Goal: Use online tool/utility: Use online tool/utility

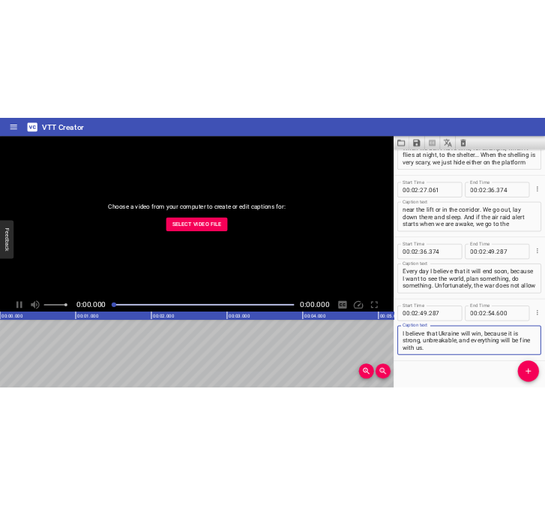
scroll to position [1434, 0]
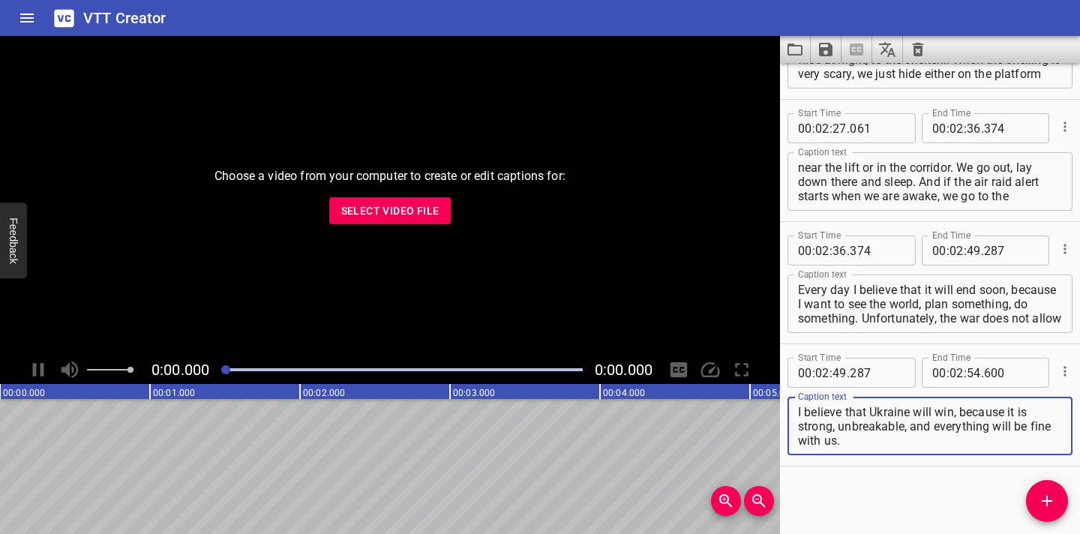
click at [375, 209] on span "Select Video File" at bounding box center [390, 211] width 98 height 19
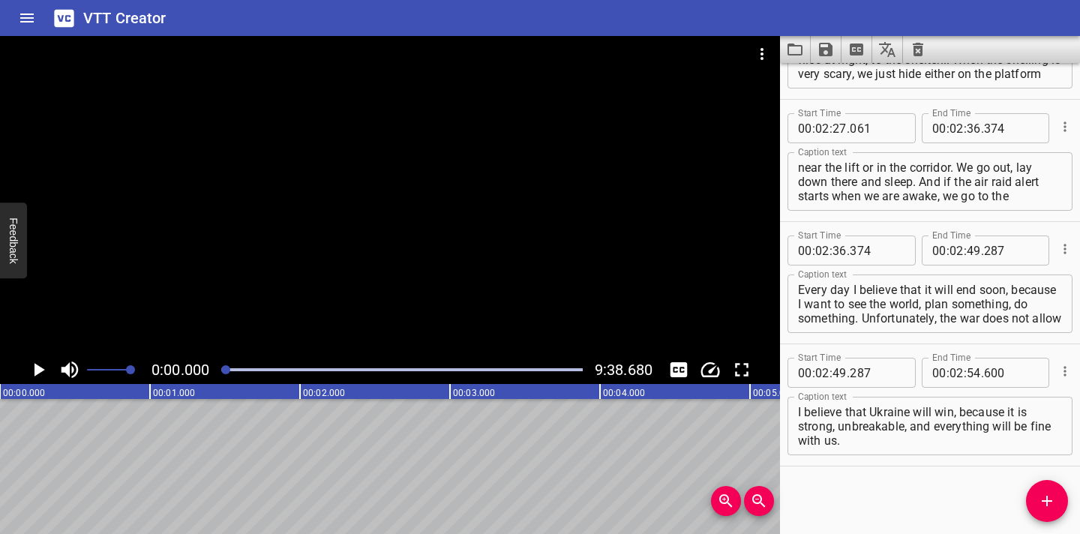
click at [915, 47] on icon "Clear captions" at bounding box center [918, 50] width 11 height 14
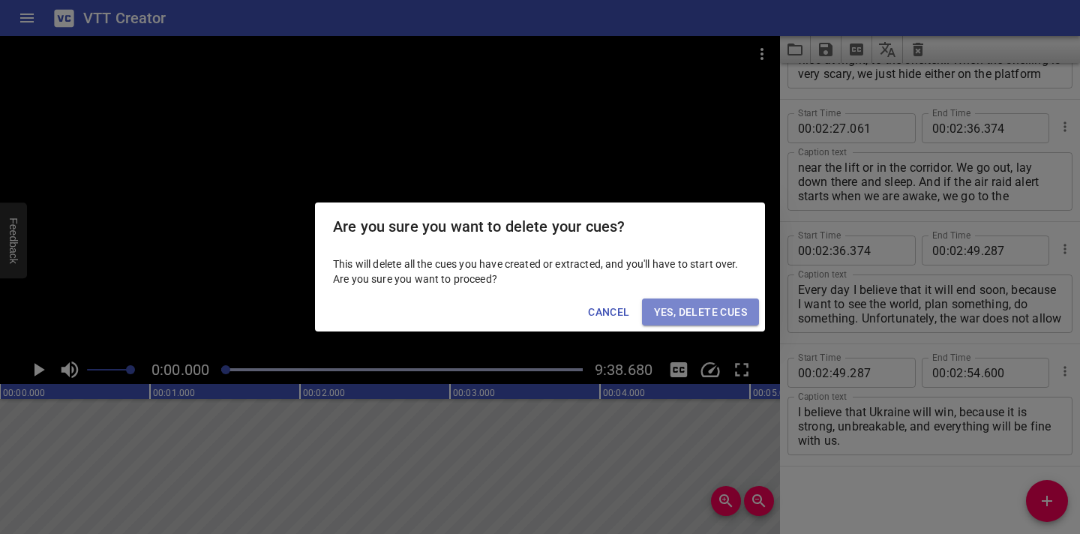
click at [721, 312] on span "Yes, Delete Cues" at bounding box center [700, 312] width 93 height 19
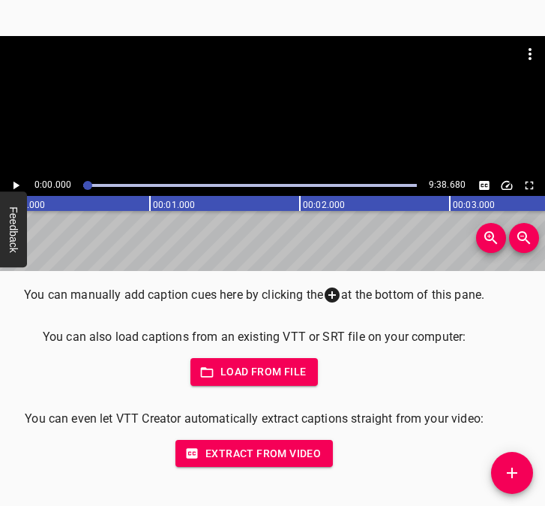
click at [17, 184] on icon "Play/Pause" at bounding box center [17, 186] width 6 height 8
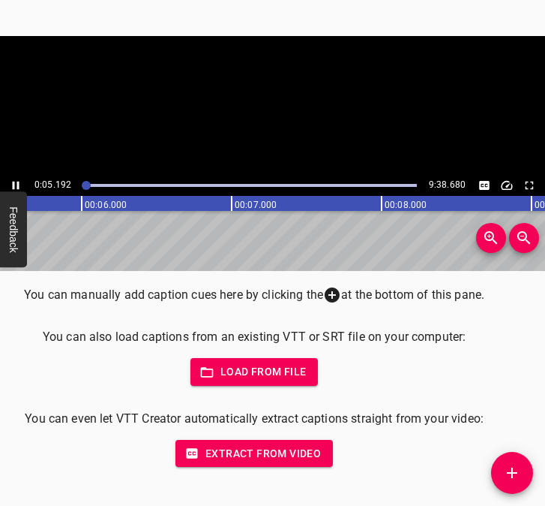
click at [17, 184] on icon "Play/Pause" at bounding box center [16, 186] width 7 height 8
click at [515, 464] on icon "Add Cue" at bounding box center [512, 473] width 18 height 18
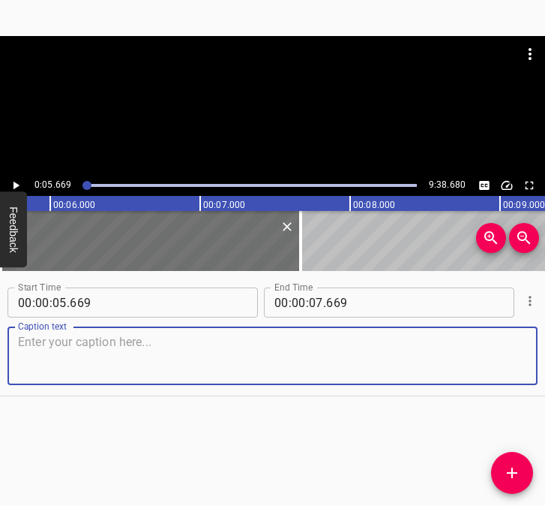
click at [74, 356] on textarea at bounding box center [272, 356] width 509 height 43
paste textarea "My name is [PERSON_NAME], and I am the director of the Mriia Polissia charity f…"
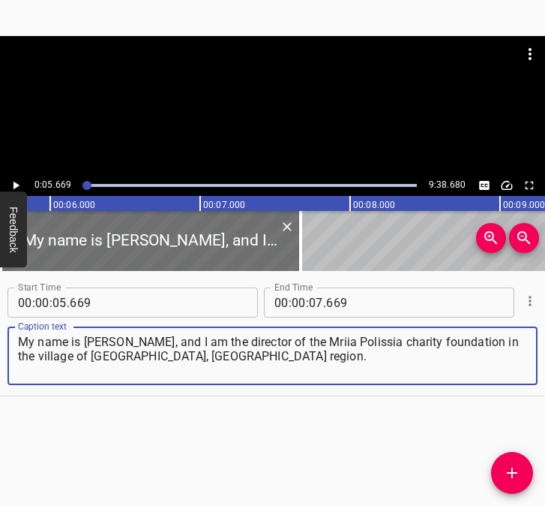
type textarea "My name is [PERSON_NAME], and I am the director of the Mriia Polissia charity f…"
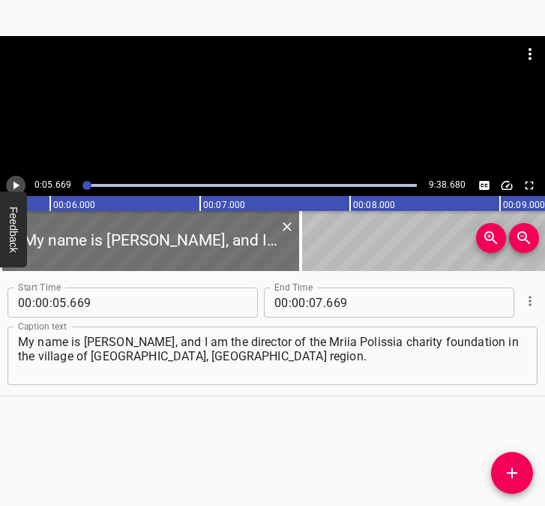
click at [12, 184] on icon "Play/Pause" at bounding box center [16, 186] width 14 height 14
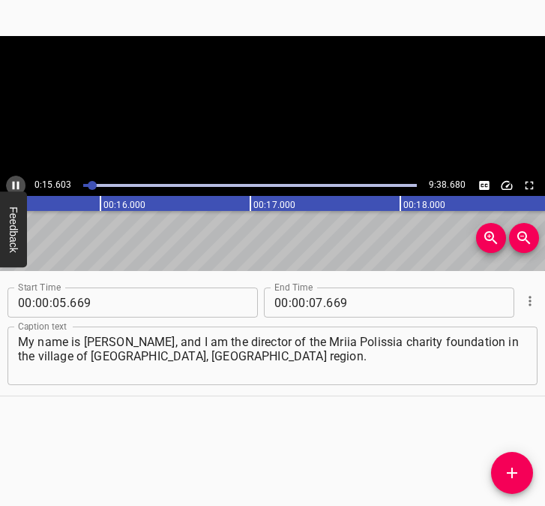
click at [12, 184] on icon "Play/Pause" at bounding box center [16, 186] width 14 height 14
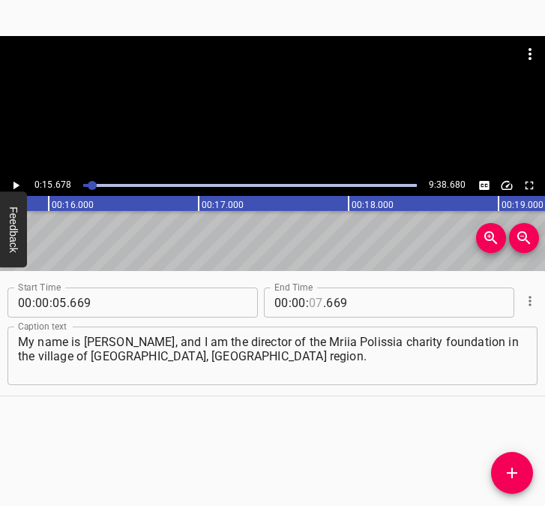
click at [309, 302] on input "number" at bounding box center [316, 302] width 14 height 30
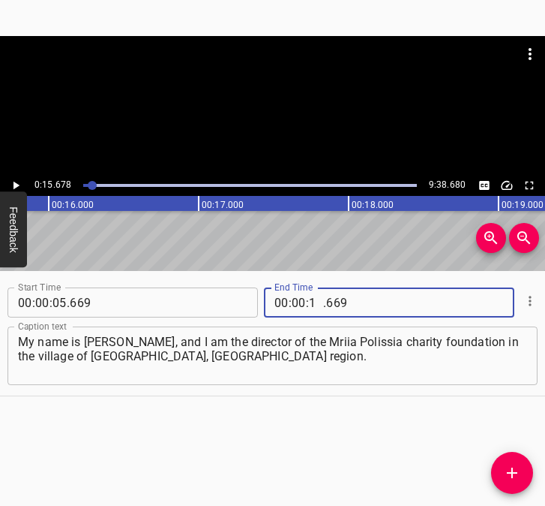
type input "15"
type input "678"
click at [514, 467] on icon "Add Cue" at bounding box center [512, 473] width 18 height 18
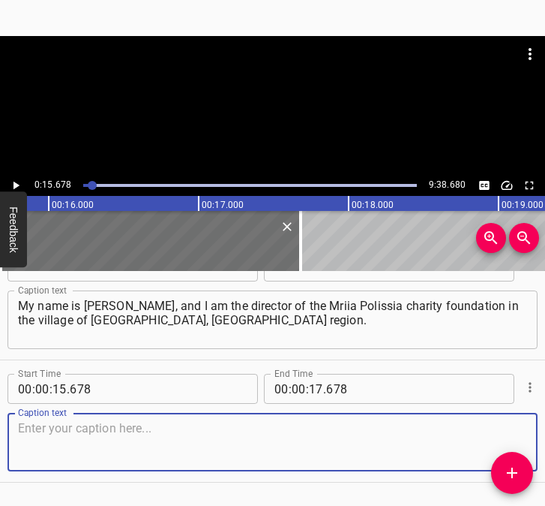
scroll to position [68, 0]
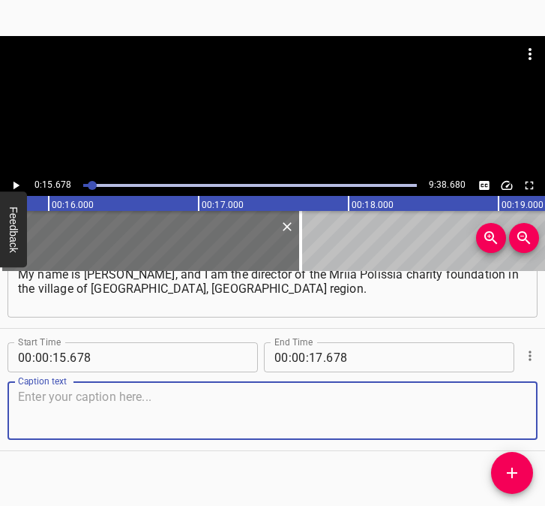
drag, startPoint x: 497, startPoint y: 405, endPoint x: 527, endPoint y: 398, distance: 30.9
click at [527, 398] on div "Start Time 00 : 00 : 15 . 678 Start Time End Time 00 : 00 : 17 . 678 End Time C…" at bounding box center [272, 390] width 545 height 122
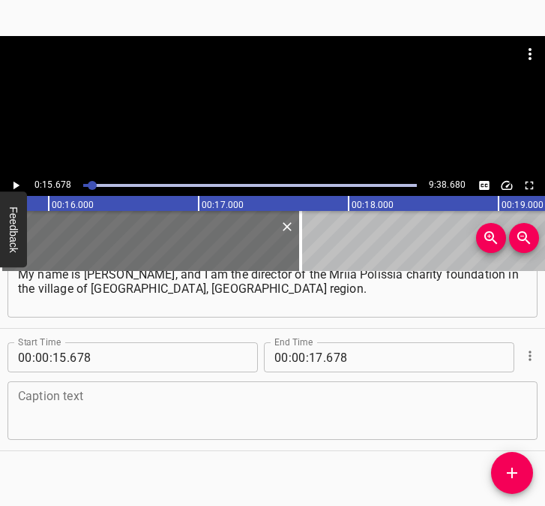
click at [72, 412] on textarea at bounding box center [272, 410] width 509 height 43
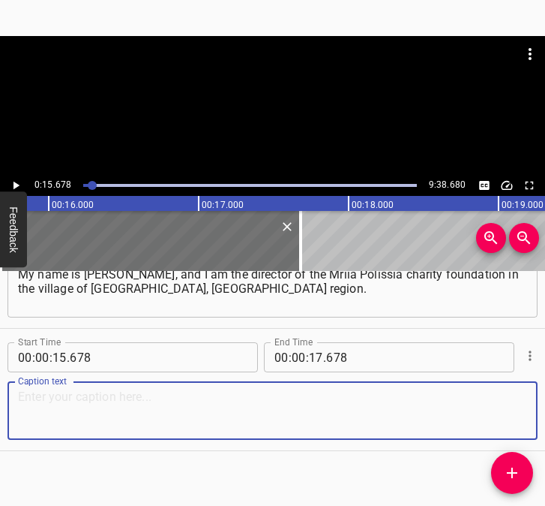
paste textarea "Our volunteer movement was started by the director of our auxiliary boarding sc…"
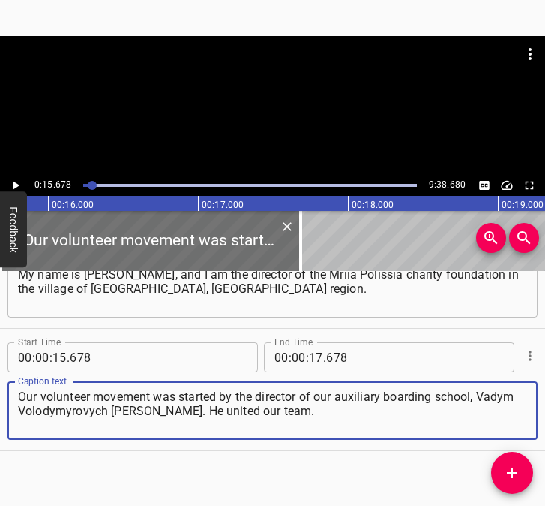
type textarea "Our volunteer movement was started by the director of our auxiliary boarding sc…"
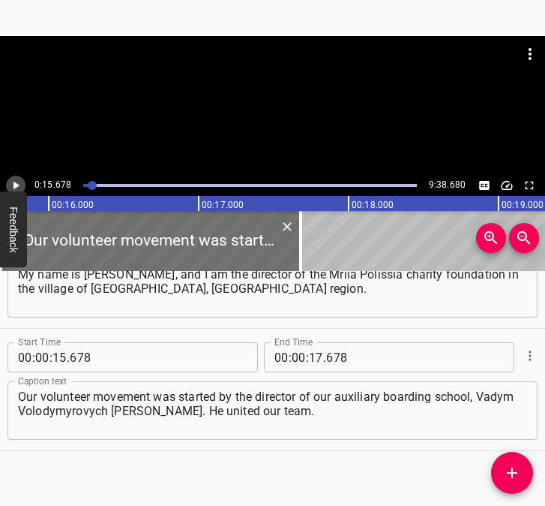
click at [16, 182] on icon "Play/Pause" at bounding box center [16, 186] width 14 height 14
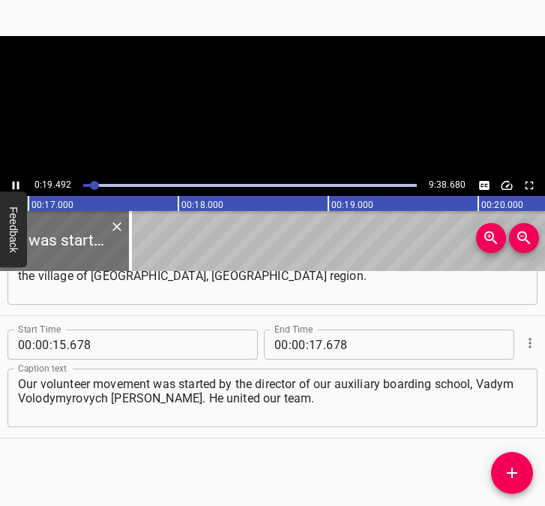
scroll to position [0, 2730]
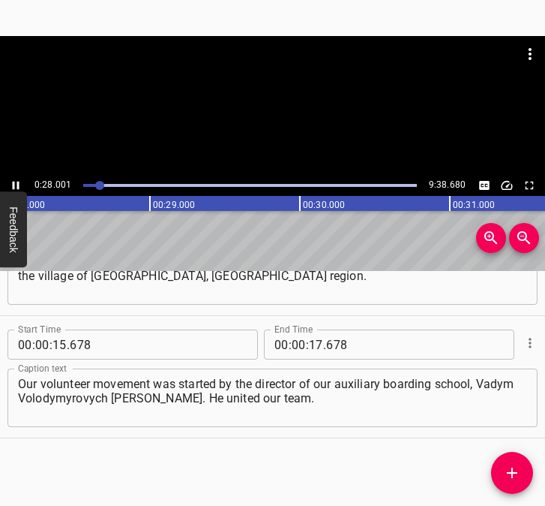
click at [14, 181] on icon "Play/Pause" at bounding box center [16, 186] width 14 height 14
click at [312, 348] on input "number" at bounding box center [316, 344] width 14 height 30
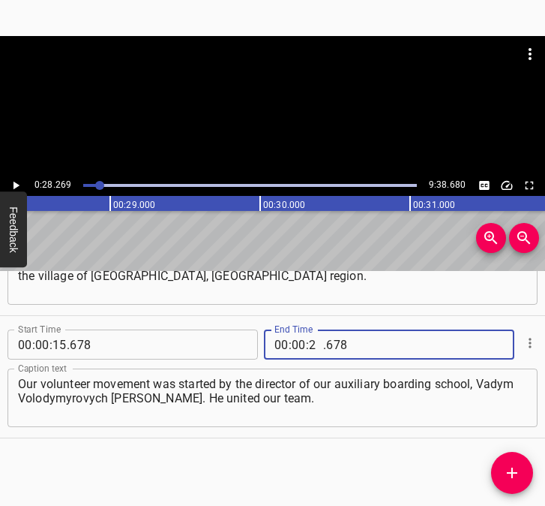
type input "28"
type input "269"
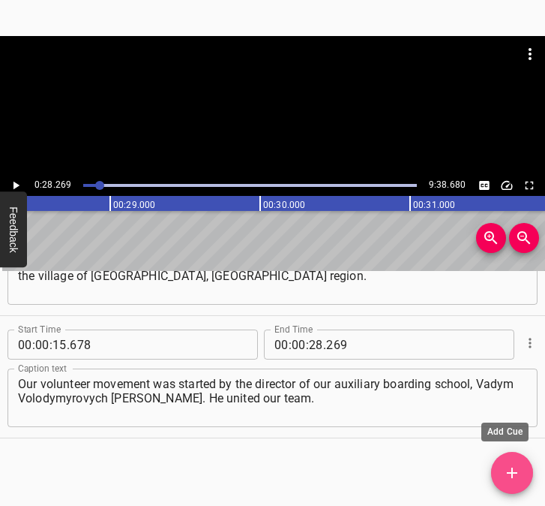
click at [508, 467] on icon "Add Cue" at bounding box center [512, 473] width 18 height 18
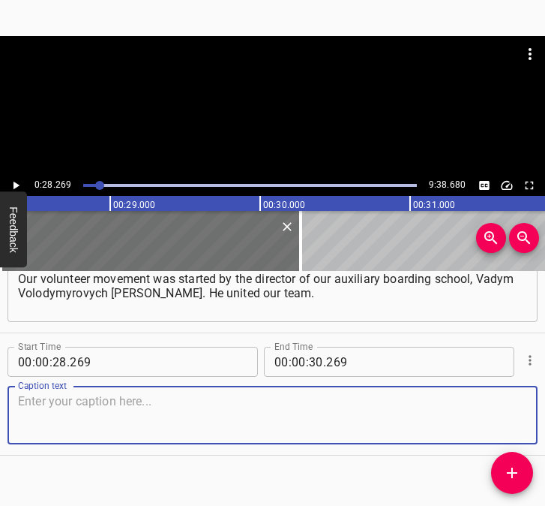
scroll to position [203, 0]
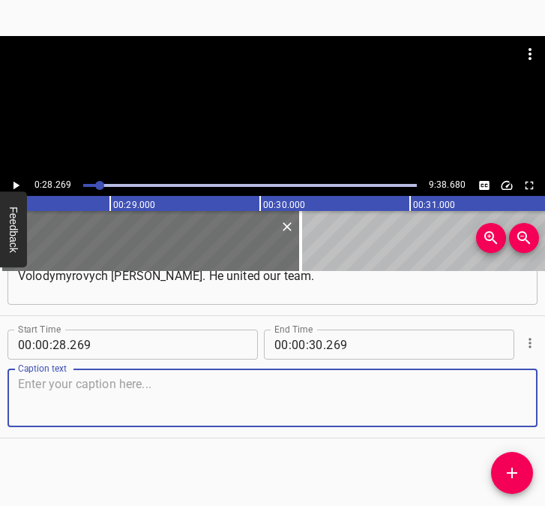
click at [505, 392] on textarea at bounding box center [272, 398] width 509 height 43
click at [58, 401] on textarea at bounding box center [272, 398] width 509 height 43
paste textarea "We collected the necessary things and travelled to the East many times. We went…"
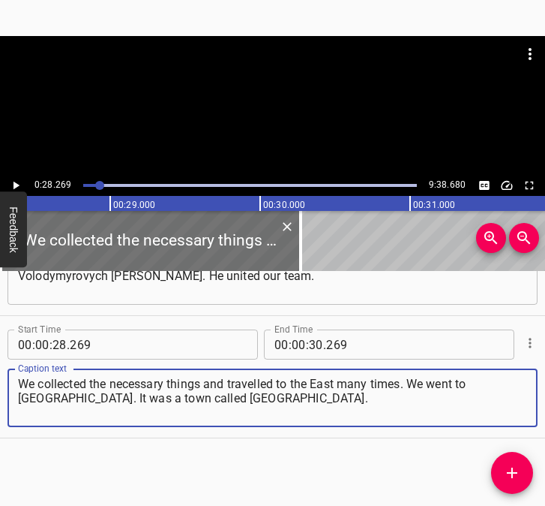
type textarea "We collected the necessary things and travelled to the East many times. We went…"
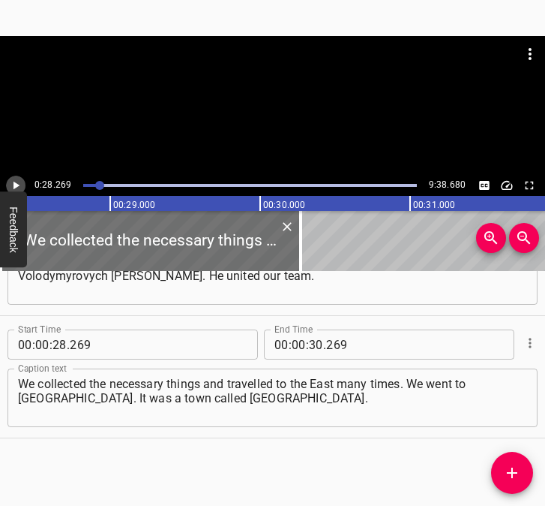
click at [14, 184] on icon "Play/Pause" at bounding box center [17, 186] width 6 height 8
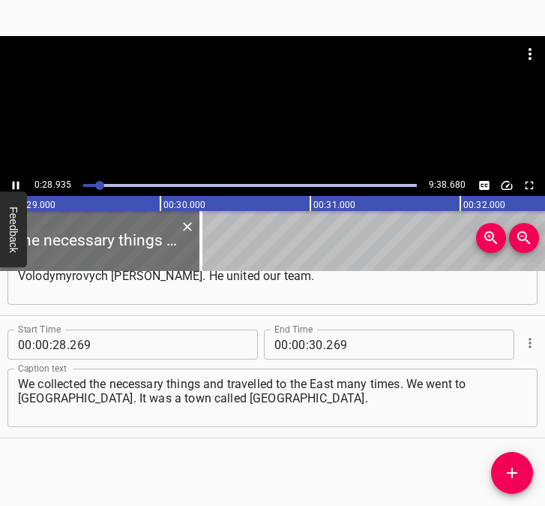
scroll to position [0, 4341]
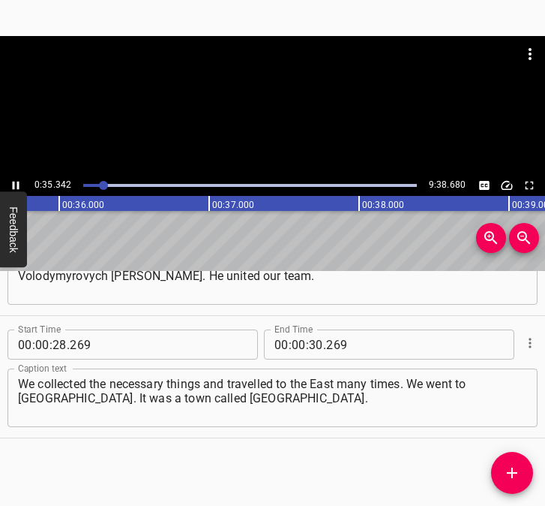
click at [17, 183] on icon "Play/Pause" at bounding box center [16, 186] width 7 height 8
click at [17, 183] on icon "Play/Pause" at bounding box center [16, 186] width 14 height 14
click at [17, 183] on icon "Play/Pause" at bounding box center [16, 186] width 7 height 8
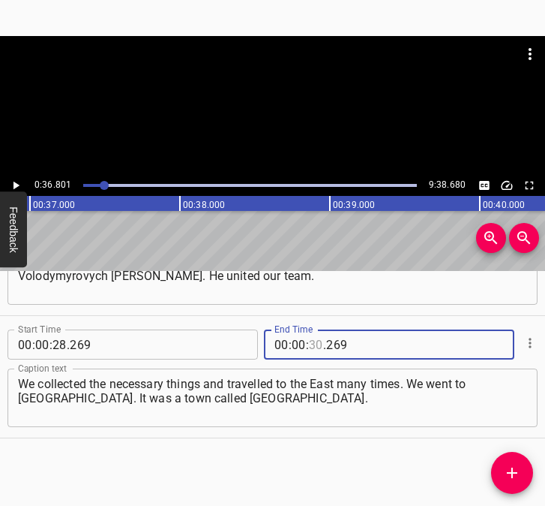
click at [311, 346] on input "number" at bounding box center [316, 344] width 14 height 30
type input "36"
type input "801"
click at [514, 469] on icon "Add Cue" at bounding box center [512, 473] width 18 height 18
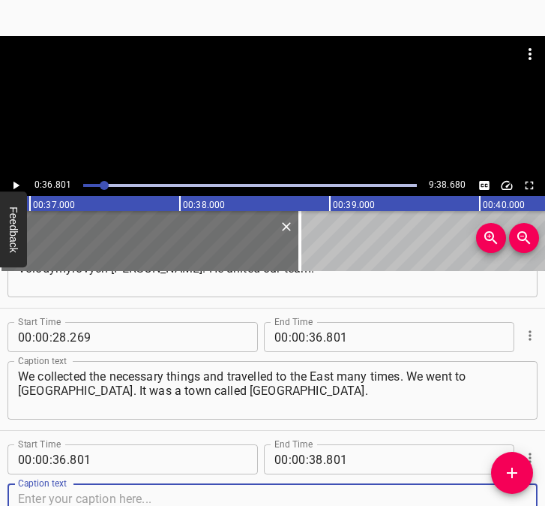
scroll to position [325, 0]
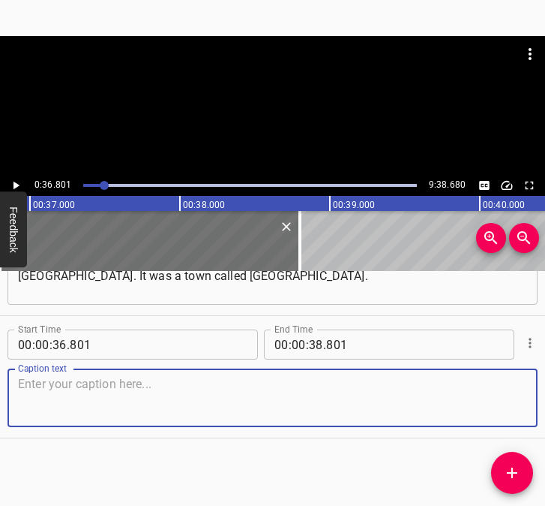
drag, startPoint x: 497, startPoint y: 411, endPoint x: 578, endPoint y: 380, distance: 87.4
click at [545, 380] on html "Caption Editor Batch Transcribe Login Sign Up Privacy Contact 0:36.801 9:38.680…" at bounding box center [272, 253] width 545 height 506
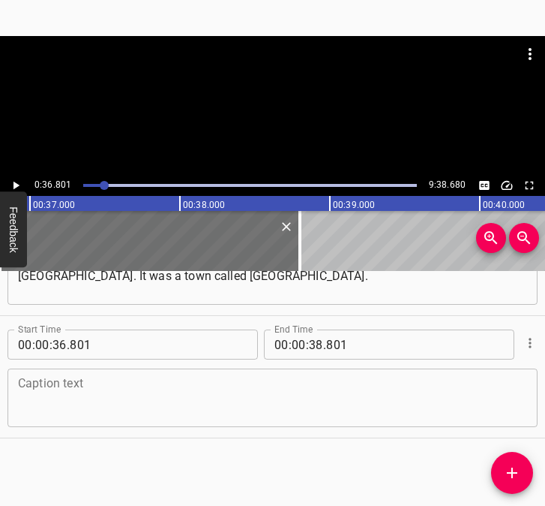
click at [86, 388] on textarea at bounding box center [272, 398] width 509 height 43
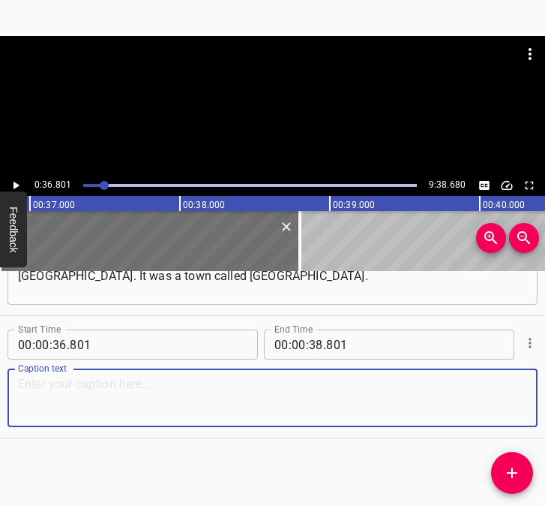
paste textarea "We went to [GEOGRAPHIC_DATA], near [GEOGRAPHIC_DATA]. That was back then. And i…"
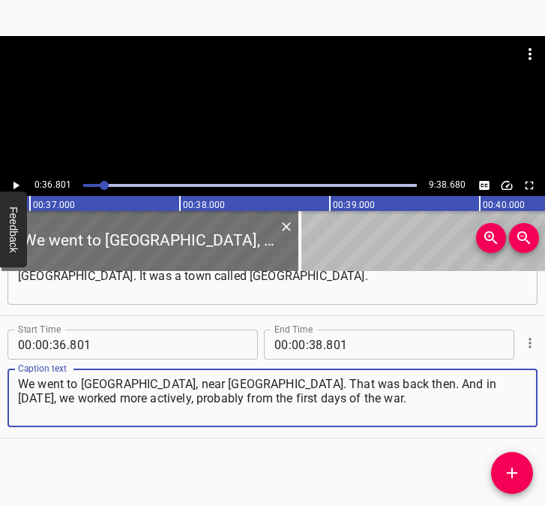
type textarea "We went to [GEOGRAPHIC_DATA], near [GEOGRAPHIC_DATA]. That was back then. And i…"
click at [23, 184] on button "Play/Pause" at bounding box center [16, 186] width 20 height 20
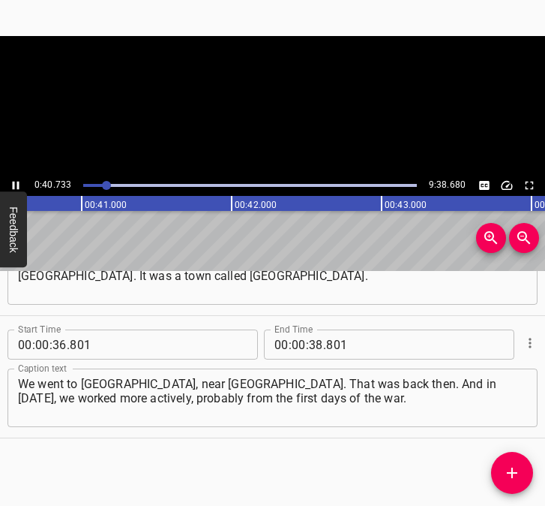
scroll to position [0, 6111]
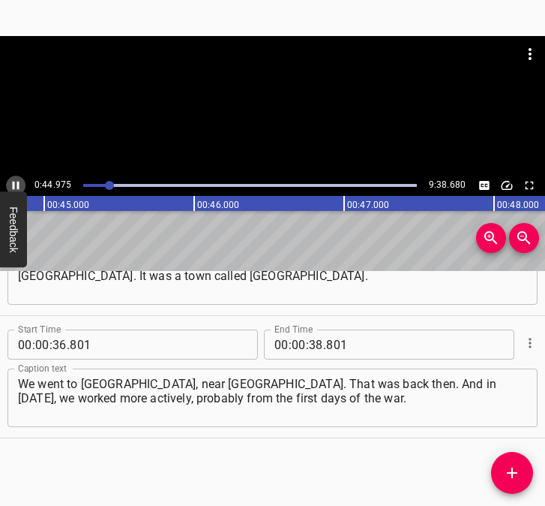
click at [14, 182] on icon "Play/Pause" at bounding box center [16, 186] width 7 height 8
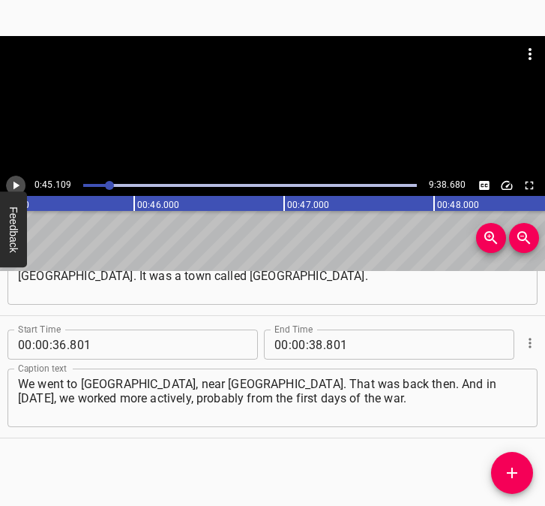
click at [14, 182] on icon "Play/Pause" at bounding box center [17, 186] width 6 height 8
click at [14, 182] on icon "Play/Pause" at bounding box center [16, 186] width 7 height 8
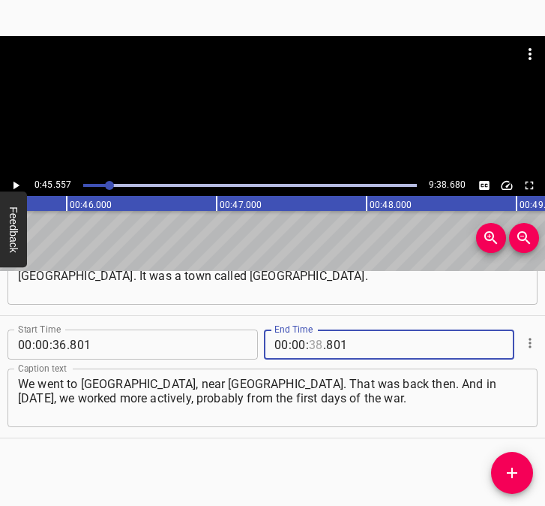
click at [313, 344] on input "number" at bounding box center [316, 344] width 14 height 30
type input "45"
type input "557"
click at [512, 477] on icon "Add Cue" at bounding box center [512, 472] width 11 height 11
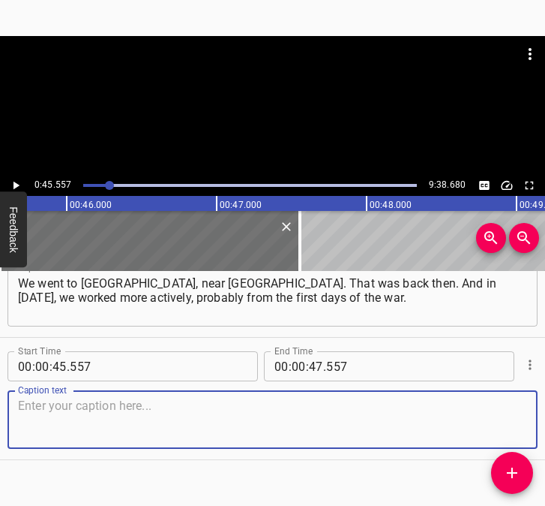
scroll to position [447, 0]
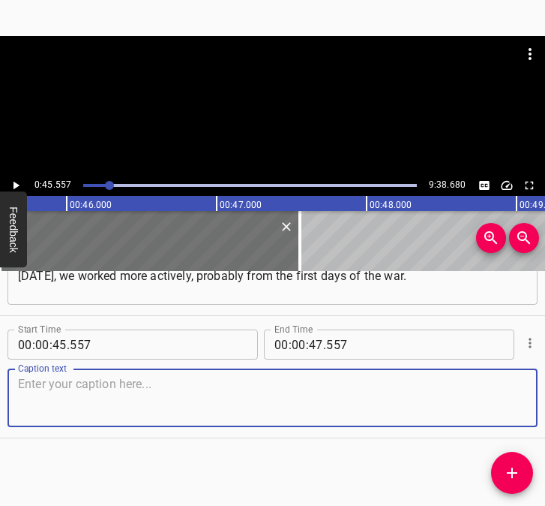
drag, startPoint x: 513, startPoint y: 407, endPoint x: 568, endPoint y: 395, distance: 56.1
click at [545, 395] on html "Caption Editor Batch Transcribe Login Sign Up Privacy Contact 0:45.557 9:38.680…" at bounding box center [272, 253] width 545 height 506
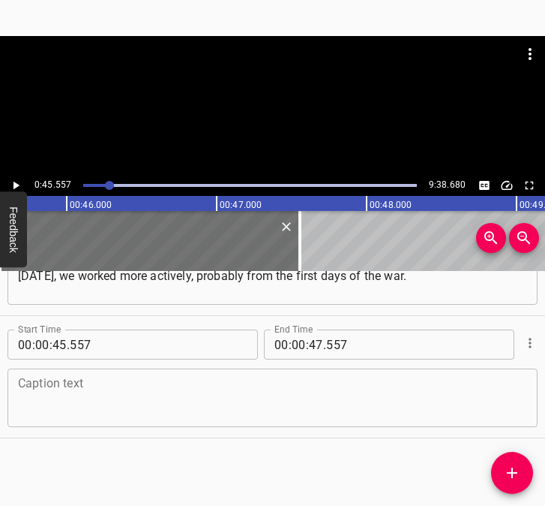
click at [26, 400] on textarea at bounding box center [272, 398] width 509 height 43
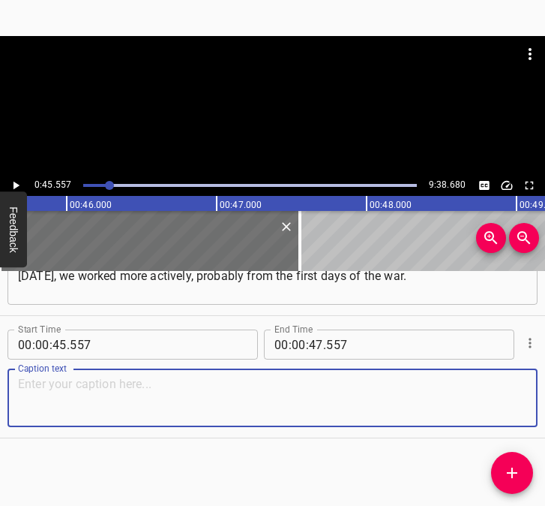
paste textarea "I made this conclusion for myself: if not me, then who? Probably on the first d…"
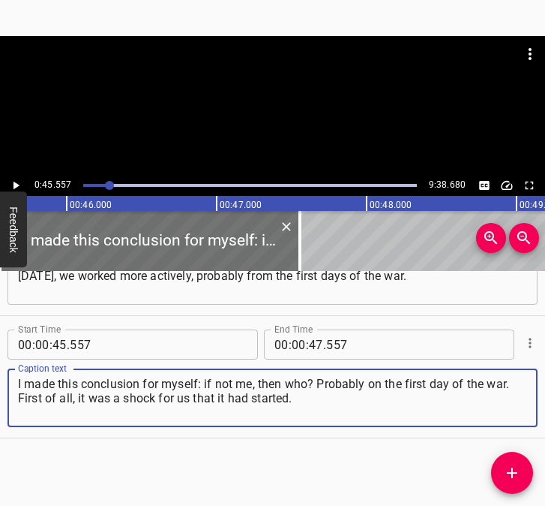
type textarea "I made this conclusion for myself: if not me, then who? Probably on the first d…"
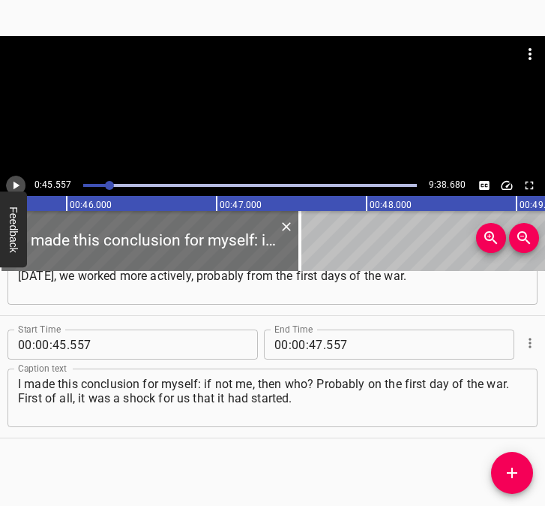
click at [15, 183] on icon "Play/Pause" at bounding box center [17, 186] width 6 height 8
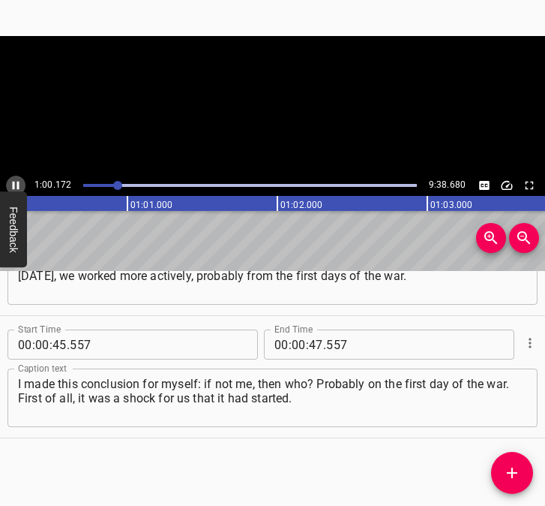
click at [15, 181] on icon "Play/Pause" at bounding box center [16, 186] width 14 height 14
click at [297, 344] on input "number" at bounding box center [299, 344] width 14 height 30
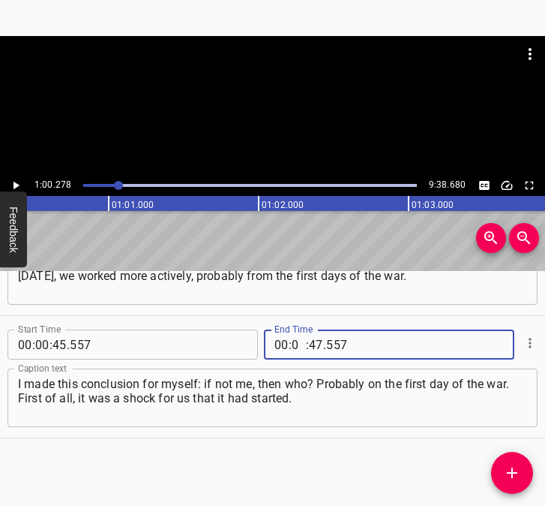
type input "01"
type input "00"
type input "278"
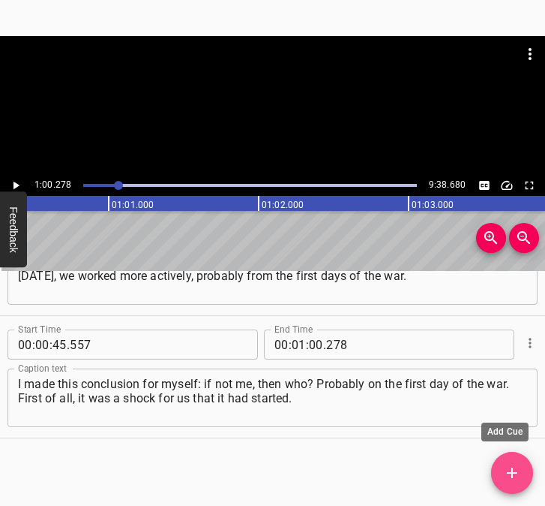
click at [512, 464] on icon "Add Cue" at bounding box center [512, 473] width 18 height 18
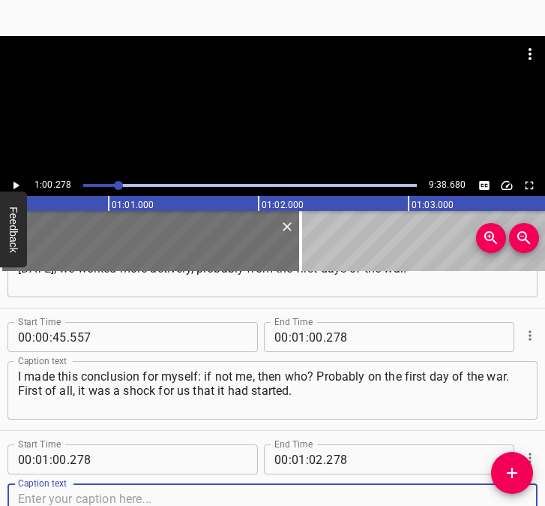
scroll to position [569, 0]
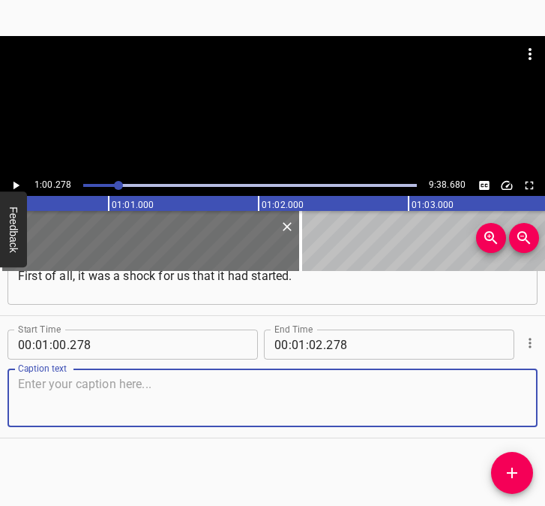
click at [492, 401] on textarea at bounding box center [272, 398] width 509 height 43
click at [109, 395] on textarea at bounding box center [272, 398] width 509 height 43
paste textarea "And on the first day, everything started spinning like a wheel. Our community g…"
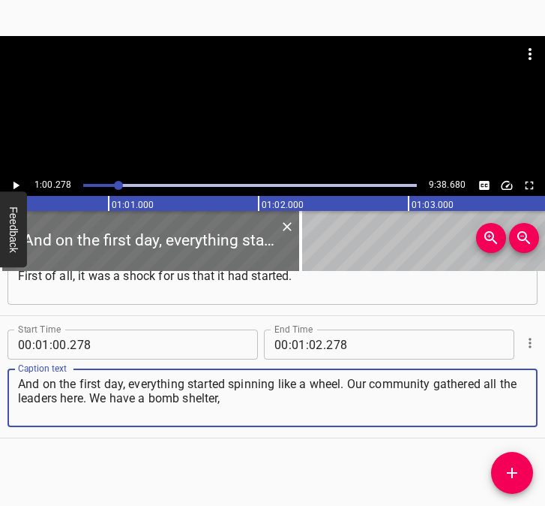
type textarea "And on the first day, everything started spinning like a wheel. Our community g…"
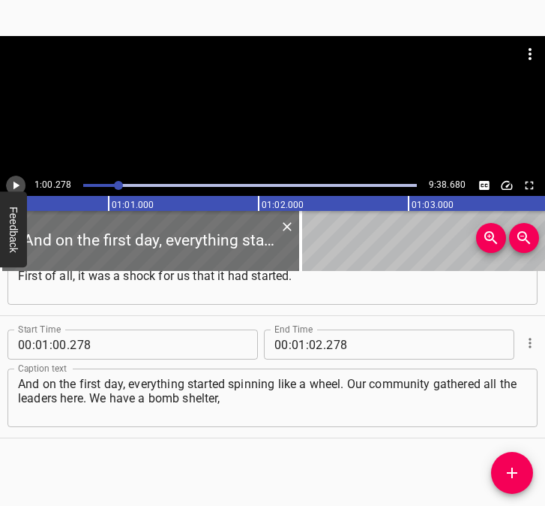
click at [13, 183] on icon "Play/Pause" at bounding box center [16, 186] width 14 height 14
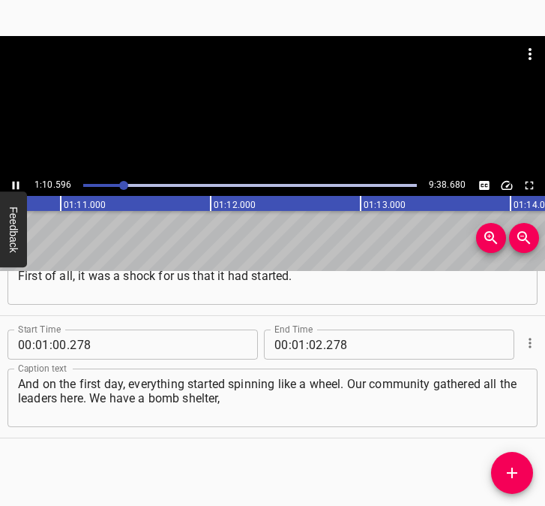
click at [16, 179] on icon "Play/Pause" at bounding box center [16, 186] width 14 height 14
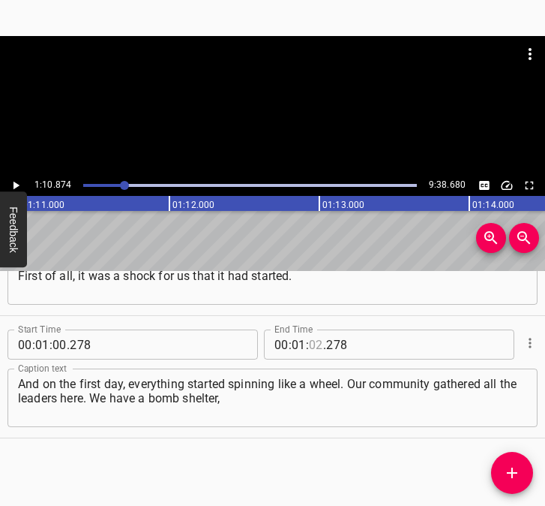
click at [309, 347] on input "number" at bounding box center [316, 344] width 14 height 30
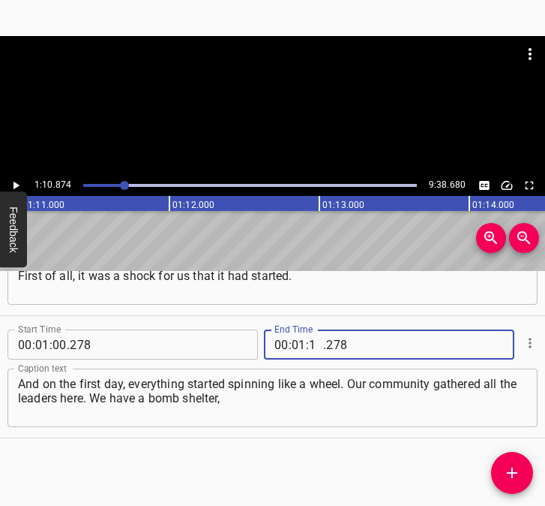
type input "10"
type input "874"
click at [510, 470] on icon "Add Cue" at bounding box center [512, 473] width 18 height 18
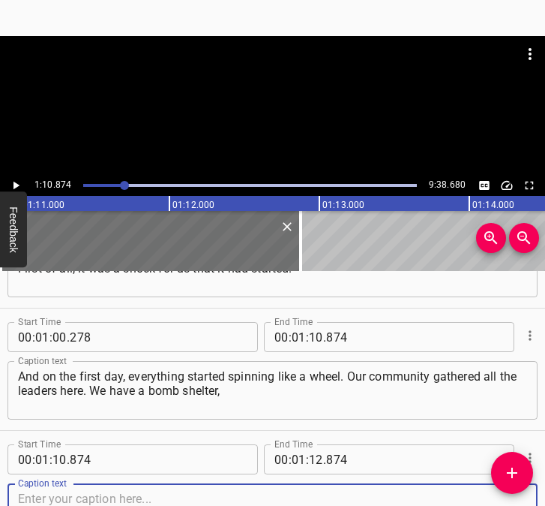
scroll to position [692, 0]
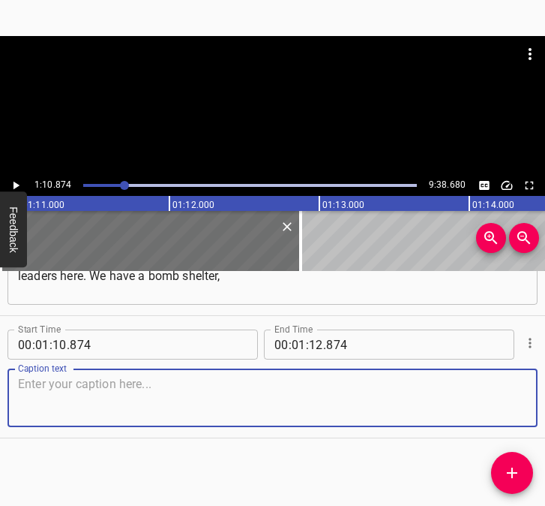
drag, startPoint x: 493, startPoint y: 385, endPoint x: 545, endPoint y: 357, distance: 58.7
click at [545, 357] on div "Start Time 00 : 00 : 05 . 669 Start Time End Time 00 : 00 : 15 . 678 End Time C…" at bounding box center [272, 388] width 545 height 235
click at [89, 410] on textarea at bounding box center [272, 398] width 509 height 43
paste textarea "and we refurbished it. The day was like that... We were going round and round. …"
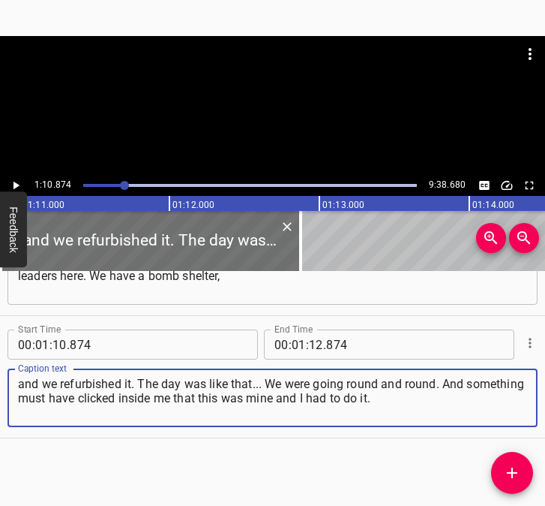
type textarea "and we refurbished it. The day was like that... We were going round and round. …"
click at [14, 180] on icon "Play/Pause" at bounding box center [16, 186] width 14 height 14
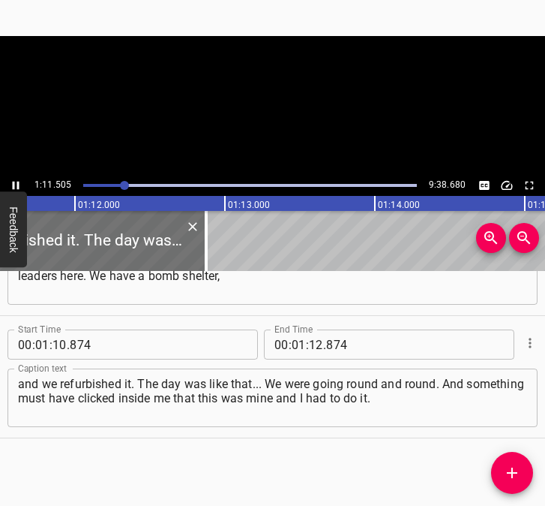
scroll to position [0, 10768]
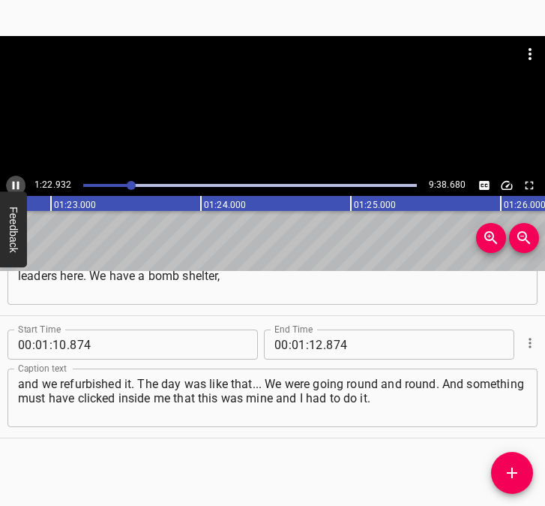
click at [10, 182] on icon "Play/Pause" at bounding box center [16, 186] width 14 height 14
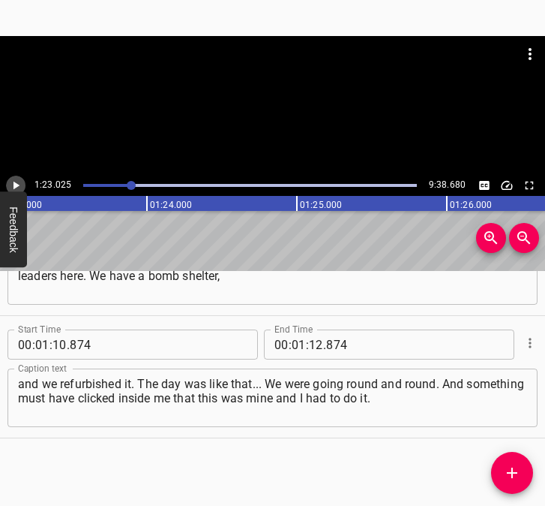
click at [10, 182] on icon "Play/Pause" at bounding box center [16, 186] width 14 height 14
drag, startPoint x: 10, startPoint y: 182, endPoint x: 178, endPoint y: 235, distance: 176.3
click at [23, 181] on button "Play/Pause" at bounding box center [16, 186] width 20 height 20
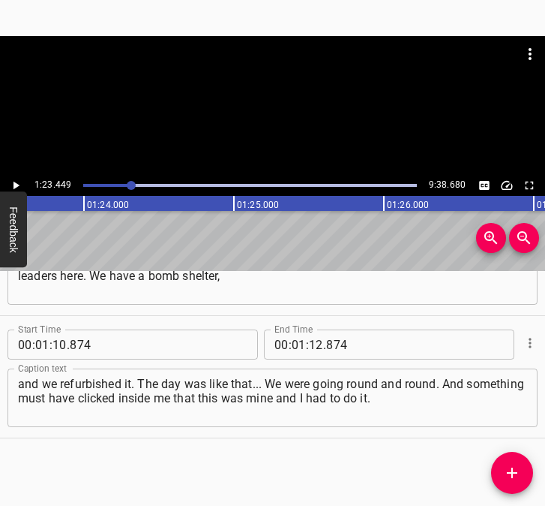
scroll to position [0, 12520]
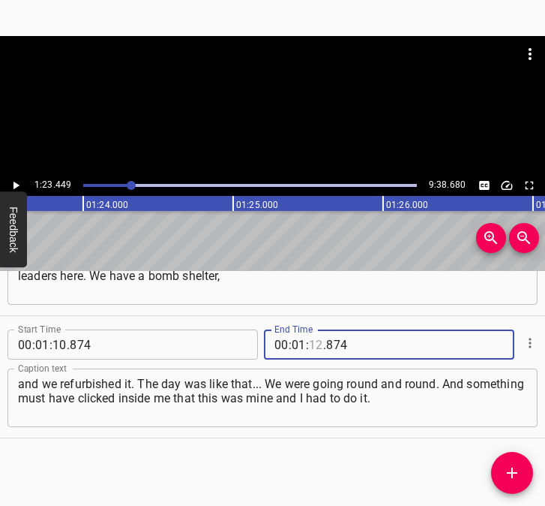
click at [316, 342] on input "number" at bounding box center [316, 344] width 14 height 30
type input "23"
type input "449"
click at [515, 468] on icon "Add Cue" at bounding box center [512, 473] width 18 height 18
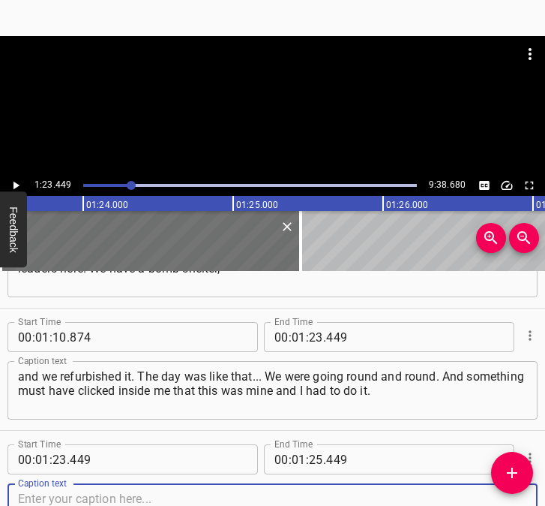
scroll to position [814, 0]
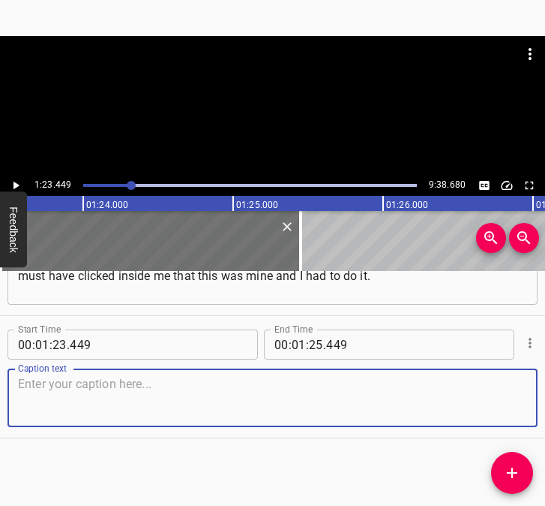
drag, startPoint x: 502, startPoint y: 399, endPoint x: 540, endPoint y: 381, distance: 42.3
click at [540, 381] on div "Start Time 00 : 00 : 05 . 669 Start Time End Time 00 : 00 : 15 . 678 End Time C…" at bounding box center [272, 388] width 545 height 235
click at [69, 404] on textarea at bounding box center [272, 398] width 509 height 43
paste textarea "And this has been going on since [DATE] until now. It’s 24/7, every day, every …"
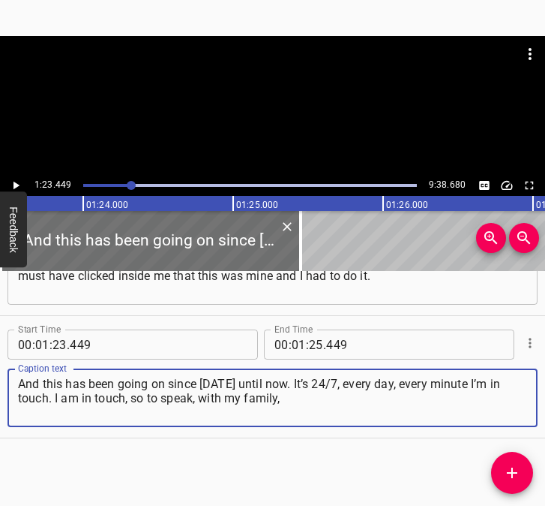
type textarea "And this has been going on since [DATE] until now. It’s 24/7, every day, every …"
click at [15, 179] on icon "Play/Pause" at bounding box center [16, 186] width 14 height 14
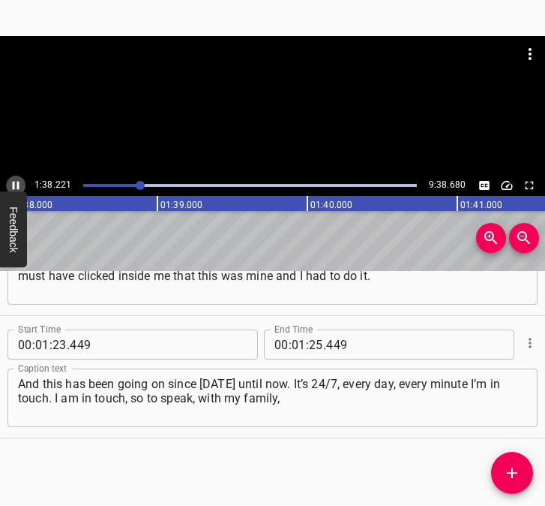
click at [16, 183] on icon "Play/Pause" at bounding box center [16, 186] width 14 height 14
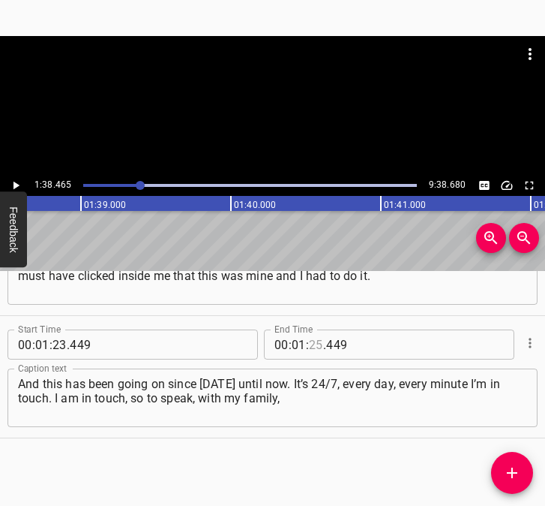
click at [311, 349] on input "number" at bounding box center [316, 344] width 14 height 30
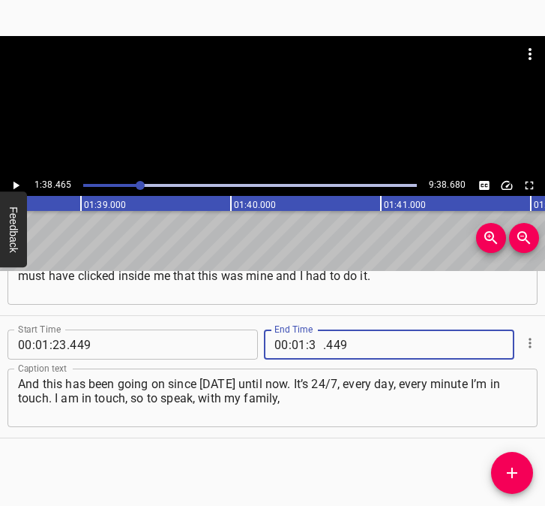
type input "38"
type input "465"
click at [517, 479] on icon "Add Cue" at bounding box center [512, 473] width 18 height 18
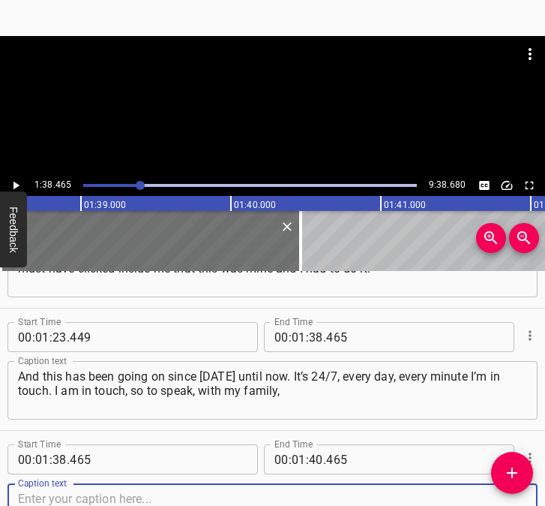
scroll to position [936, 0]
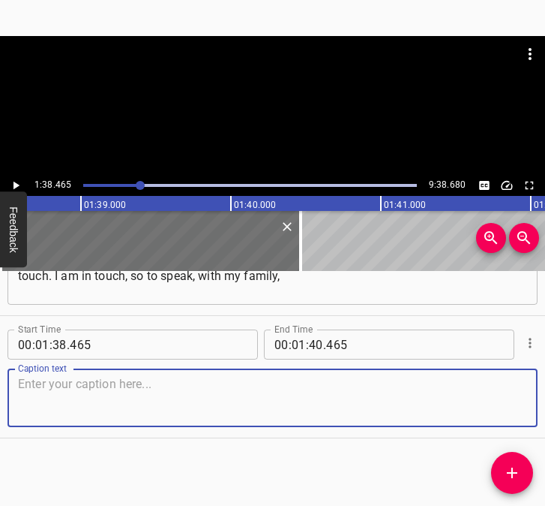
drag, startPoint x: 493, startPoint y: 394, endPoint x: 530, endPoint y: 390, distance: 37.7
click at [504, 393] on textarea at bounding box center [272, 398] width 509 height 43
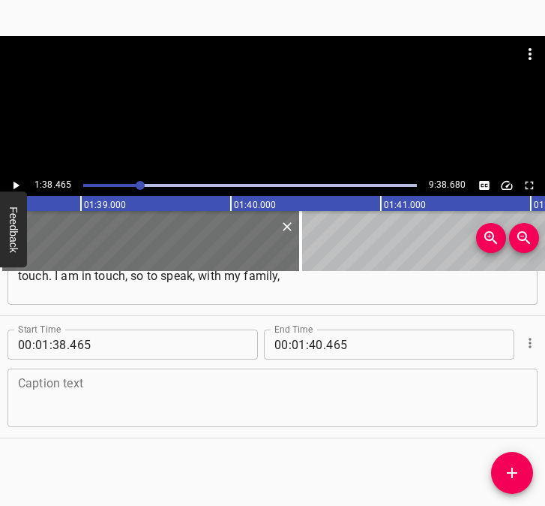
click at [80, 401] on textarea at bounding box center [272, 398] width 509 height 43
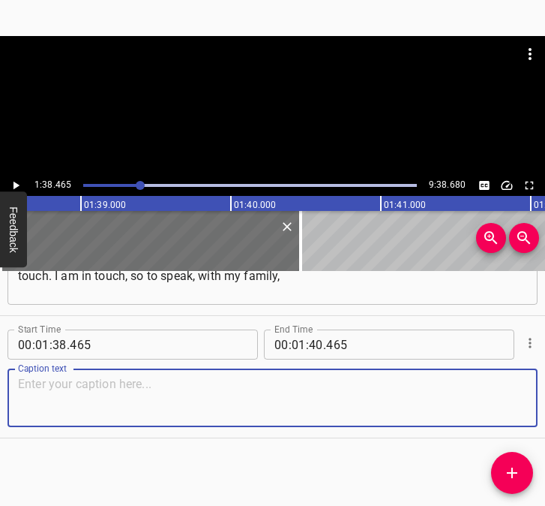
paste textarea "with the military, with their brothers-in-arms and with the families of those w…"
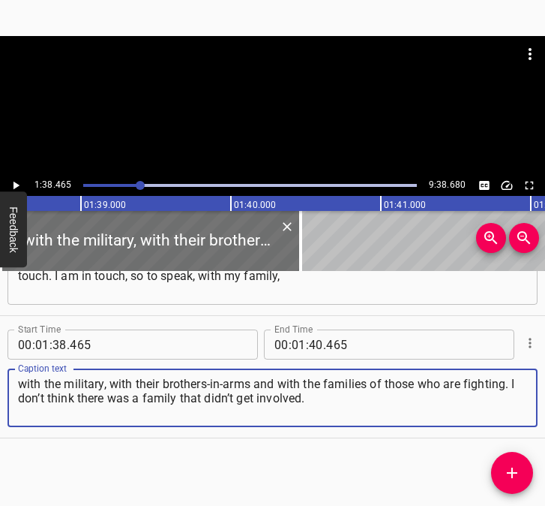
type textarea "with the military, with their brothers-in-arms and with the families of those w…"
click at [17, 178] on button "Play/Pause" at bounding box center [16, 186] width 20 height 20
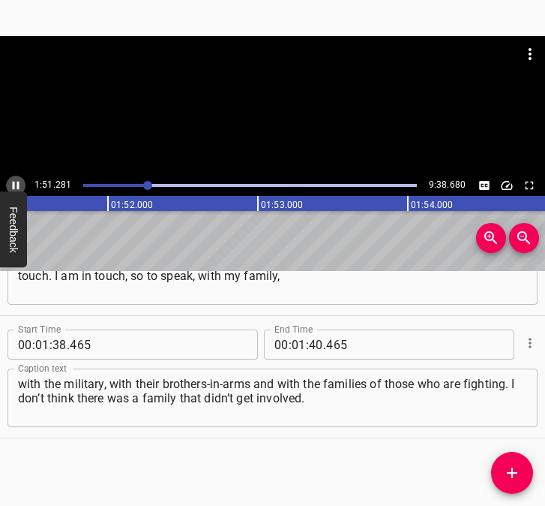
click at [14, 184] on icon "Play/Pause" at bounding box center [16, 186] width 7 height 8
click at [309, 339] on input "number" at bounding box center [316, 344] width 14 height 30
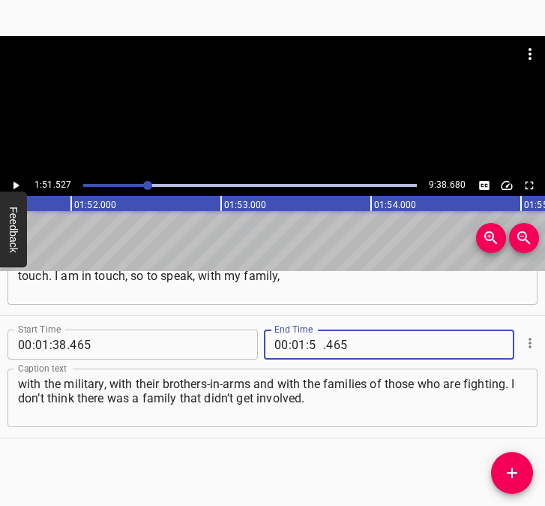
type input "51"
type input "527"
click at [500, 467] on span "Add Cue" at bounding box center [512, 473] width 42 height 18
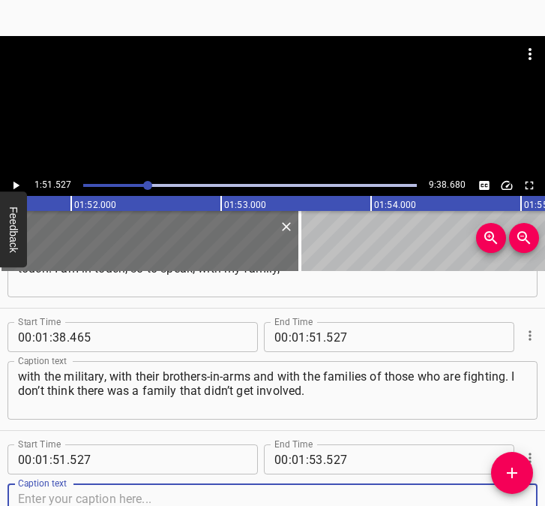
scroll to position [1059, 0]
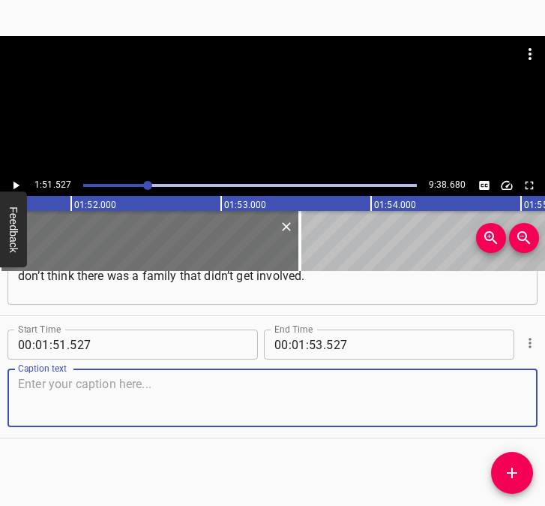
drag, startPoint x: 496, startPoint y: 413, endPoint x: 538, endPoint y: 404, distance: 43.1
click at [513, 410] on textarea at bounding box center [272, 398] width 509 height 43
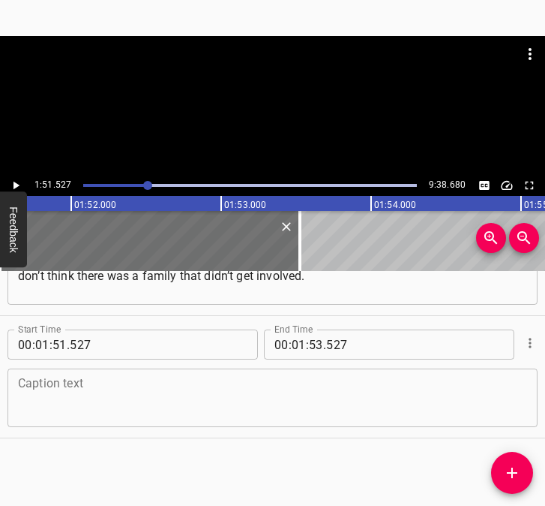
click at [68, 389] on textarea at bounding box center [272, 398] width 509 height 43
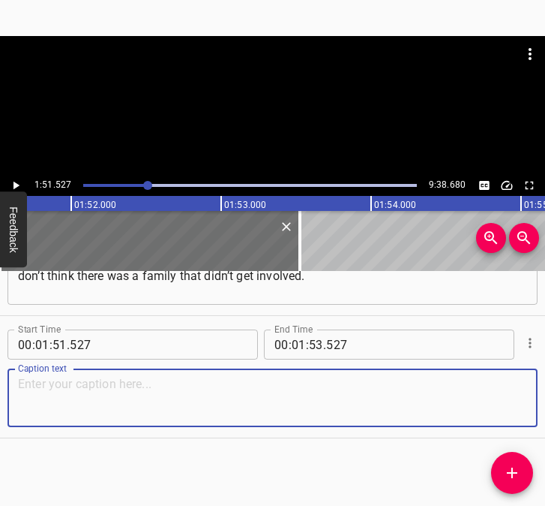
paste textarea "I want to say that the girls who make the nets are making a very big contributi…"
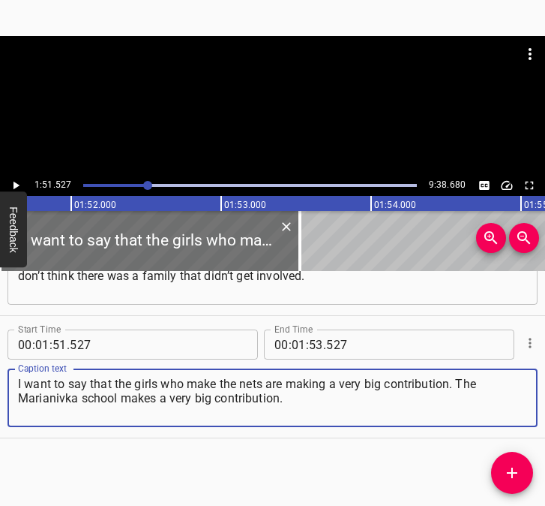
type textarea "I want to say that the girls who make the nets are making a very big contributi…"
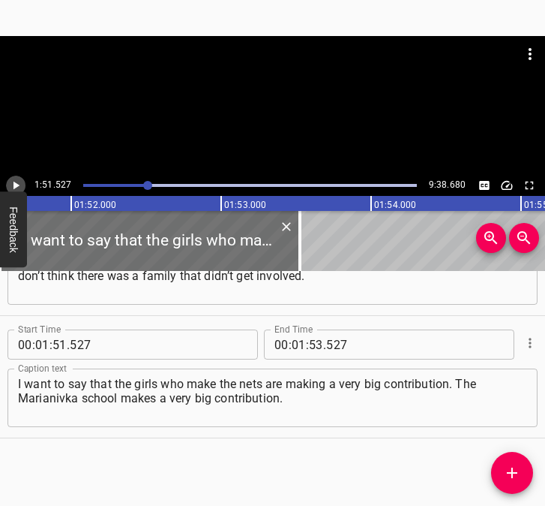
click at [18, 184] on icon "Play/Pause" at bounding box center [16, 186] width 14 height 14
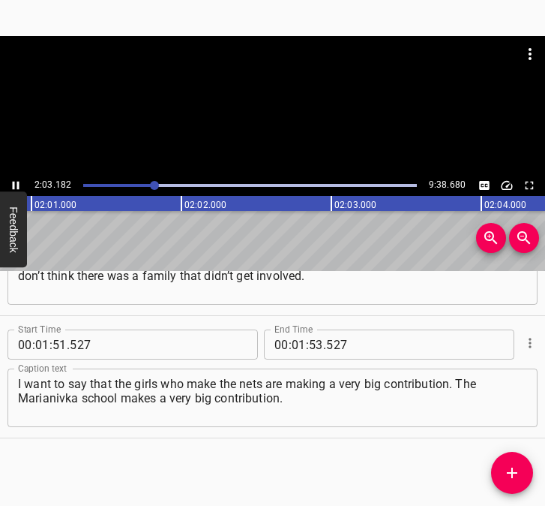
click at [14, 184] on icon "Play/Pause" at bounding box center [16, 186] width 7 height 8
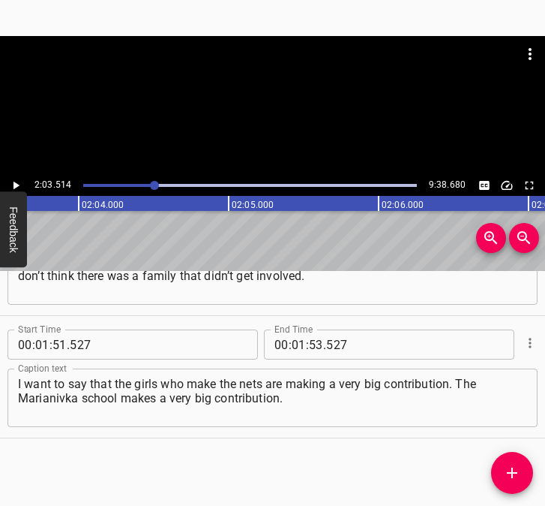
scroll to position [0, 18531]
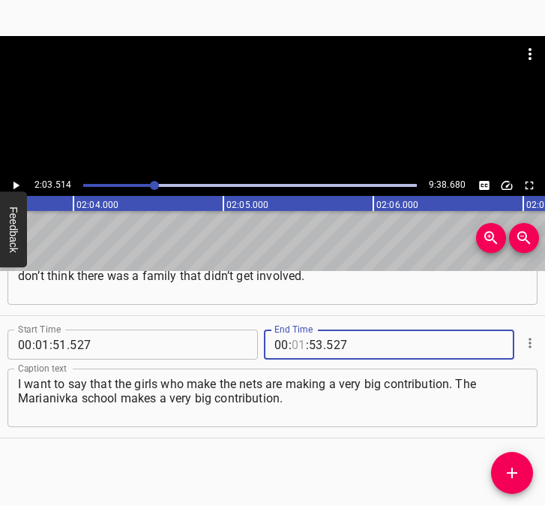
click at [293, 344] on input "number" at bounding box center [299, 344] width 14 height 30
type input "02"
type input "03"
type input "514"
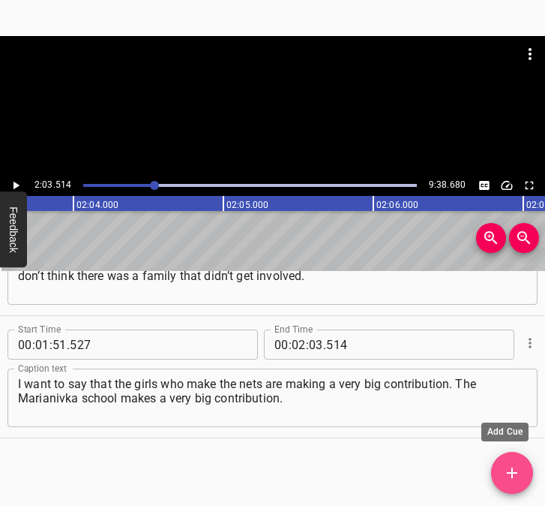
click at [508, 468] on icon "Add Cue" at bounding box center [512, 473] width 18 height 18
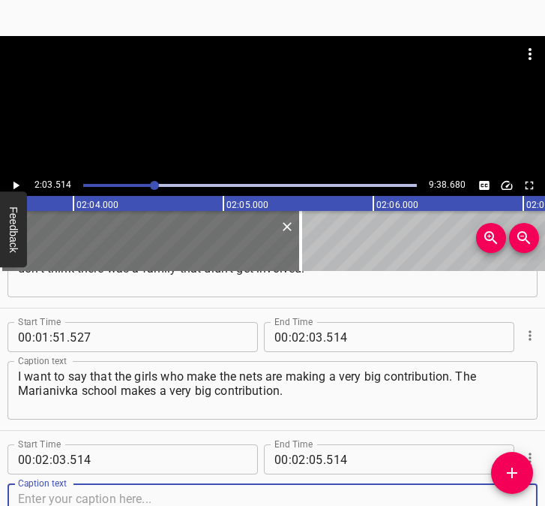
scroll to position [1181, 0]
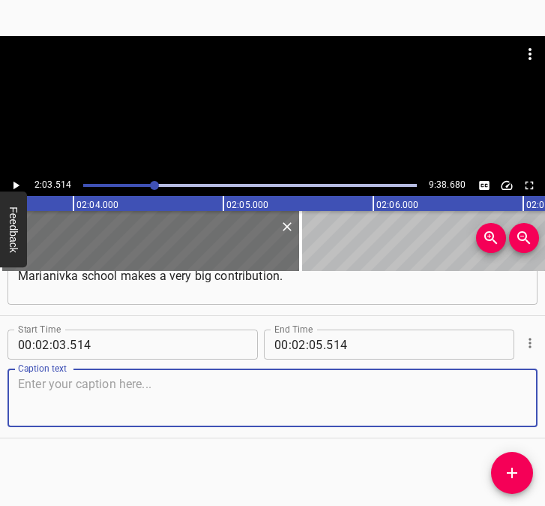
drag, startPoint x: 497, startPoint y: 399, endPoint x: 539, endPoint y: 395, distance: 42.3
click at [539, 395] on div "Start Time 00 : 00 : 05 . 669 Start Time End Time 00 : 00 : 15 . 678 End Time C…" at bounding box center [272, 388] width 545 height 235
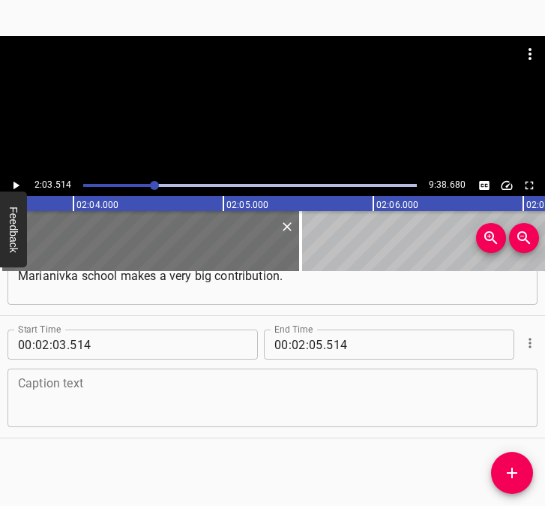
click at [226, 390] on textarea at bounding box center [272, 398] width 509 height 43
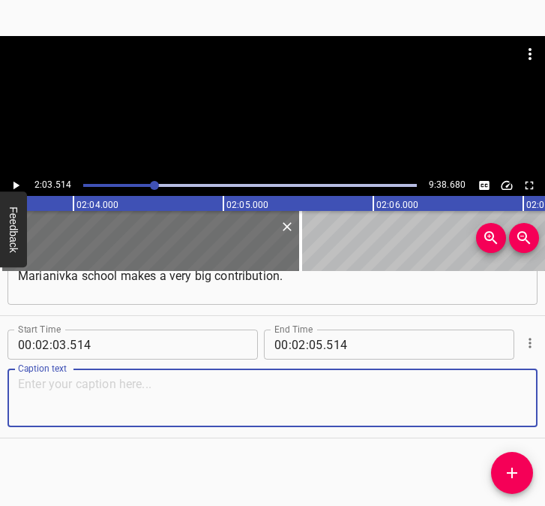
paste textarea "[PERSON_NAME] is the headmistress there, and she got the staff involved. They h…"
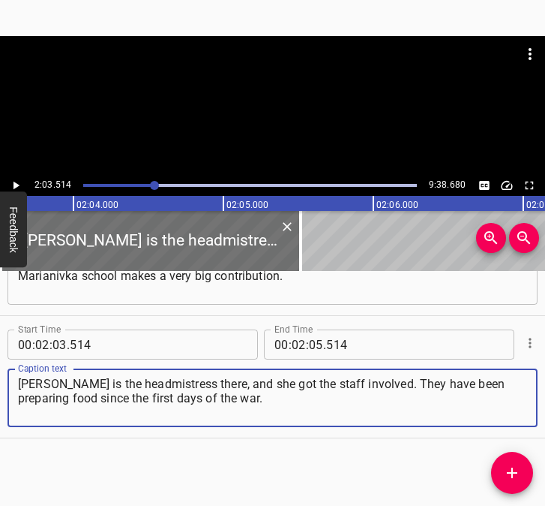
type textarea "[PERSON_NAME] is the headmistress there, and she got the staff involved. They h…"
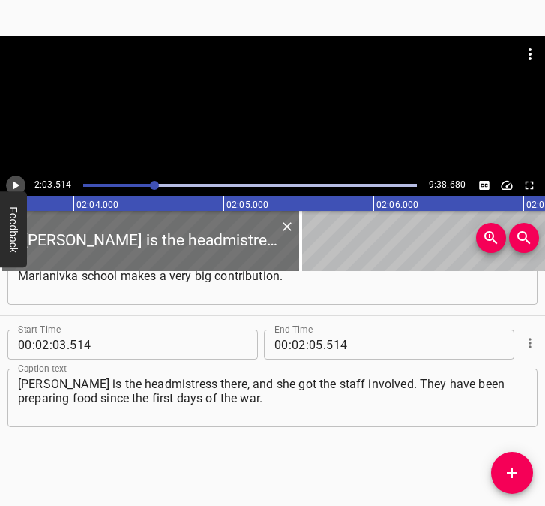
click at [20, 184] on icon "Play/Pause" at bounding box center [16, 186] width 14 height 14
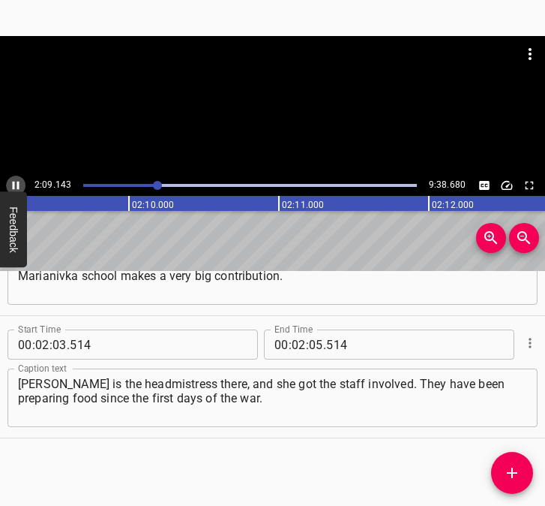
click at [14, 183] on icon "Play/Pause" at bounding box center [16, 186] width 7 height 8
click at [14, 183] on icon "Play/Pause" at bounding box center [17, 186] width 6 height 8
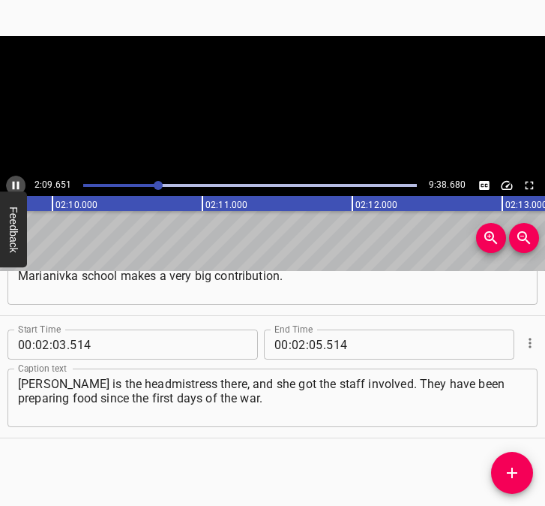
click at [14, 183] on icon "Play/Pause" at bounding box center [16, 186] width 7 height 8
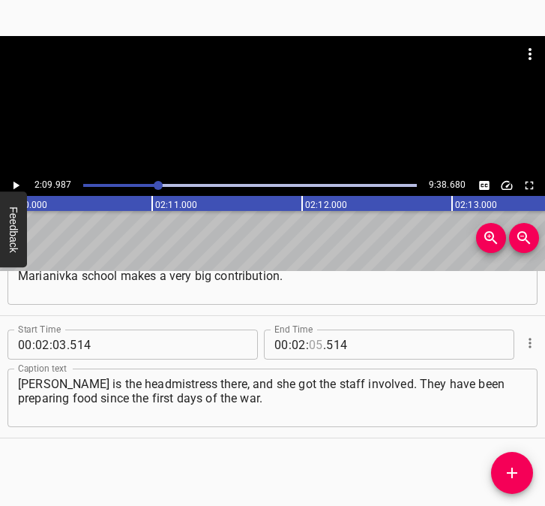
click at [309, 338] on input "number" at bounding box center [316, 344] width 14 height 30
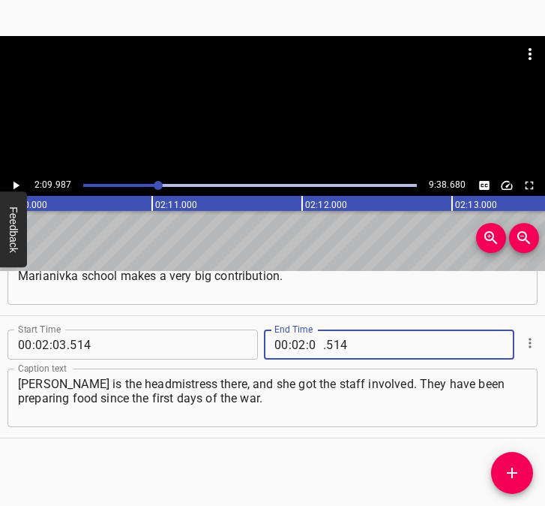
type input "09"
type input "987"
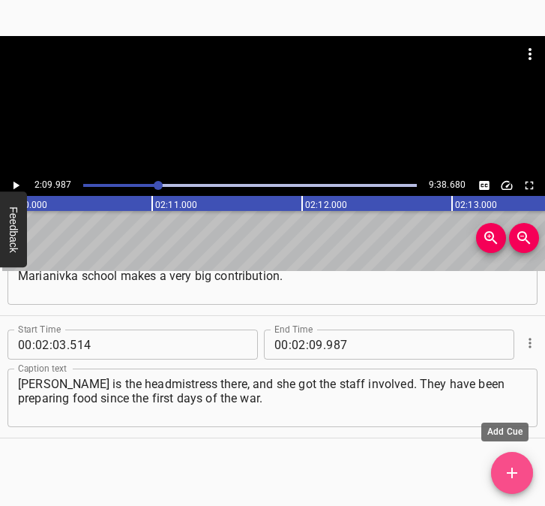
click at [512, 469] on icon "Add Cue" at bounding box center [512, 473] width 18 height 18
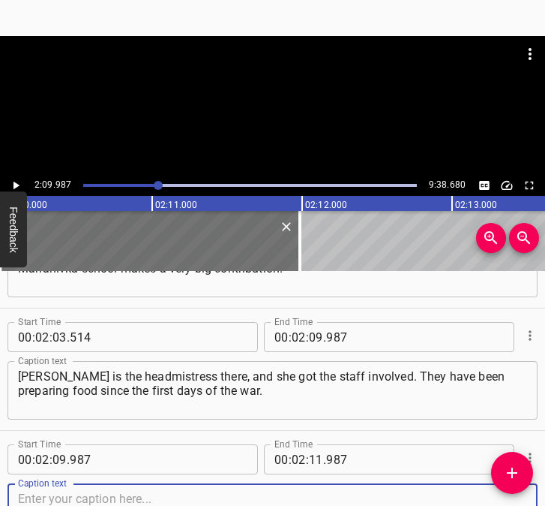
scroll to position [1303, 0]
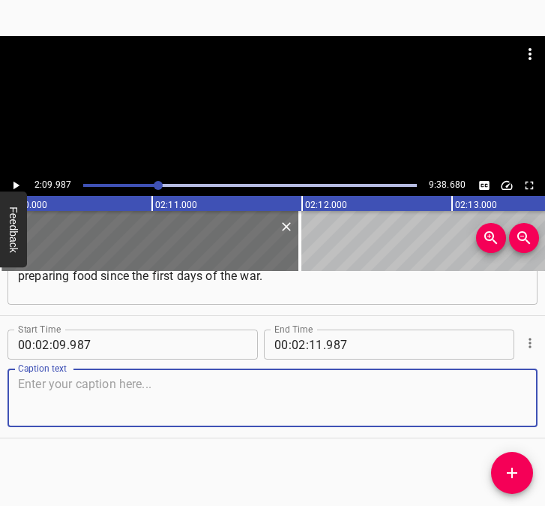
drag, startPoint x: 512, startPoint y: 405, endPoint x: 573, endPoint y: 387, distance: 63.4
click at [545, 387] on html "Caption Editor Batch Transcribe Login Sign Up Privacy Contact 2:09.987 9:38.680…" at bounding box center [272, 253] width 545 height 506
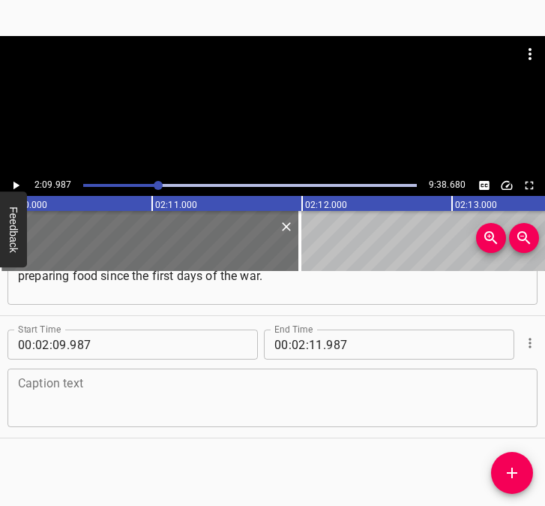
click at [56, 392] on textarea at bounding box center [272, 398] width 509 height 43
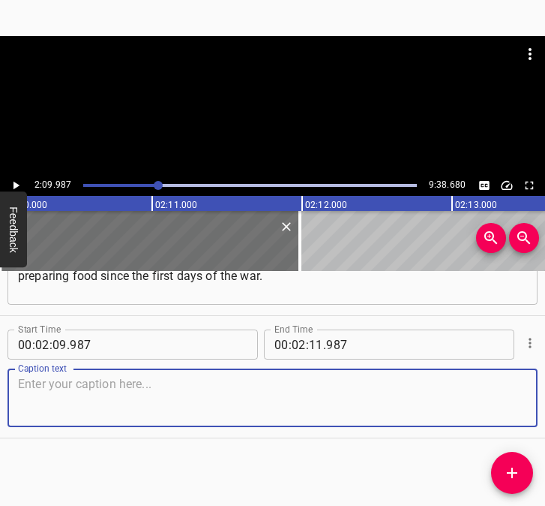
paste textarea "The staff of the school and kindergarten knitted the nets themselves. And our s…"
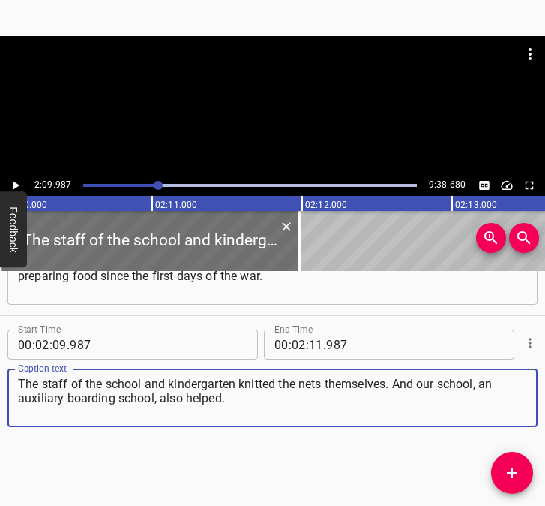
type textarea "The staff of the school and kindergarten knitted the nets themselves. And our s…"
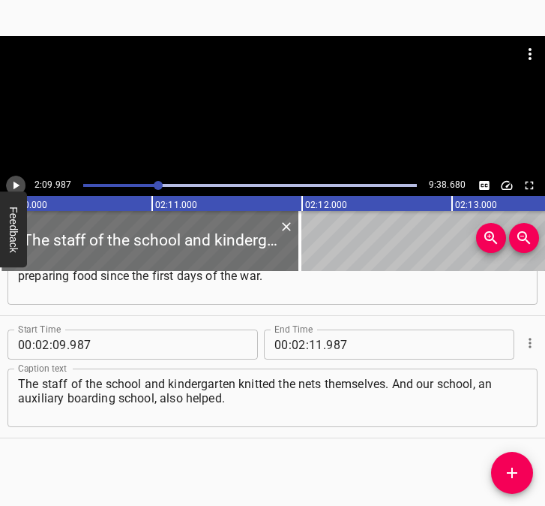
click at [15, 182] on icon "Play/Pause" at bounding box center [16, 186] width 14 height 14
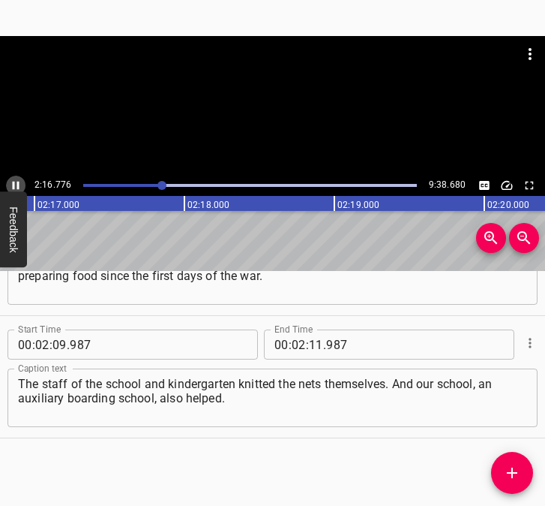
click at [17, 181] on icon "Play/Pause" at bounding box center [16, 186] width 14 height 14
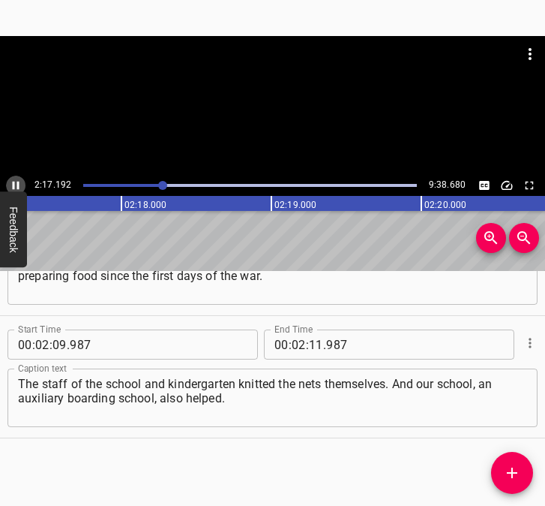
click at [17, 181] on icon "Play/Pause" at bounding box center [16, 186] width 14 height 14
click at [311, 347] on input "number" at bounding box center [316, 344] width 14 height 30
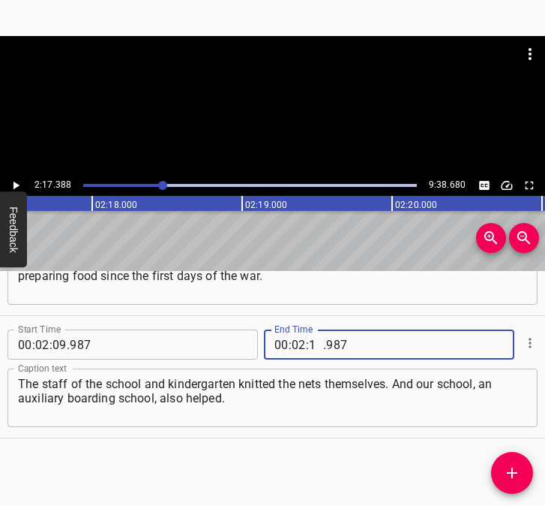
type input "17"
type input "388"
click at [512, 465] on icon "Add Cue" at bounding box center [512, 473] width 18 height 18
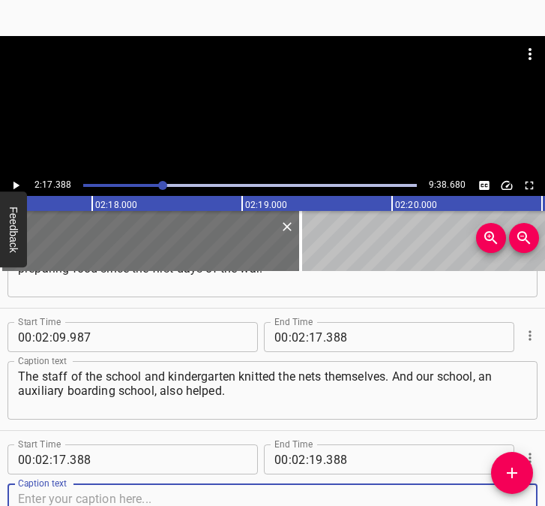
scroll to position [1425, 0]
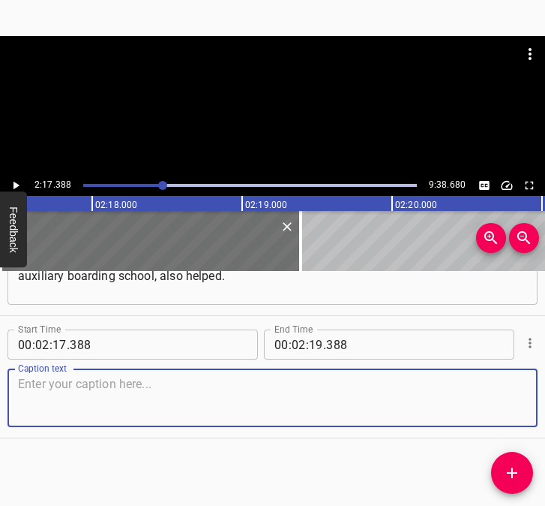
drag, startPoint x: 497, startPoint y: 405, endPoint x: 542, endPoint y: 403, distance: 45.8
click at [516, 403] on div "Caption text" at bounding box center [273, 397] width 530 height 59
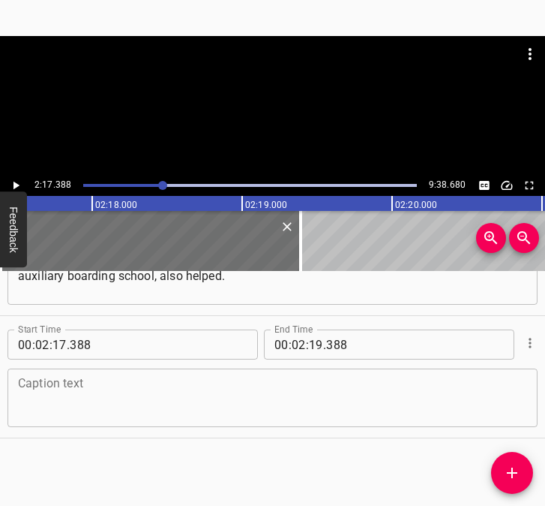
click at [55, 374] on div "Caption text" at bounding box center [273, 397] width 530 height 59
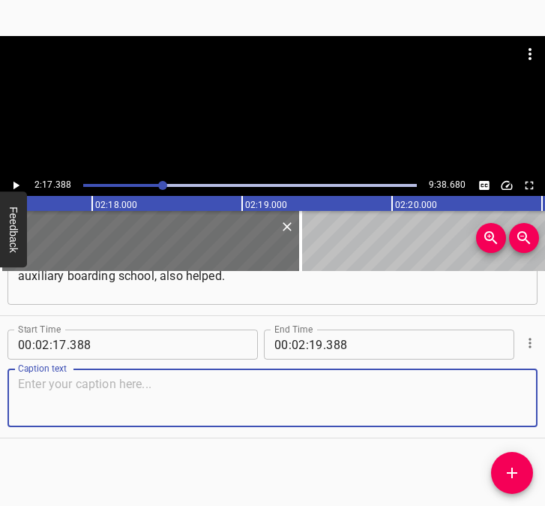
paste textarea "They cooked food and knitted nets. In our village of [GEOGRAPHIC_DATA], since t…"
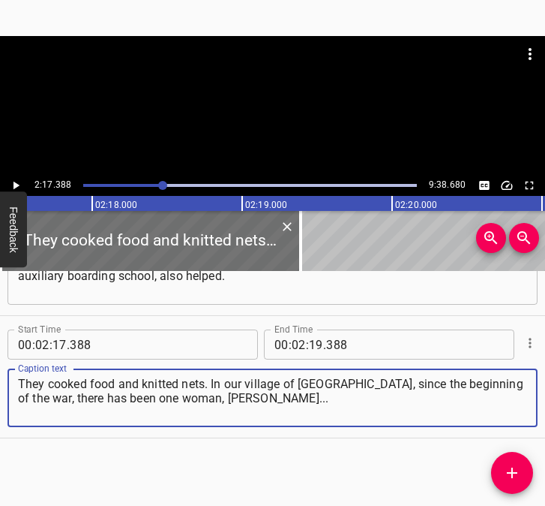
type textarea "They cooked food and knitted nets. In our village of [GEOGRAPHIC_DATA], since t…"
click at [14, 184] on icon "Play/Pause" at bounding box center [17, 186] width 6 height 8
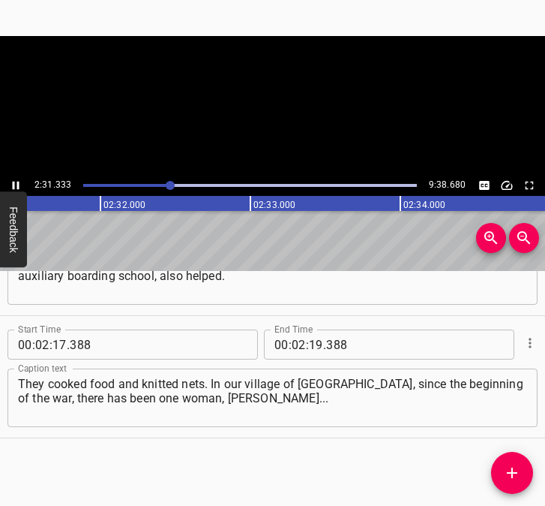
click at [11, 182] on icon "Play/Pause" at bounding box center [16, 186] width 14 height 14
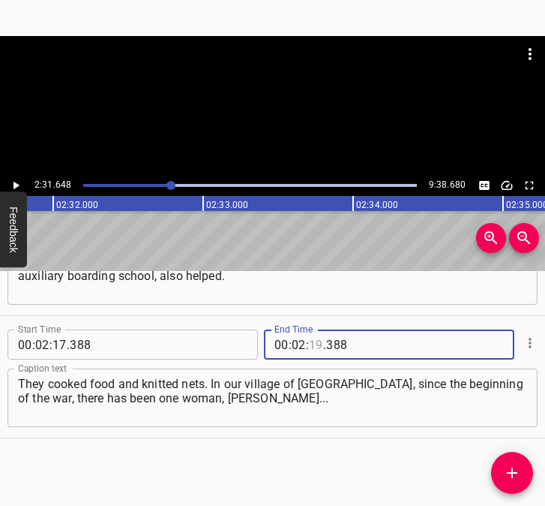
click at [314, 344] on input "number" at bounding box center [316, 344] width 14 height 30
type input "31"
type input "648"
click at [510, 466] on icon "Add Cue" at bounding box center [512, 473] width 18 height 18
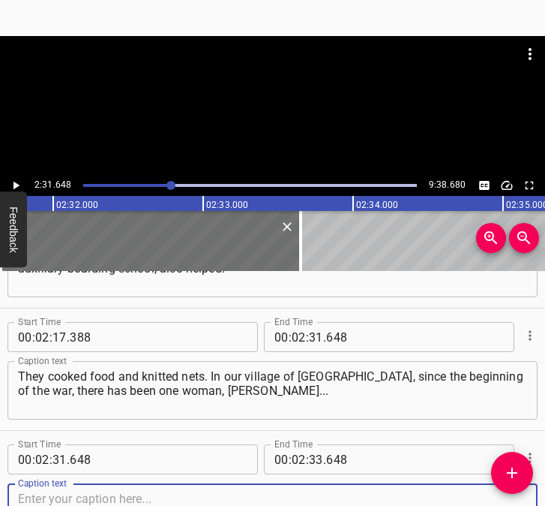
scroll to position [1548, 0]
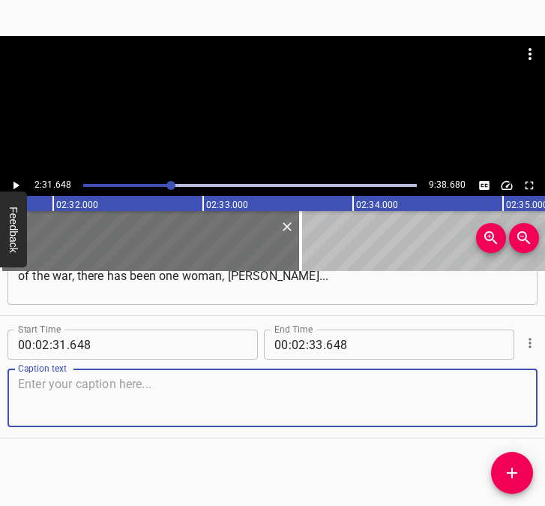
drag, startPoint x: 514, startPoint y: 398, endPoint x: 539, endPoint y: 388, distance: 27.3
click at [530, 391] on div "Start Time 00 : 02 : 31 . 648 Start Time End Time 00 : 02 : 33 . 648 End Time C…" at bounding box center [272, 377] width 545 height 122
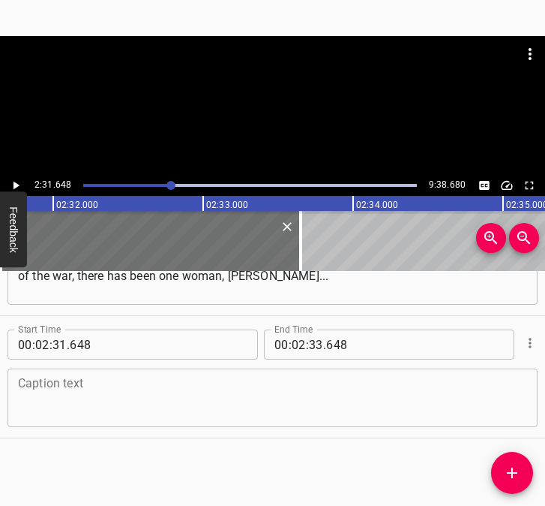
click at [108, 414] on textarea at bounding box center [272, 398] width 509 height 43
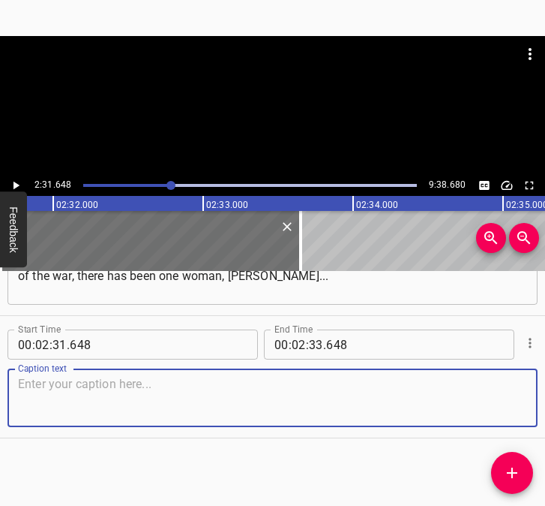
paste textarea "Her husband is a soldier, he is at war, and her mother is disabled. And they ha…"
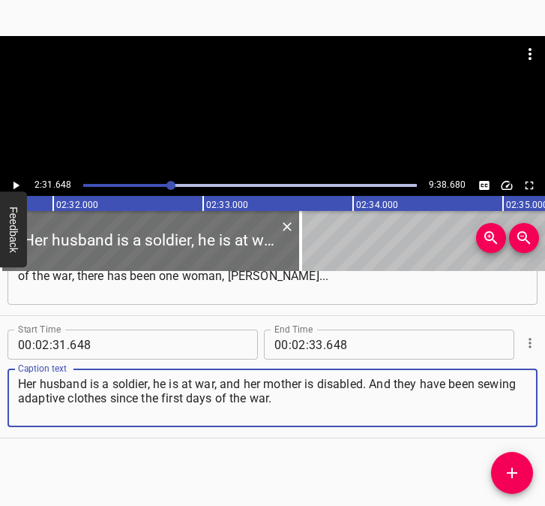
type textarea "Her husband is a soldier, he is at war, and her mother is disabled. And they ha…"
click at [19, 183] on icon "Play/Pause" at bounding box center [16, 186] width 14 height 14
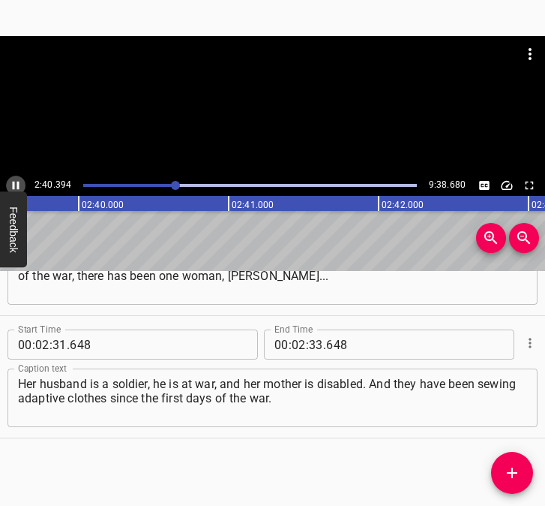
click at [14, 183] on icon "Play/Pause" at bounding box center [16, 186] width 7 height 8
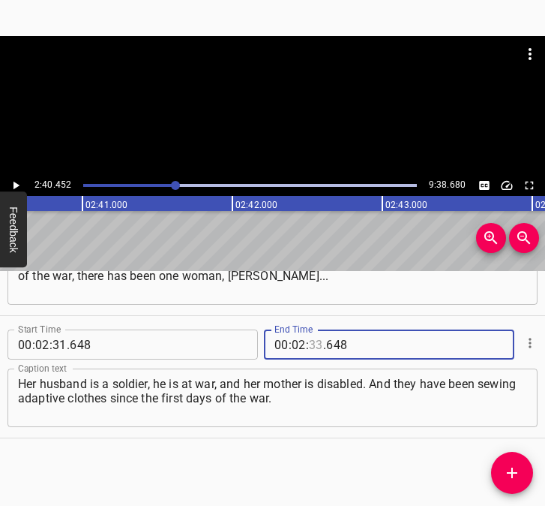
click at [310, 344] on input "number" at bounding box center [316, 344] width 14 height 30
type input "40"
type input "452"
click at [512, 474] on icon "Add Cue" at bounding box center [512, 472] width 11 height 11
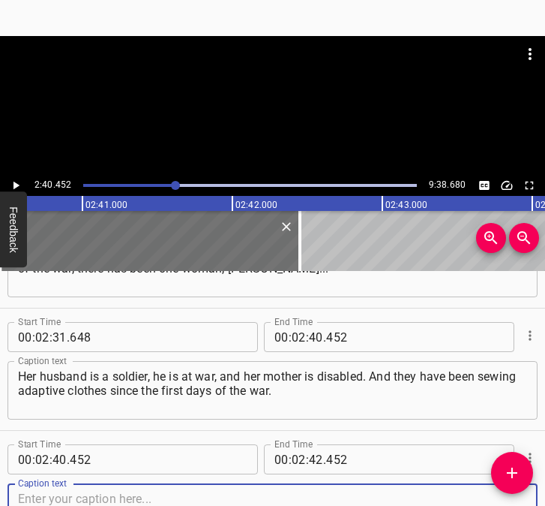
scroll to position [1670, 0]
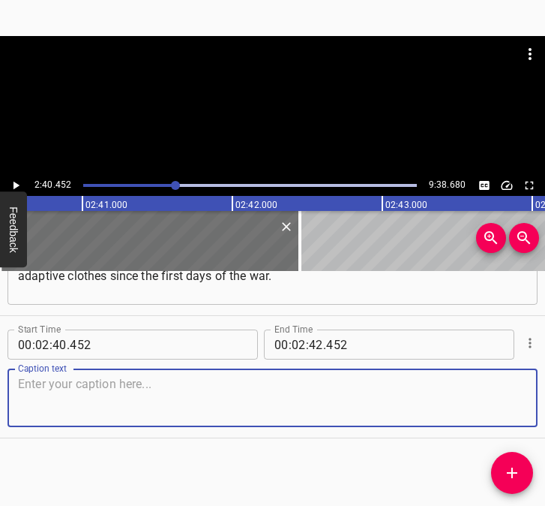
drag, startPoint x: 505, startPoint y: 402, endPoint x: 535, endPoint y: 398, distance: 30.3
click at [525, 398] on div "Start Time 00 : 02 : 40 . 452 Start Time End Time 00 : 02 : 42 . 452 End Time C…" at bounding box center [272, 377] width 545 height 122
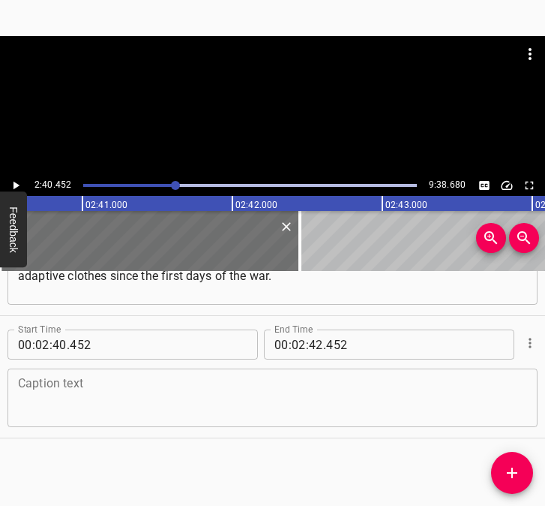
click at [77, 406] on textarea at bounding box center [272, 398] width 509 height 43
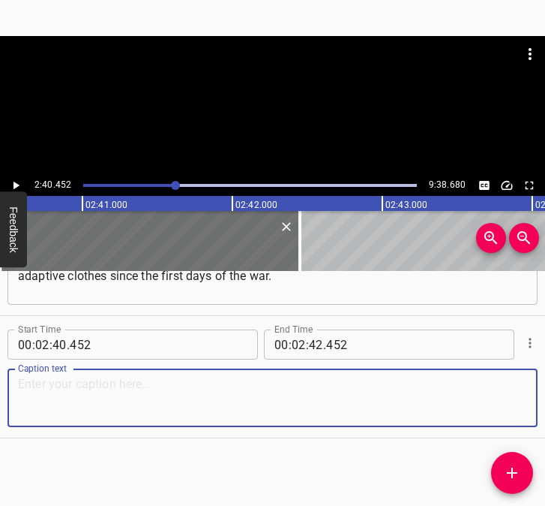
paste textarea "They fill requests from military hospitals. They cover all this. Our culture an…"
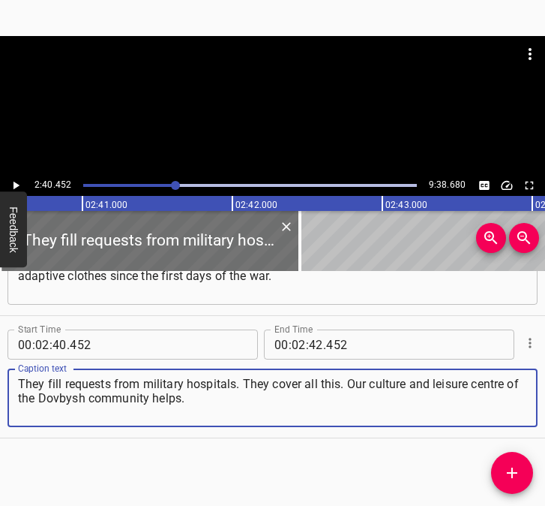
click at [7, 179] on div "2:40.452 9:38.680" at bounding box center [272, 185] width 545 height 21
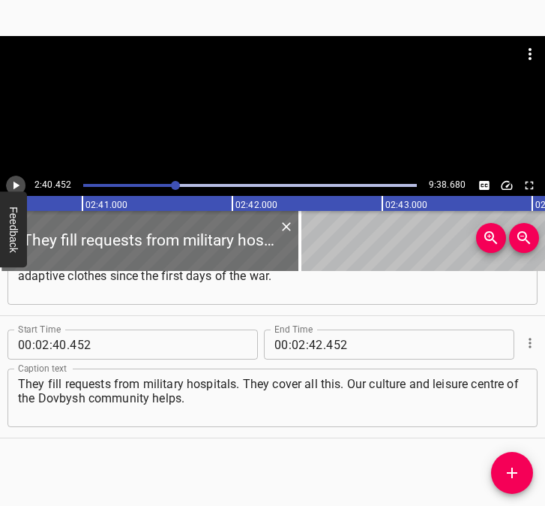
click at [14, 179] on icon "Play/Pause" at bounding box center [16, 186] width 14 height 14
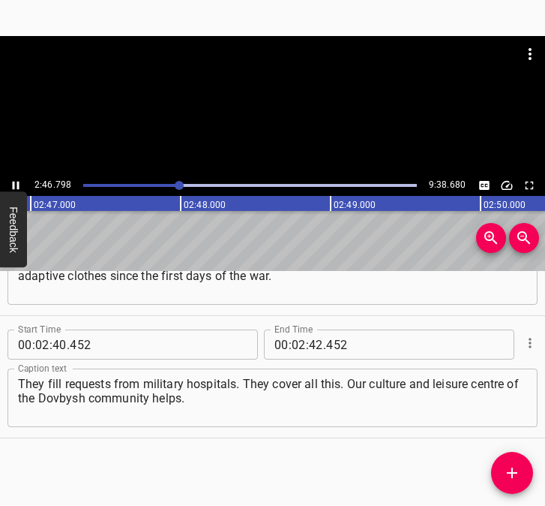
click at [16, 181] on icon "Play/Pause" at bounding box center [16, 186] width 14 height 14
click at [207, 407] on textarea "They fill requests from military hospitals. They cover all this. Our culture an…" at bounding box center [272, 398] width 509 height 43
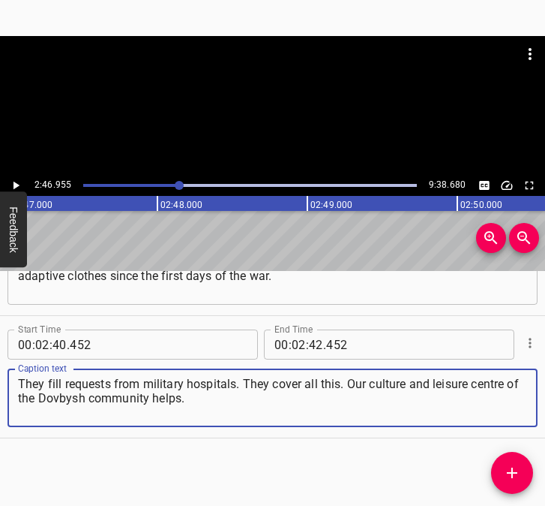
click at [210, 405] on textarea "They fill requests from military hospitals. They cover all this. Our culture an…" at bounding box center [272, 398] width 509 height 43
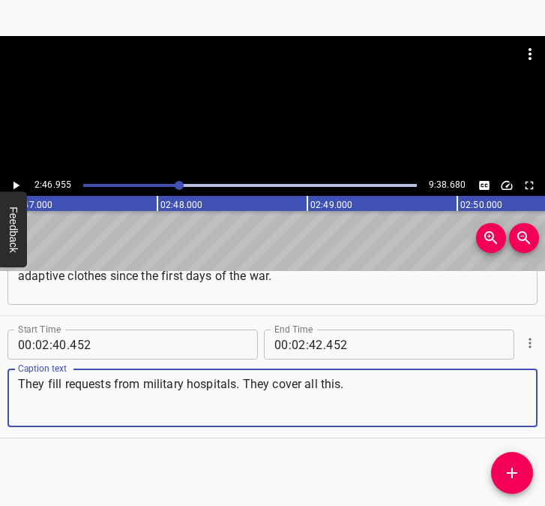
type textarea "They fill requests from military hospitals. They cover all this."
drag, startPoint x: 392, startPoint y: 370, endPoint x: 383, endPoint y: 367, distance: 9.5
click at [385, 367] on div "Caption text They fill requests from military hospitals. They cover all this. C…" at bounding box center [273, 396] width 530 height 68
click at [368, 400] on textarea "They fill requests from military hospitals. They cover all this." at bounding box center [272, 398] width 509 height 43
drag, startPoint x: 355, startPoint y: 389, endPoint x: 2, endPoint y: 383, distance: 352.7
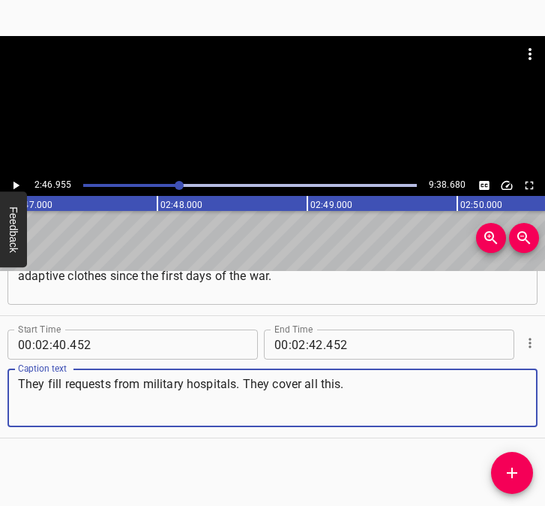
click at [2, 383] on div "Start Time 00 : 02 : 40 . 452 Start Time End Time 00 : 02 : 42 . 452 End Time C…" at bounding box center [272, 377] width 545 height 122
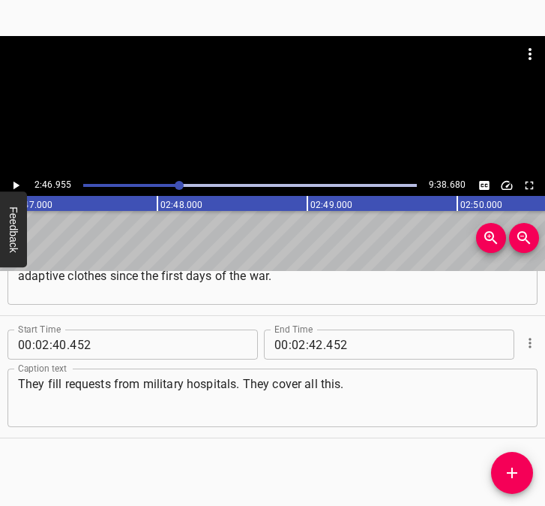
click at [180, 414] on textarea "They fill requests from military hospitals. They cover all this." at bounding box center [272, 398] width 509 height 43
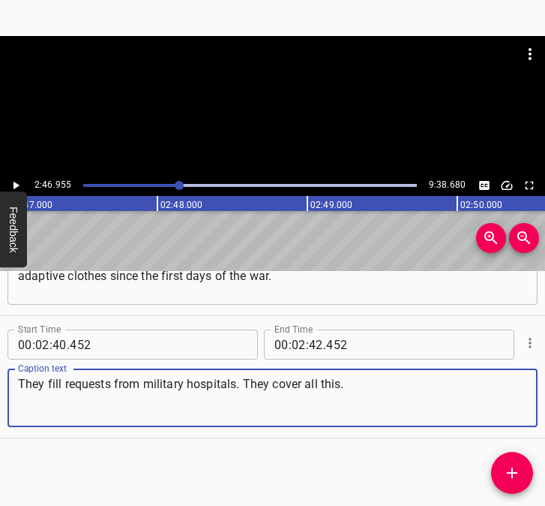
click at [14, 184] on icon "Play/Pause" at bounding box center [17, 186] width 6 height 8
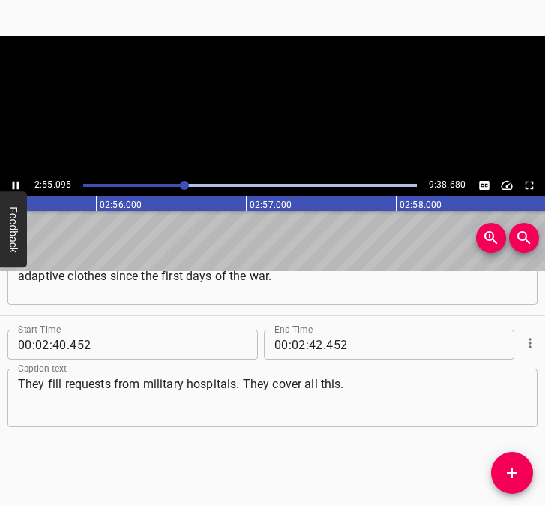
click at [14, 184] on icon "Play/Pause" at bounding box center [16, 186] width 7 height 8
click at [6, 176] on button "Play/Pause" at bounding box center [16, 186] width 20 height 20
click at [14, 184] on icon "Play/Pause" at bounding box center [17, 186] width 6 height 8
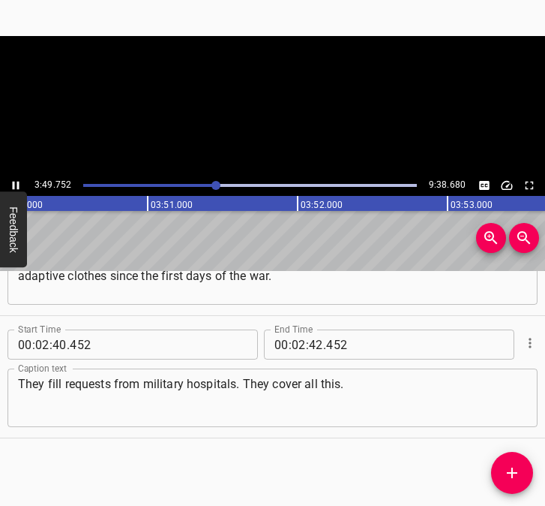
click at [14, 184] on icon "Play/Pause" at bounding box center [16, 186] width 7 height 8
click at [14, 184] on icon "Play/Pause" at bounding box center [17, 186] width 6 height 8
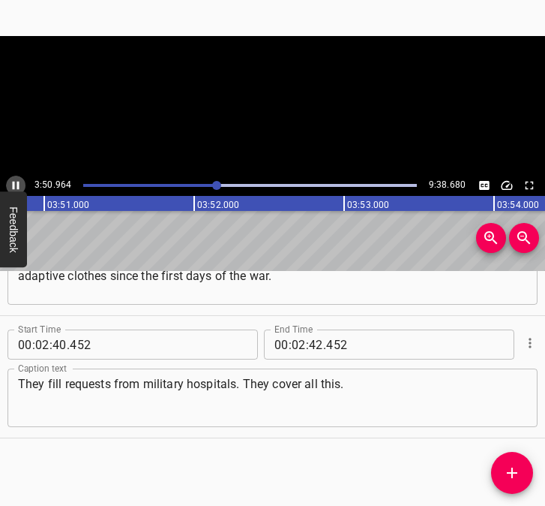
click at [14, 184] on icon "Play/Pause" at bounding box center [16, 186] width 7 height 8
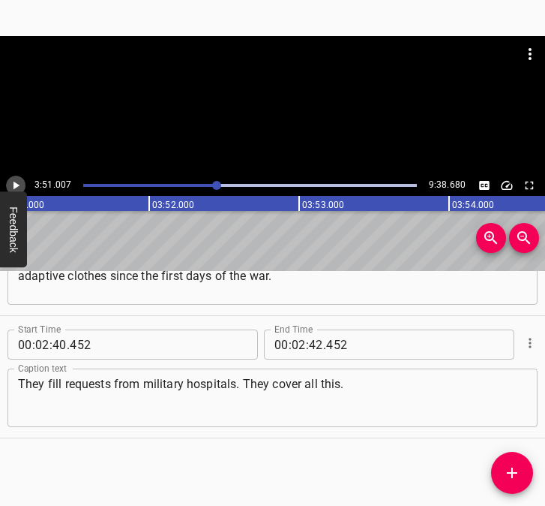
click at [14, 184] on icon "Play/Pause" at bounding box center [17, 186] width 6 height 8
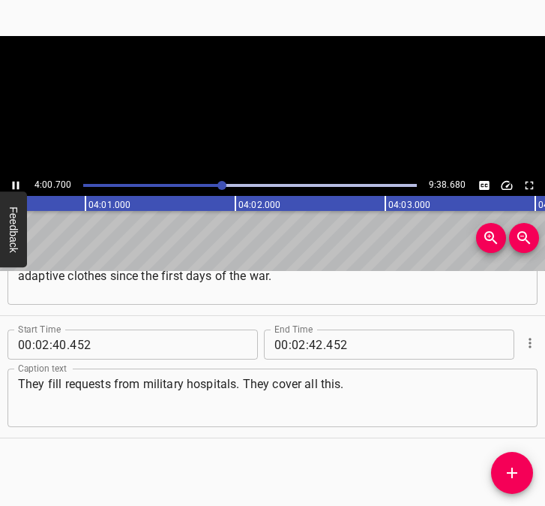
scroll to position [0, 36097]
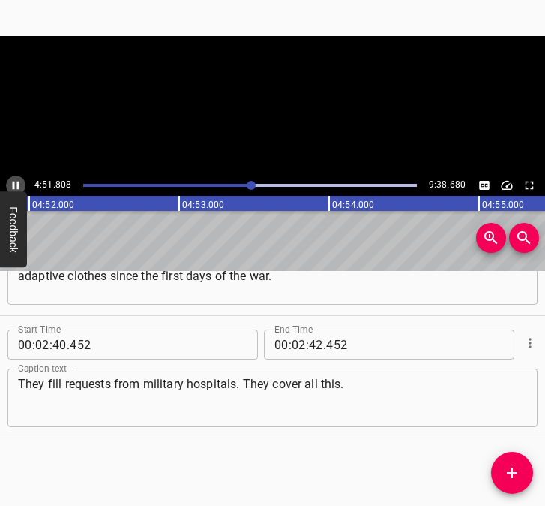
click at [14, 184] on icon "Play/Pause" at bounding box center [16, 186] width 7 height 8
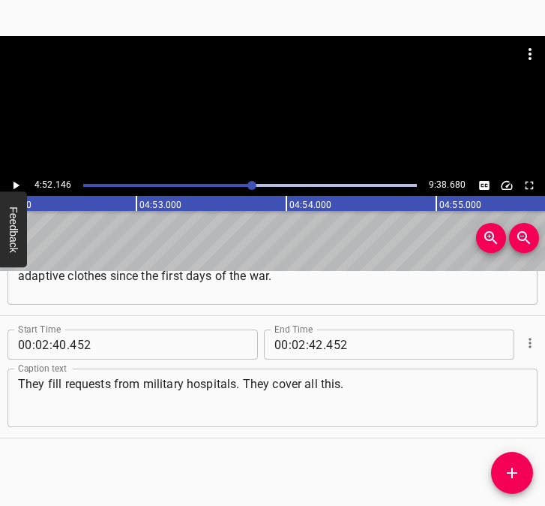
scroll to position [0, 43834]
click at [309, 345] on input "number" at bounding box center [316, 344] width 14 height 30
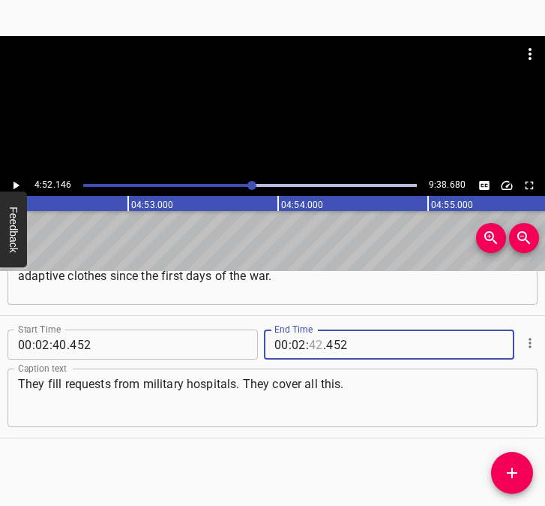
type input "42"
click at [294, 344] on input "number" at bounding box center [299, 344] width 14 height 30
type input "04"
type input "52"
type input "146"
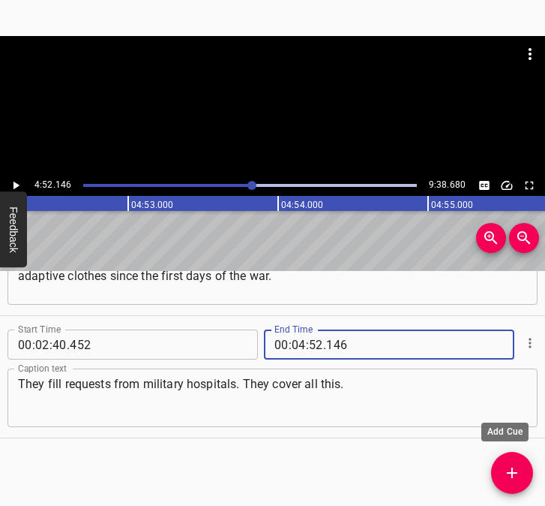
click at [512, 474] on icon "Add Cue" at bounding box center [512, 472] width 11 height 11
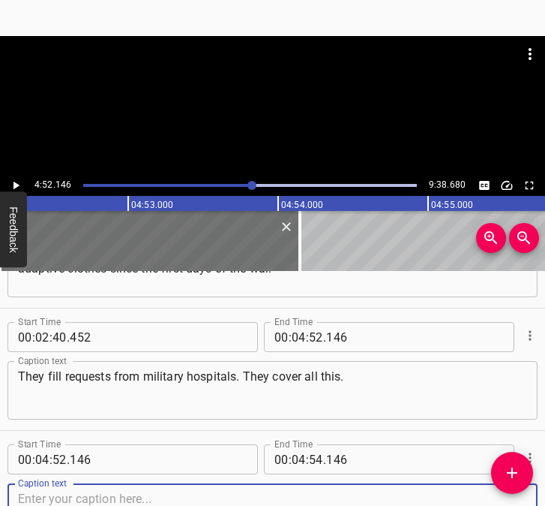
scroll to position [1792, 0]
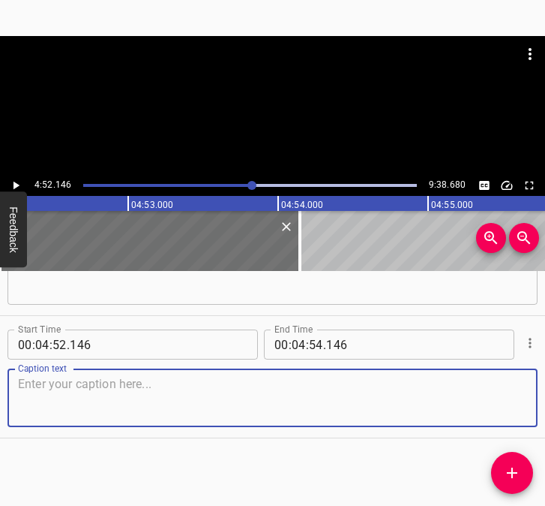
click at [473, 404] on textarea at bounding box center [272, 398] width 509 height 43
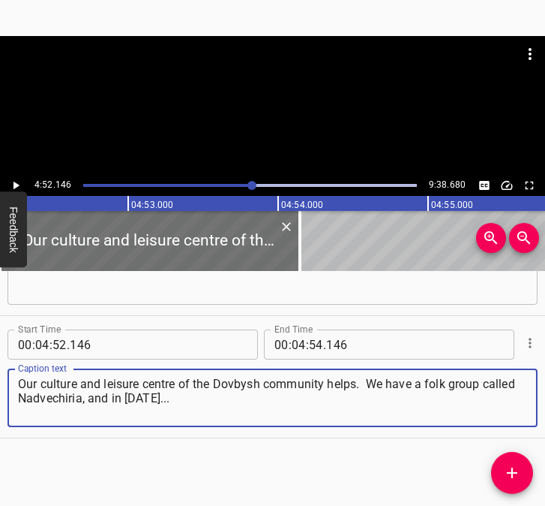
type textarea "Our culture and leisure centre of the Dovbysh community helps. We have a folk g…"
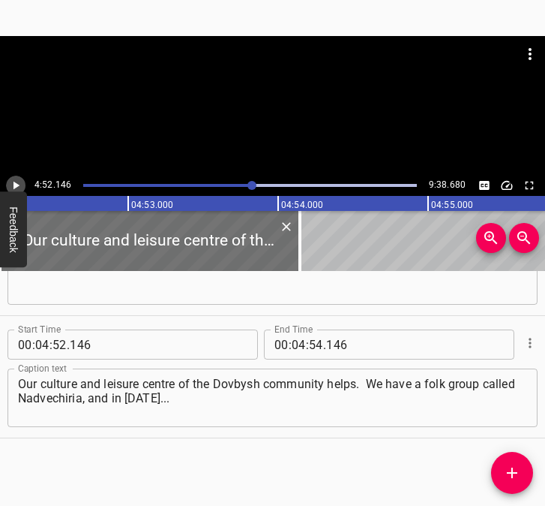
click at [17, 184] on icon "Play/Pause" at bounding box center [17, 186] width 6 height 8
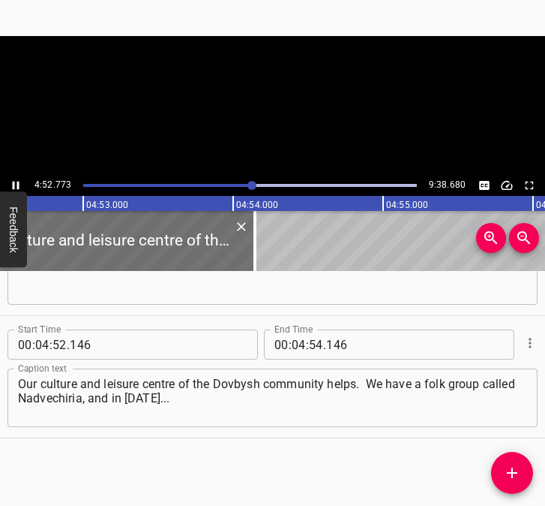
scroll to position [0, 43927]
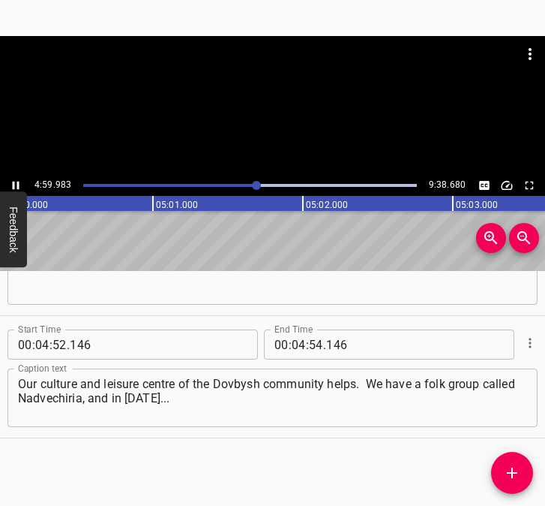
click at [12, 183] on icon "Play/Pause" at bounding box center [16, 186] width 14 height 14
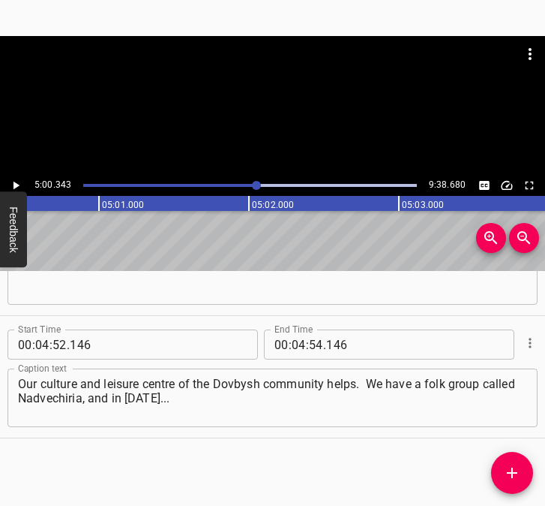
click at [12, 183] on icon "Play/Pause" at bounding box center [16, 186] width 14 height 14
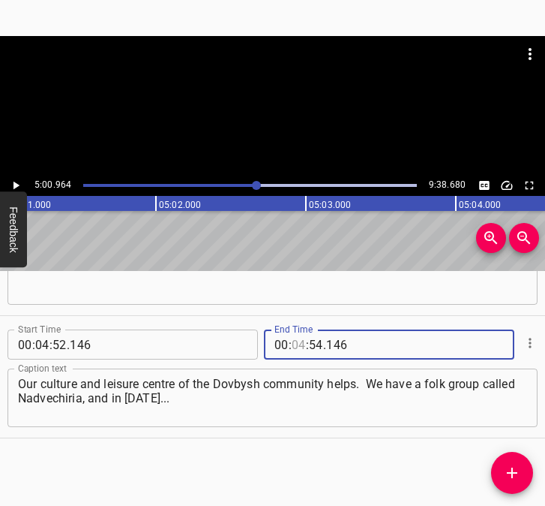
click at [296, 343] on input "number" at bounding box center [299, 344] width 14 height 30
type input "05"
type input "00"
type input "964"
click at [519, 472] on icon "Add Cue" at bounding box center [512, 473] width 18 height 18
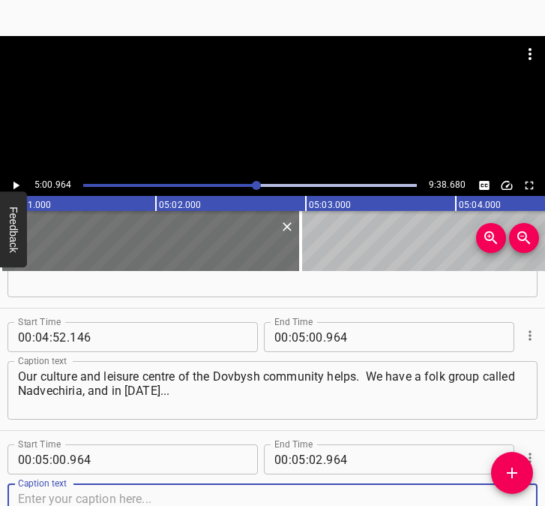
scroll to position [1915, 0]
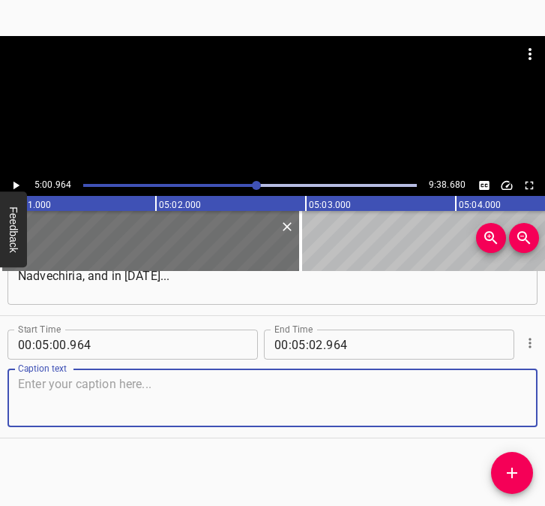
drag, startPoint x: 511, startPoint y: 404, endPoint x: 551, endPoint y: 399, distance: 40.8
click at [545, 399] on html "Caption Editor Batch Transcribe Login Sign Up Privacy Contact 5:00.964 9:38.680…" at bounding box center [272, 253] width 545 height 506
click at [68, 390] on textarea at bounding box center [272, 398] width 509 height 43
paste textarea "I don’t think there was a rotation when they didn’t go there with concerts. The…"
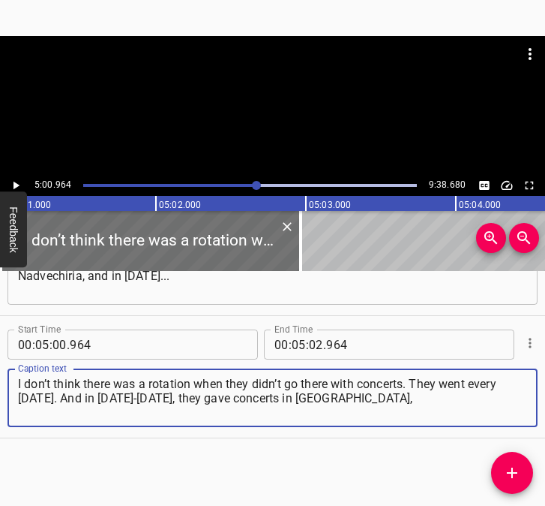
type textarea "I don’t think there was a rotation when they didn’t go there with concerts. The…"
click at [11, 182] on icon "Play/Pause" at bounding box center [16, 186] width 14 height 14
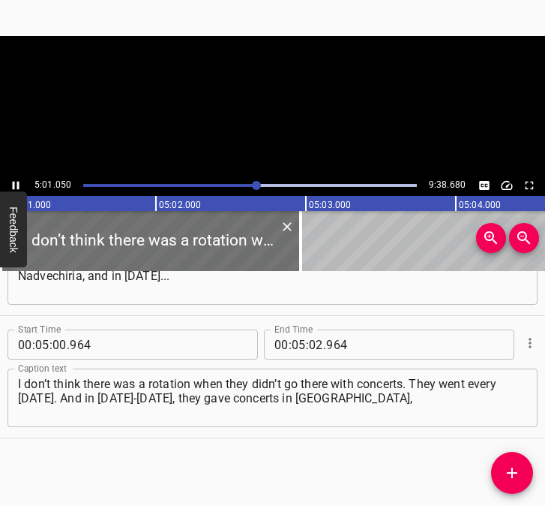
scroll to position [0, 45169]
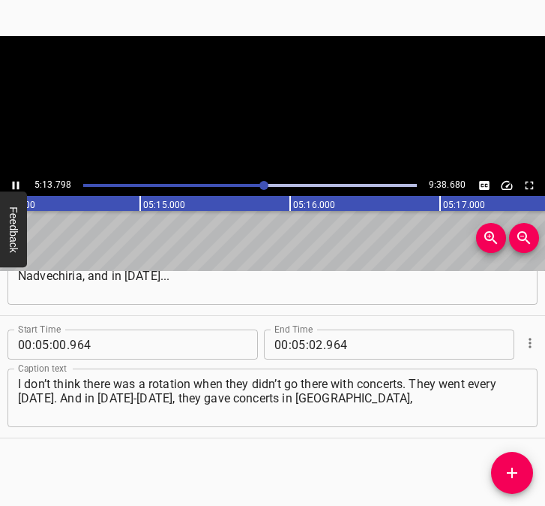
click at [11, 182] on icon "Play/Pause" at bounding box center [16, 186] width 14 height 14
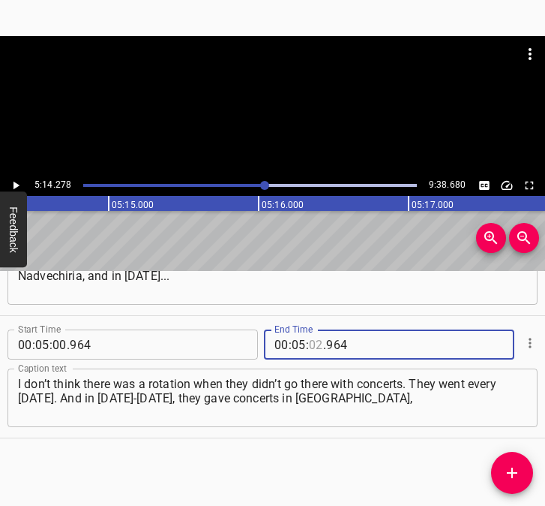
click at [314, 343] on input "number" at bounding box center [316, 344] width 14 height 30
type input "14"
type input "278"
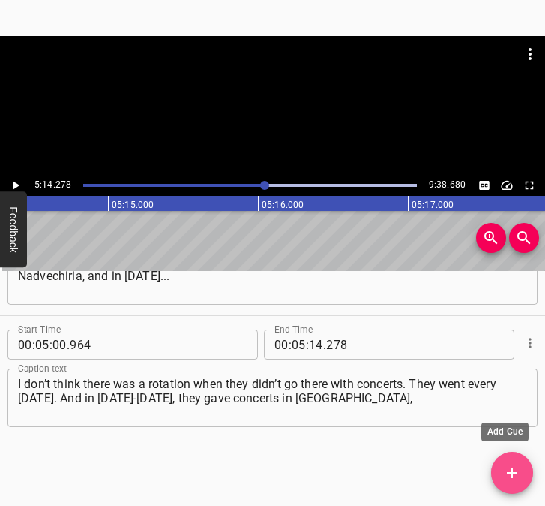
click at [509, 465] on icon "Add Cue" at bounding box center [512, 473] width 18 height 18
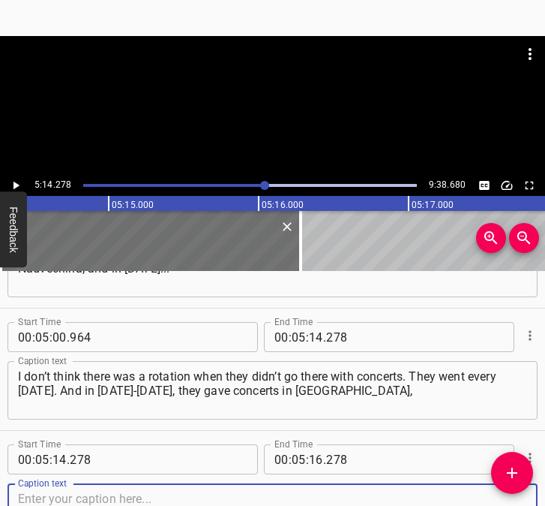
scroll to position [2037, 0]
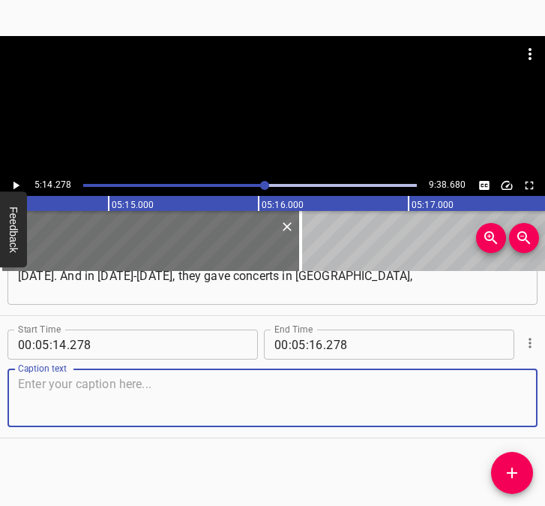
drag, startPoint x: 512, startPoint y: 413, endPoint x: 547, endPoint y: 410, distance: 35.3
click at [545, 410] on html "Caption Editor Batch Transcribe Login Sign Up Privacy Contact 5:14.278 9:38.680…" at bounding box center [272, 253] width 545 height 506
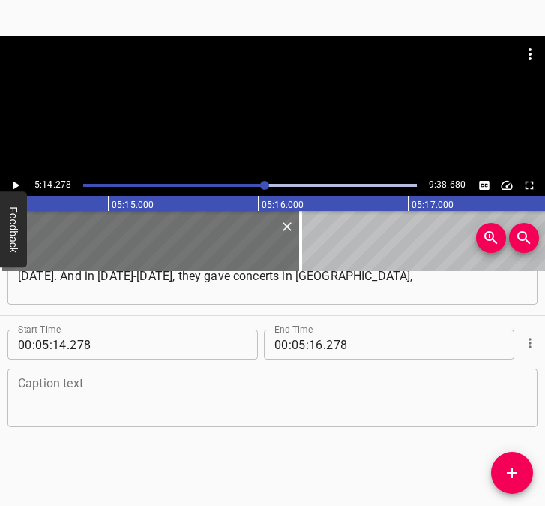
click at [90, 402] on textarea at bounding box center [272, 398] width 509 height 43
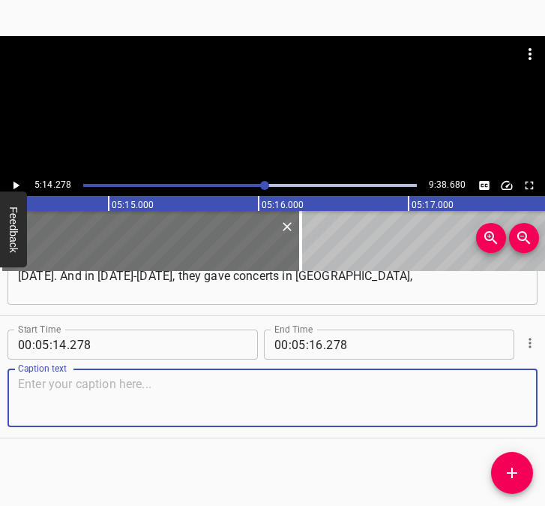
paste textarea "[PERSON_NAME], [GEOGRAPHIC_DATA], and [GEOGRAPHIC_DATA]. They hold a lot of con…"
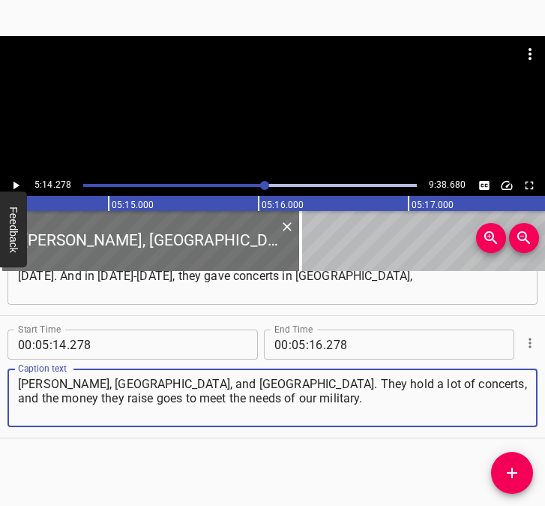
type textarea "[PERSON_NAME], [GEOGRAPHIC_DATA], and [GEOGRAPHIC_DATA]. They hold a lot of con…"
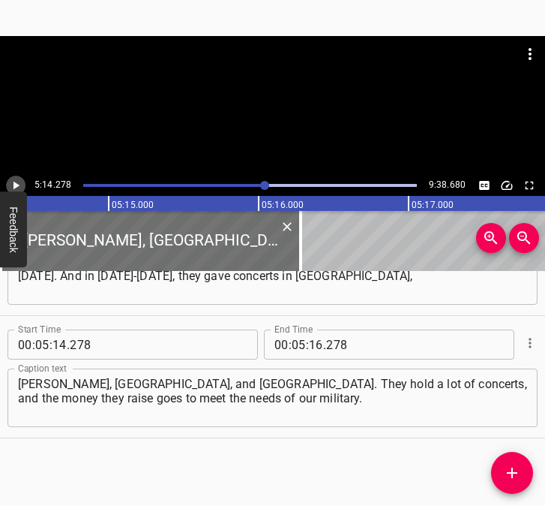
click at [17, 179] on icon "Play/Pause" at bounding box center [16, 186] width 14 height 14
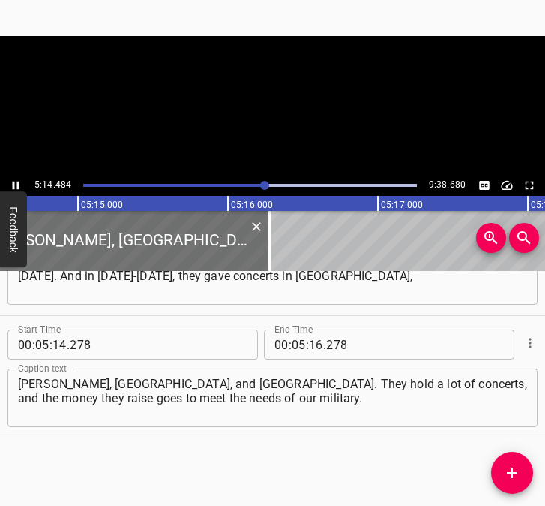
scroll to position [0, 47224]
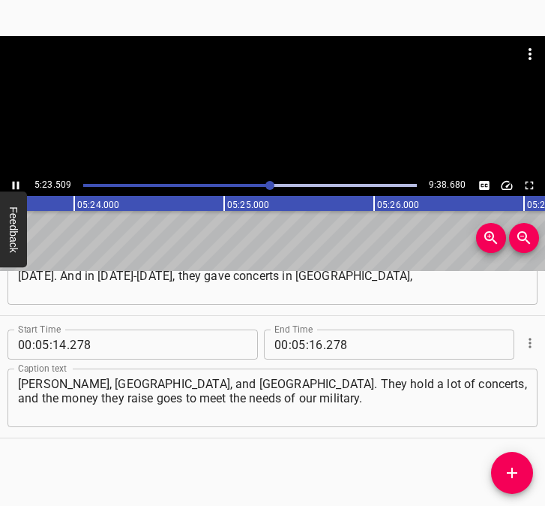
click at [10, 183] on icon "Play/Pause" at bounding box center [16, 186] width 14 height 14
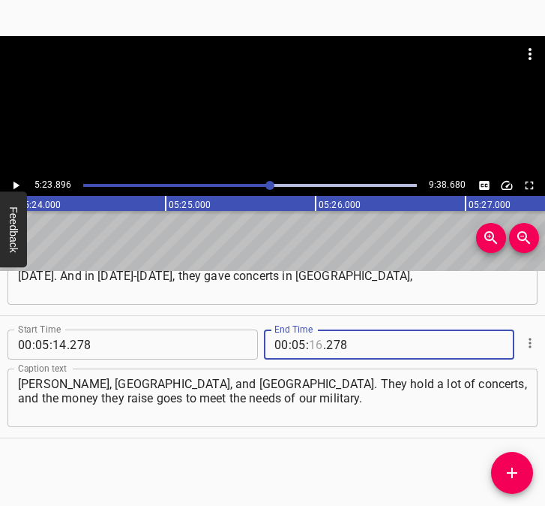
click at [313, 344] on input "number" at bounding box center [316, 344] width 14 height 30
type input "23"
type input "896"
click at [513, 470] on icon "Add Cue" at bounding box center [512, 472] width 11 height 11
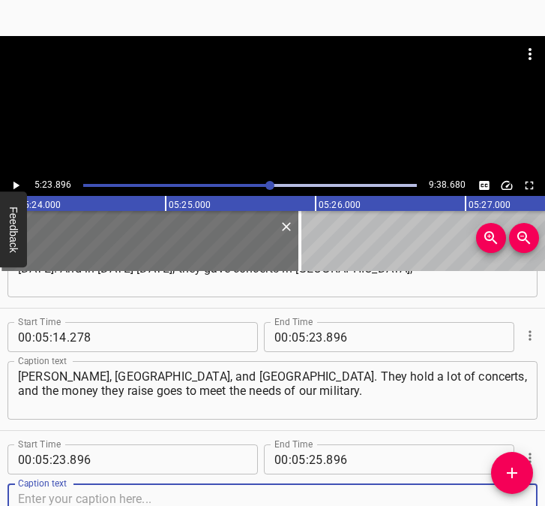
scroll to position [2159, 0]
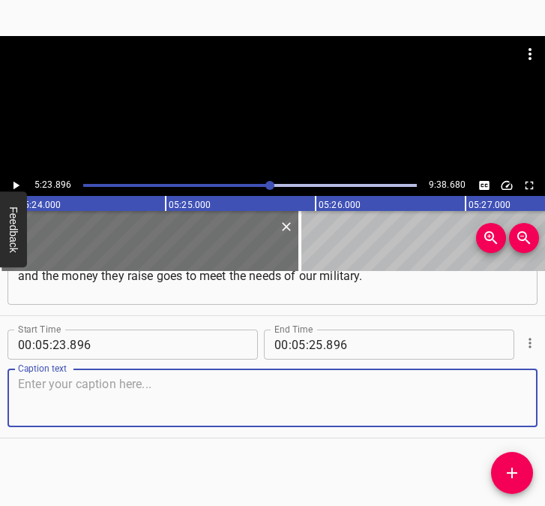
drag, startPoint x: 492, startPoint y: 397, endPoint x: 541, endPoint y: 394, distance: 48.9
click at [525, 396] on div "Start Time 00 : 05 : 23 . 896 Start Time End Time 00 : 05 : 25 . 896 End Time C…" at bounding box center [272, 377] width 545 height 122
click at [161, 396] on textarea at bounding box center [272, 398] width 509 height 43
paste textarea "The [PERSON_NAME] Brigade is so close to me because it was our second project. …"
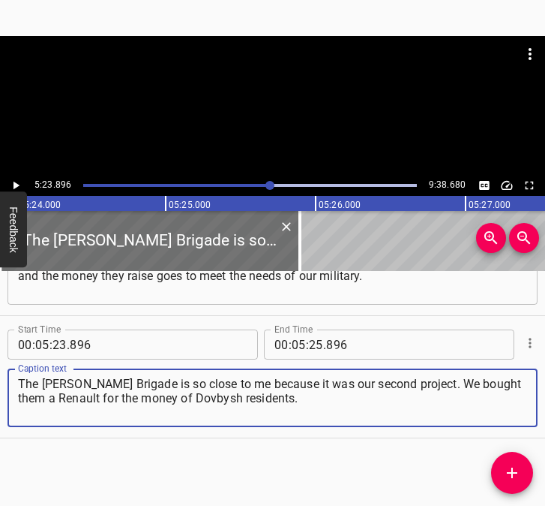
type textarea "The [PERSON_NAME] Brigade is so close to me because it was our second project. …"
click at [12, 185] on icon "Play/Pause" at bounding box center [16, 186] width 14 height 14
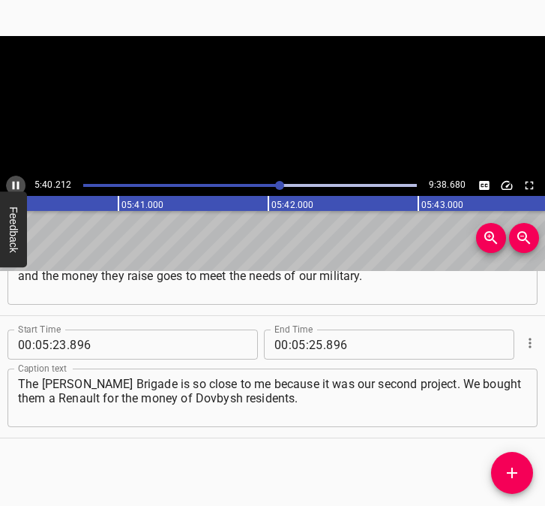
click at [19, 182] on icon "Play/Pause" at bounding box center [16, 186] width 7 height 8
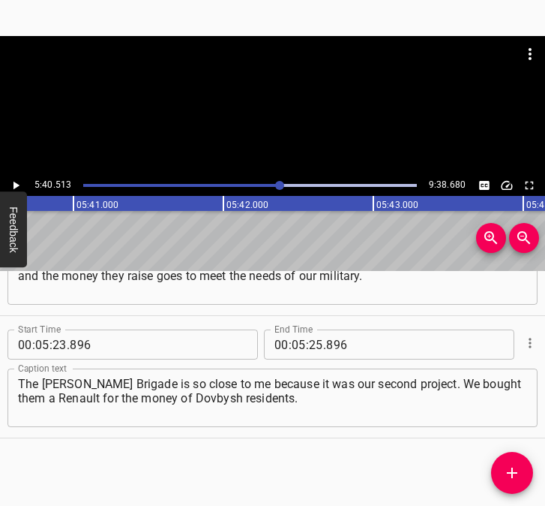
click at [19, 182] on icon "Play/Pause" at bounding box center [16, 186] width 14 height 14
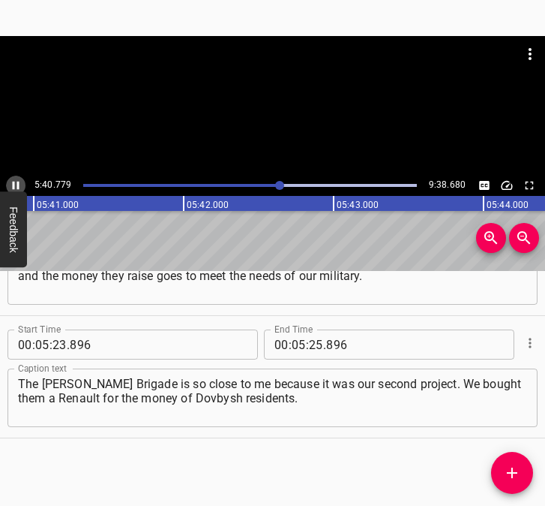
click at [19, 182] on icon "Play/Pause" at bounding box center [16, 186] width 7 height 8
click at [313, 343] on input "number" at bounding box center [316, 344] width 14 height 30
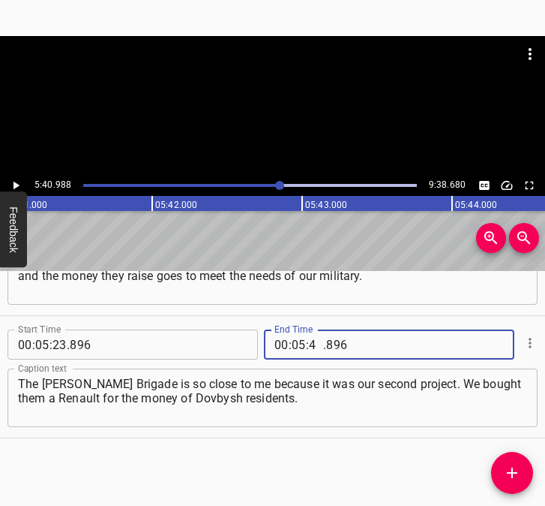
type input "40"
type input "988"
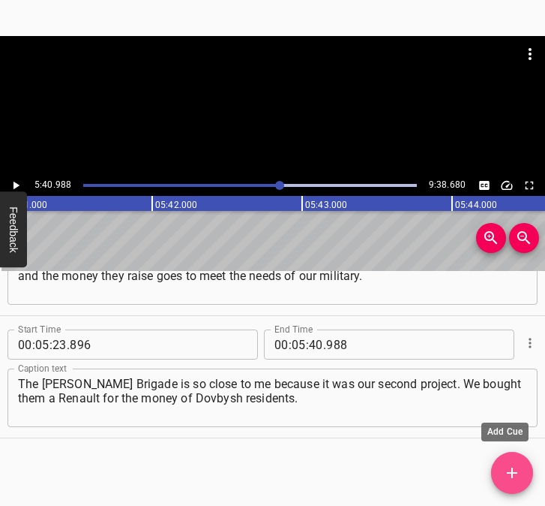
click at [513, 467] on icon "Add Cue" at bounding box center [512, 473] width 18 height 18
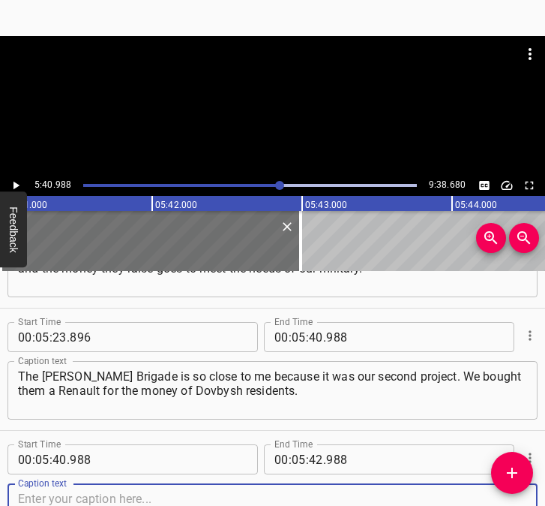
scroll to position [2281, 0]
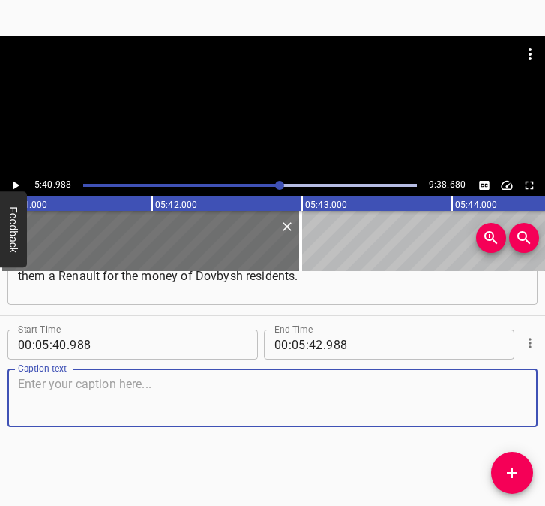
drag, startPoint x: 508, startPoint y: 406, endPoint x: 644, endPoint y: 391, distance: 136.6
click at [545, 391] on html "Caption Editor Batch Transcribe Login Sign Up Privacy Contact 5:40.988 9:38.680…" at bounding box center [272, 253] width 545 height 506
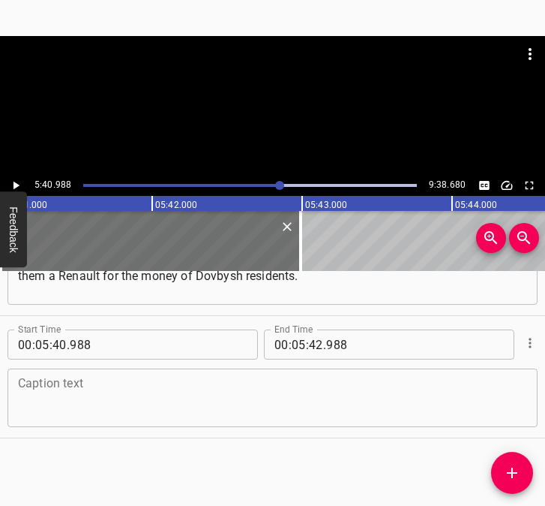
click at [155, 392] on textarea at bounding box center [272, 398] width 509 height 43
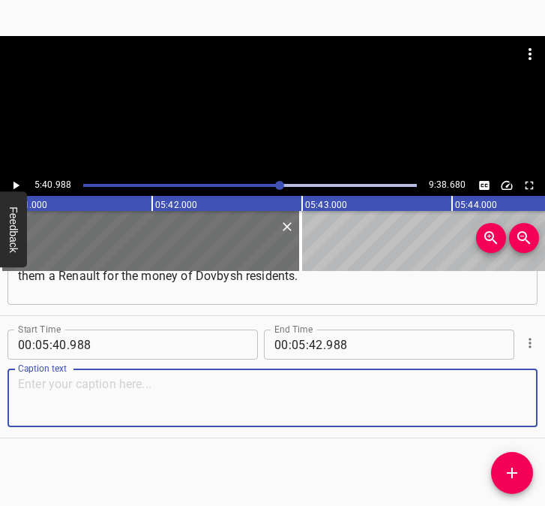
paste textarea "We bought this car for them in [DATE], and they [the military] couldn’t go to g…"
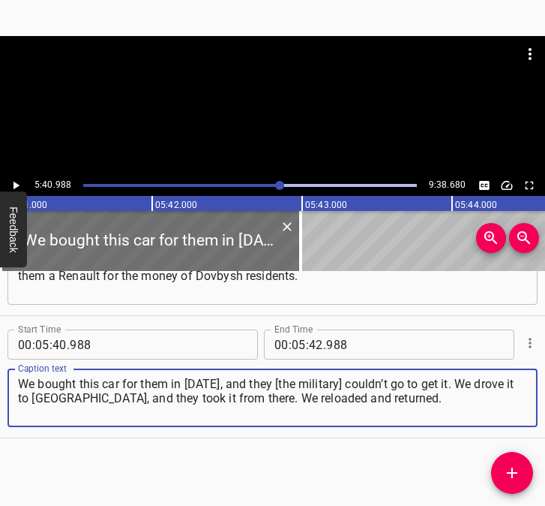
type textarea "We bought this car for them in [DATE], and they [the military] couldn’t go to g…"
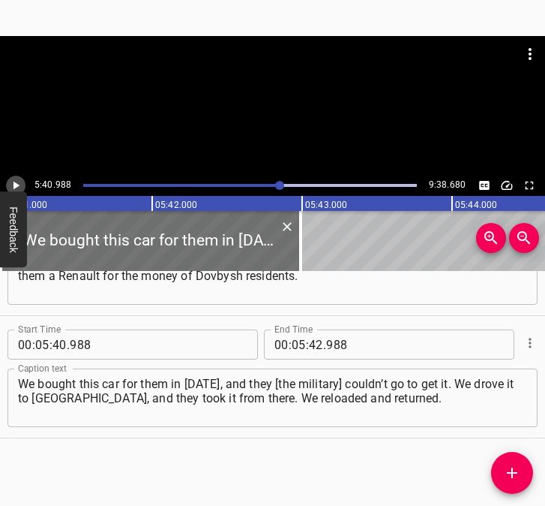
click at [17, 183] on icon "Play/Pause" at bounding box center [16, 186] width 14 height 14
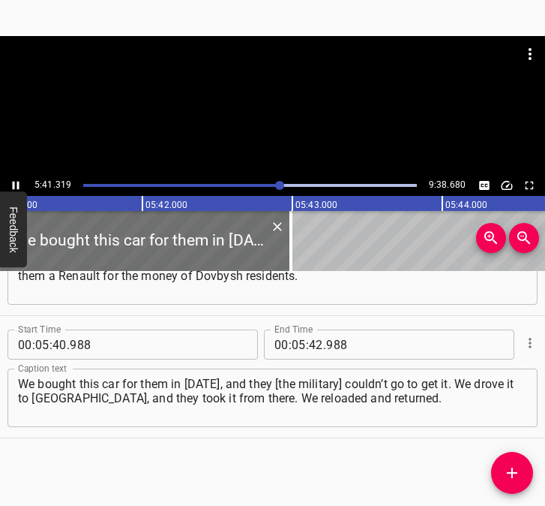
scroll to position [0, 51211]
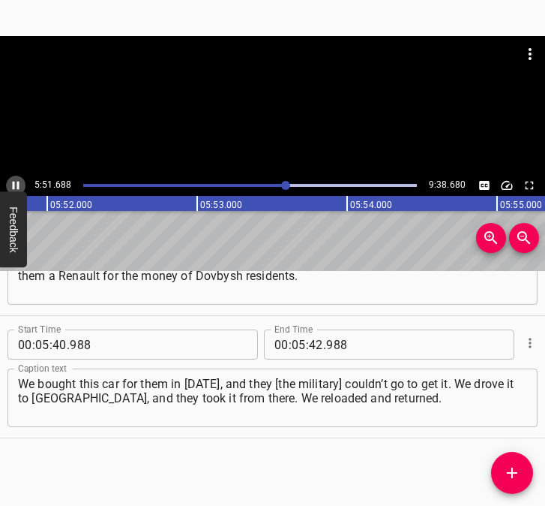
click at [11, 182] on icon "Play/Pause" at bounding box center [16, 186] width 14 height 14
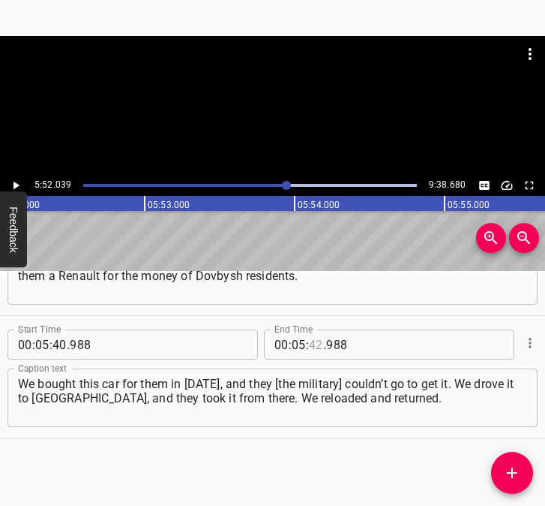
click at [309, 344] on input "number" at bounding box center [316, 344] width 14 height 30
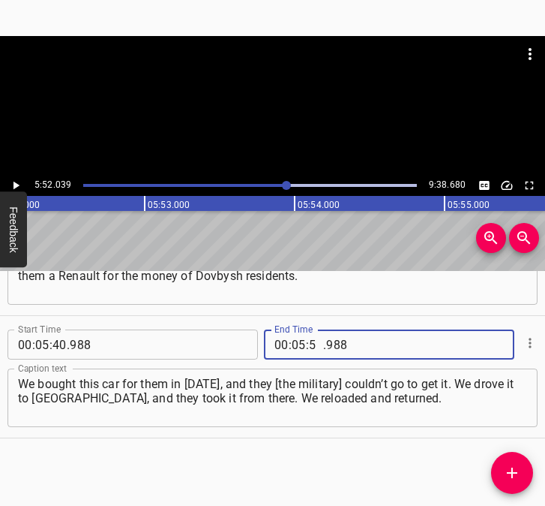
type input "52"
type input "039"
click at [515, 468] on icon "Add Cue" at bounding box center [512, 473] width 18 height 18
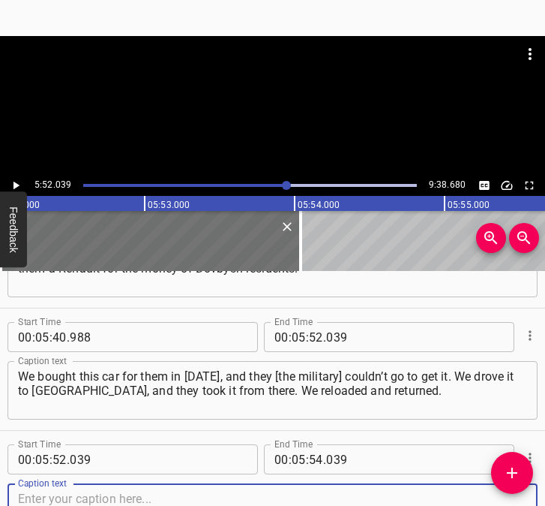
scroll to position [2404, 0]
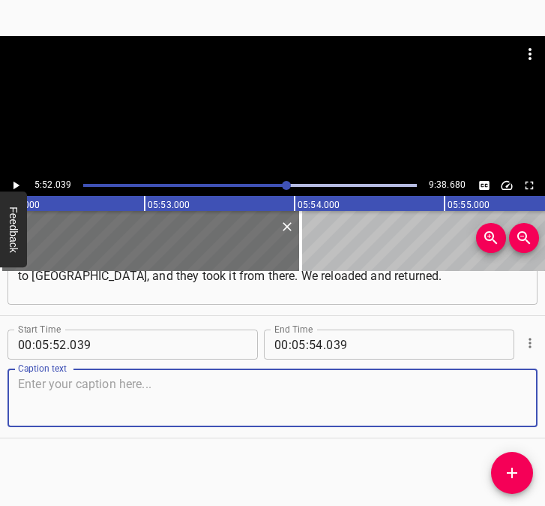
drag, startPoint x: 506, startPoint y: 405, endPoint x: 608, endPoint y: 395, distance: 102.6
click at [545, 395] on html "Caption Editor Batch Transcribe Login Sign Up Privacy Contact 5:52.039 9:38.680…" at bounding box center [272, 253] width 545 height 506
click at [73, 401] on textarea at bounding box center [272, 398] width 509 height 43
paste textarea "Two residents of [GEOGRAPHIC_DATA] were fighting there. Unfortunately, one of t…"
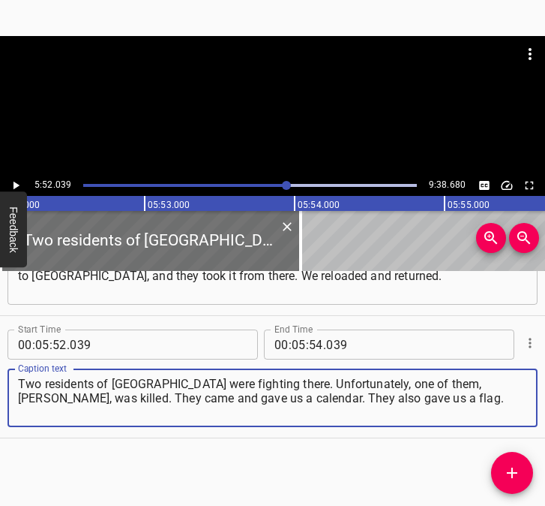
type textarea "Two residents of [GEOGRAPHIC_DATA] were fighting there. Unfortunately, one of t…"
click at [17, 182] on icon "Play/Pause" at bounding box center [16, 186] width 14 height 14
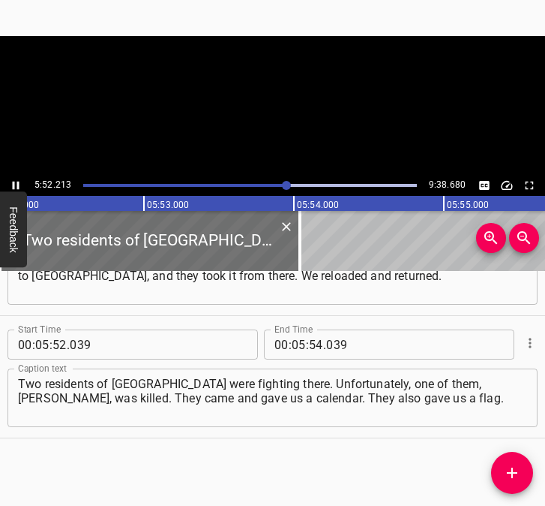
scroll to position [0, 52846]
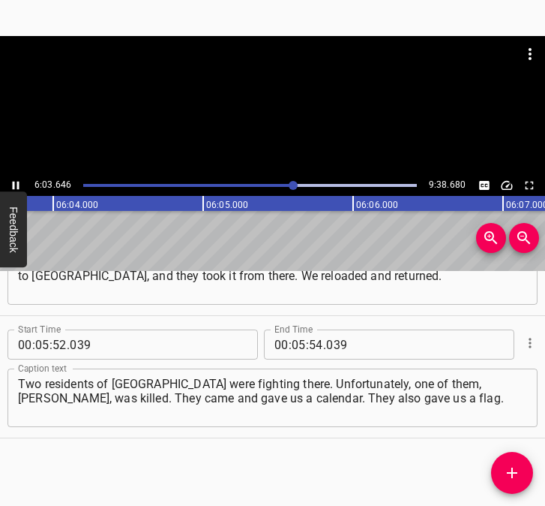
click at [14, 181] on icon "Play/Pause" at bounding box center [16, 186] width 14 height 14
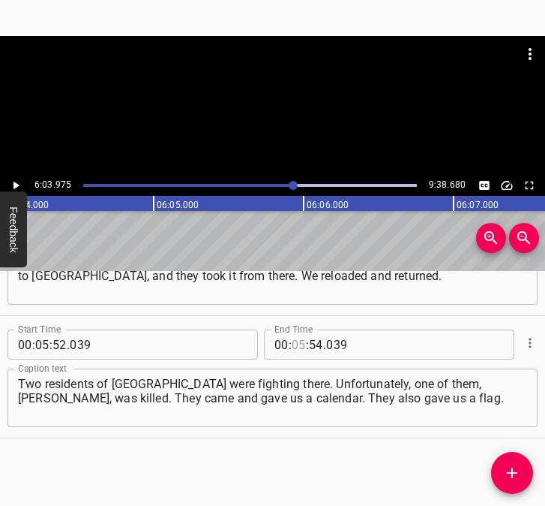
click at [297, 341] on input "number" at bounding box center [299, 344] width 14 height 30
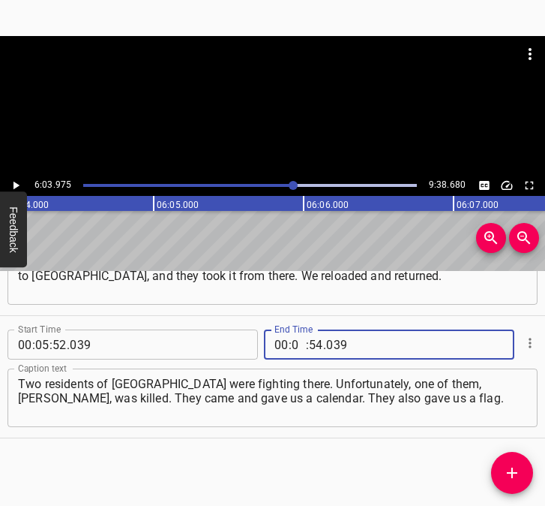
type input "06"
type input "03"
type input "975"
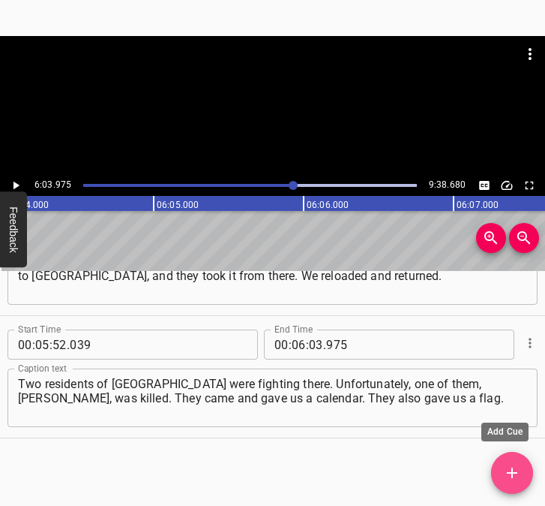
click at [517, 479] on icon "Add Cue" at bounding box center [512, 473] width 18 height 18
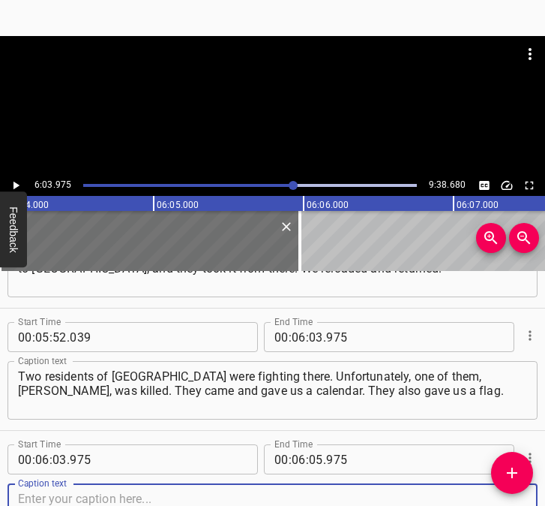
scroll to position [2526, 0]
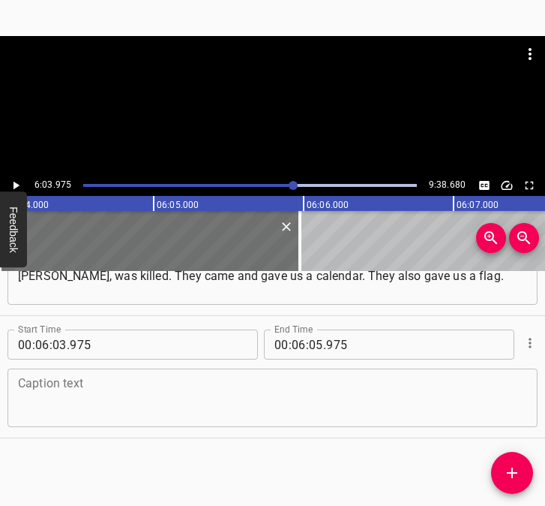
click at [501, 421] on div "Caption text" at bounding box center [273, 397] width 530 height 59
click at [118, 408] on textarea at bounding box center [272, 398] width 509 height 43
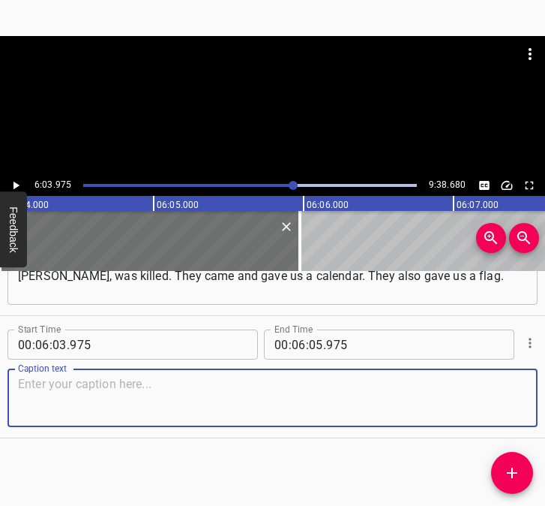
paste textarea "And of the guys who are there, three of them have signed this flag, three of th…"
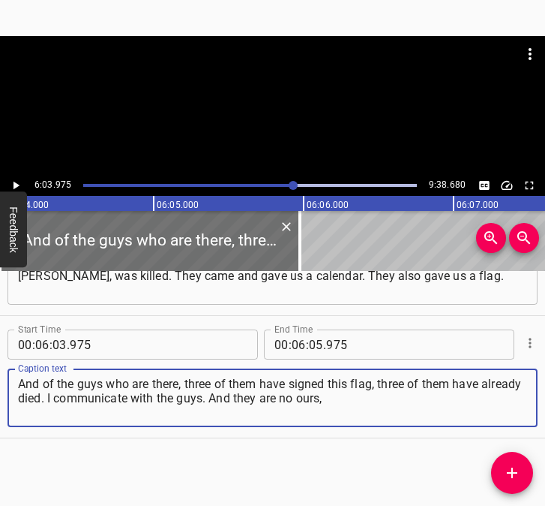
type textarea "And of the guys who are there, three of them have signed this flag, three of th…"
click at [12, 183] on icon "Play/Pause" at bounding box center [16, 186] width 14 height 14
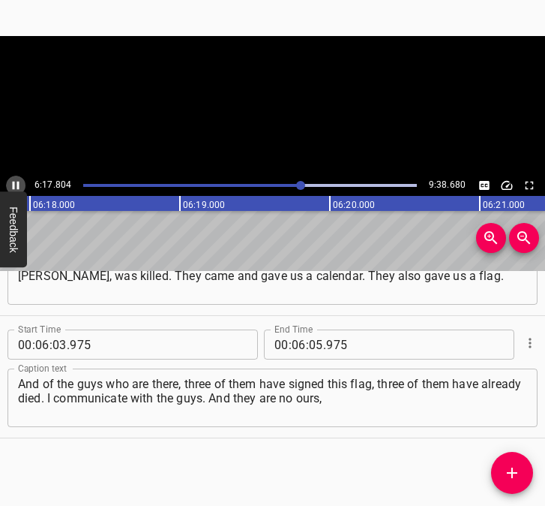
click at [15, 182] on icon "Play/Pause" at bounding box center [16, 186] width 14 height 14
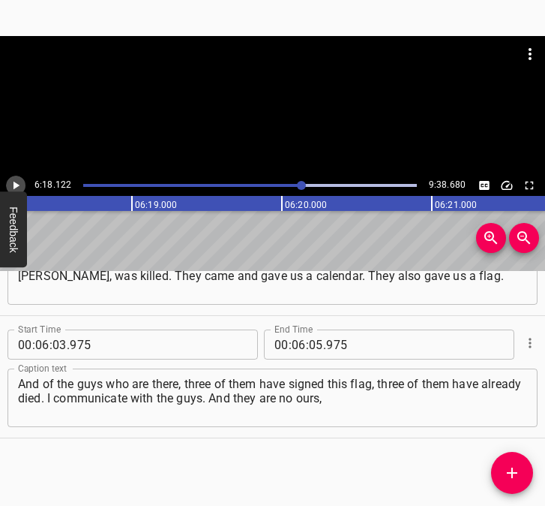
click at [15, 182] on icon "Play/Pause" at bounding box center [16, 186] width 14 height 14
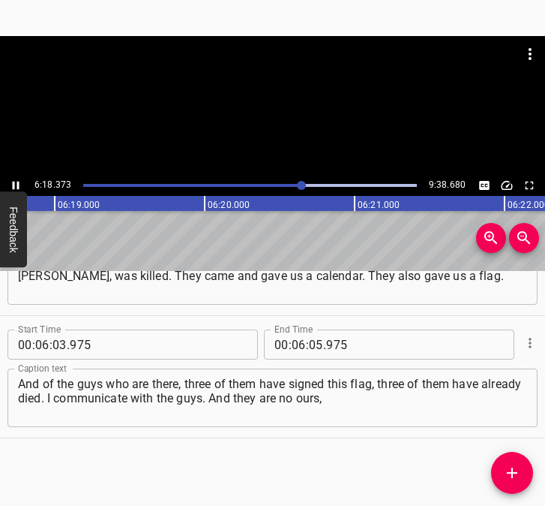
click at [15, 182] on icon "Play/Pause" at bounding box center [16, 186] width 14 height 14
click at [309, 341] on input "number" at bounding box center [316, 344] width 14 height 30
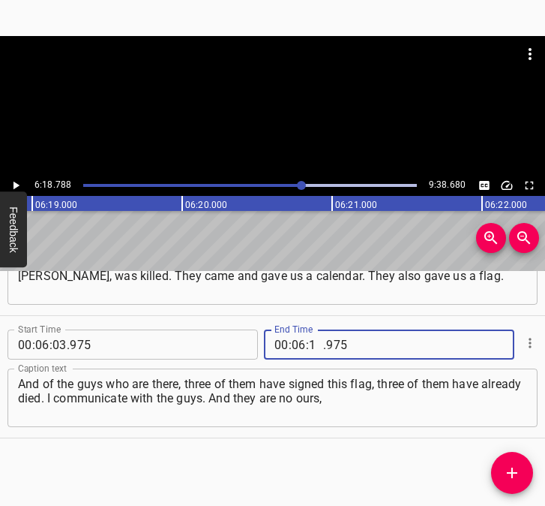
type input "18"
type input "788"
click at [511, 473] on icon "Add Cue" at bounding box center [512, 472] width 11 height 11
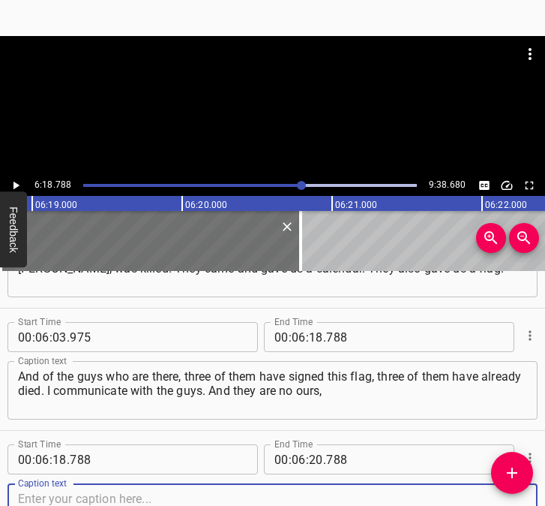
scroll to position [2648, 0]
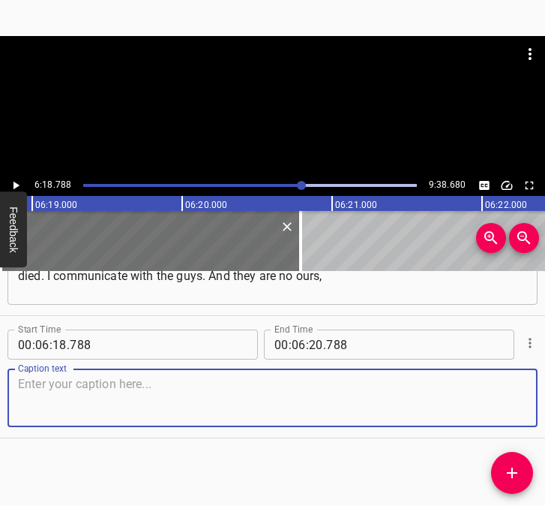
drag, startPoint x: 503, startPoint y: 399, endPoint x: 534, endPoint y: 399, distance: 30.8
click at [534, 399] on div "Start Time 00 : 00 : 05 . 669 Start Time End Time 00 : 00 : 15 . 678 End Time C…" at bounding box center [272, 388] width 545 height 235
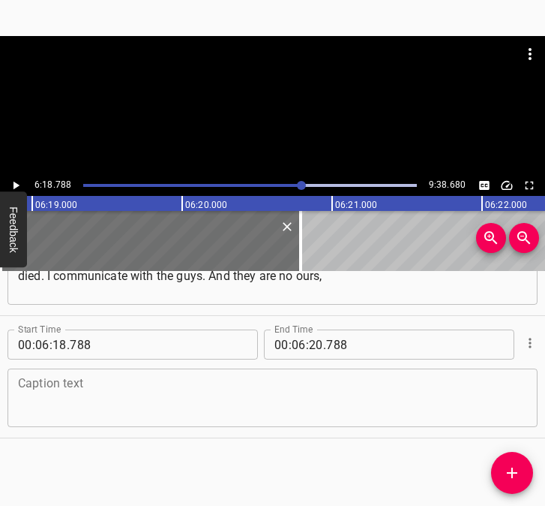
click at [59, 393] on textarea at bounding box center [272, 398] width 509 height 43
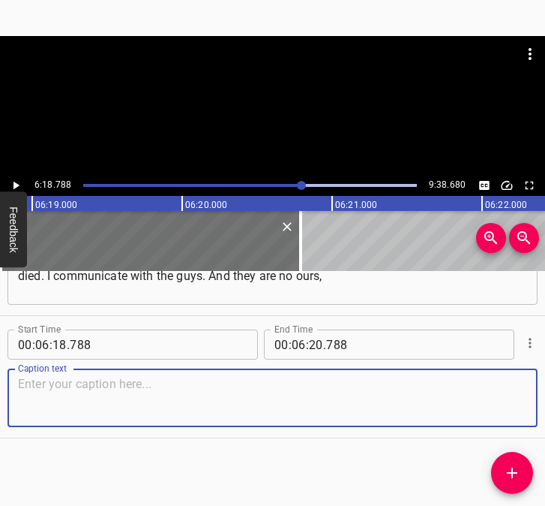
paste textarea "not even from [GEOGRAPHIC_DATA] region. There is one from [GEOGRAPHIC_DATA], on…"
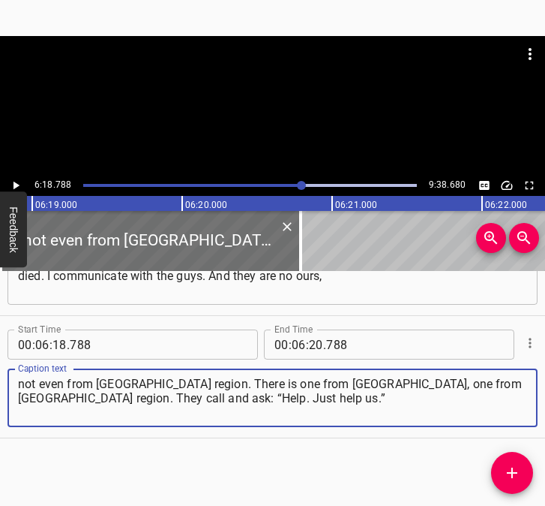
type textarea "not even from [GEOGRAPHIC_DATA] region. There is one from [GEOGRAPHIC_DATA], on…"
click at [17, 181] on icon "Play/Pause" at bounding box center [16, 186] width 14 height 14
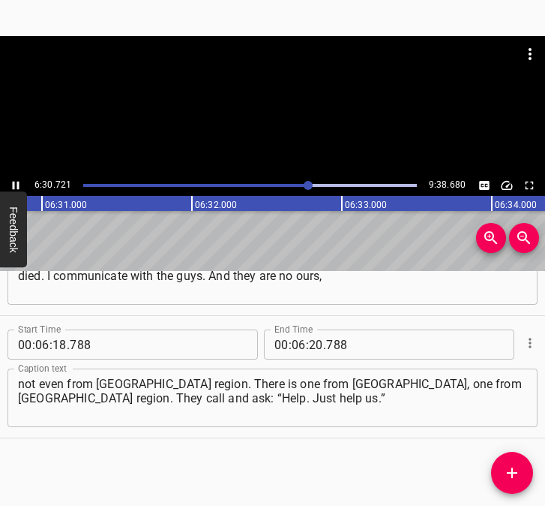
click at [14, 182] on icon "Play/Pause" at bounding box center [16, 186] width 7 height 8
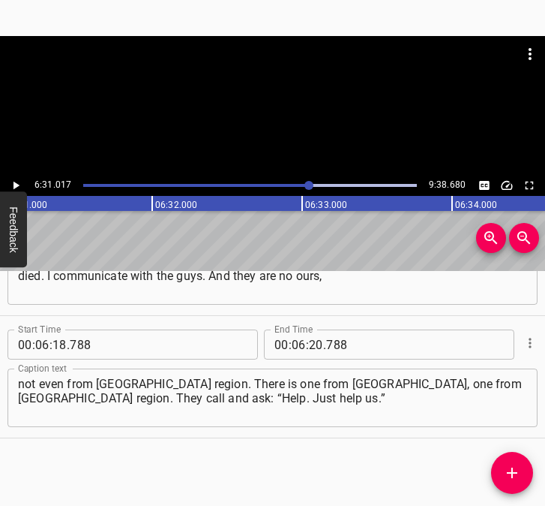
scroll to position [0, 58668]
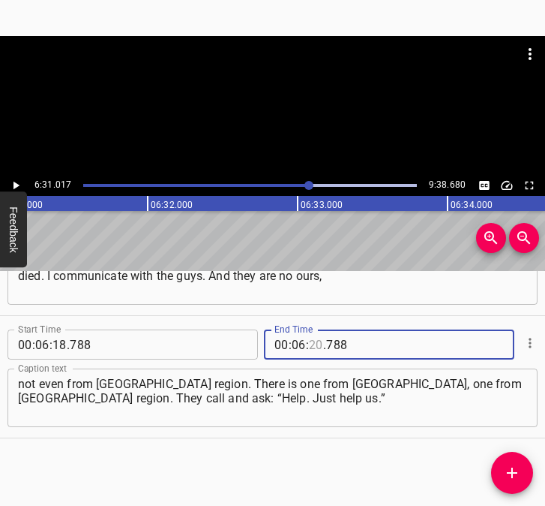
click at [309, 343] on input "number" at bounding box center [316, 344] width 14 height 30
type input "31"
type input "017"
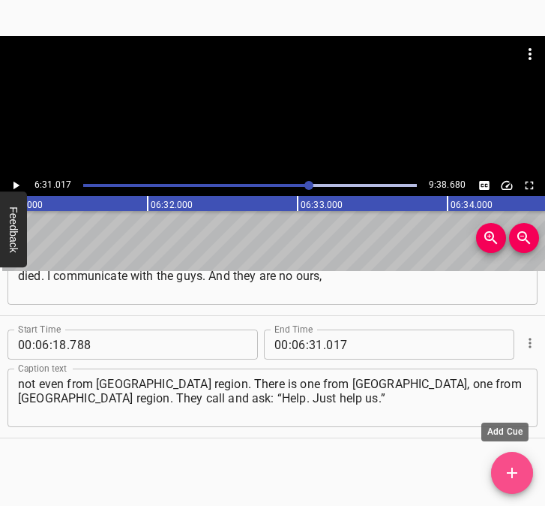
click at [515, 476] on icon "Add Cue" at bounding box center [512, 473] width 18 height 18
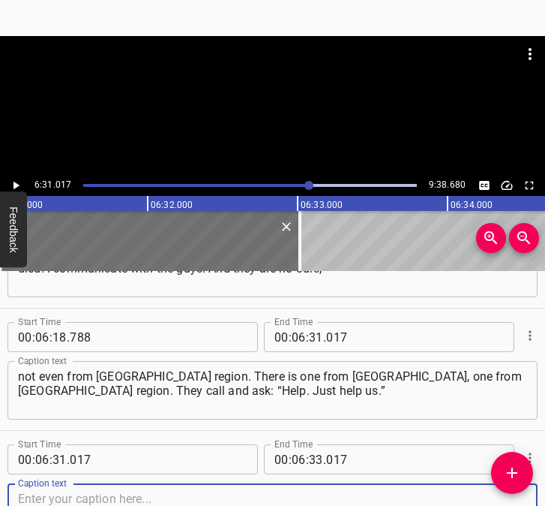
scroll to position [2770, 0]
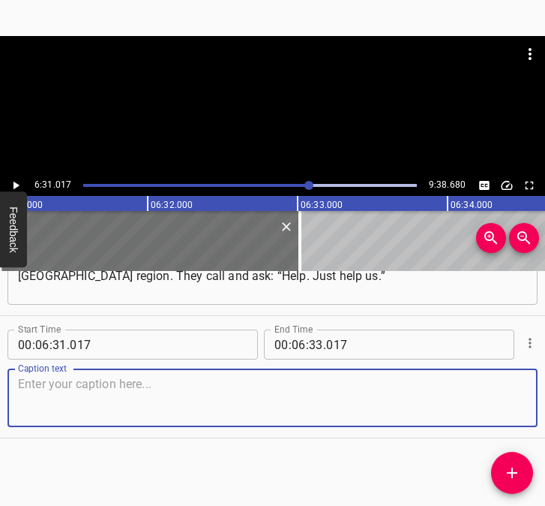
drag, startPoint x: 512, startPoint y: 410, endPoint x: 534, endPoint y: 403, distance: 23.7
click at [534, 403] on div "Start Time 00 : 00 : 05 . 669 Start Time End Time 00 : 00 : 15 . 678 End Time C…" at bounding box center [272, 388] width 545 height 235
click at [99, 392] on textarea at bounding box center [272, 398] width 509 height 43
paste textarea "That’s why this brigade is a bit close to me. Recently, we sent our defender, a…"
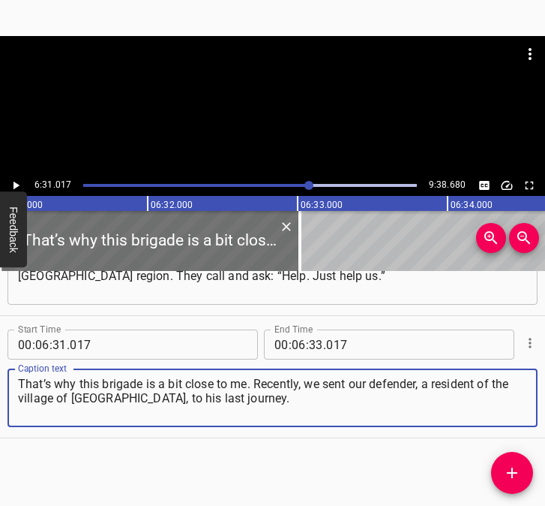
type textarea "That’s why this brigade is a bit close to me. Recently, we sent our defender, a…"
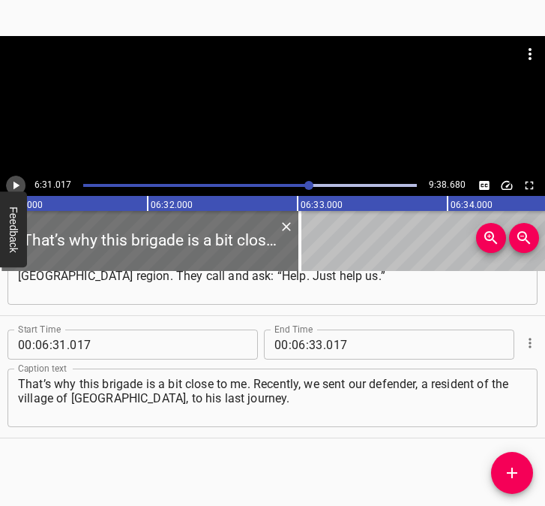
click at [14, 182] on icon "Play/Pause" at bounding box center [17, 186] width 6 height 8
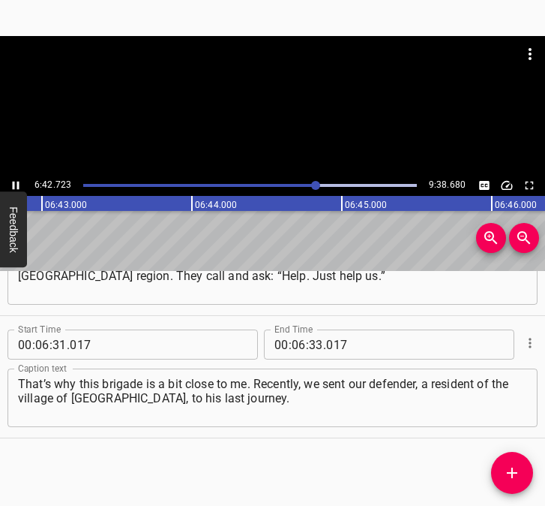
click at [15, 182] on icon "Play/Pause" at bounding box center [16, 186] width 14 height 14
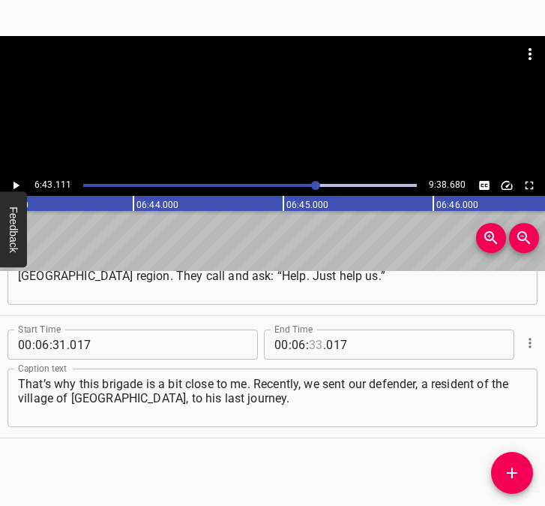
click at [313, 345] on input "number" at bounding box center [316, 344] width 14 height 30
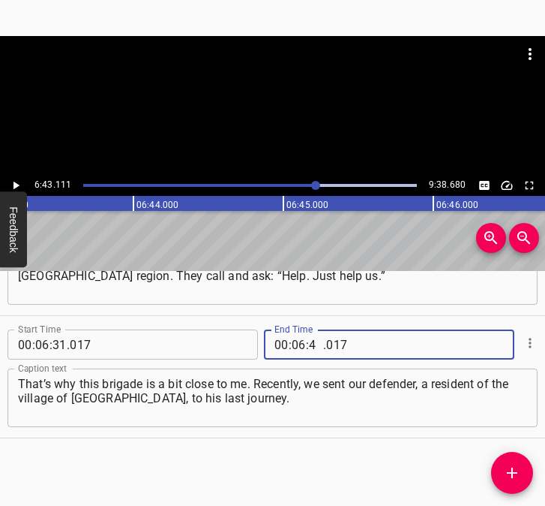
type input "43"
type input "111"
click at [512, 472] on icon "Add Cue" at bounding box center [512, 472] width 11 height 11
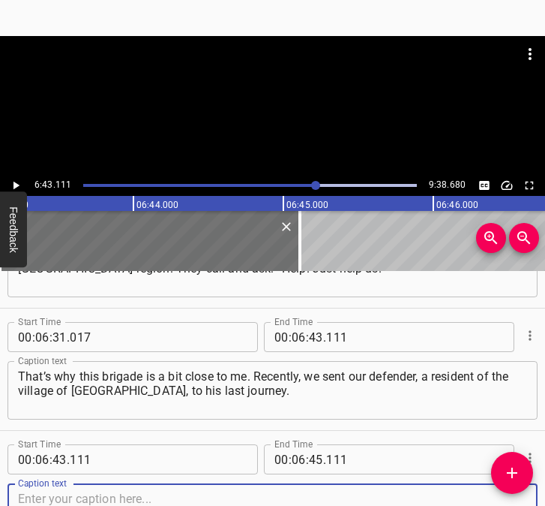
scroll to position [2893, 0]
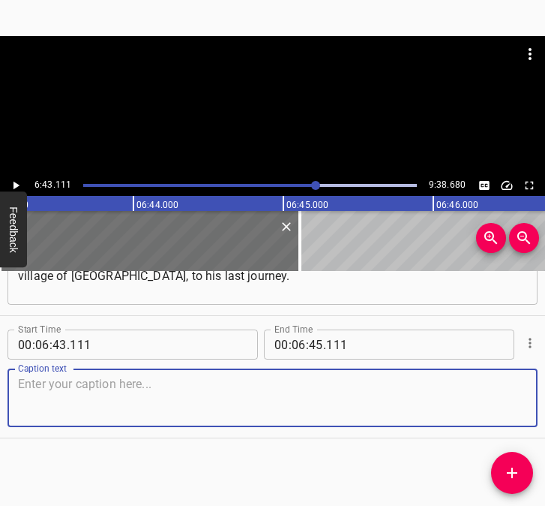
drag, startPoint x: 496, startPoint y: 410, endPoint x: 539, endPoint y: 406, distance: 43.7
click at [539, 406] on div "Start Time 00 : 00 : 05 . 669 Start Time End Time 00 : 00 : 15 . 678 End Time C…" at bounding box center [272, 388] width 545 height 235
click at [71, 393] on textarea at bounding box center [272, 398] width 509 height 43
paste textarea "And we had our first casualty in late May – a young man, [DEMOGRAPHIC_DATA] yea…"
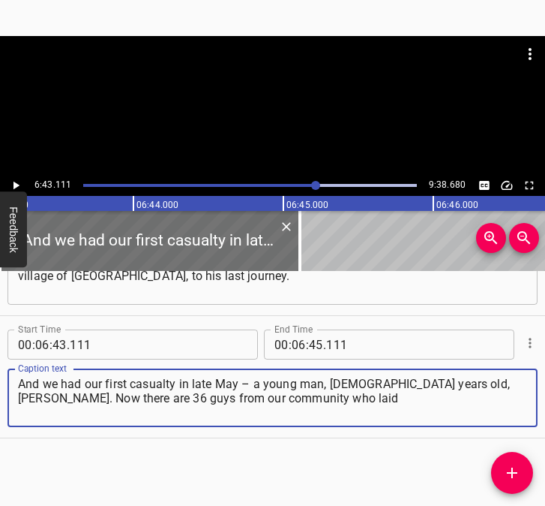
type textarea "And we had our first casualty in late May – a young man, [DEMOGRAPHIC_DATA] yea…"
click at [18, 185] on icon "Play/Pause" at bounding box center [17, 186] width 6 height 8
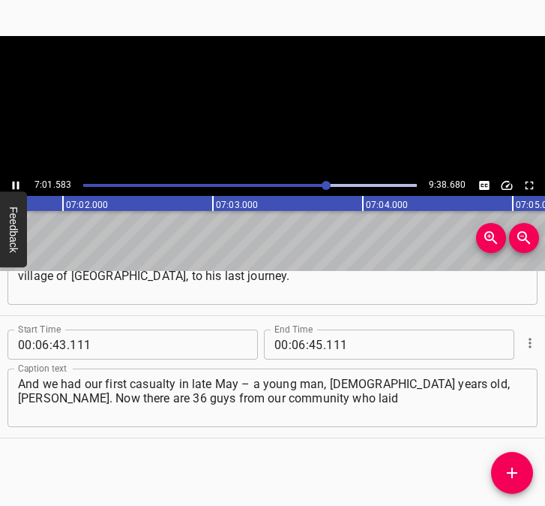
click at [13, 182] on icon "Play/Pause" at bounding box center [16, 186] width 7 height 8
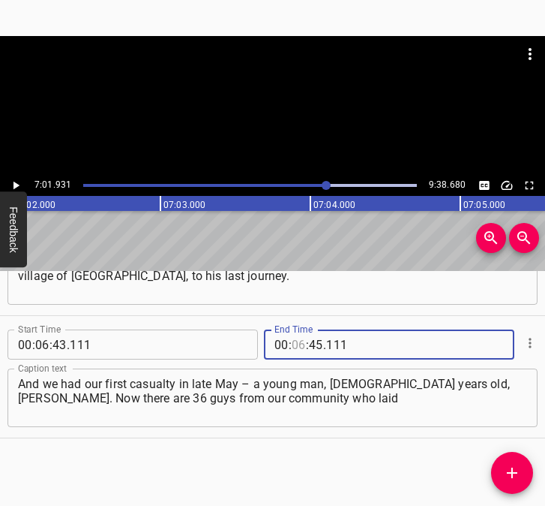
click at [293, 343] on input "number" at bounding box center [299, 344] width 14 height 30
type input "07"
type input "1"
type input "45"
type input "07"
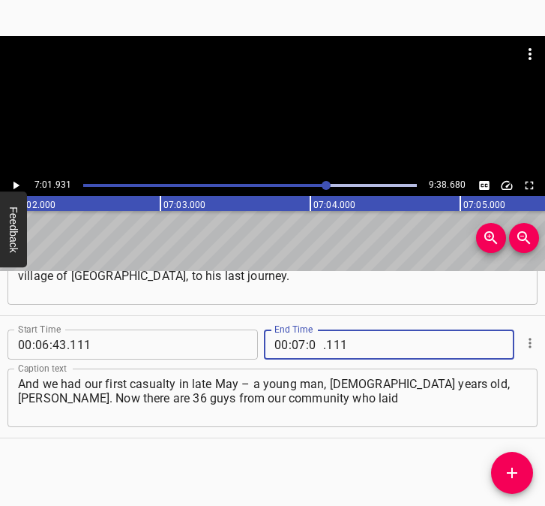
type input "01"
type input "931"
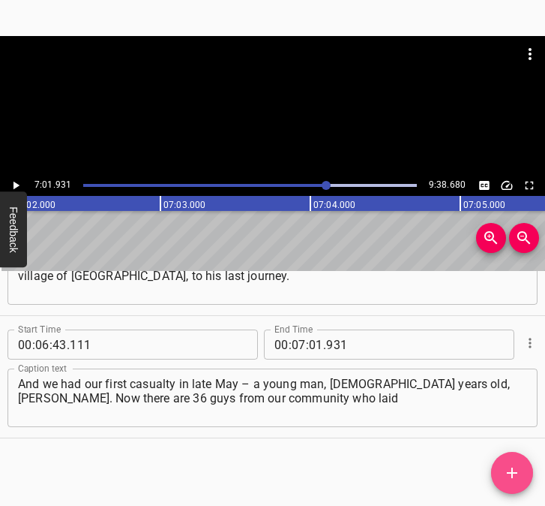
click at [510, 469] on icon "Add Cue" at bounding box center [512, 473] width 18 height 18
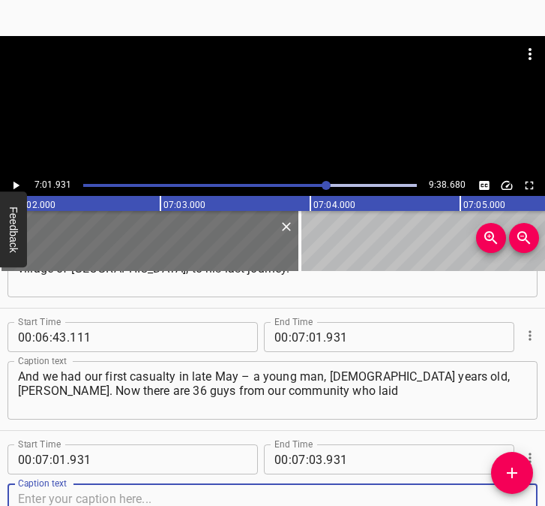
scroll to position [3015, 0]
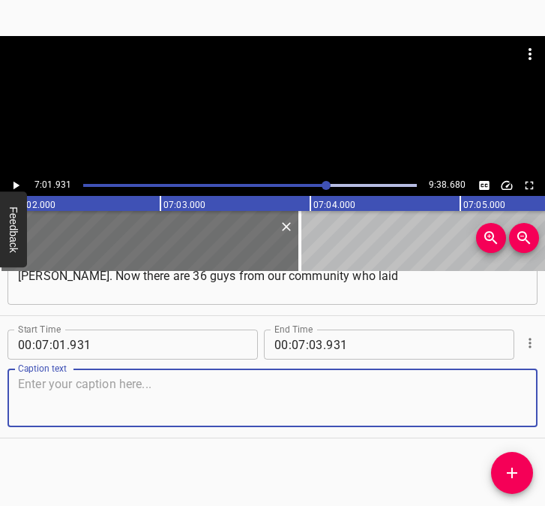
drag, startPoint x: 503, startPoint y: 414, endPoint x: 571, endPoint y: 389, distance: 72.9
click at [545, 389] on html "Caption Editor Batch Transcribe Login Sign Up Privacy Contact 7:01.931 9:38.680…" at bounding box center [272, 253] width 545 height 506
click at [62, 383] on textarea at bounding box center [272, 398] width 509 height 43
paste textarea "down their lives for the independence of our country. In [DATE], in May, one of…"
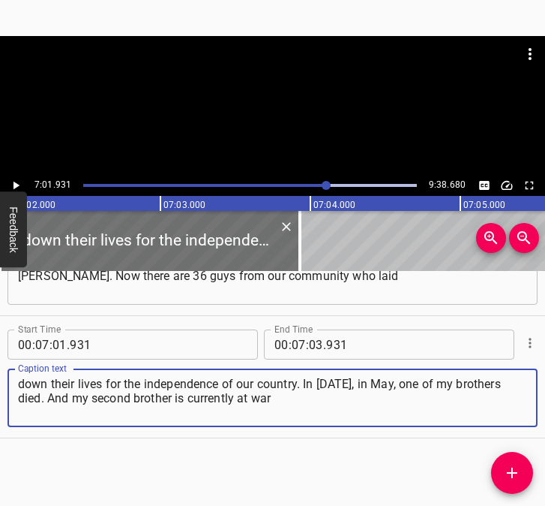
type textarea "down their lives for the independence of our country. In [DATE], in May, one of…"
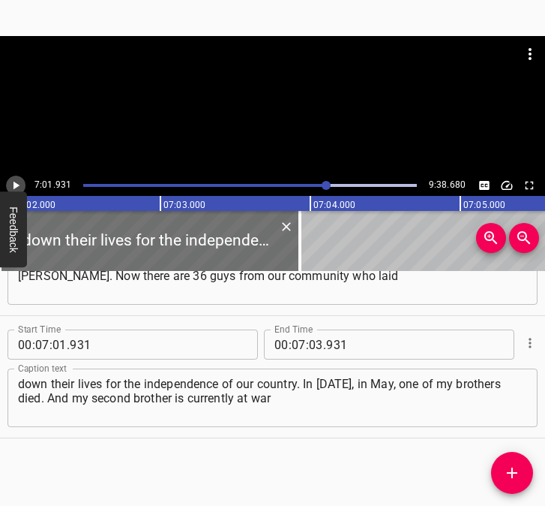
click at [11, 182] on icon "Play/Pause" at bounding box center [16, 186] width 14 height 14
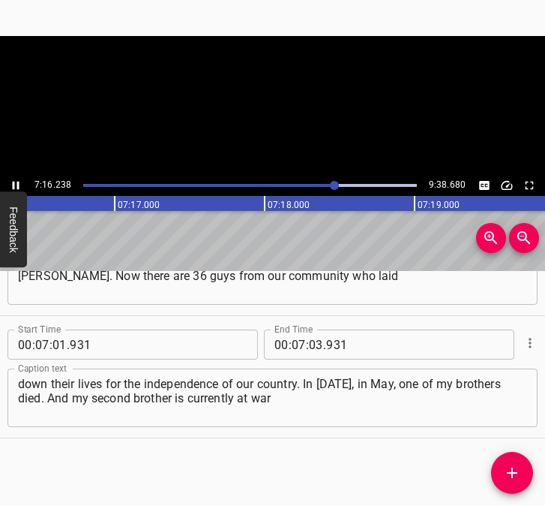
click at [11, 182] on icon "Play/Pause" at bounding box center [16, 186] width 14 height 14
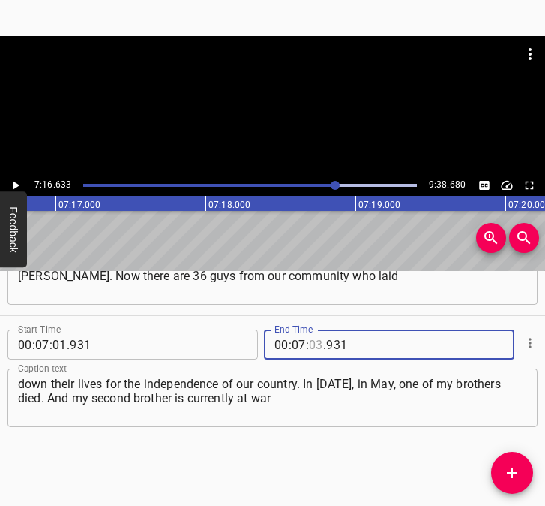
click at [311, 339] on input "number" at bounding box center [316, 344] width 14 height 30
type input "16"
type input "633"
click at [510, 464] on icon "Add Cue" at bounding box center [512, 473] width 18 height 18
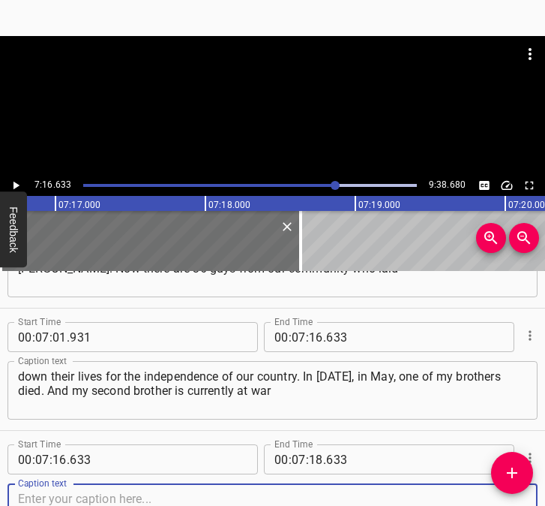
scroll to position [3137, 0]
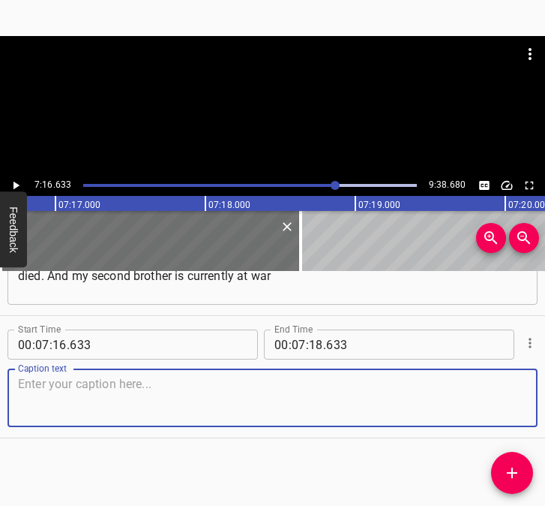
drag, startPoint x: 506, startPoint y: 413, endPoint x: 536, endPoint y: 405, distance: 30.9
click at [536, 405] on div "Start Time 00 : 00 : 05 . 669 Start Time End Time 00 : 00 : 15 . 678 End Time C…" at bounding box center [272, 388] width 545 height 235
click at [48, 404] on textarea at bounding box center [272, 398] width 509 height 43
paste textarea "and is in the [GEOGRAPHIC_DATA] region in a brigade... So for me, it is very...…"
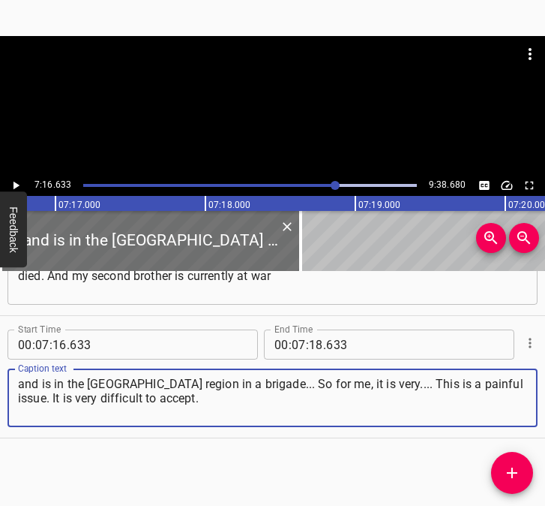
type textarea "and is in the [GEOGRAPHIC_DATA] region in a brigade... So for me, it is very...…"
click at [20, 182] on icon "Play/Pause" at bounding box center [16, 186] width 14 height 14
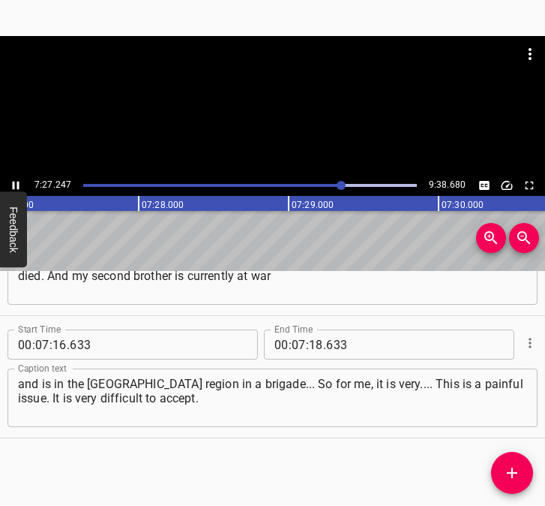
click at [17, 182] on icon "Play/Pause" at bounding box center [16, 186] width 14 height 14
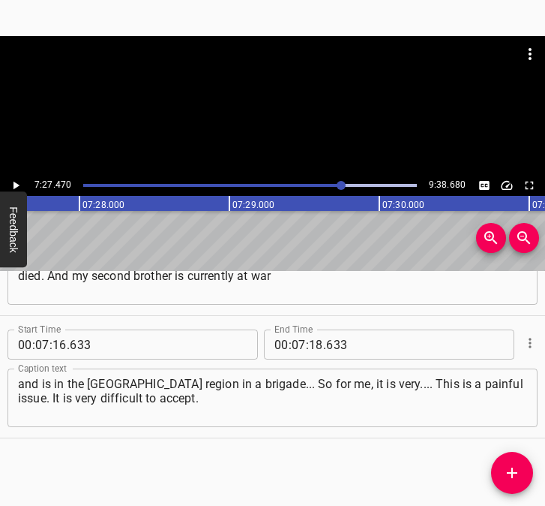
click at [17, 182] on icon "Play/Pause" at bounding box center [16, 186] width 14 height 14
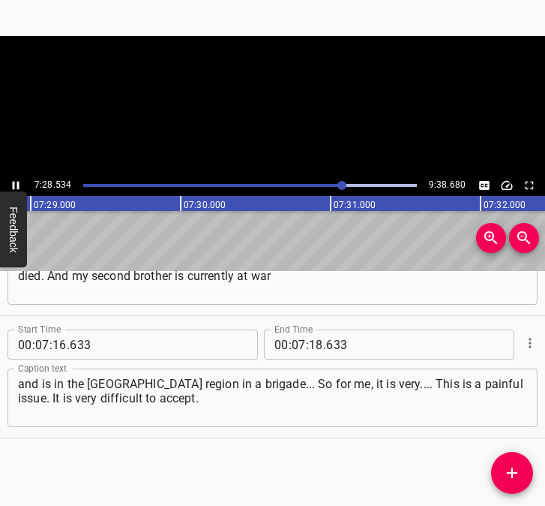
click at [17, 182] on icon "Play/Pause" at bounding box center [16, 186] width 14 height 14
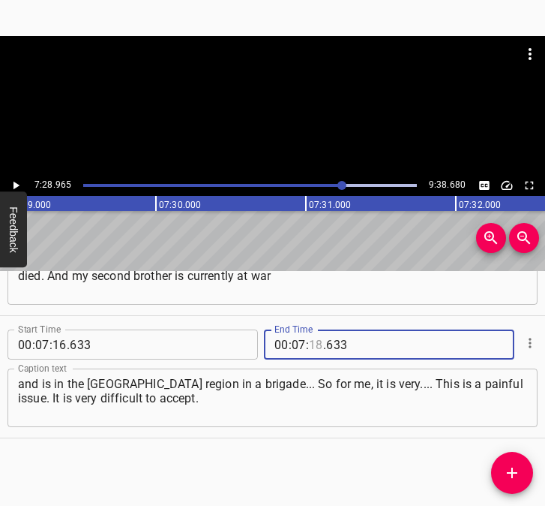
click at [310, 345] on input "number" at bounding box center [316, 344] width 14 height 30
type input "28"
type input "965"
click at [515, 466] on icon "Add Cue" at bounding box center [512, 473] width 18 height 18
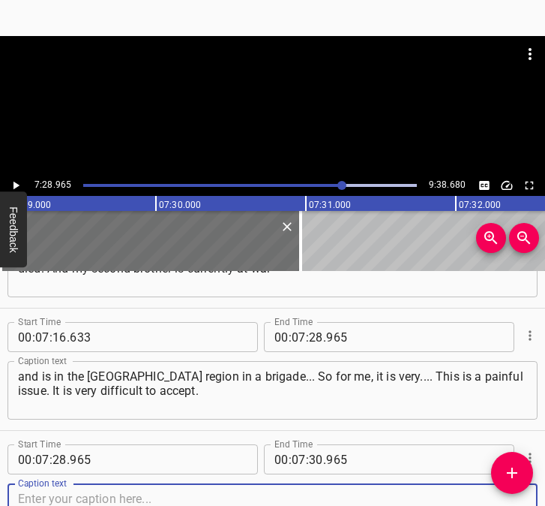
scroll to position [3260, 0]
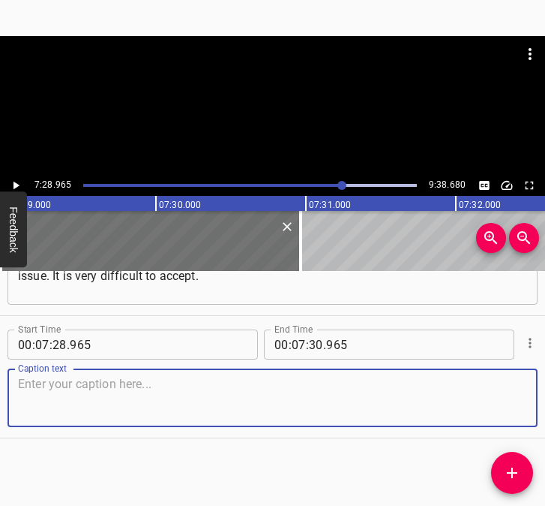
drag, startPoint x: 497, startPoint y: 404, endPoint x: 536, endPoint y: 400, distance: 38.4
click at [536, 400] on div "Start Time 00 : 00 : 05 . 669 Start Time End Time 00 : 00 : 15 . 678 End Time C…" at bounding box center [272, 388] width 545 height 235
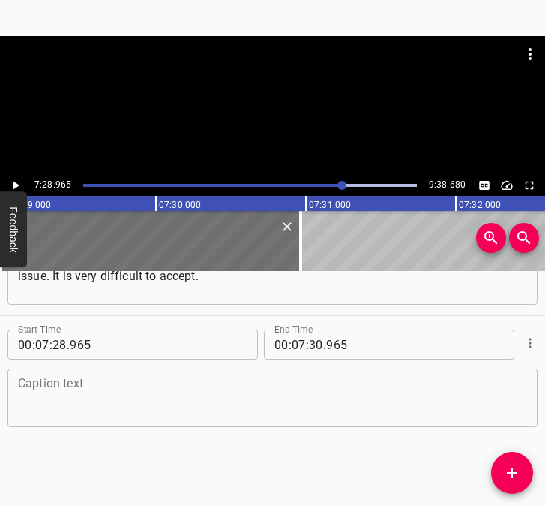
click at [151, 375] on div "Caption text" at bounding box center [273, 397] width 530 height 59
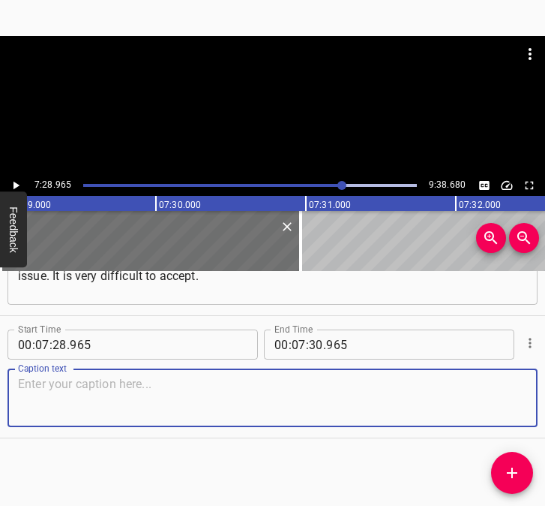
paste textarea "And it’s very hard because these are young guys, because they are looking at yo…"
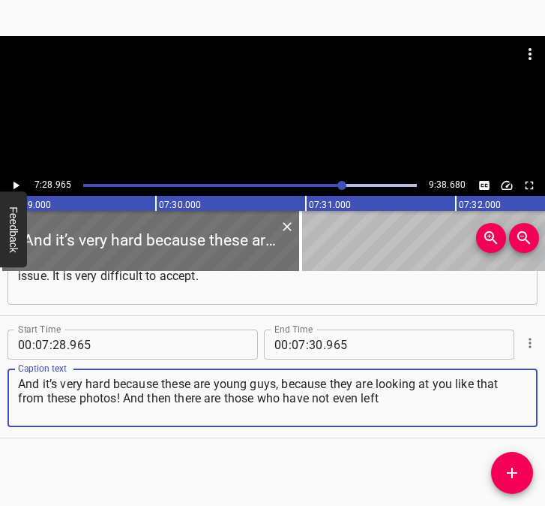
type textarea "And it’s very hard because these are young guys, because they are looking at yo…"
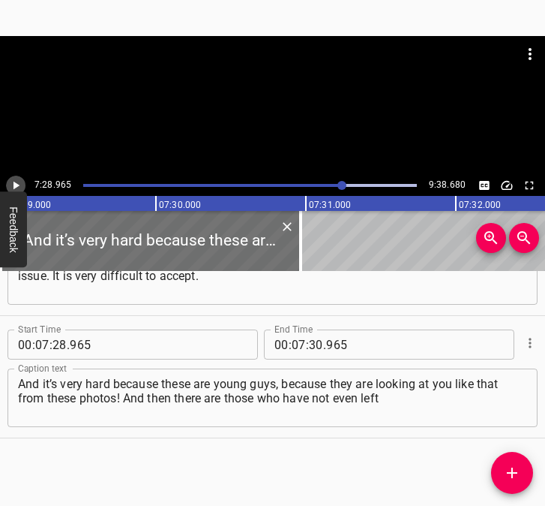
click at [17, 182] on icon "Play/Pause" at bounding box center [16, 186] width 14 height 14
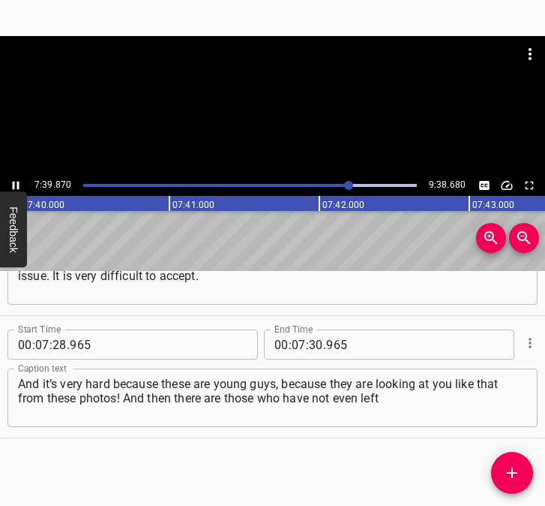
click at [19, 186] on icon "Play/Pause" at bounding box center [16, 186] width 7 height 8
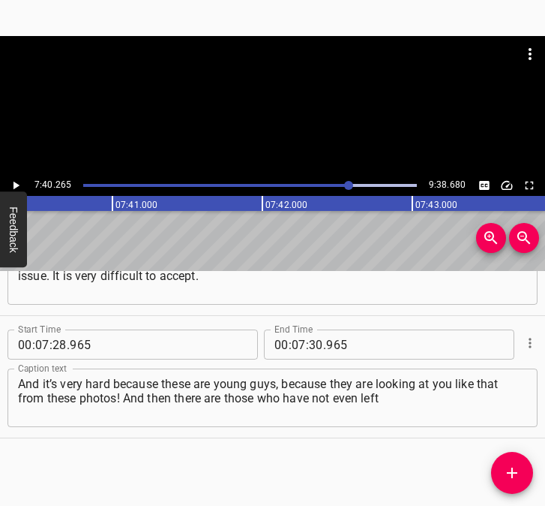
scroll to position [0, 69058]
click at [313, 340] on input "number" at bounding box center [316, 344] width 14 height 30
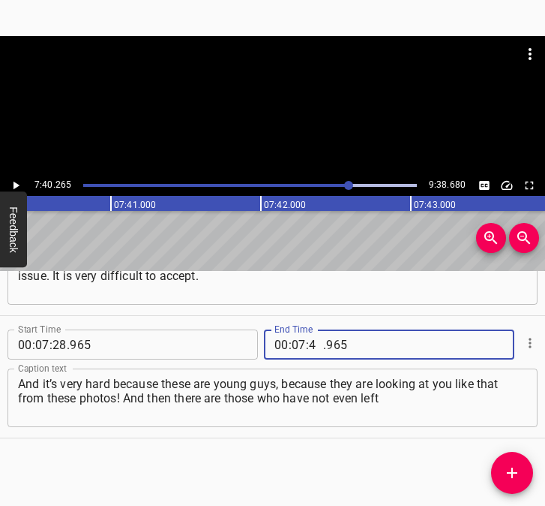
type input "40"
type input "265"
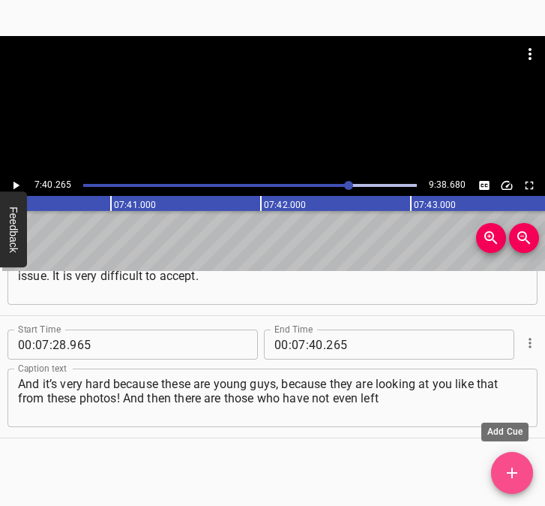
click at [520, 472] on span "Add Cue" at bounding box center [512, 473] width 42 height 18
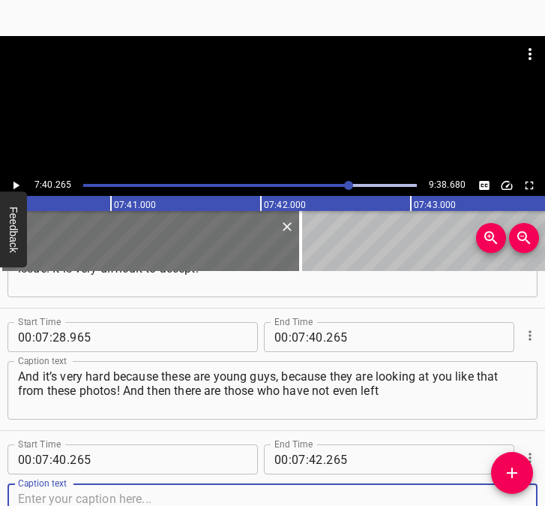
scroll to position [3382, 0]
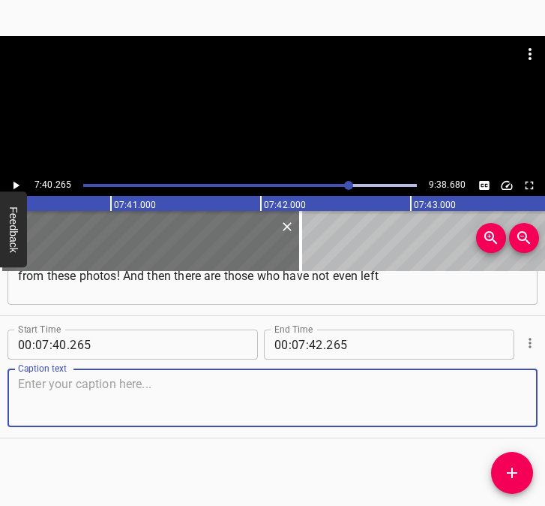
drag, startPoint x: 505, startPoint y: 413, endPoint x: 539, endPoint y: 405, distance: 34.8
click at [539, 405] on div "Start Time 00 : 00 : 05 . 669 Start Time End Time 00 : 00 : 15 . 678 End Time C…" at bounding box center [272, 388] width 545 height 235
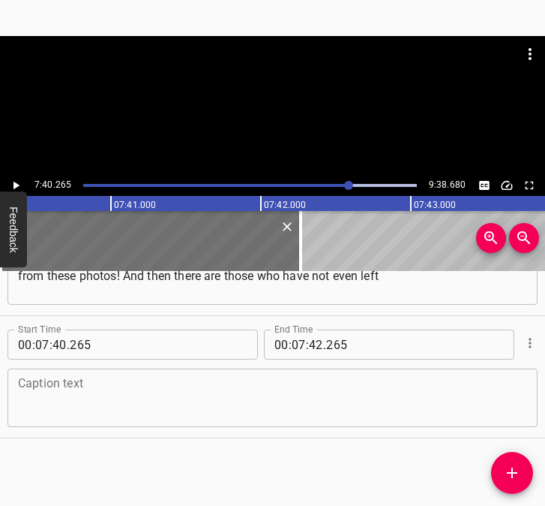
click at [144, 400] on textarea at bounding box center [272, 398] width 509 height 43
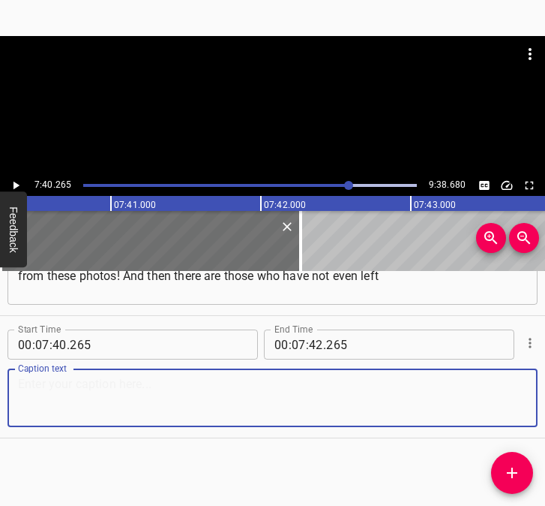
paste textarea "a footprint on the ground. And this is the hardest and most frightening thing, …"
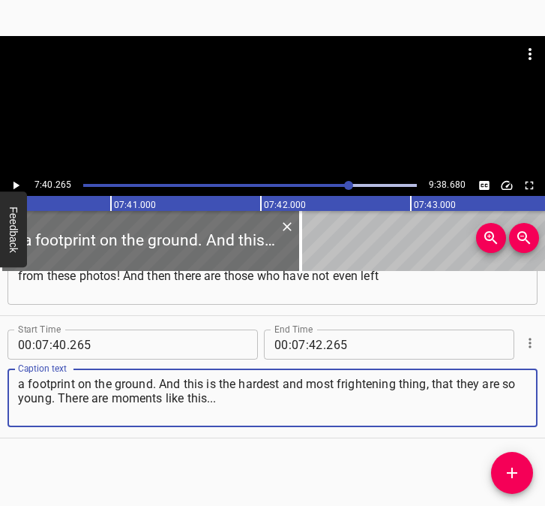
type textarea "a footprint on the ground. And this is the hardest and most frightening thing, …"
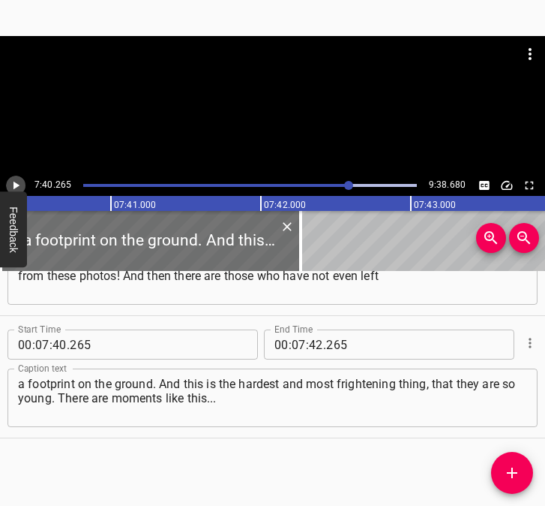
click at [14, 181] on icon "Play/Pause" at bounding box center [16, 186] width 14 height 14
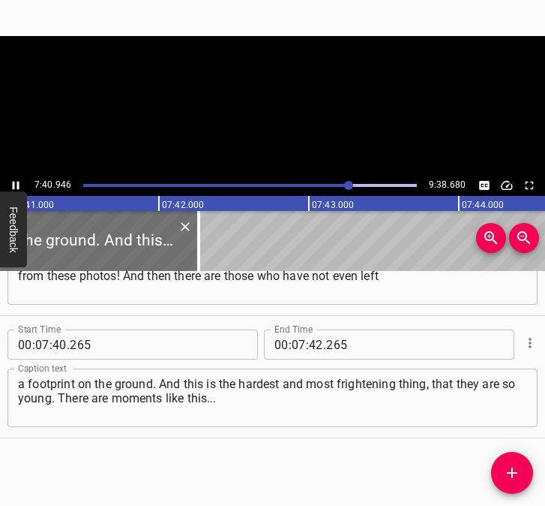
scroll to position [0, 69160]
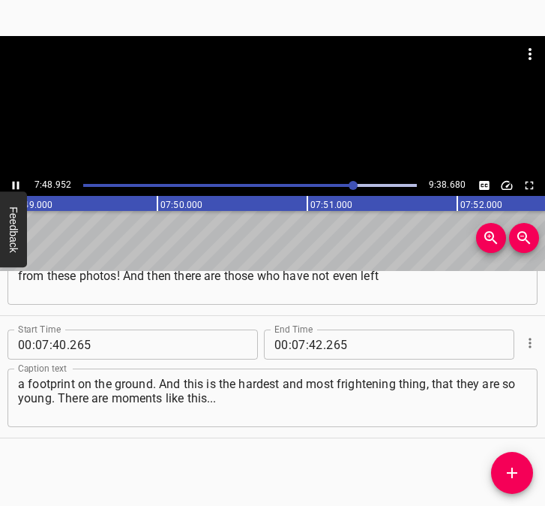
click at [12, 183] on icon "Play/Pause" at bounding box center [16, 186] width 14 height 14
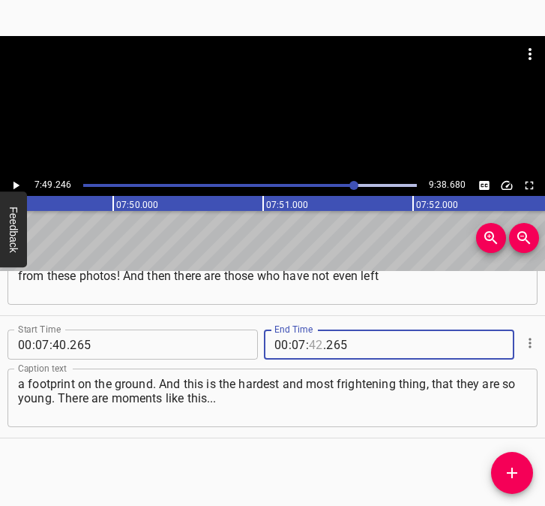
click at [309, 338] on input "number" at bounding box center [316, 344] width 14 height 30
type input "49"
type input "246"
click at [512, 467] on icon "Add Cue" at bounding box center [512, 472] width 11 height 11
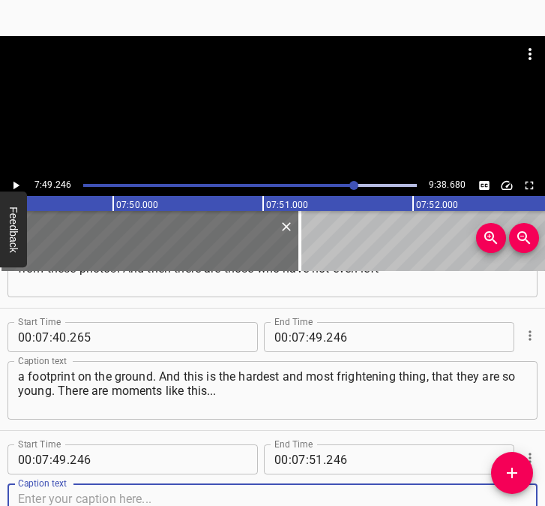
scroll to position [3504, 0]
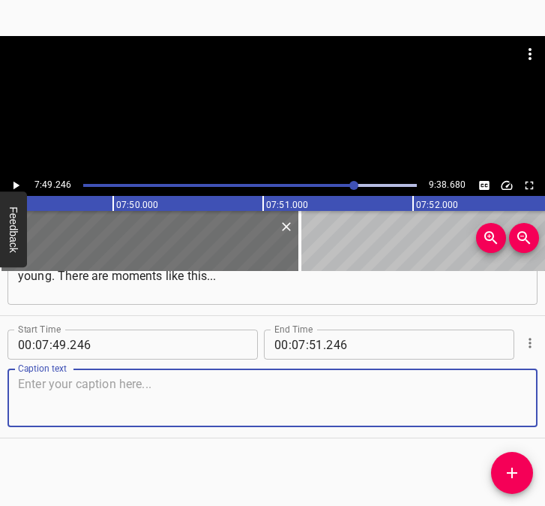
drag, startPoint x: 511, startPoint y: 394, endPoint x: 547, endPoint y: 395, distance: 36.0
click at [545, 395] on html "Caption Editor Batch Transcribe Login Sign Up Privacy Contact 7:49.246 9:38.680…" at bounding box center [272, 253] width 545 height 506
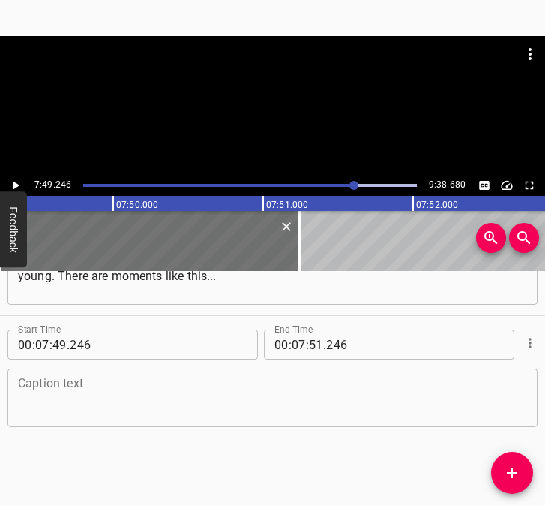
click at [38, 404] on textarea at bounding box center [272, 398] width 509 height 43
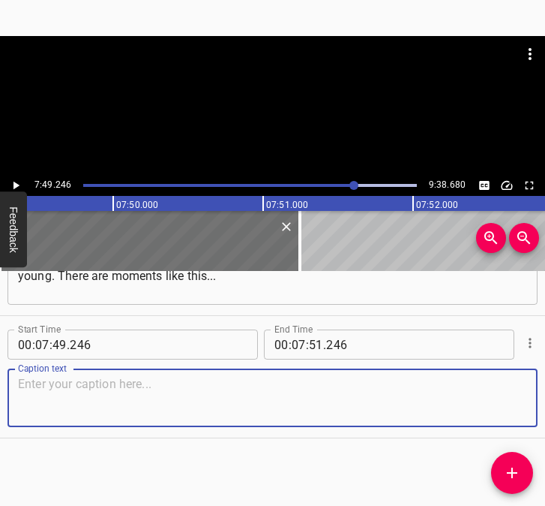
paste textarea "For example, I launched a fundraiser because there was a request. I started the…"
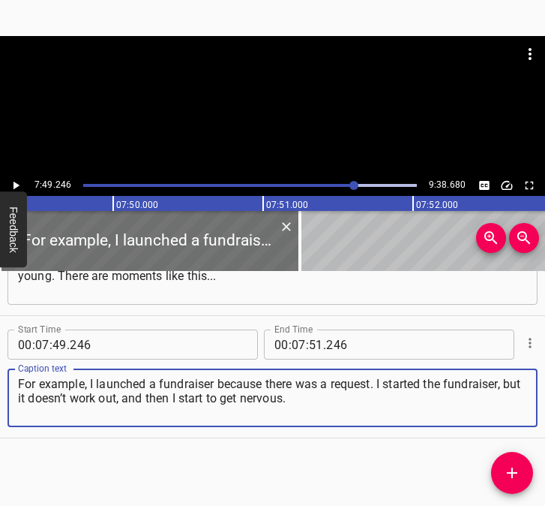
type textarea "For example, I launched a fundraiser because there was a request. I started the…"
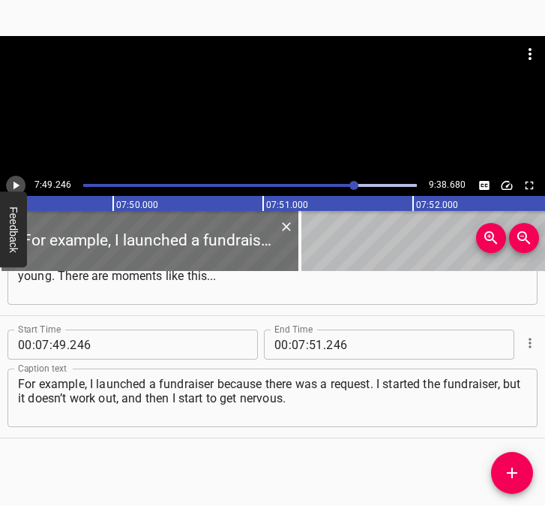
click at [18, 186] on icon "Play/Pause" at bounding box center [17, 186] width 6 height 8
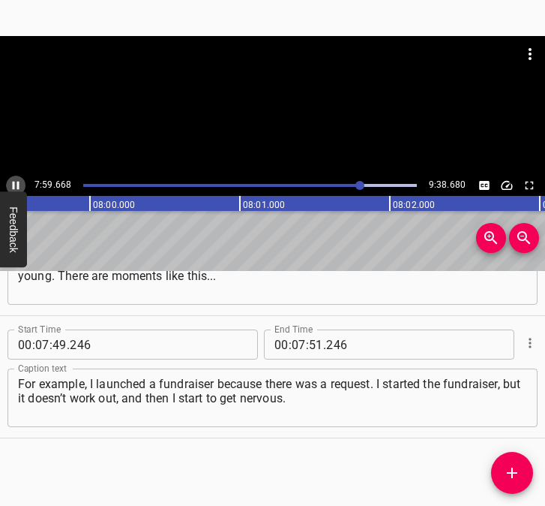
click at [18, 182] on icon "Play/Pause" at bounding box center [16, 186] width 7 height 8
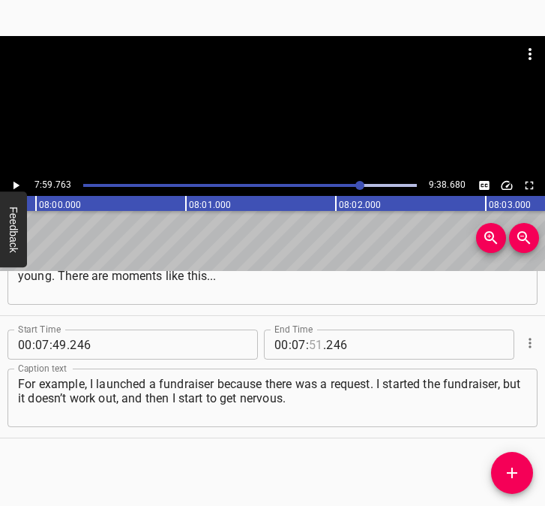
click at [309, 348] on input "number" at bounding box center [316, 344] width 14 height 30
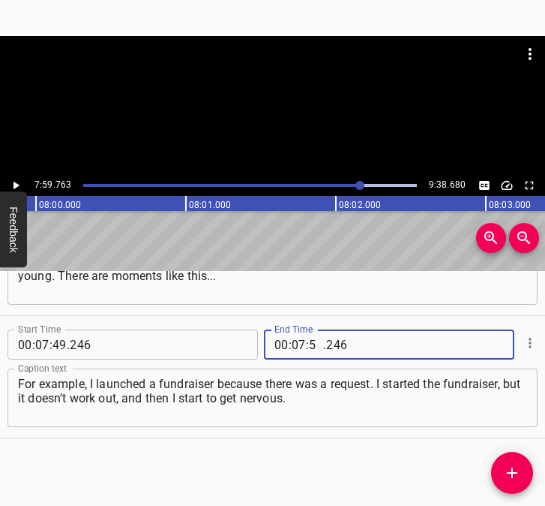
type input "59"
type input "763"
click at [510, 470] on icon "Add Cue" at bounding box center [512, 473] width 18 height 18
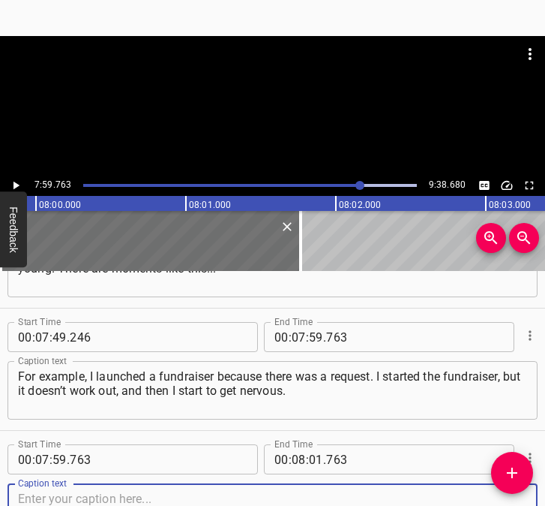
scroll to position [3626, 0]
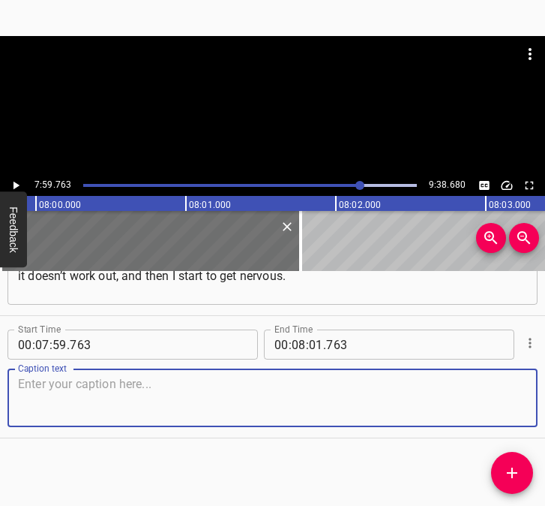
click at [545, 395] on html "Caption Editor Batch Transcribe Login Sign Up Privacy Contact 7:59.763 9:38.680…" at bounding box center [272, 253] width 545 height 506
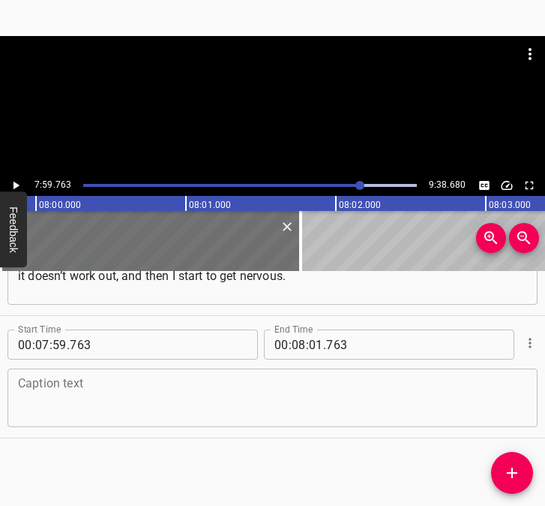
click at [134, 380] on textarea at bounding box center [272, 398] width 509 height 43
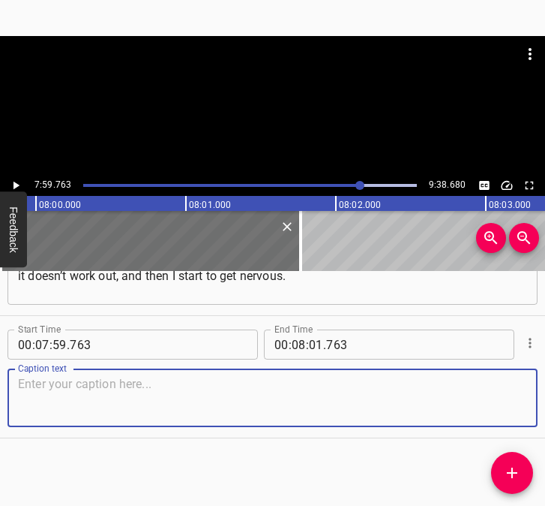
paste textarea "I don’t sleep, I can’t sleep, I’m nervous. But I exhaled, got up in the morning…"
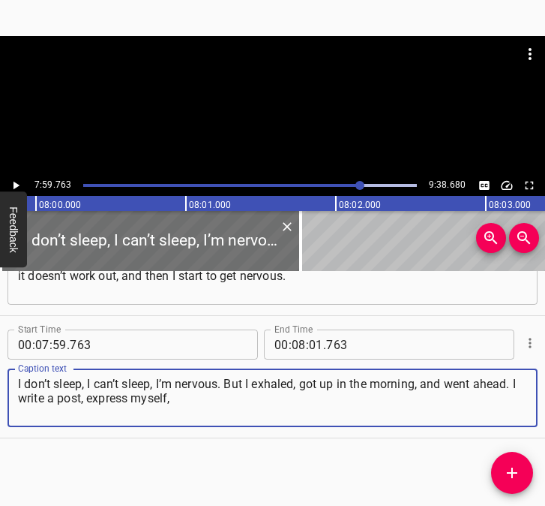
type textarea "I don’t sleep, I can’t sleep, I’m nervous. But I exhaled, got up in the morning…"
click at [14, 181] on icon "Play/Pause" at bounding box center [16, 186] width 14 height 14
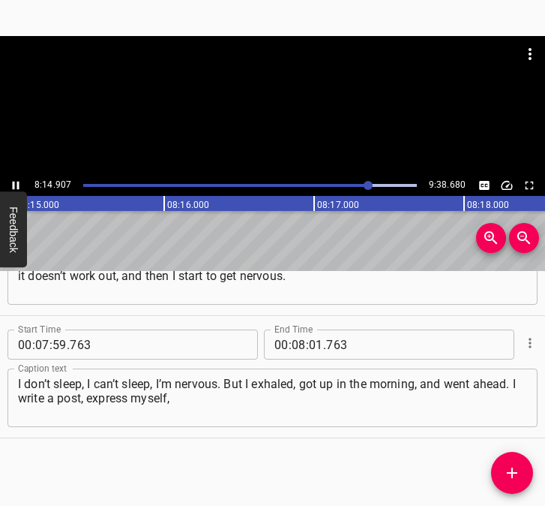
click at [17, 183] on icon "Play/Pause" at bounding box center [16, 186] width 14 height 14
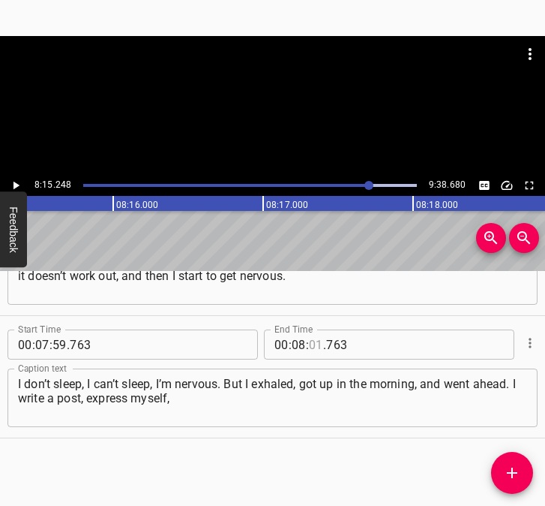
click at [311, 341] on input "number" at bounding box center [316, 344] width 14 height 30
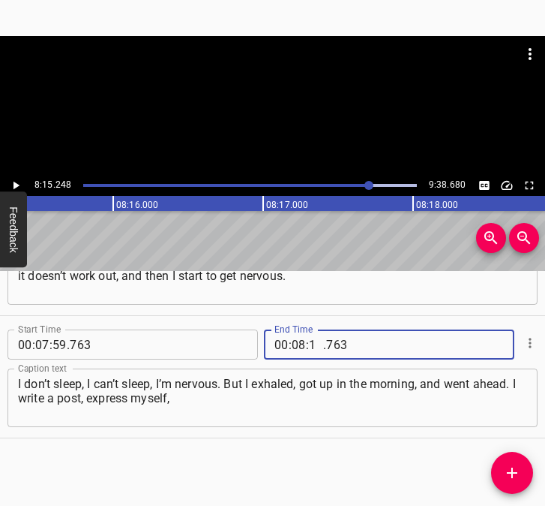
type input "15"
type input "248"
click at [509, 466] on icon "Add Cue" at bounding box center [512, 473] width 18 height 18
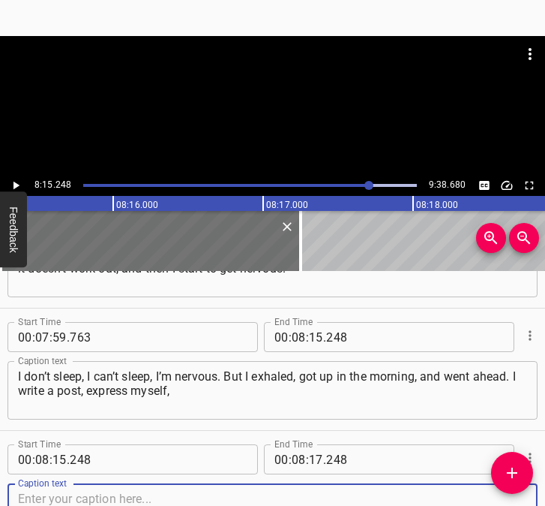
scroll to position [3749, 0]
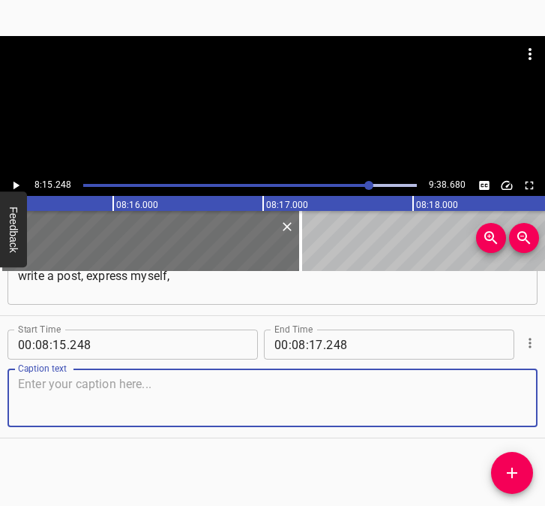
drag, startPoint x: 492, startPoint y: 401, endPoint x: 542, endPoint y: 397, distance: 49.7
click at [542, 397] on div "Start Time 00 : 00 : 05 . 669 Start Time End Time 00 : 00 : 15 . 678 End Time C…" at bounding box center [272, 388] width 545 height 235
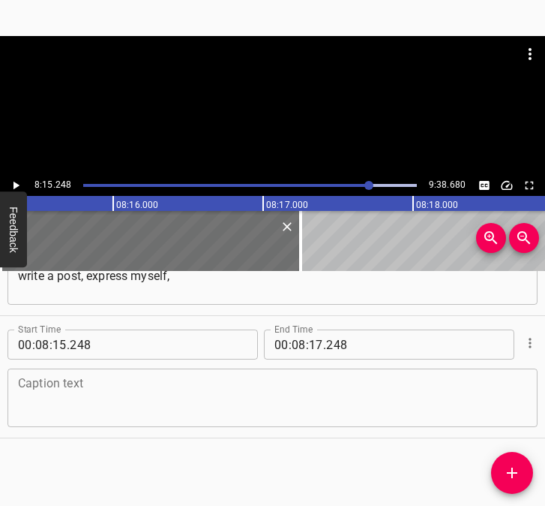
click at [155, 403] on textarea at bounding box center [272, 398] width 509 height 43
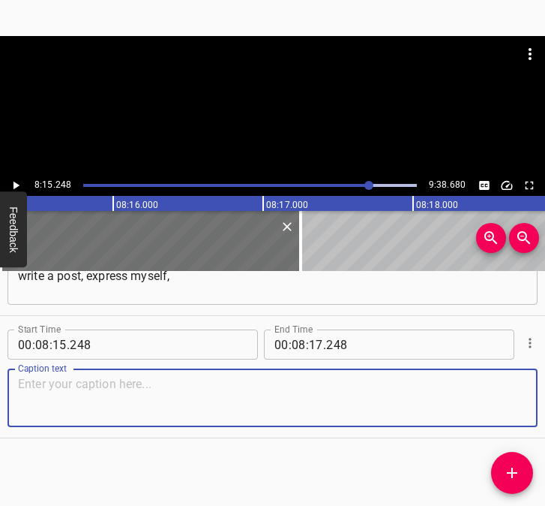
paste textarea "pour out my soul – and then move on. For example, I have this... I love to work…"
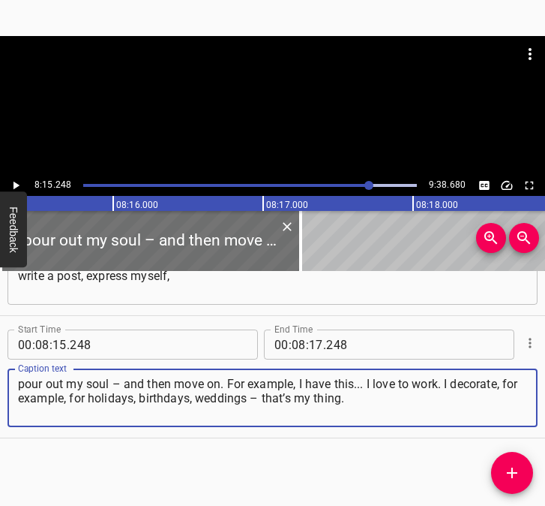
type textarea "pour out my soul – and then move on. For example, I have this... I love to work…"
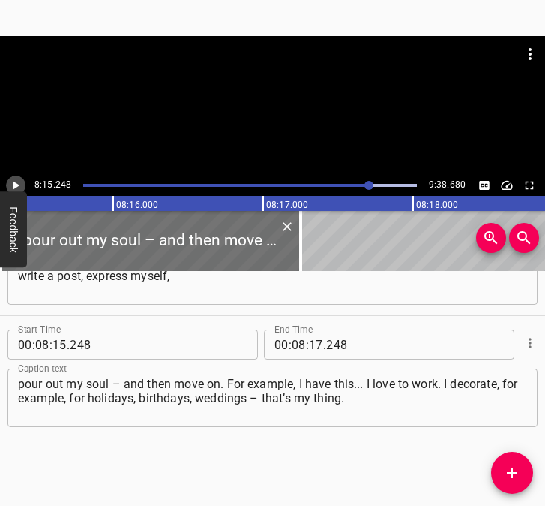
click at [13, 181] on icon "Play/Pause" at bounding box center [16, 186] width 14 height 14
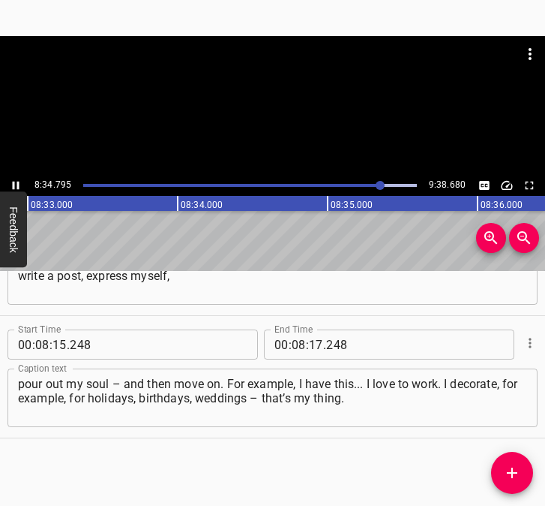
click at [19, 185] on icon "Play/Pause" at bounding box center [16, 186] width 7 height 8
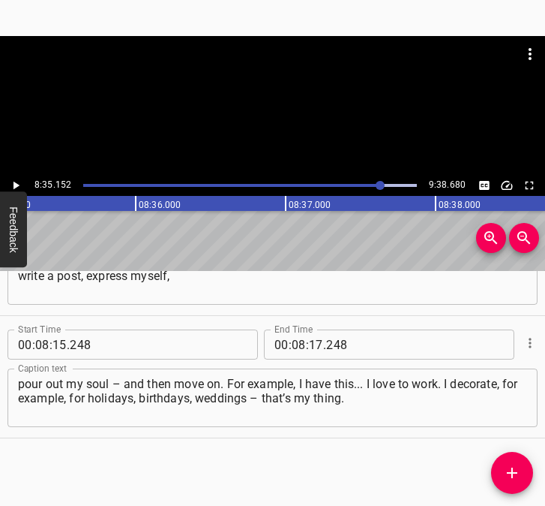
scroll to position [0, 77293]
click at [311, 346] on input "number" at bounding box center [316, 344] width 14 height 30
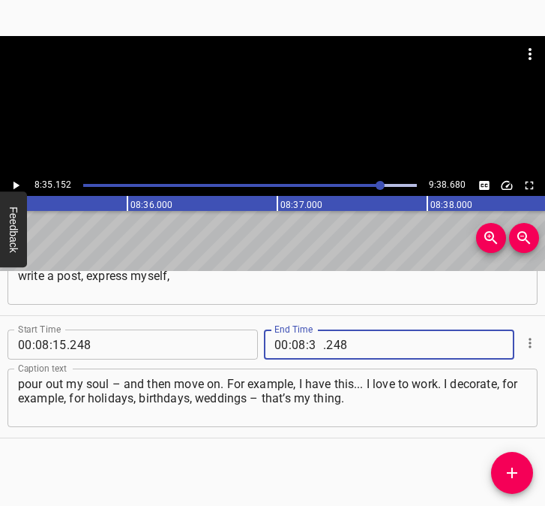
type input "35"
type input "152"
click at [514, 467] on icon "Add Cue" at bounding box center [512, 473] width 18 height 18
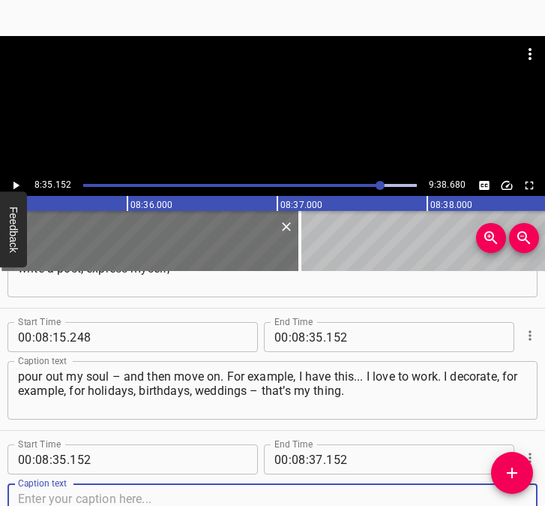
scroll to position [3871, 0]
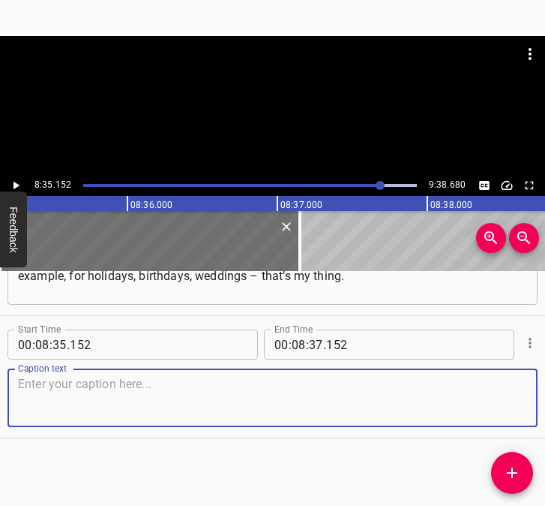
drag, startPoint x: 498, startPoint y: 402, endPoint x: 540, endPoint y: 391, distance: 43.5
click at [540, 391] on div "Start Time 00 : 00 : 05 . 669 Start Time End Time 00 : 00 : 15 . 678 End Time C…" at bounding box center [272, 388] width 545 height 235
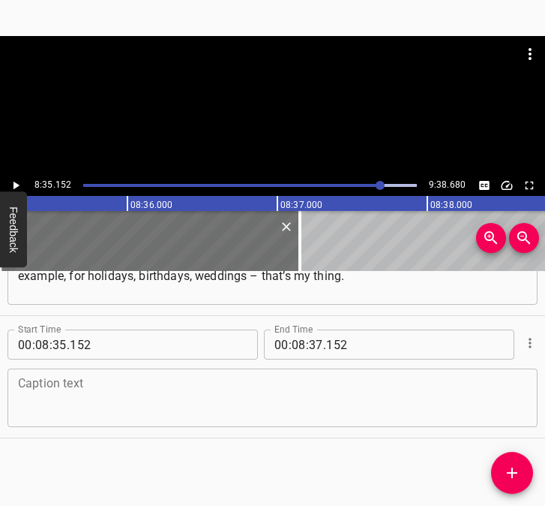
click at [92, 397] on textarea at bounding box center [272, 398] width 509 height 43
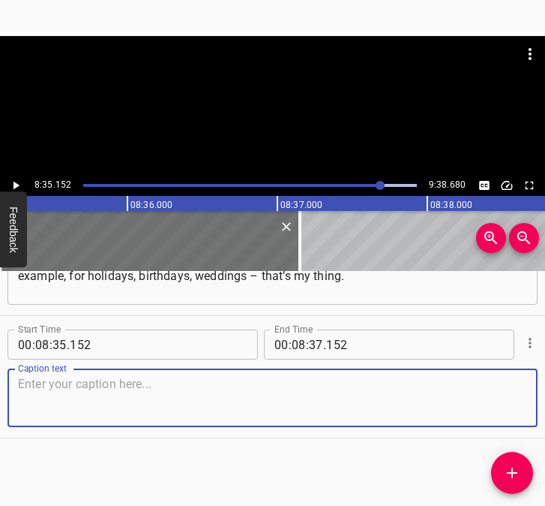
paste textarea "And I want to bring joy to people. And it doesn’t matter... The financial issue…"
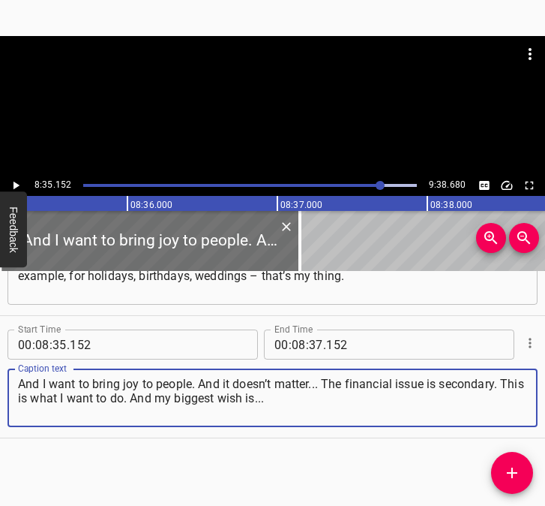
type textarea "And I want to bring joy to people. And it doesn’t matter... The financial issue…"
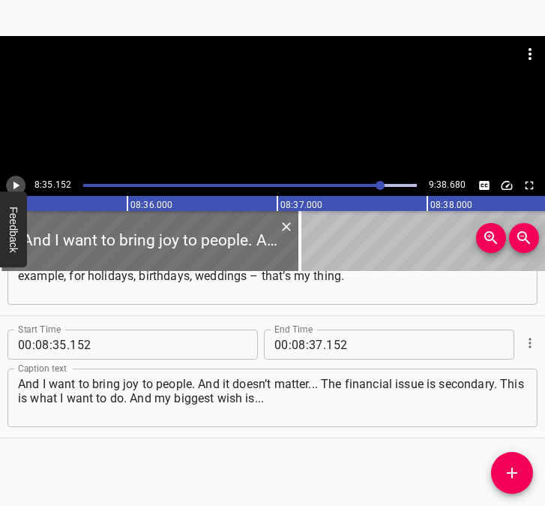
click at [22, 179] on icon "Play/Pause" at bounding box center [16, 186] width 14 height 14
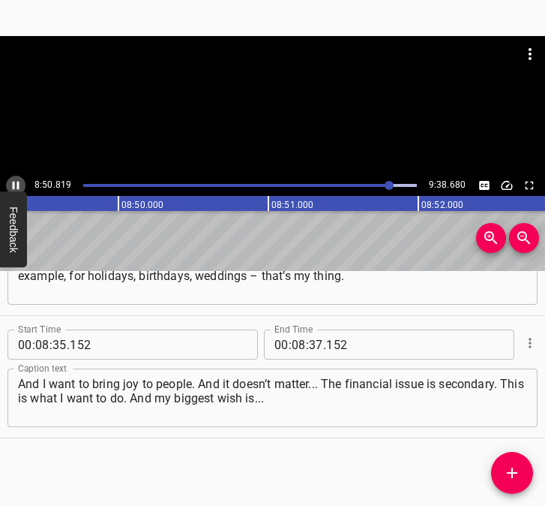
click at [15, 180] on icon "Play/Pause" at bounding box center [16, 186] width 14 height 14
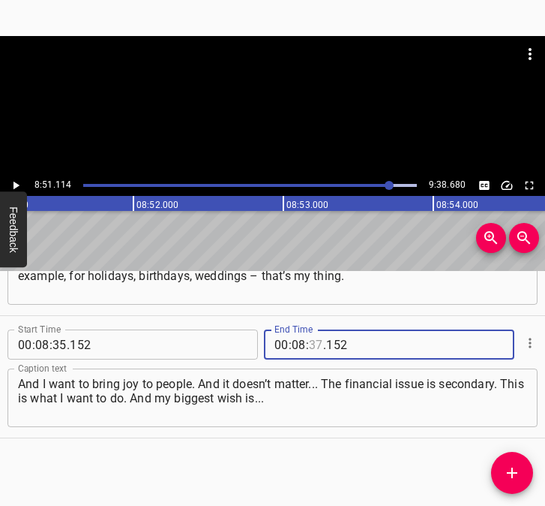
click at [313, 347] on input "number" at bounding box center [316, 344] width 14 height 30
type input "51"
type input "114"
click at [513, 473] on icon "Add Cue" at bounding box center [512, 472] width 11 height 11
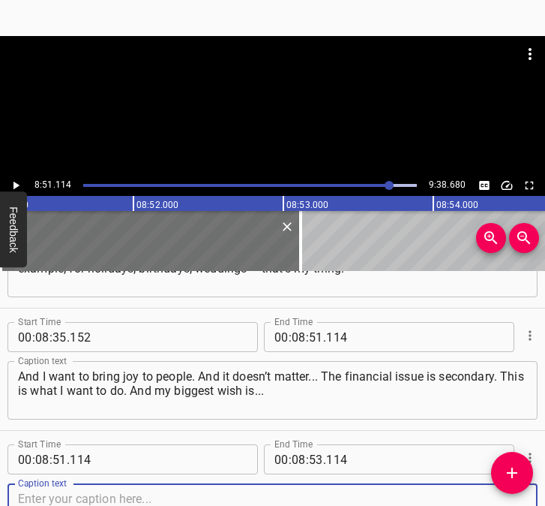
scroll to position [3993, 0]
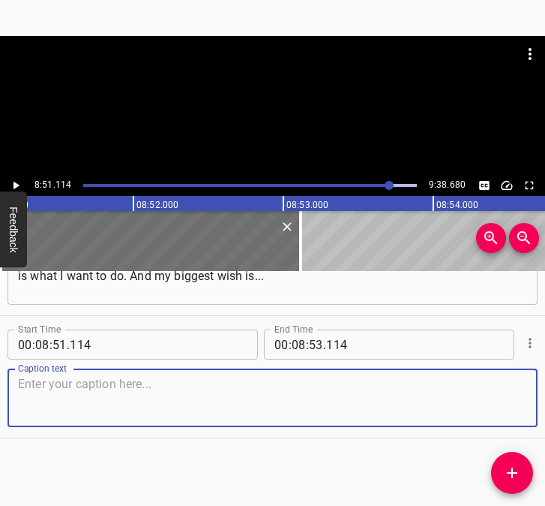
drag, startPoint x: 503, startPoint y: 395, endPoint x: 542, endPoint y: 395, distance: 39.0
click at [542, 395] on div "Start Time 00 : 00 : 05 . 669 Start Time End Time 00 : 00 : 15 . 678 End Time C…" at bounding box center [272, 388] width 545 height 235
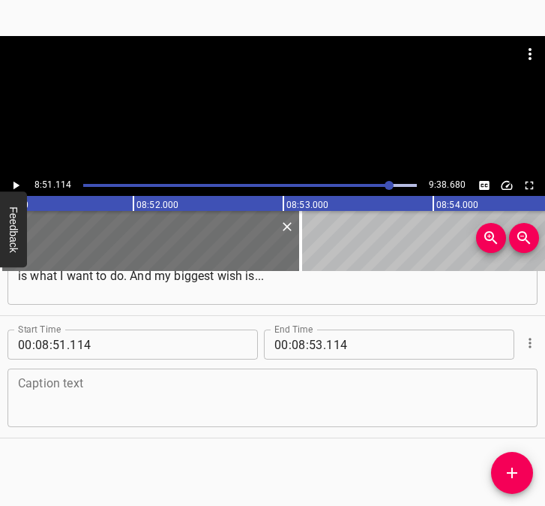
click at [140, 409] on textarea at bounding box center [272, 398] width 509 height 43
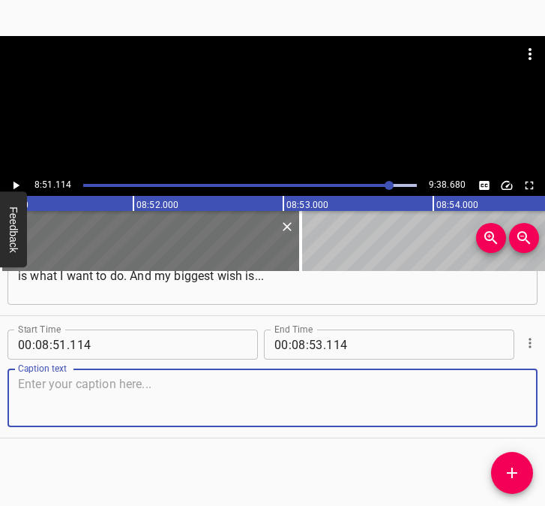
paste textarea "My grandchildren have been living in [GEOGRAPHIC_DATA] since [DATE], and I real…"
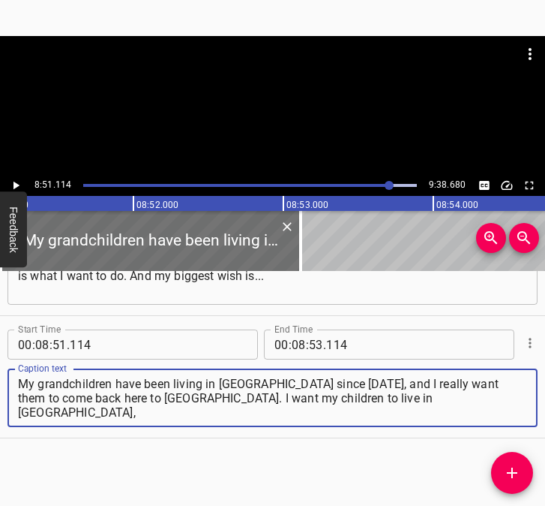
type textarea "My grandchildren have been living in [GEOGRAPHIC_DATA] since [DATE], and I real…"
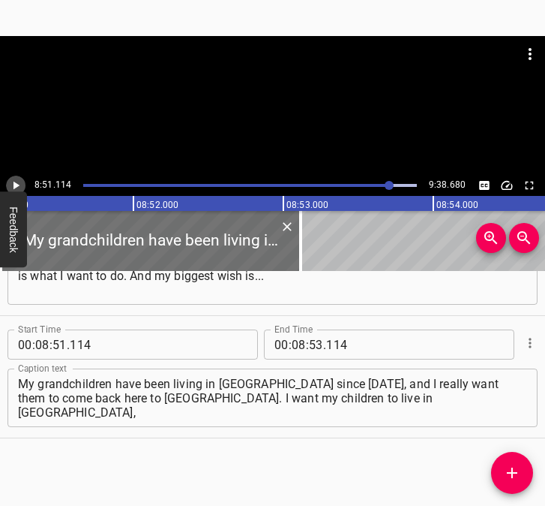
click at [11, 185] on icon "Play/Pause" at bounding box center [16, 186] width 14 height 14
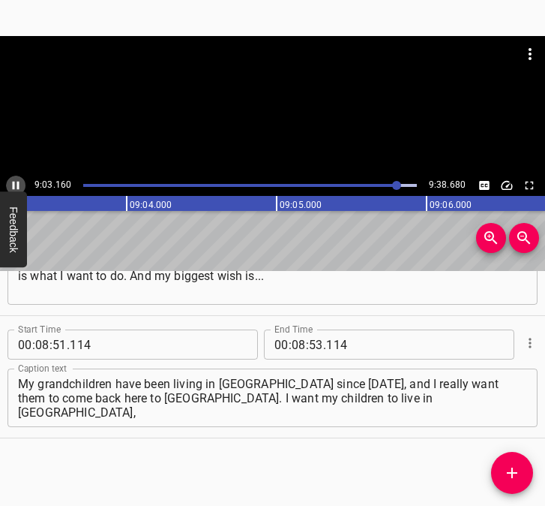
click at [16, 184] on icon "Play/Pause" at bounding box center [16, 186] width 14 height 14
click at [295, 344] on input "number" at bounding box center [299, 344] width 14 height 30
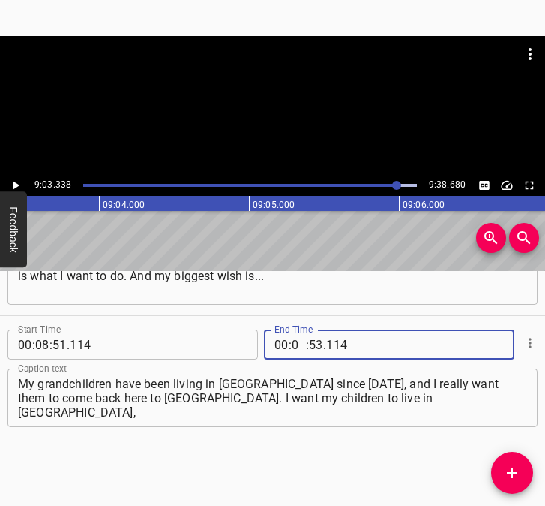
type input "09"
type input "03"
type input "338"
click at [518, 466] on icon "Add Cue" at bounding box center [512, 473] width 18 height 18
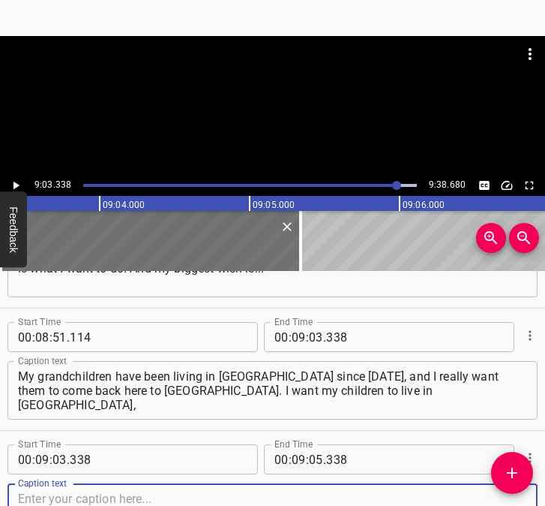
scroll to position [4116, 0]
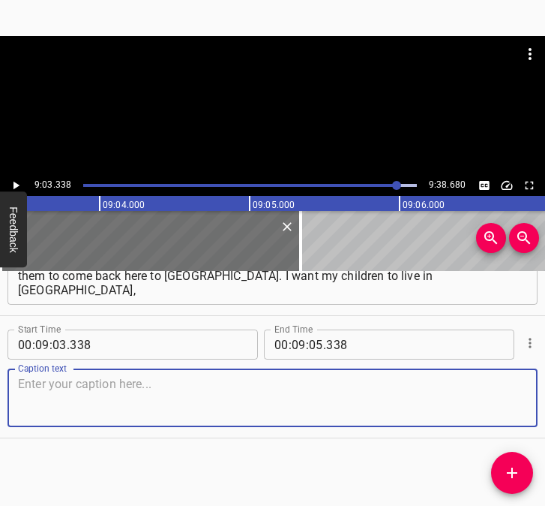
drag, startPoint x: 521, startPoint y: 405, endPoint x: 536, endPoint y: 404, distance: 14.3
click at [527, 404] on div "Start Time 00 : 09 : 03 . 338 Start Time End Time 00 : 09 : 05 . 338 End Time C…" at bounding box center [272, 377] width 545 height 122
click at [188, 408] on textarea at bounding box center [272, 398] width 509 height 43
paste textarea "to find themselves, to have a decent life. And I want all [DEMOGRAPHIC_DATA] no…"
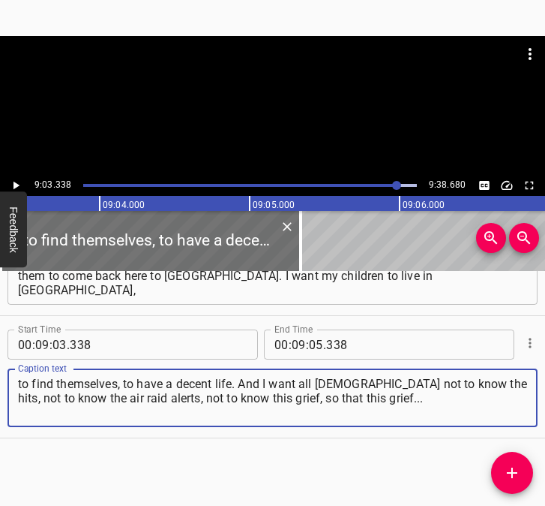
type textarea "to find themselves, to have a decent life. And I want all [DEMOGRAPHIC_DATA] no…"
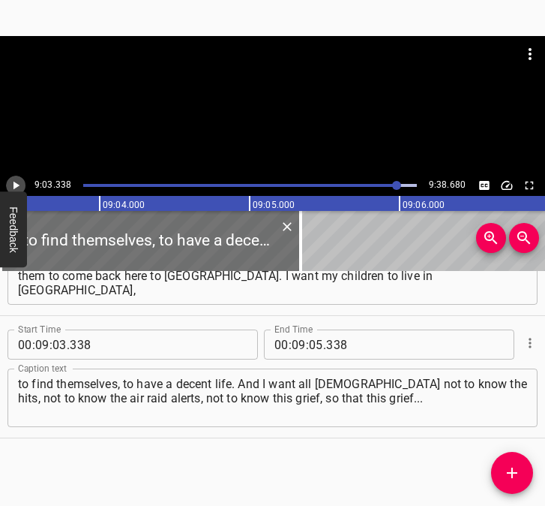
click at [17, 181] on icon "Play/Pause" at bounding box center [16, 186] width 14 height 14
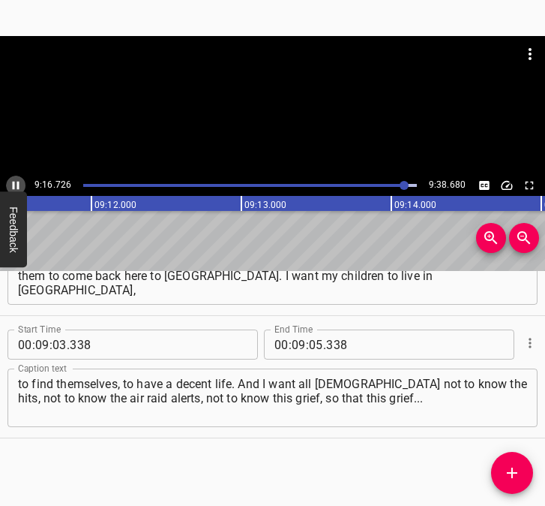
click at [16, 180] on icon "Play/Pause" at bounding box center [16, 186] width 14 height 14
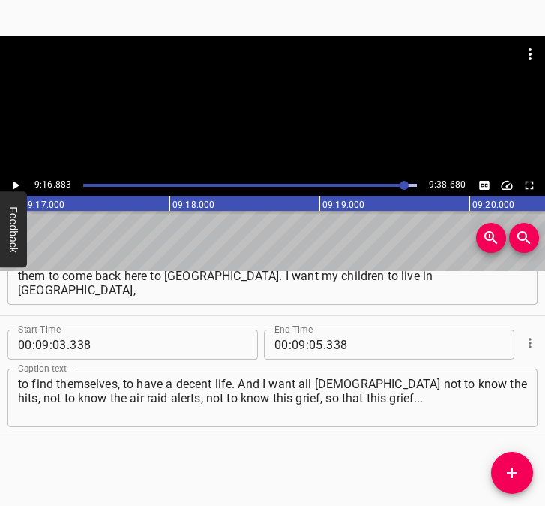
scroll to position [0, 83554]
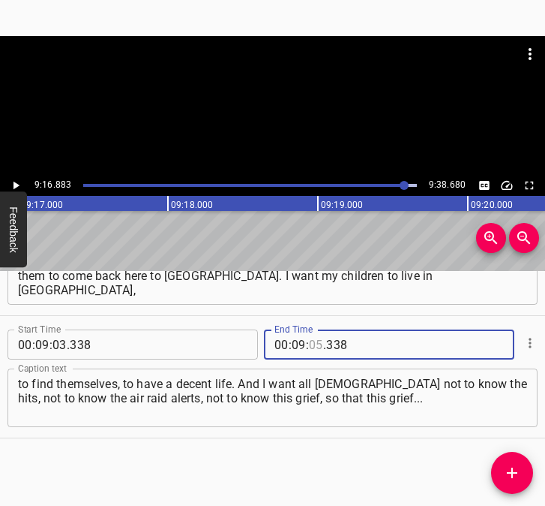
click at [309, 346] on input "number" at bounding box center [316, 344] width 14 height 30
type input "16"
type input "883"
click at [512, 473] on icon "Add Cue" at bounding box center [512, 472] width 11 height 11
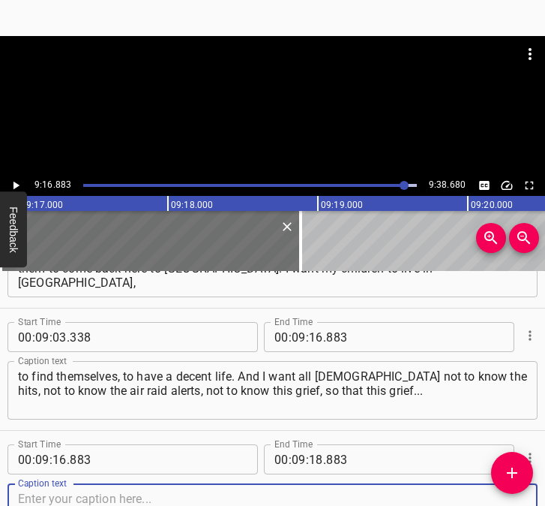
scroll to position [4238, 0]
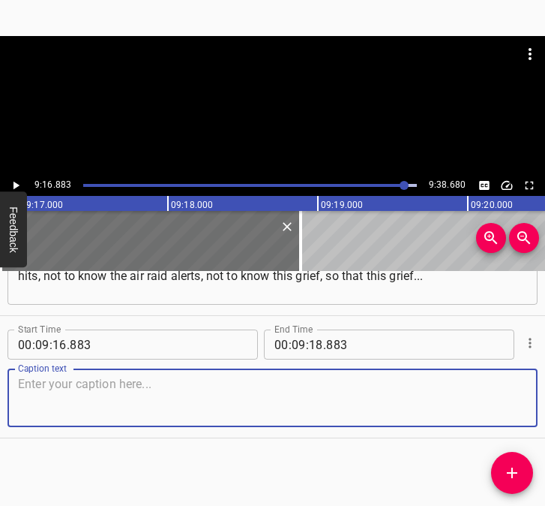
drag, startPoint x: 488, startPoint y: 397, endPoint x: 548, endPoint y: 398, distance: 59.3
click at [545, 398] on html "Caption Editor Batch Transcribe Login Sign Up Privacy Contact 9:16.883 9:38.680…" at bounding box center [272, 253] width 545 height 506
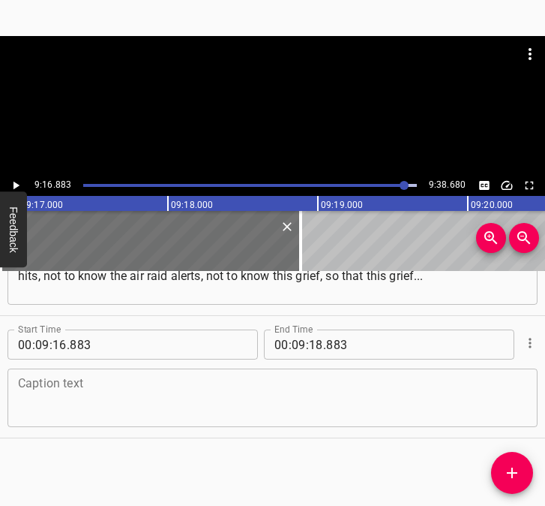
click at [209, 388] on textarea at bounding box center [272, 398] width 509 height 43
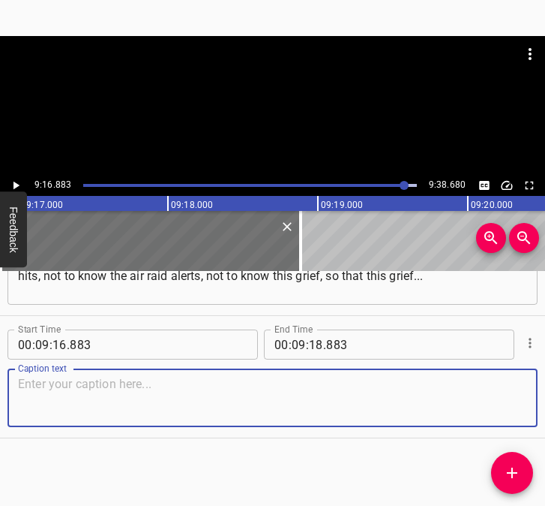
paste textarea "I said that [DEMOGRAPHIC_DATA] is above us, and He can probably end this war in…"
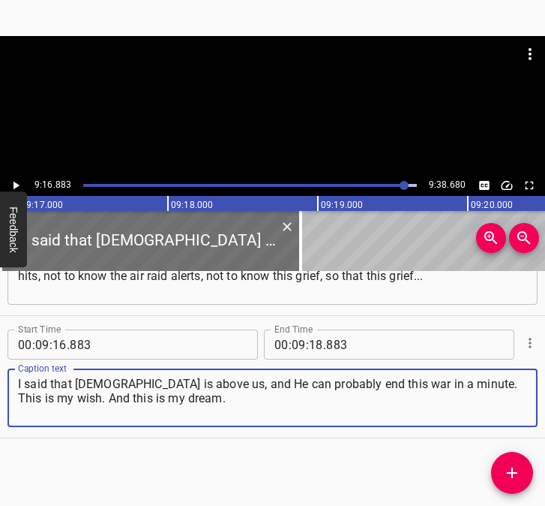
type textarea "I said that [DEMOGRAPHIC_DATA] is above us, and He can probably end this war in…"
click at [315, 340] on input "number" at bounding box center [316, 344] width 14 height 30
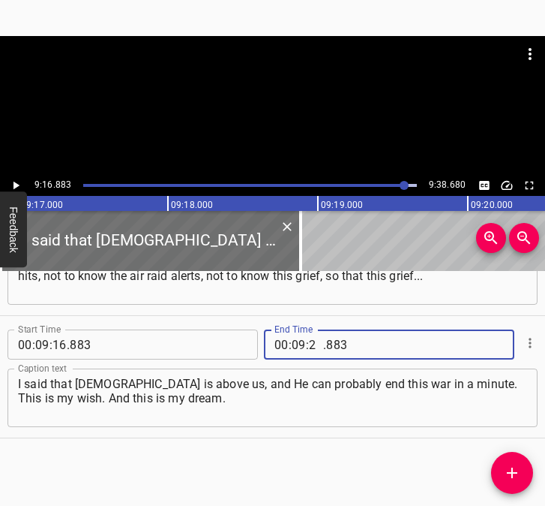
type input "28"
type input "680"
click at [19, 184] on icon "Play/Pause" at bounding box center [16, 186] width 14 height 14
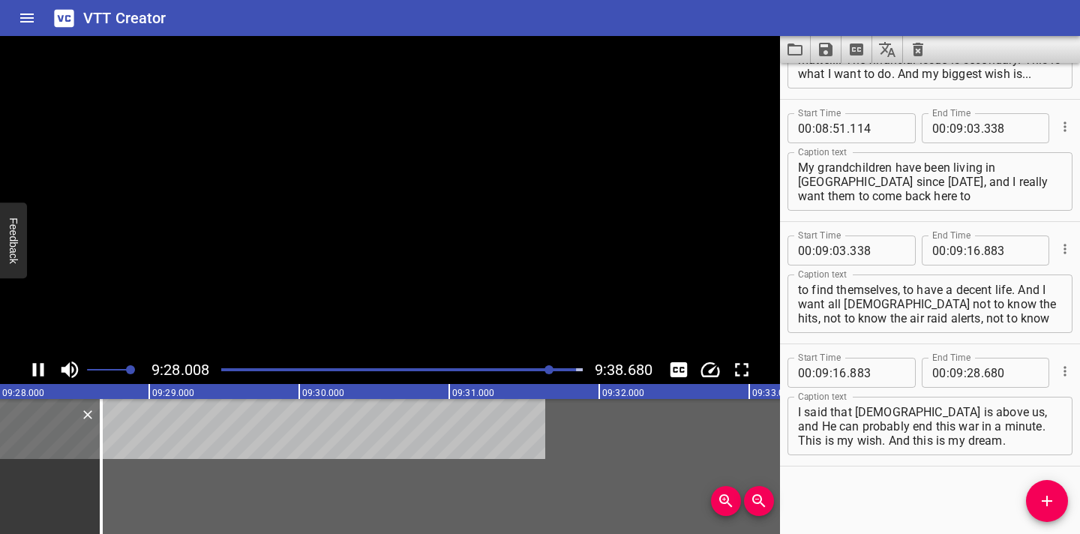
scroll to position [4002, 0]
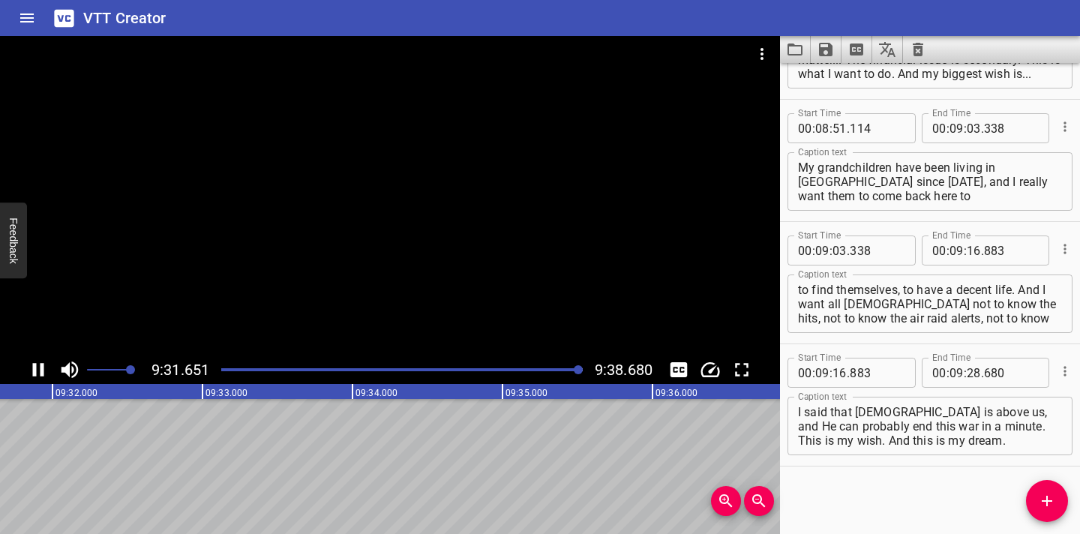
click at [827, 56] on icon "Save captions to file" at bounding box center [826, 50] width 14 height 14
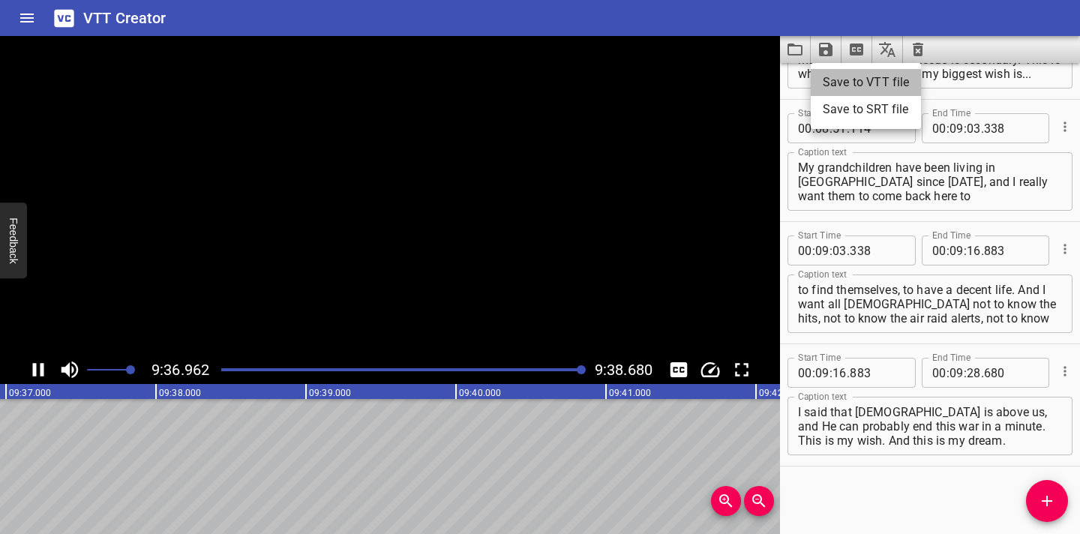
click at [839, 77] on li "Save to VTT file" at bounding box center [866, 82] width 110 height 27
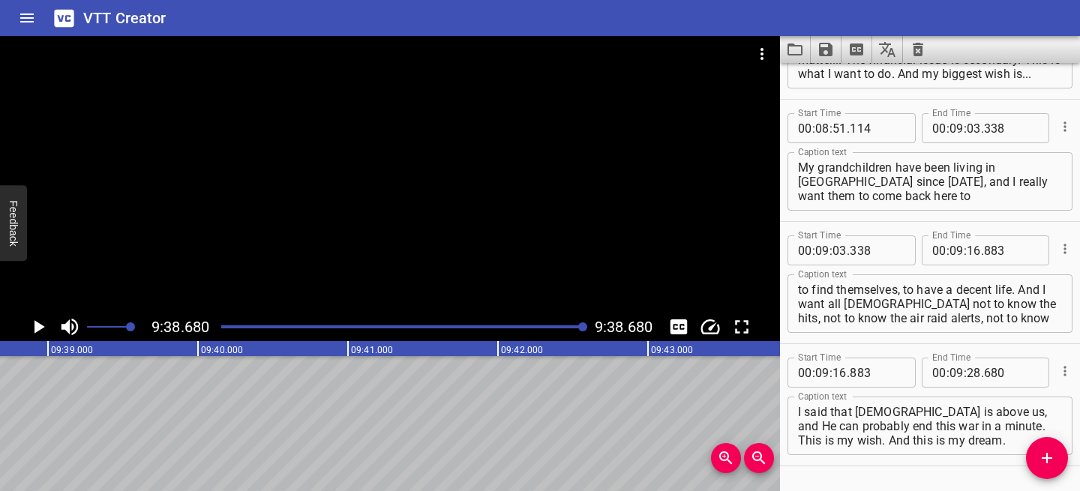
scroll to position [4044, 0]
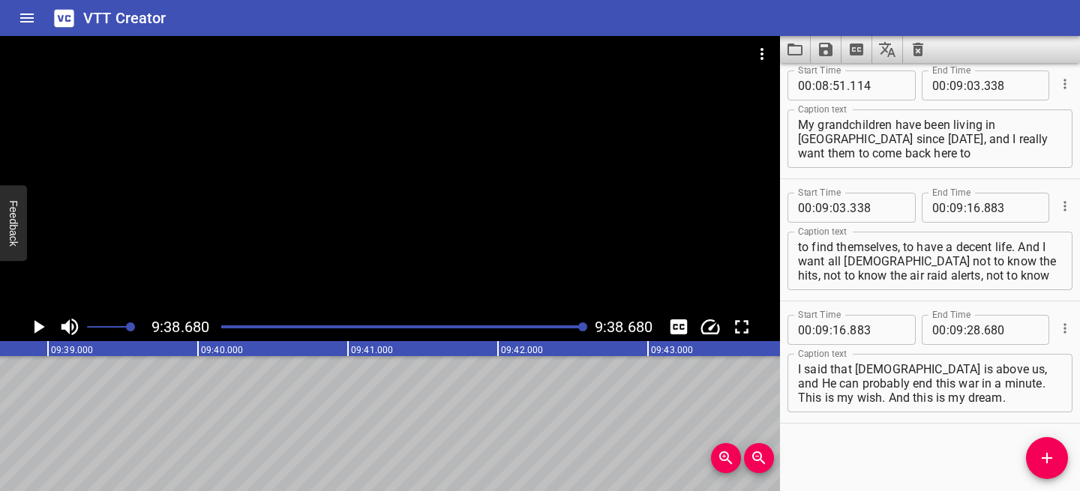
click at [918, 48] on icon "Clear captions" at bounding box center [918, 50] width 11 height 14
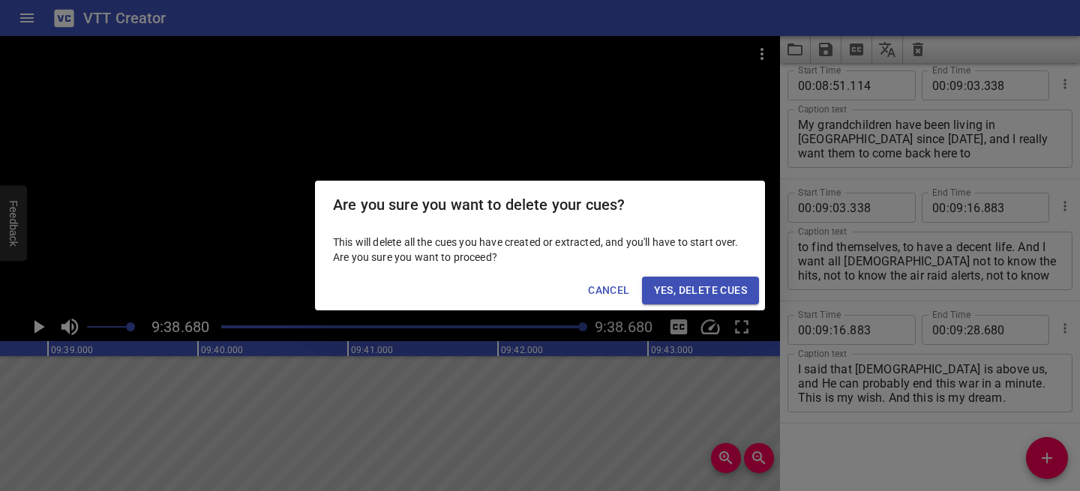
click at [721, 287] on span "Yes, Delete Cues" at bounding box center [700, 290] width 93 height 19
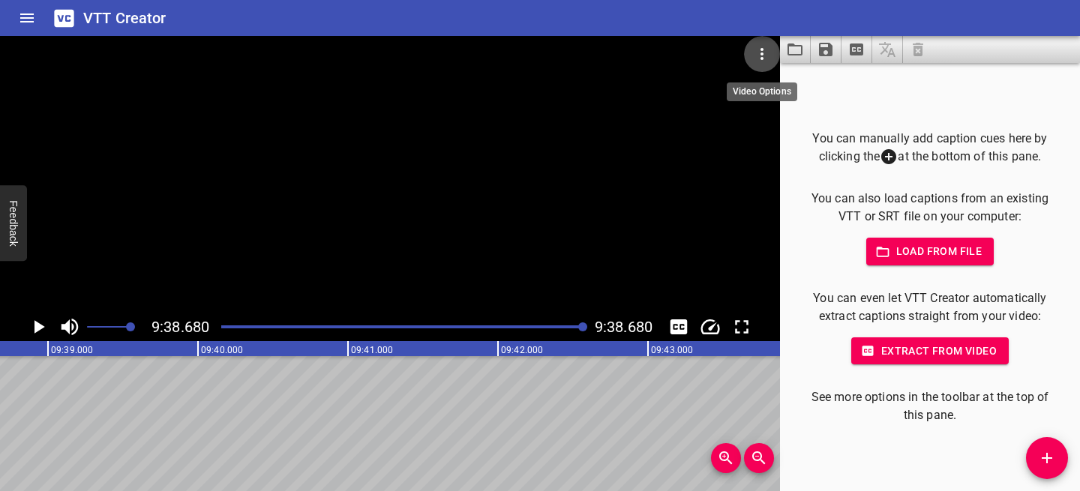
click at [763, 48] on icon "Video Options" at bounding box center [762, 54] width 18 height 18
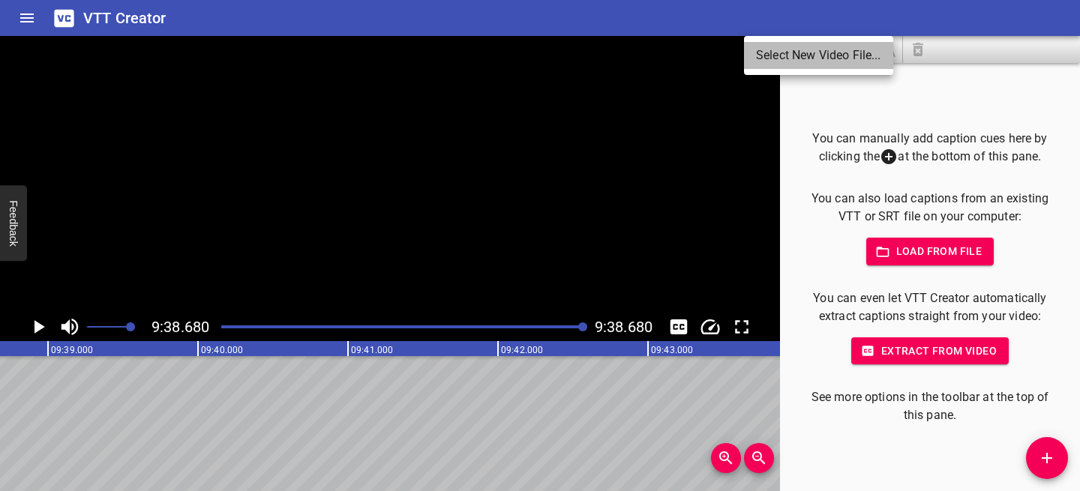
click at [763, 48] on li "Select New Video File..." at bounding box center [818, 55] width 149 height 27
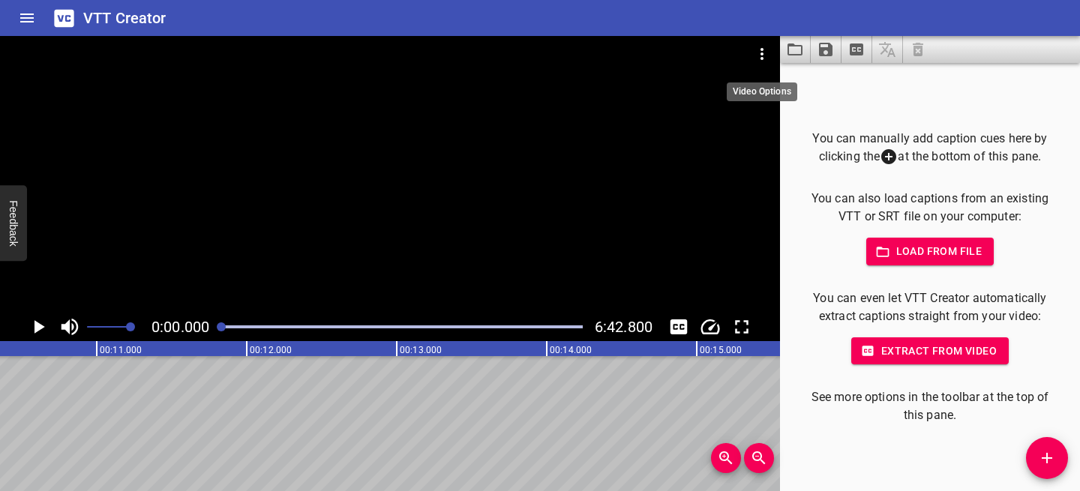
scroll to position [0, 0]
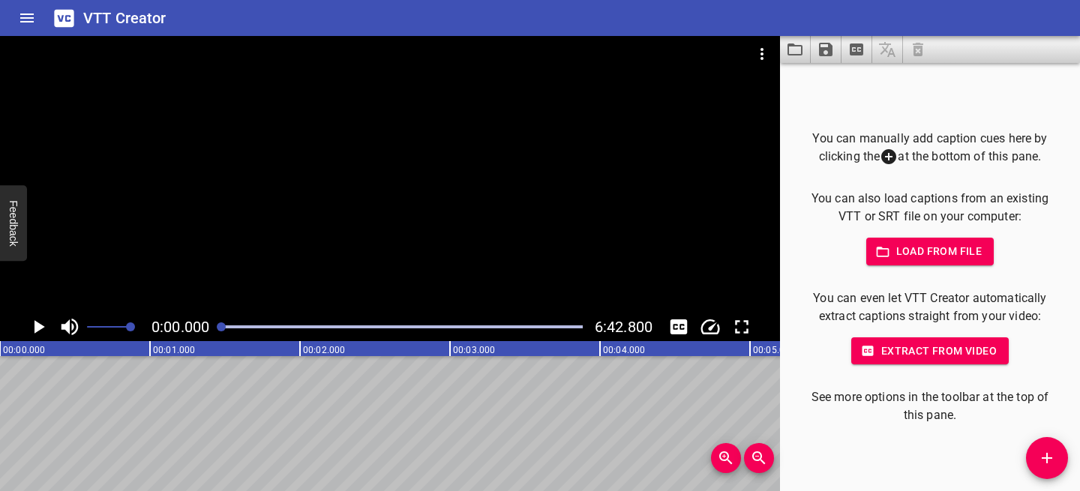
click at [39, 325] on icon "Play/Pause" at bounding box center [40, 327] width 11 height 14
click at [39, 325] on icon "Play/Pause" at bounding box center [38, 327] width 23 height 23
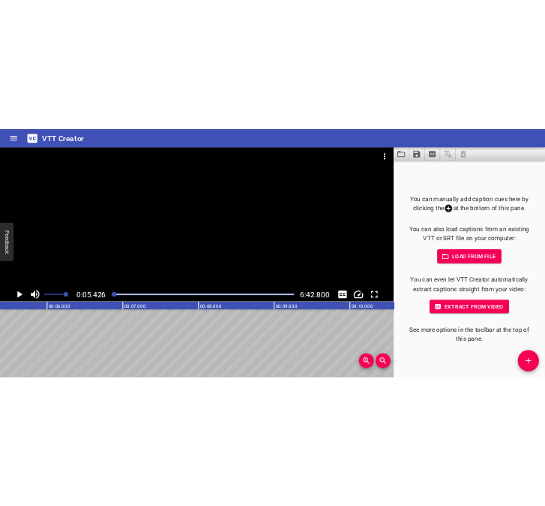
scroll to position [0, 814]
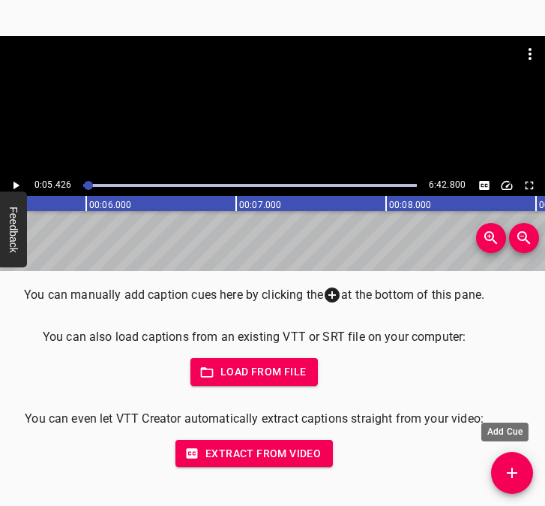
click at [521, 472] on span "Add Cue" at bounding box center [512, 473] width 42 height 18
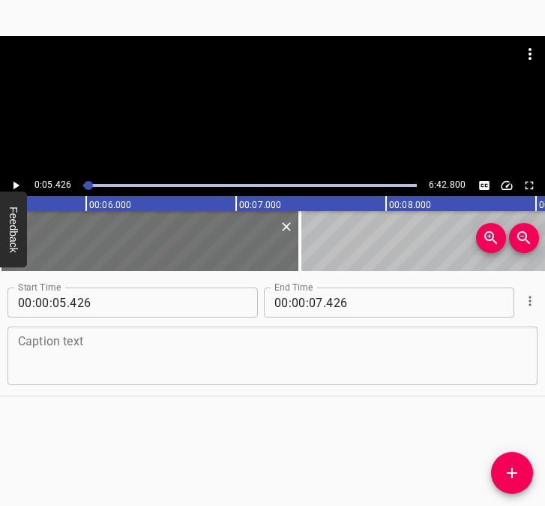
click at [43, 350] on textarea at bounding box center [272, 356] width 509 height 43
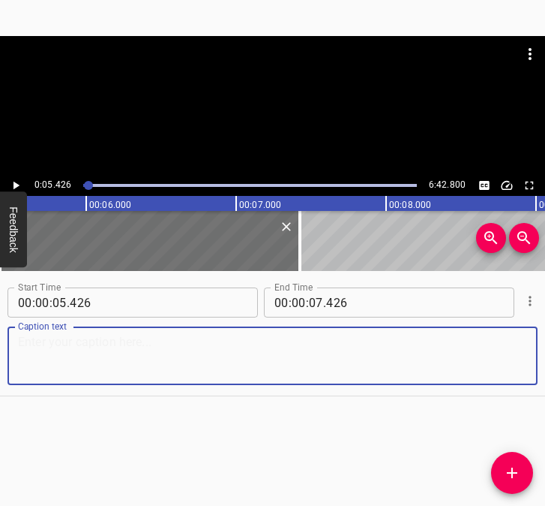
paste textarea "I’m [PERSON_NAME], principal of Lyceum No. 98 in the Dniprovskyi district of [G…"
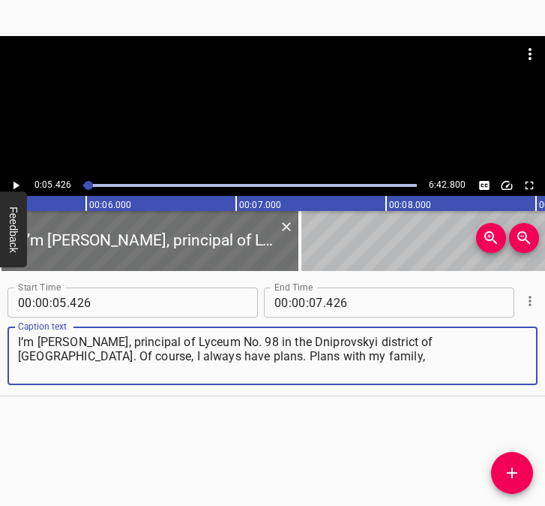
type textarea "I’m [PERSON_NAME], principal of Lyceum No. 98 in the Dniprovskyi district of [G…"
click at [15, 182] on icon "Play/Pause" at bounding box center [16, 186] width 14 height 14
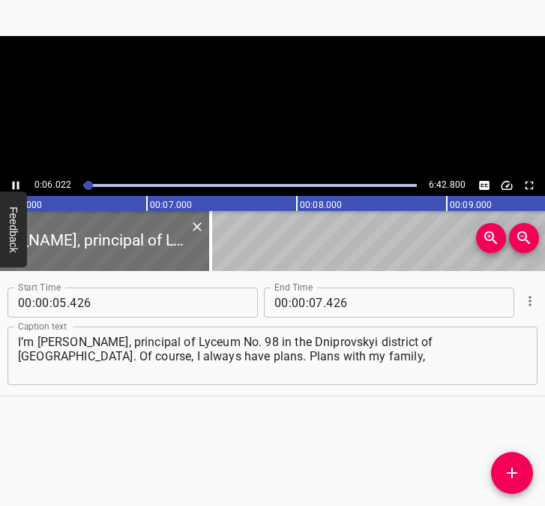
scroll to position [0, 942]
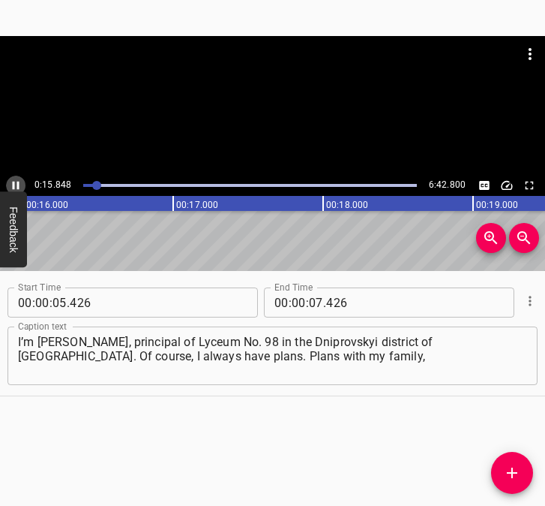
click at [13, 185] on icon "Play/Pause" at bounding box center [16, 186] width 7 height 8
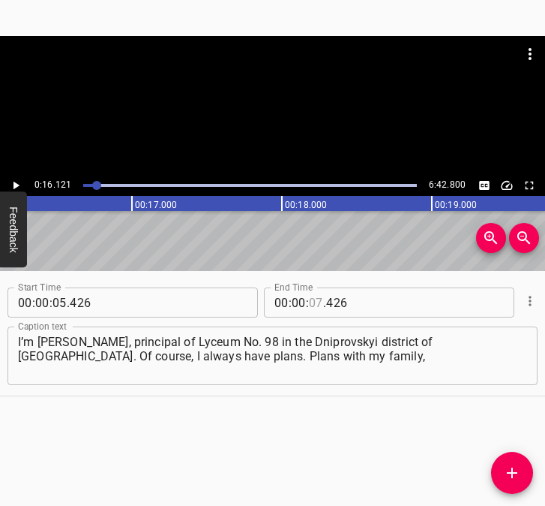
click at [311, 300] on input "number" at bounding box center [316, 302] width 14 height 30
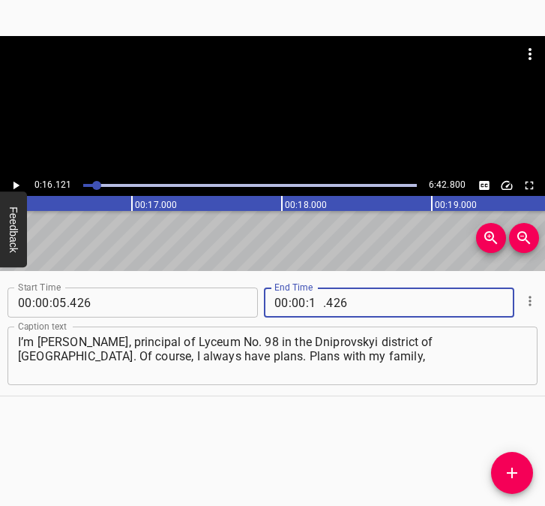
type input "16"
type input "121"
click at [509, 470] on icon "Add Cue" at bounding box center [512, 473] width 18 height 18
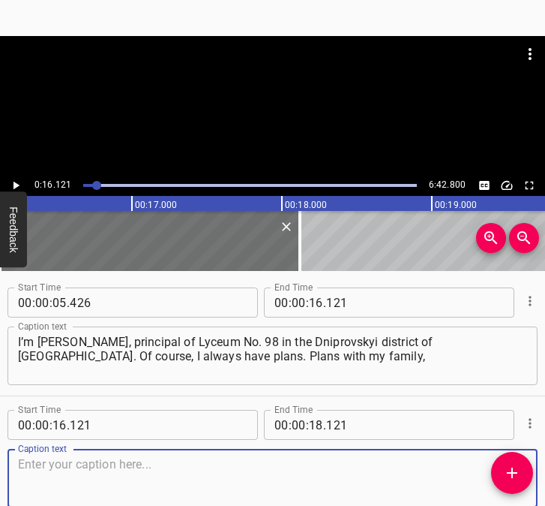
scroll to position [80, 0]
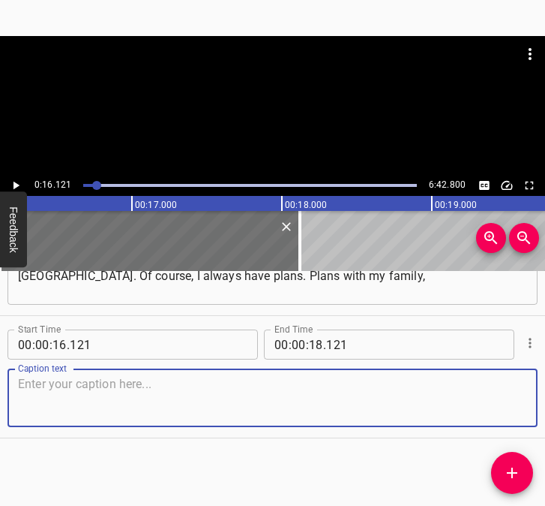
drag, startPoint x: 485, startPoint y: 406, endPoint x: 529, endPoint y: 387, distance: 48.1
click at [529, 387] on div "Start Time 00 : 00 : 16 . 121 Start Time End Time 00 : 00 : 18 . 121 End Time C…" at bounding box center [272, 377] width 545 height 122
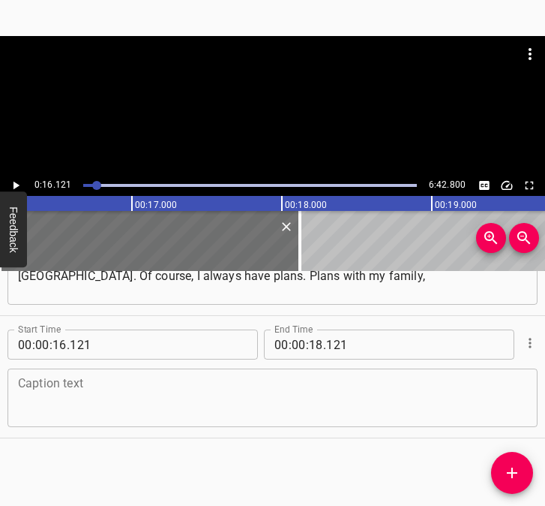
click at [75, 397] on textarea at bounding box center [272, 398] width 509 height 43
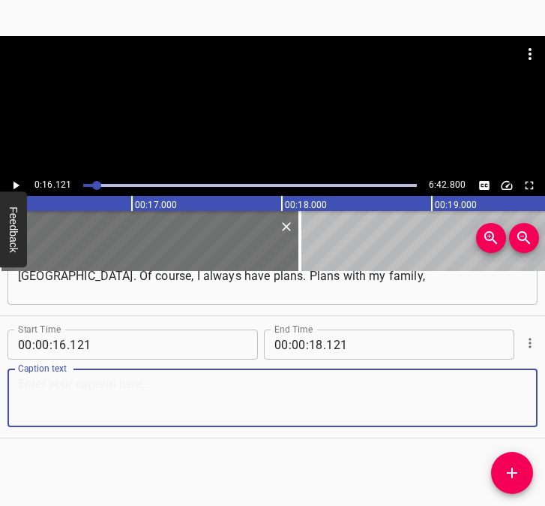
paste textarea "grandiose plans at work, because in [DATE] I became a principal, so, of course,…"
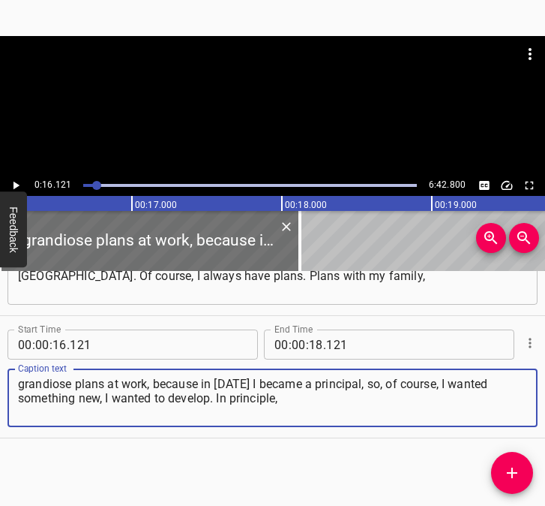
type textarea "grandiose plans at work, because in [DATE] I became a principal, so, of course,…"
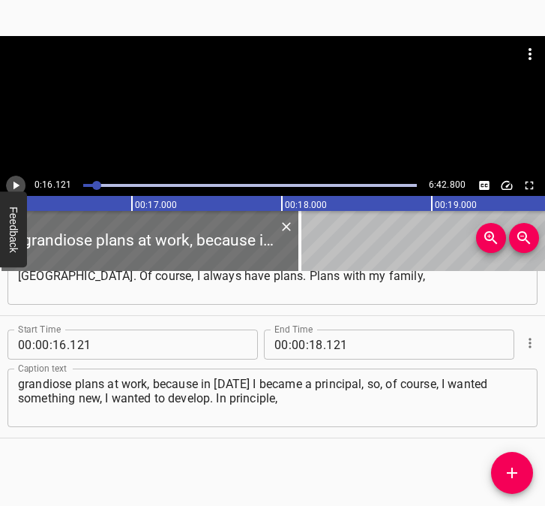
click at [17, 181] on icon "Play/Pause" at bounding box center [16, 186] width 14 height 14
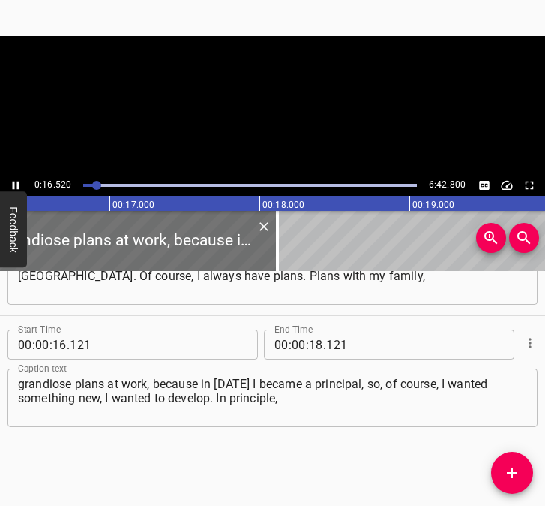
scroll to position [0, 2476]
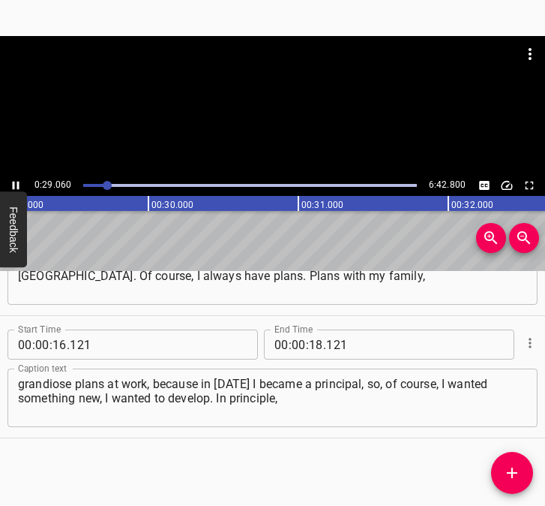
click at [16, 182] on icon "Play/Pause" at bounding box center [16, 186] width 14 height 14
click at [311, 343] on input "number" at bounding box center [316, 344] width 14 height 30
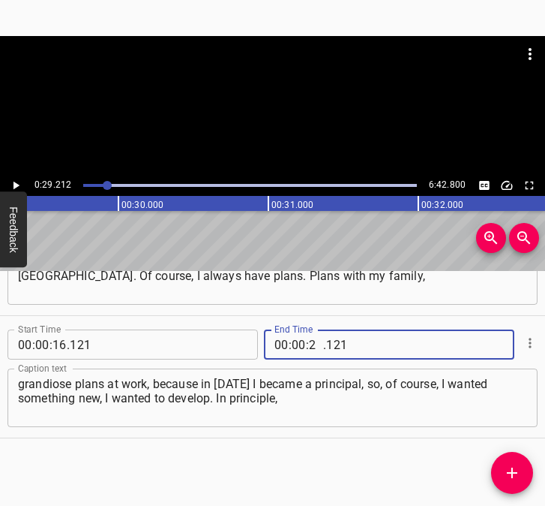
type input "29"
type input "212"
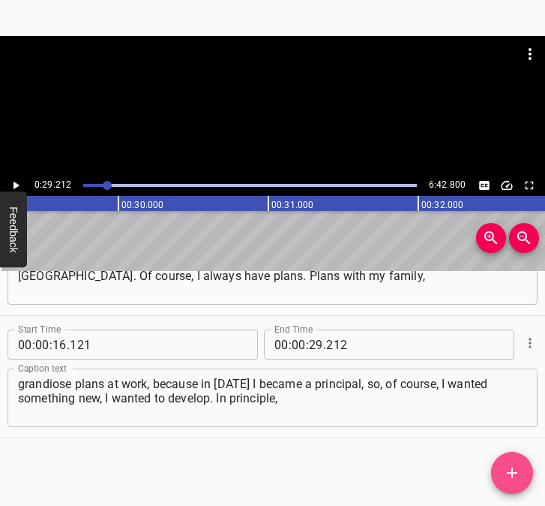
click at [510, 472] on icon "Add Cue" at bounding box center [512, 472] width 11 height 11
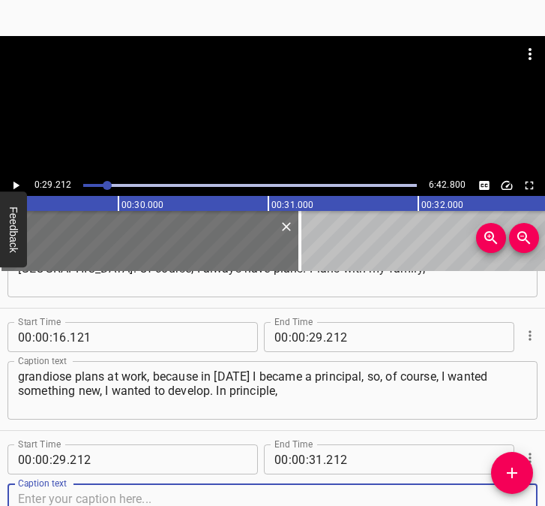
scroll to position [203, 0]
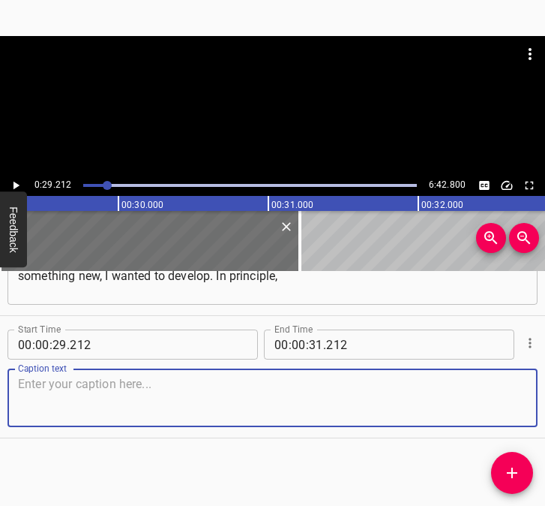
drag, startPoint x: 479, startPoint y: 410, endPoint x: 533, endPoint y: 394, distance: 57.0
click at [488, 407] on textarea at bounding box center [272, 398] width 509 height 43
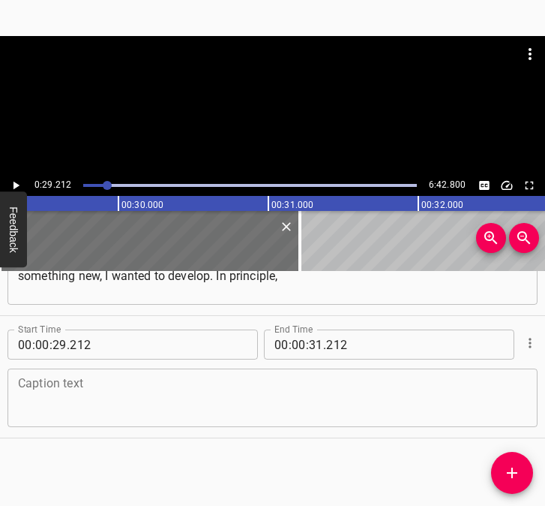
click at [119, 392] on textarea at bounding box center [272, 398] width 509 height 43
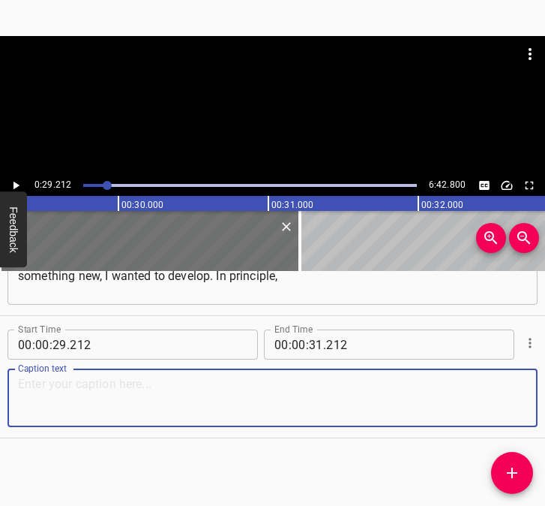
paste textarea "I still want to do that now, the goal hasn’t gone away, but the war has made it…"
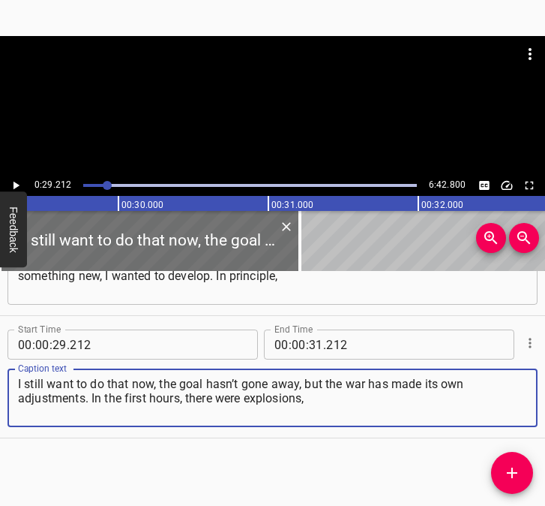
type textarea "I still want to do that now, the goal hasn’t gone away, but the war has made it…"
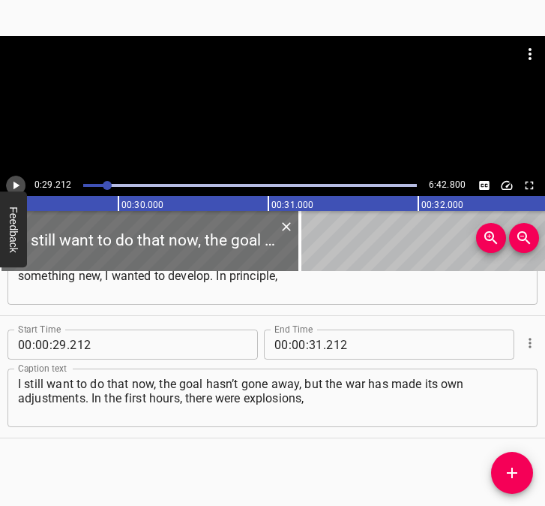
click at [15, 182] on icon "Play/Pause" at bounding box center [16, 186] width 14 height 14
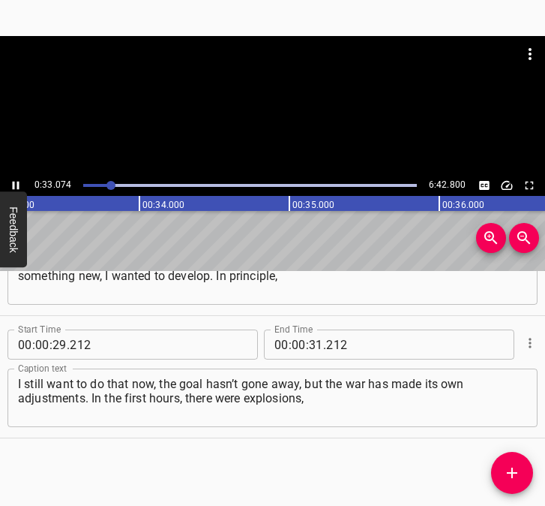
scroll to position [0, 5002]
click at [16, 188] on icon "Play/Pause" at bounding box center [16, 186] width 14 height 14
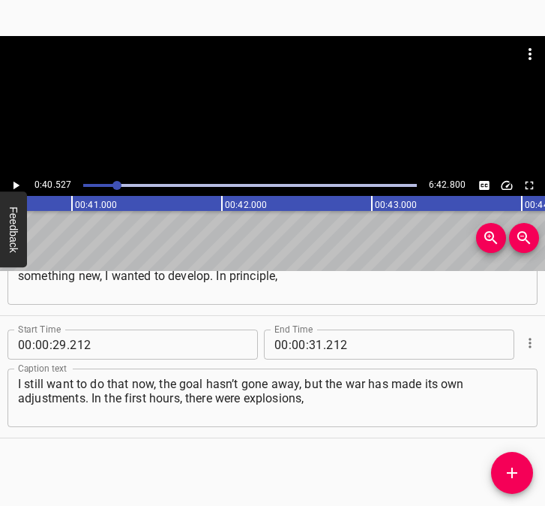
scroll to position [0, 6080]
click at [14, 183] on icon "Play/Pause" at bounding box center [17, 186] width 6 height 8
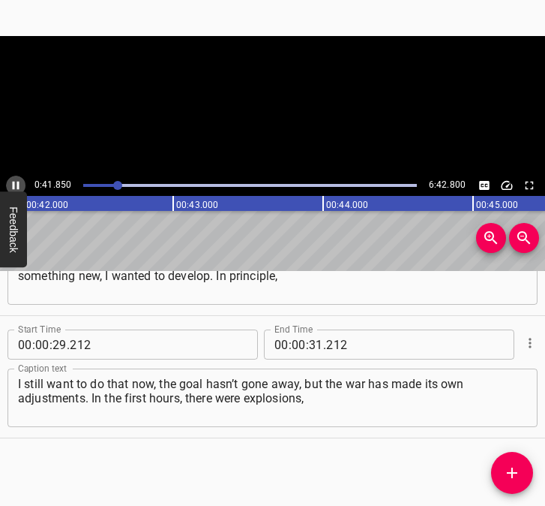
click at [14, 183] on icon "Play/Pause" at bounding box center [16, 186] width 7 height 8
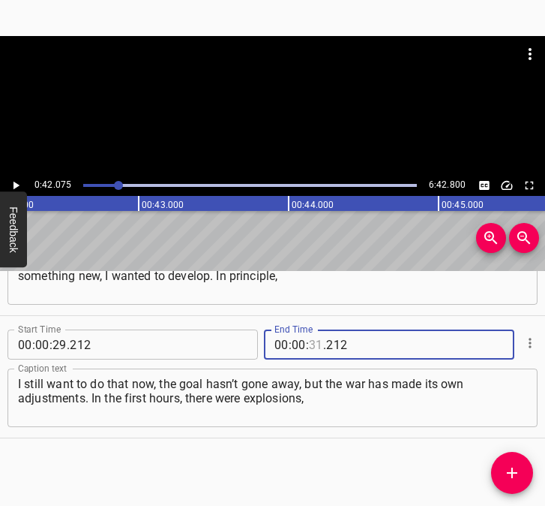
click at [309, 343] on input "number" at bounding box center [316, 344] width 14 height 30
type input "42"
type input "075"
click at [506, 463] on button "Add Cue" at bounding box center [512, 473] width 42 height 42
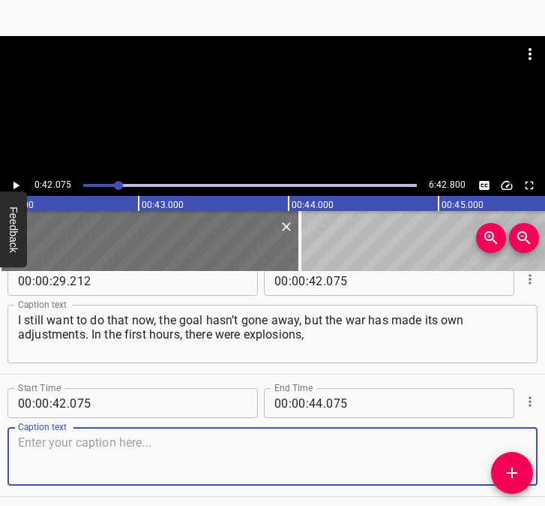
scroll to position [325, 0]
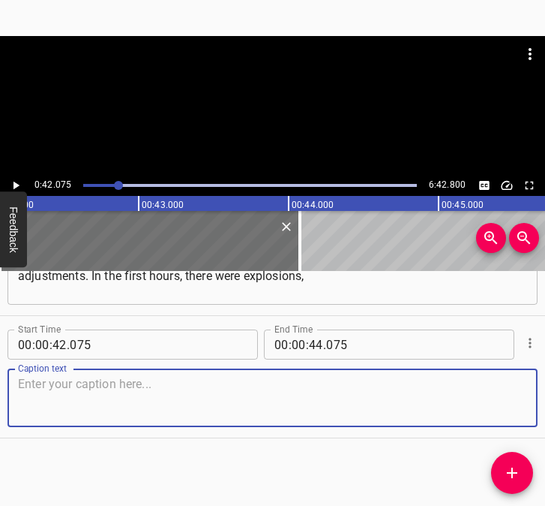
drag, startPoint x: 514, startPoint y: 399, endPoint x: 572, endPoint y: 395, distance: 57.9
click at [545, 395] on html "Caption Editor Batch Transcribe Login Sign Up Privacy Contact 0:42.075 6:42.800…" at bounding box center [272, 253] width 545 height 506
click at [247, 387] on textarea at bounding box center [272, 398] width 509 height 43
paste textarea "a terrible volume of sounds. You know, something happened that shouldn’t have h…"
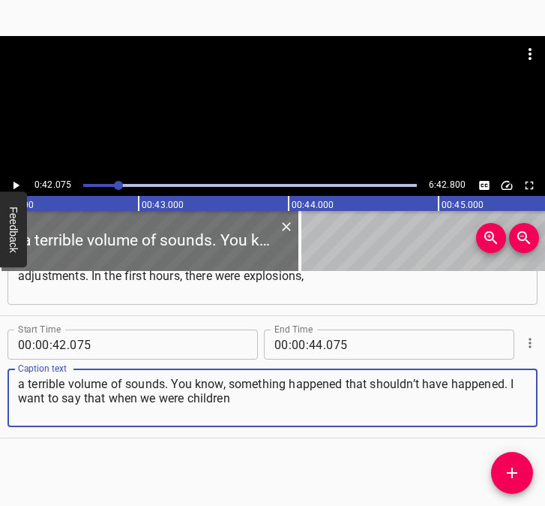
type textarea "a terrible volume of sounds. You know, something happened that shouldn’t have h…"
click at [20, 179] on icon "Play/Pause" at bounding box center [16, 186] width 14 height 14
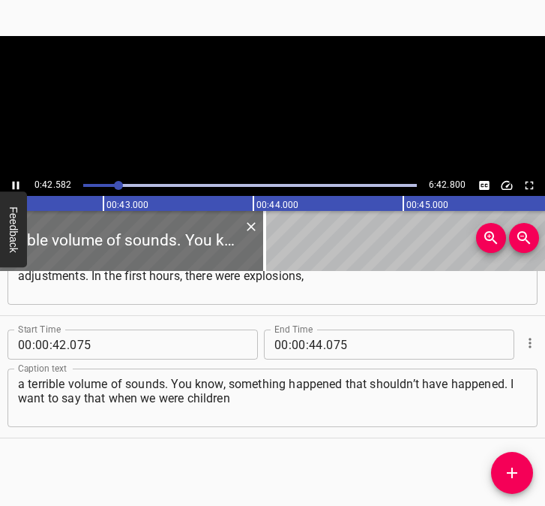
scroll to position [0, 6389]
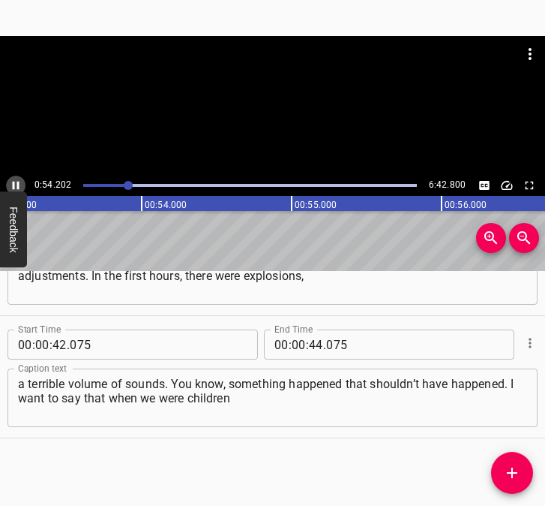
click at [18, 182] on icon "Play/Pause" at bounding box center [16, 186] width 7 height 8
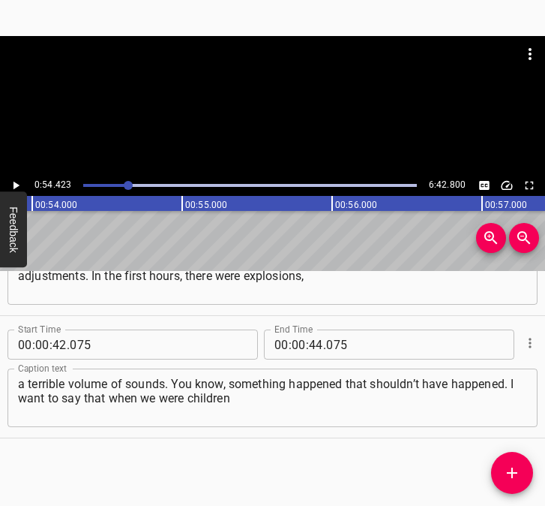
scroll to position [0, 8165]
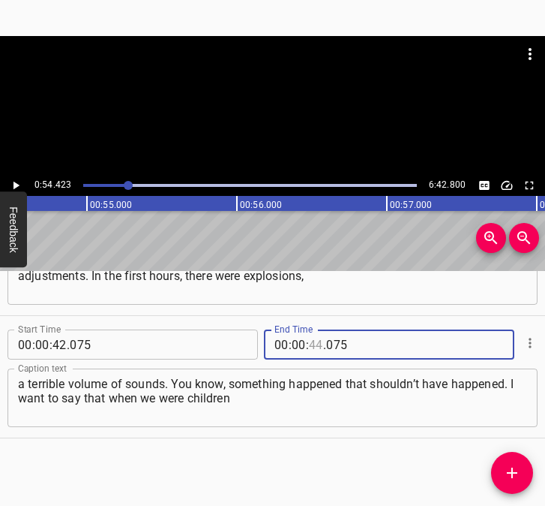
click at [313, 341] on input "number" at bounding box center [316, 344] width 14 height 30
type input "54"
type input "423"
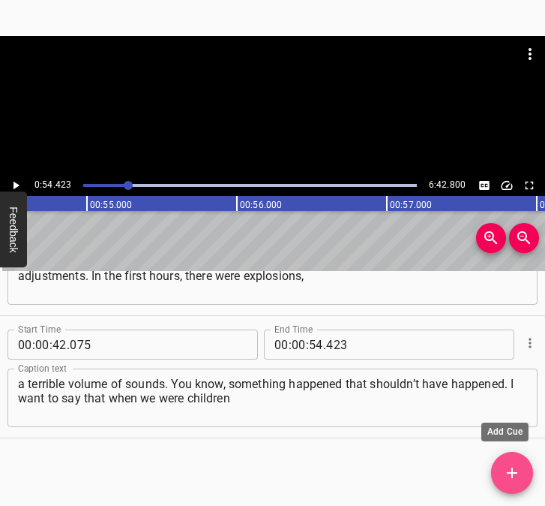
click at [517, 467] on icon "Add Cue" at bounding box center [512, 473] width 18 height 18
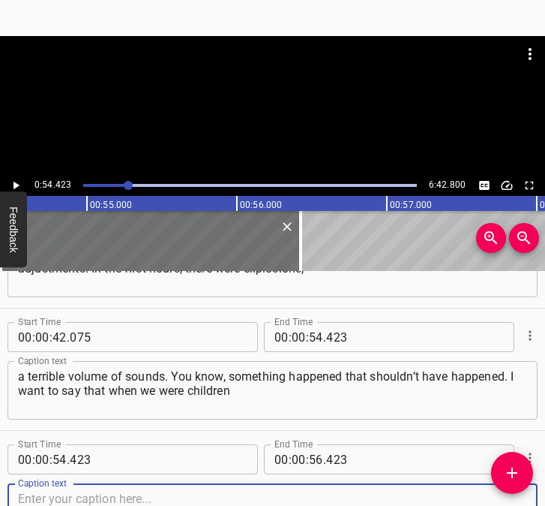
scroll to position [447, 0]
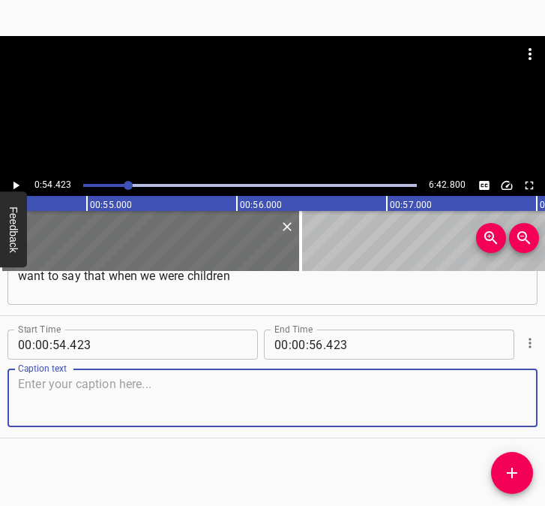
drag, startPoint x: 503, startPoint y: 406, endPoint x: 534, endPoint y: 404, distance: 31.6
click at [523, 404] on div "Caption text" at bounding box center [273, 397] width 530 height 59
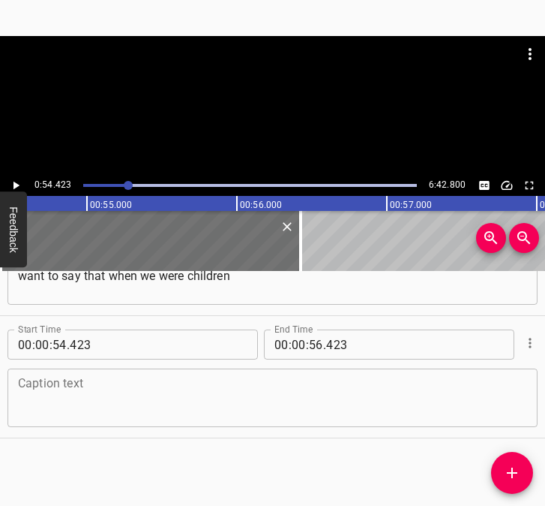
click at [79, 405] on textarea at bounding box center [272, 398] width 509 height 43
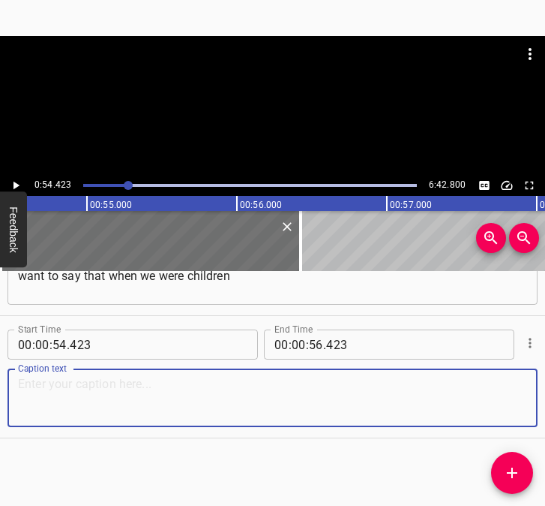
paste textarea "and our grandparents or parents wished us a peaceful sky above our heads, we to…"
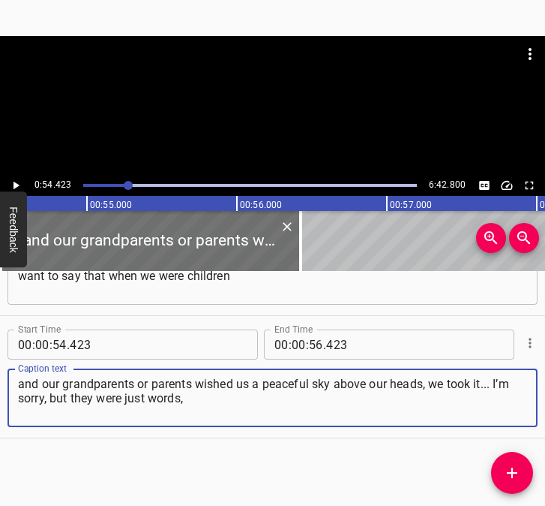
type textarea "and our grandparents or parents wished us a peaceful sky above our heads, we to…"
click at [18, 185] on icon "Play/Pause" at bounding box center [17, 186] width 6 height 8
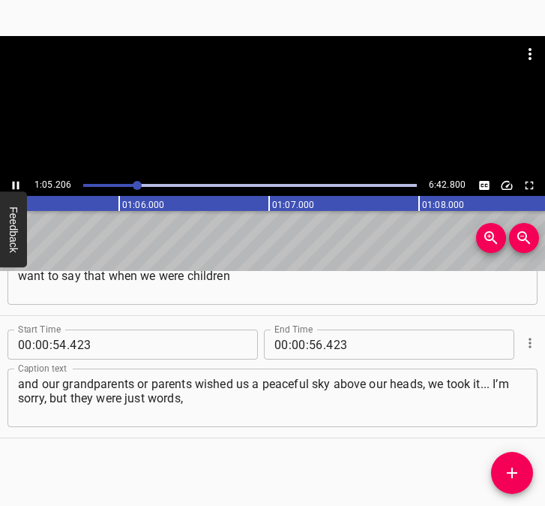
click at [17, 182] on icon "Play/Pause" at bounding box center [16, 186] width 7 height 8
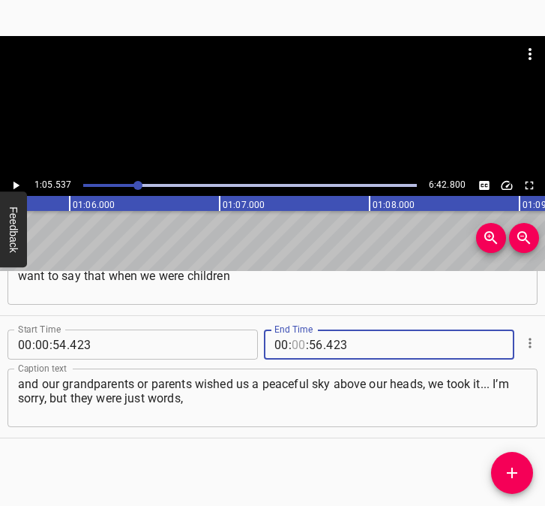
click at [293, 347] on input "number" at bounding box center [299, 344] width 14 height 30
type input "01"
type input "05"
type input "537"
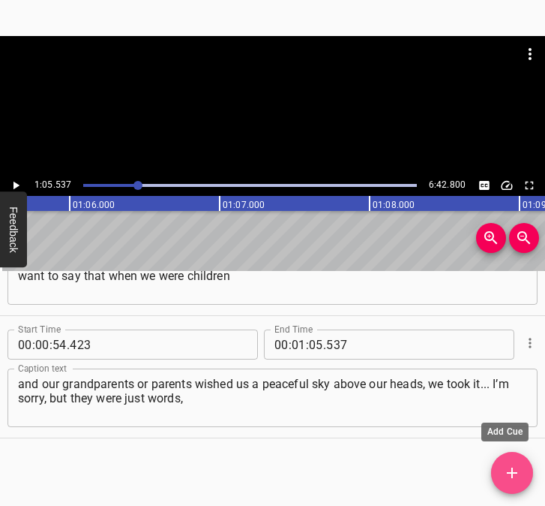
click at [515, 468] on icon "Add Cue" at bounding box center [512, 473] width 18 height 18
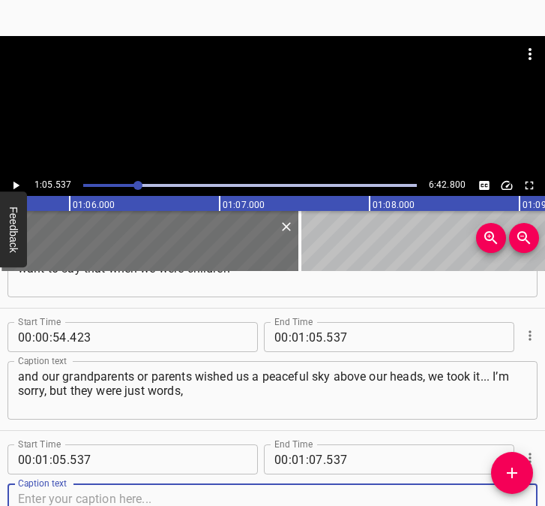
scroll to position [569, 0]
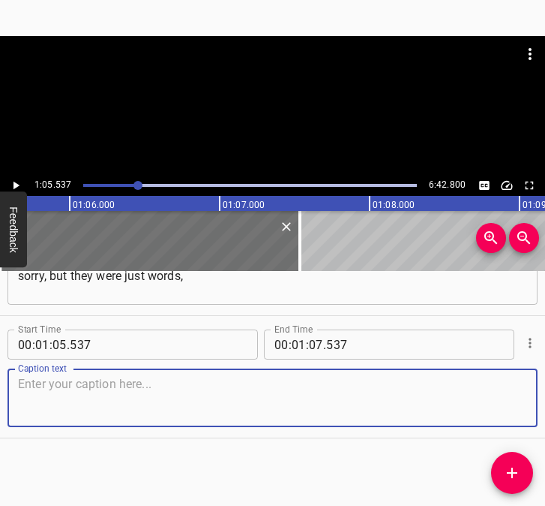
drag, startPoint x: 494, startPoint y: 396, endPoint x: 527, endPoint y: 395, distance: 33.0
click at [527, 395] on div "Start Time 00 : 01 : 05 . 537 Start Time End Time 00 : 01 : 07 . 537 End Time C…" at bounding box center [272, 377] width 545 height 122
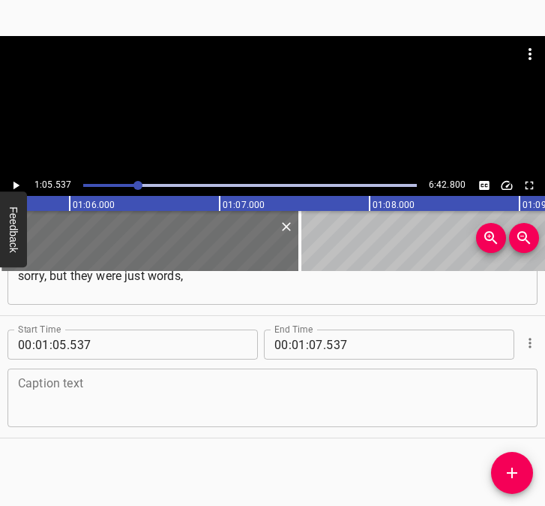
click at [62, 404] on textarea at bounding box center [272, 398] width 509 height 43
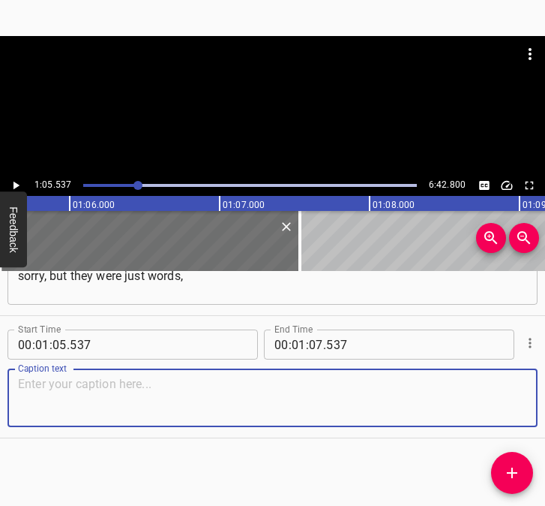
paste textarea "it was not taken as seriously as it is now. And now there is an awareness of ho…"
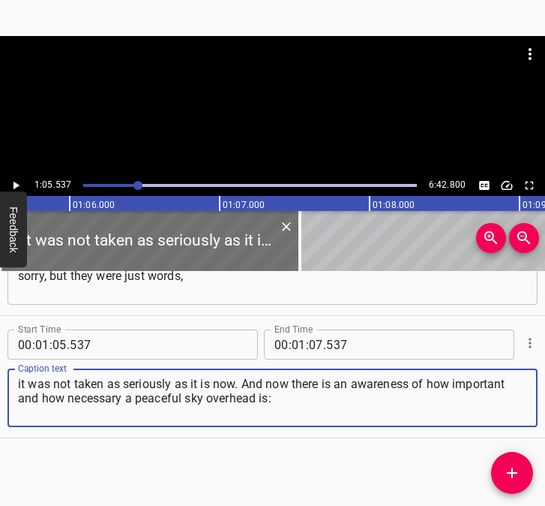
type textarea "it was not taken as seriously as it is now. And now there is an awareness of ho…"
click at [13, 185] on icon "Play/Pause" at bounding box center [16, 186] width 14 height 14
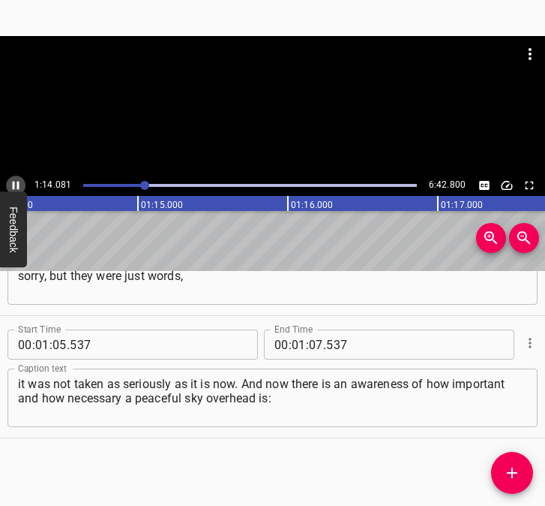
click at [14, 181] on icon "Play/Pause" at bounding box center [16, 186] width 14 height 14
click at [311, 345] on input "number" at bounding box center [316, 344] width 14 height 30
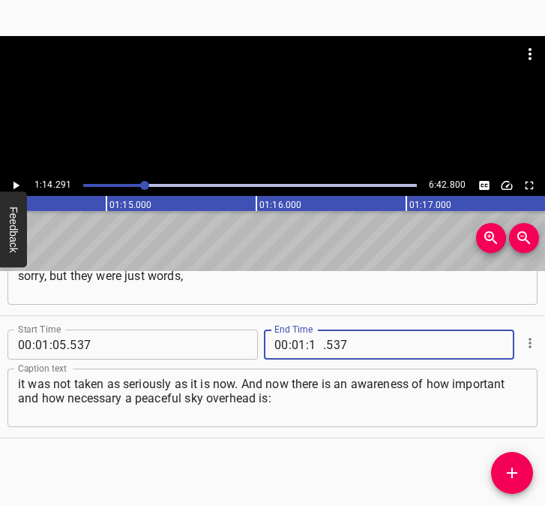
type input "14"
type input "291"
drag, startPoint x: 512, startPoint y: 473, endPoint x: 545, endPoint y: 446, distance: 42.1
click at [514, 470] on icon "Add Cue" at bounding box center [512, 473] width 18 height 18
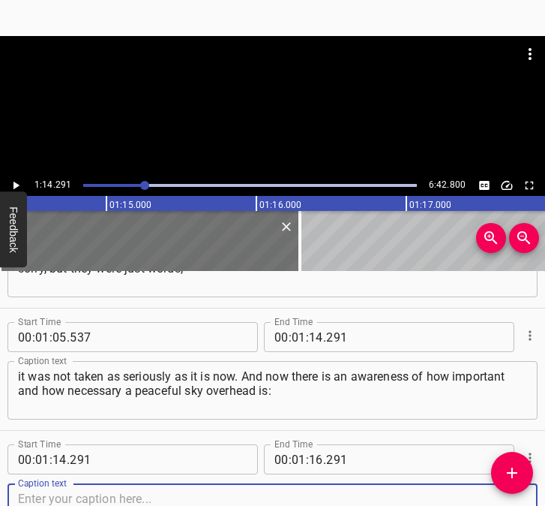
scroll to position [692, 0]
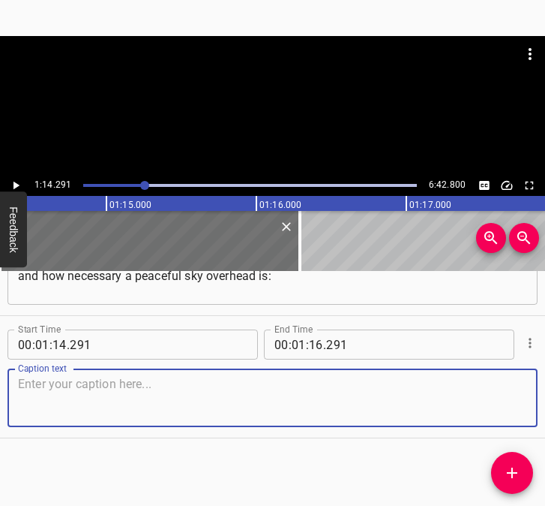
drag, startPoint x: 495, startPoint y: 412, endPoint x: 542, endPoint y: 408, distance: 46.7
click at [526, 409] on div "Start Time 00 : 01 : 14 . 291 Start Time End Time 00 : 01 : 16 . 291 End Time C…" at bounding box center [272, 377] width 545 height 122
click at [108, 418] on textarea at bounding box center [272, 398] width 509 height 43
paste textarea "for adults, children, all of us, the whole world. This is very important. When …"
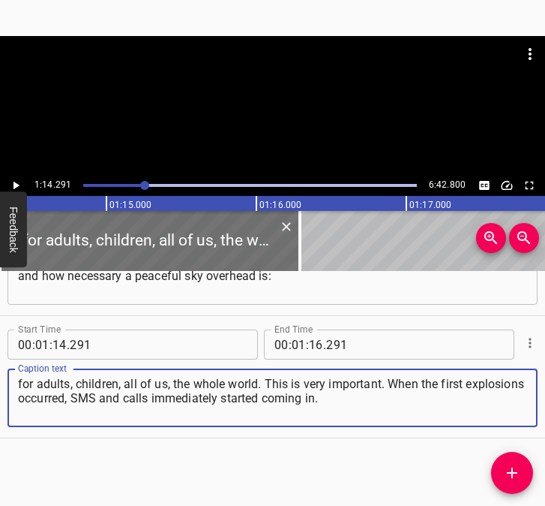
type textarea "for adults, children, all of us, the whole world. This is very important. When …"
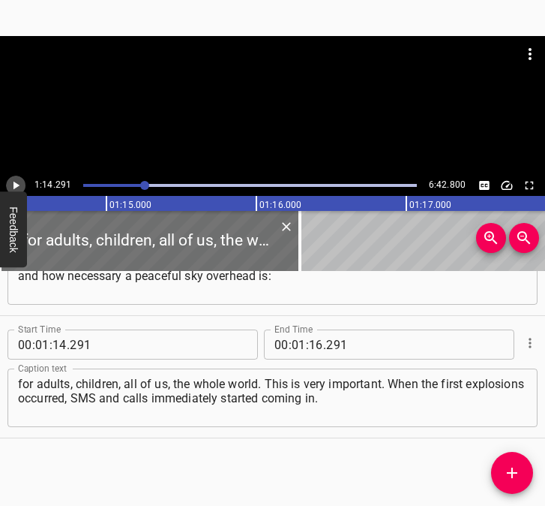
click at [17, 185] on icon "Play/Pause" at bounding box center [17, 186] width 6 height 8
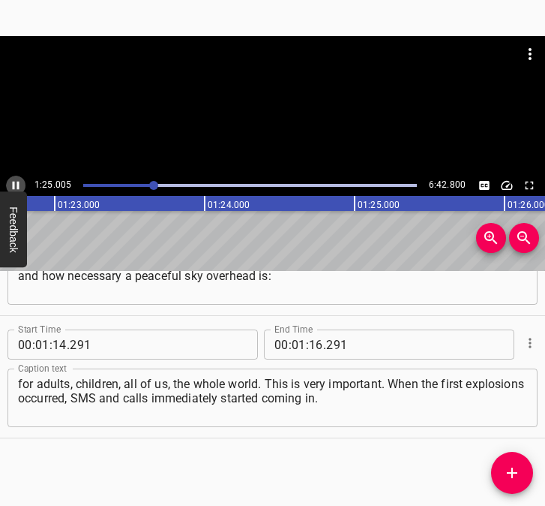
click at [13, 183] on icon "Play/Pause" at bounding box center [16, 186] width 7 height 8
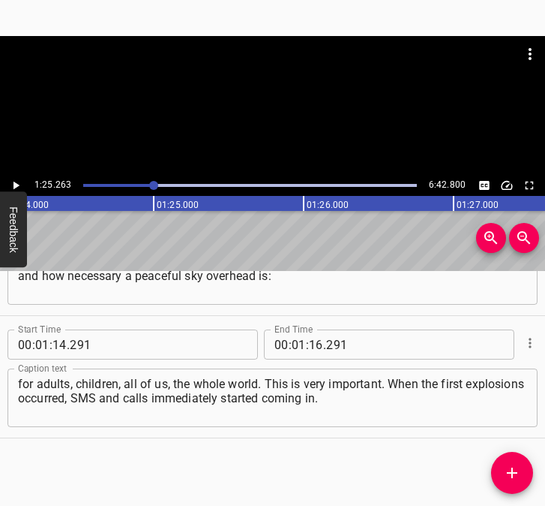
scroll to position [0, 12792]
click at [17, 182] on icon "Play/Pause" at bounding box center [16, 186] width 14 height 14
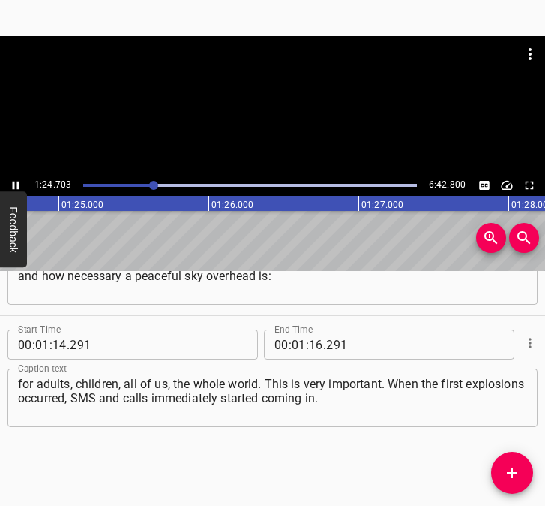
scroll to position [0, 12708]
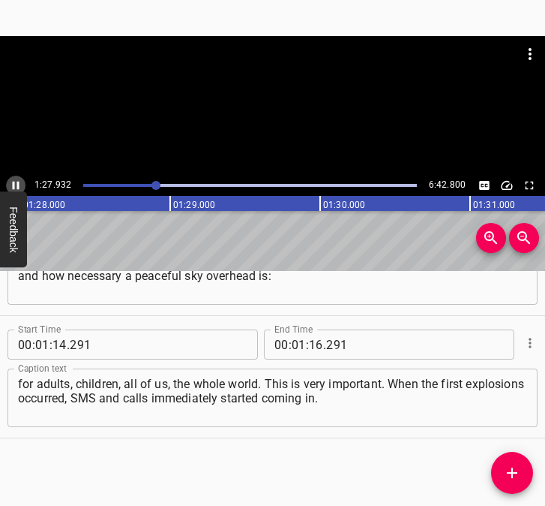
click at [18, 181] on icon "Play/Pause" at bounding box center [16, 186] width 14 height 14
click at [309, 345] on input "number" at bounding box center [316, 344] width 14 height 30
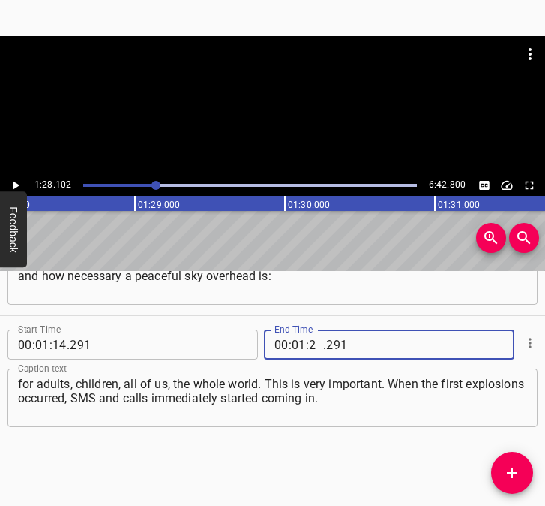
type input "28"
type input "102"
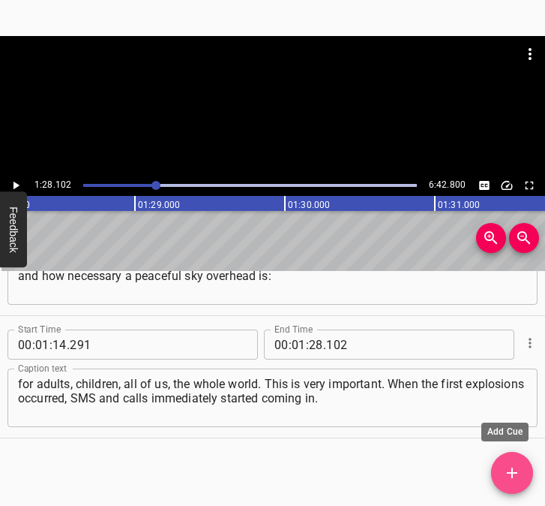
click at [518, 473] on icon "Add Cue" at bounding box center [512, 473] width 18 height 18
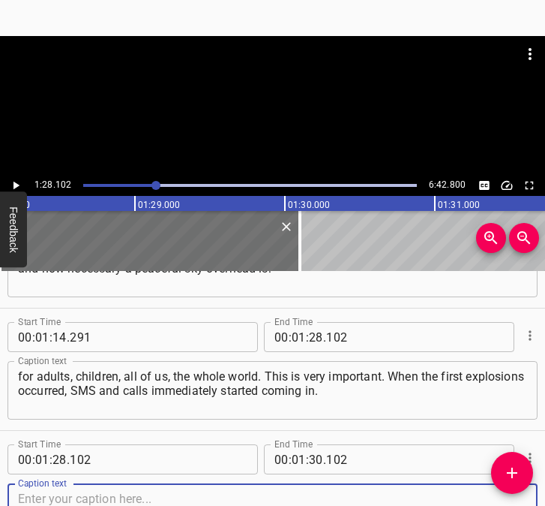
scroll to position [814, 0]
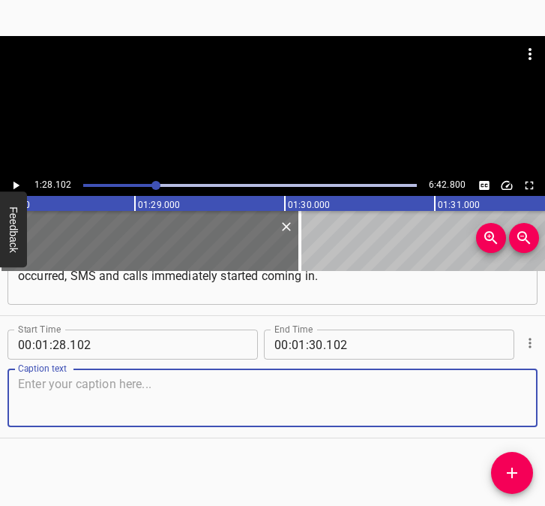
drag, startPoint x: 506, startPoint y: 400, endPoint x: 553, endPoint y: 392, distance: 47.1
click at [545, 392] on html "Caption Editor Batch Transcribe Login Sign Up Privacy Contact 1:28.102 6:42.800…" at bounding box center [272, 253] width 545 height 506
click at [109, 413] on textarea at bounding box center [272, 398] width 509 height 43
paste textarea "The first thing we did at home was to get together, call our family, send the c…"
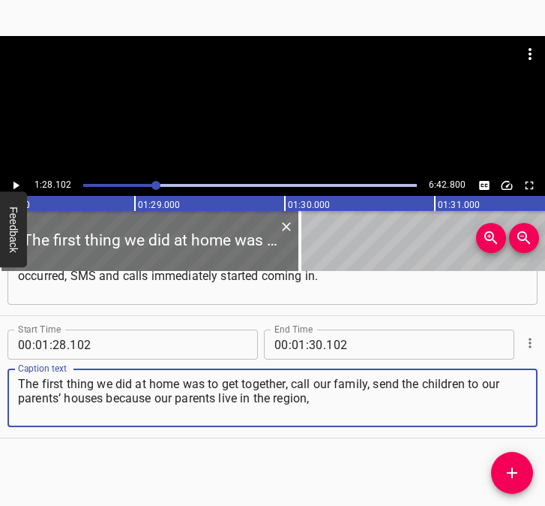
type textarea "The first thing we did at home was to get together, call our family, send the c…"
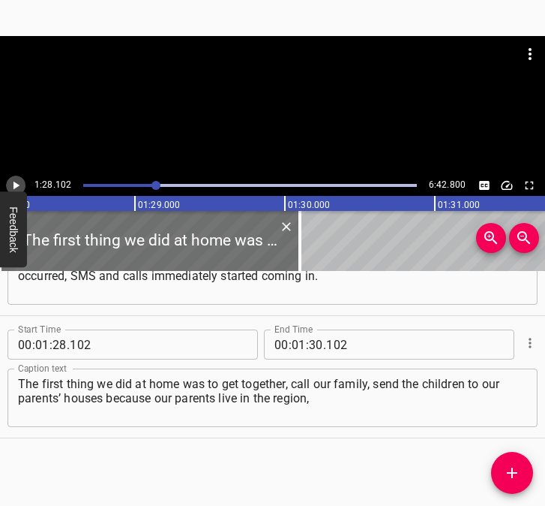
click at [20, 179] on icon "Play/Pause" at bounding box center [16, 186] width 14 height 14
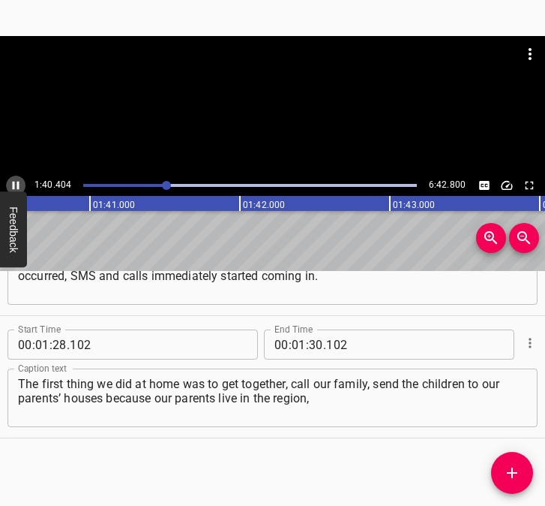
click at [16, 182] on icon "Play/Pause" at bounding box center [16, 186] width 14 height 14
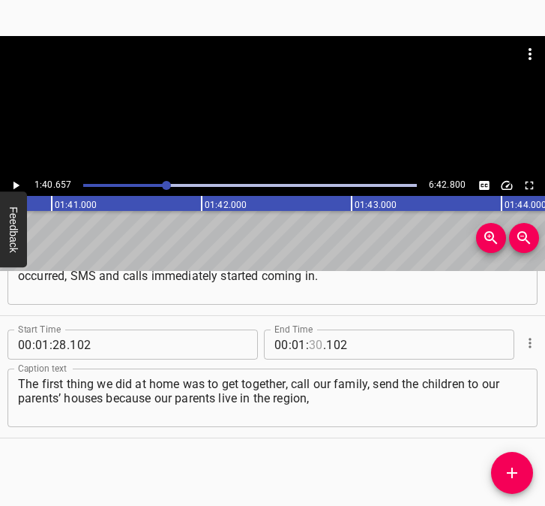
click at [311, 347] on input "number" at bounding box center [316, 344] width 14 height 30
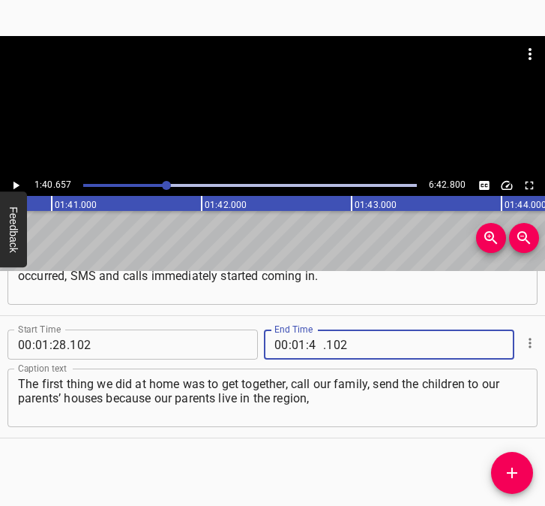
type input "40"
type input "657"
click at [506, 472] on icon "Add Cue" at bounding box center [512, 473] width 18 height 18
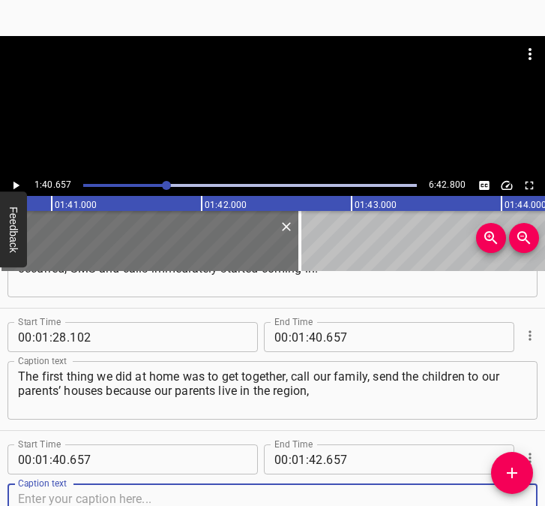
scroll to position [936, 0]
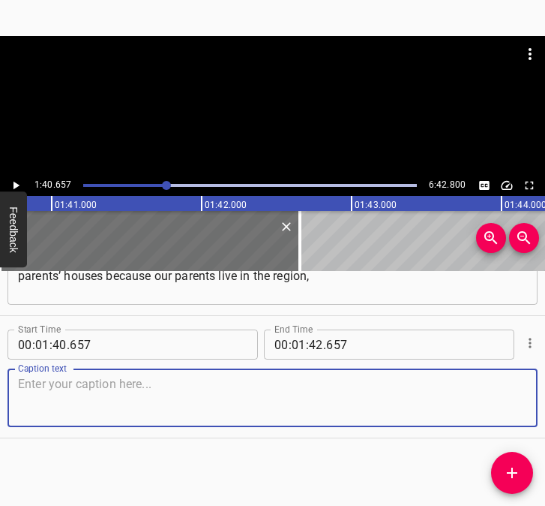
drag, startPoint x: 479, startPoint y: 403, endPoint x: 536, endPoint y: 389, distance: 57.9
click at [514, 392] on textarea at bounding box center [272, 398] width 509 height 43
click at [302, 407] on textarea at bounding box center [272, 398] width 509 height 43
paste textarea "and then go to work. And you know, while I was on my way to work... It’s not fa…"
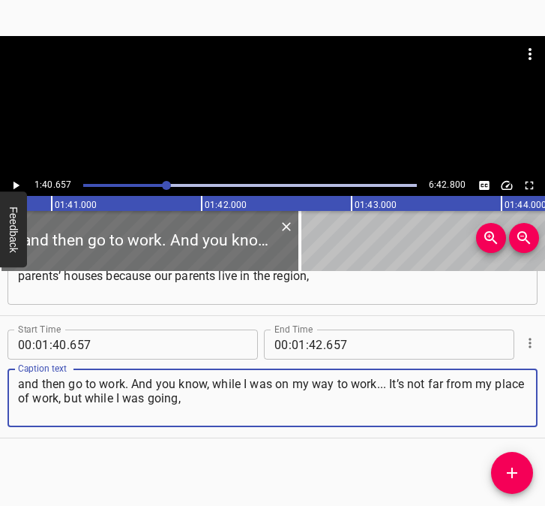
type textarea "and then go to work. And you know, while I was on my way to work... It’s not fa…"
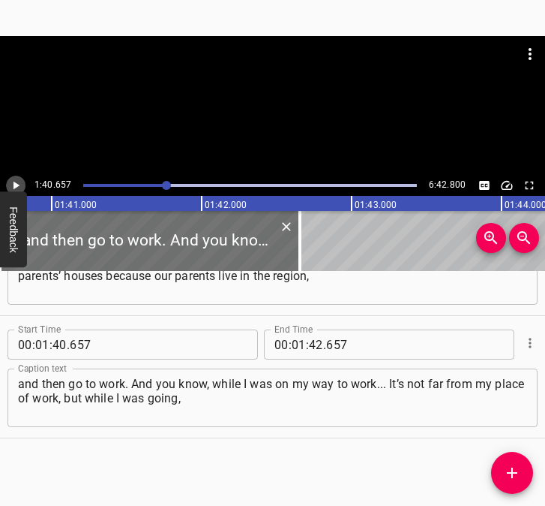
click at [14, 182] on icon "Play/Pause" at bounding box center [17, 186] width 6 height 8
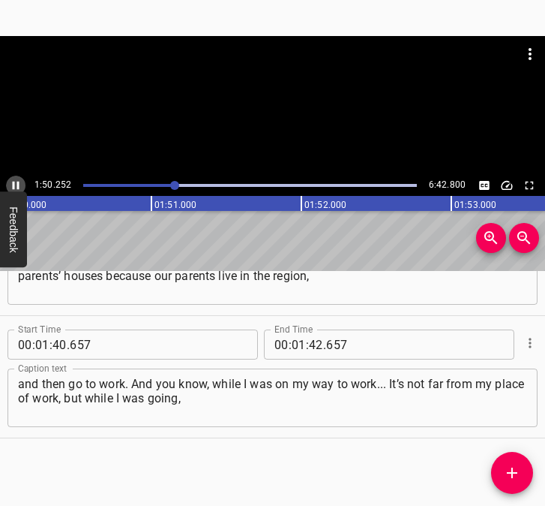
click at [15, 183] on icon "Play/Pause" at bounding box center [16, 186] width 14 height 14
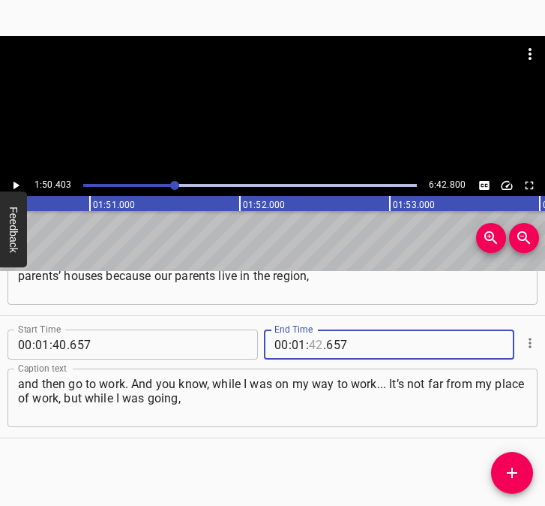
click at [310, 343] on input "number" at bounding box center [316, 344] width 14 height 30
type input "50"
type input "403"
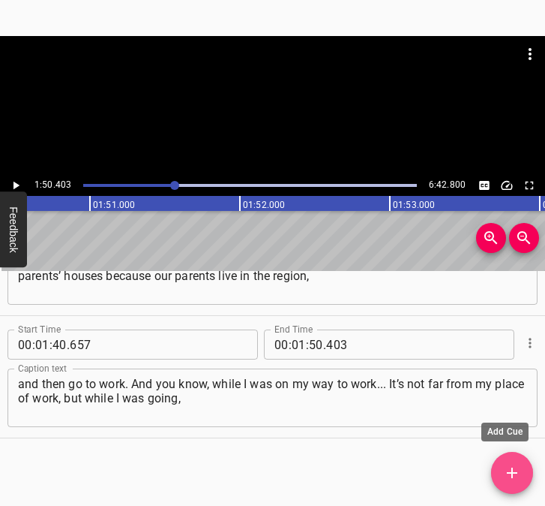
click at [513, 470] on icon "Add Cue" at bounding box center [512, 472] width 11 height 11
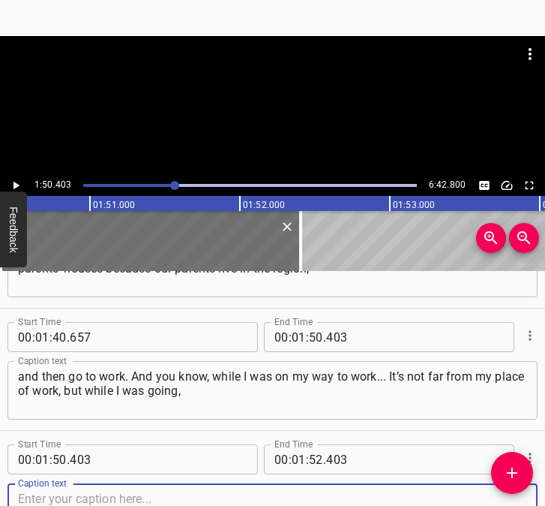
scroll to position [1059, 0]
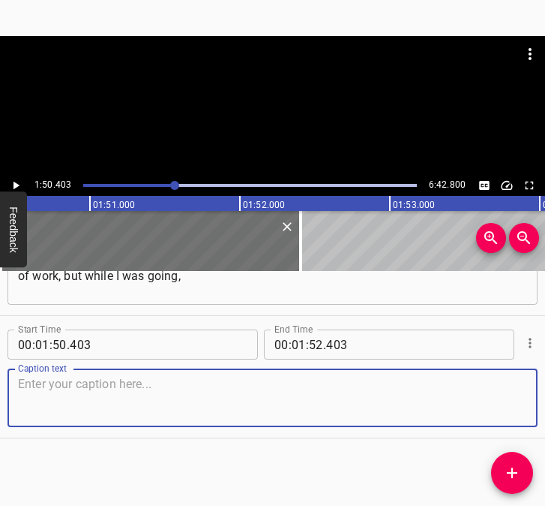
drag, startPoint x: 493, startPoint y: 385, endPoint x: 539, endPoint y: 381, distance: 45.9
click at [494, 385] on textarea at bounding box center [272, 398] width 509 height 43
click at [41, 392] on textarea at bounding box center [272, 398] width 509 height 43
paste textarea "I was constantly thinking about the school surviving, about nothing happening, …"
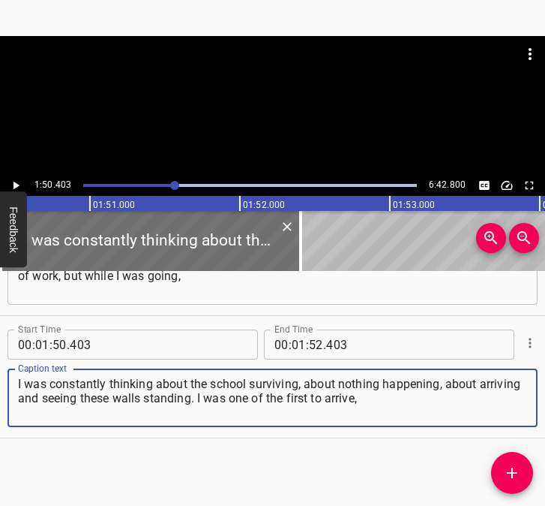
type textarea "I was constantly thinking about the school surviving, about nothing happening, …"
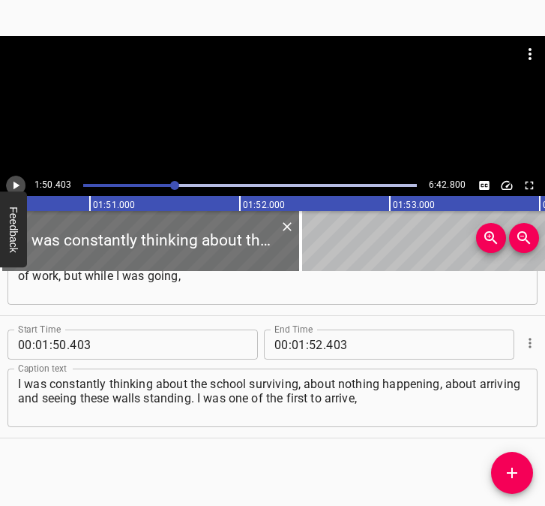
click at [19, 183] on icon "Play/Pause" at bounding box center [16, 186] width 14 height 14
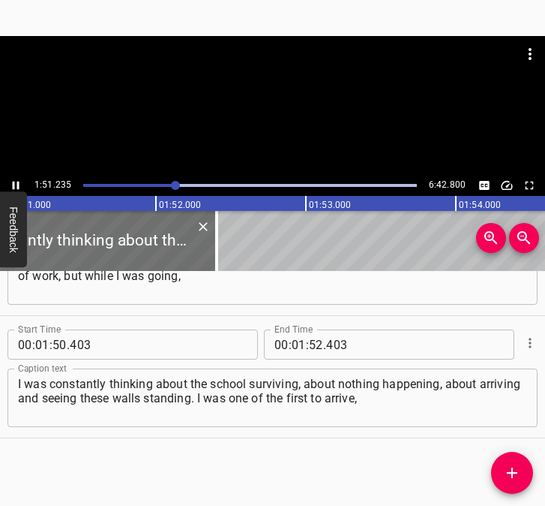
scroll to position [0, 16686]
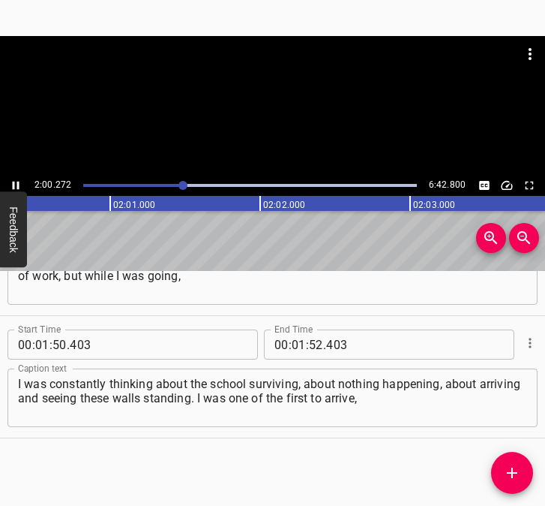
click at [14, 182] on icon "Play/Pause" at bounding box center [16, 186] width 7 height 8
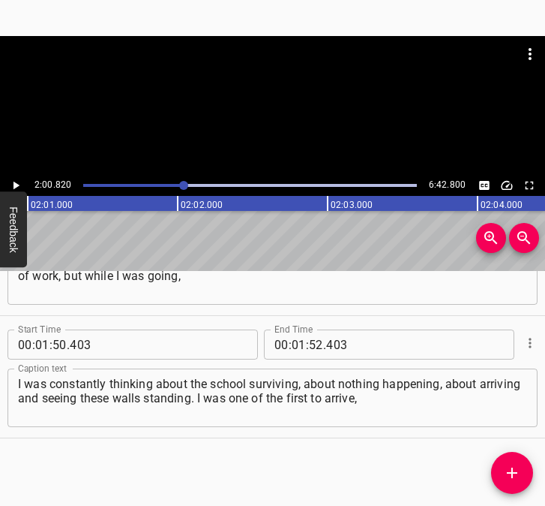
click at [14, 182] on icon "Play/Pause" at bounding box center [16, 186] width 14 height 14
click at [15, 182] on icon "Play/Pause" at bounding box center [16, 186] width 14 height 14
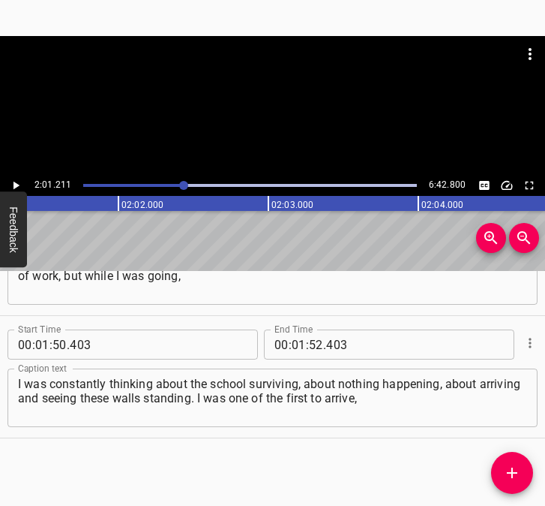
click at [15, 182] on icon "Play/Pause" at bounding box center [16, 186] width 14 height 14
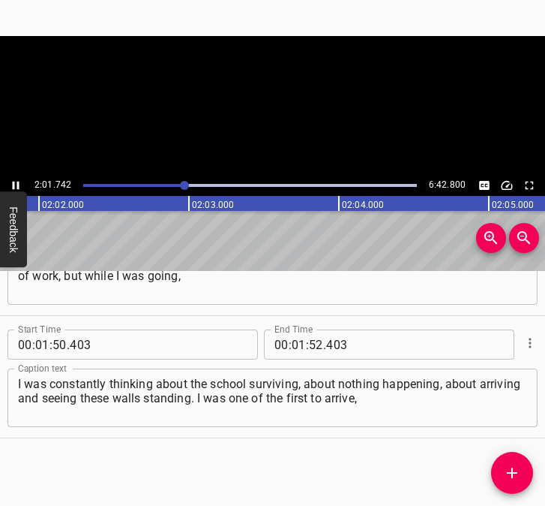
click at [15, 182] on icon "Play/Pause" at bounding box center [16, 186] width 14 height 14
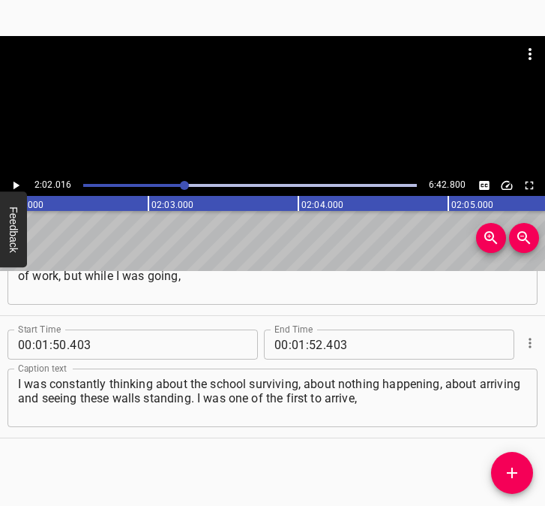
scroll to position [0, 18307]
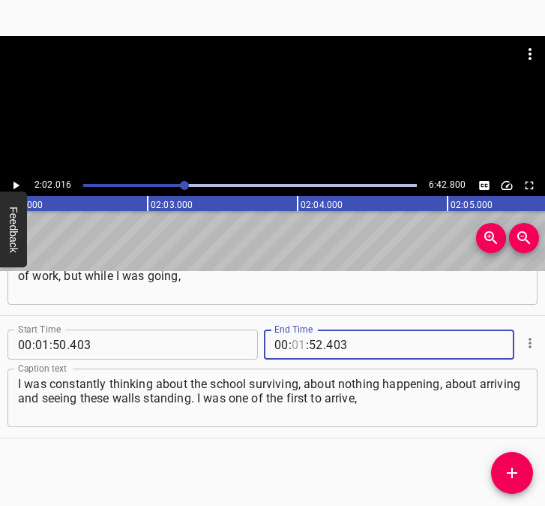
click at [294, 346] on input "number" at bounding box center [299, 344] width 14 height 30
type input "02"
type input "016"
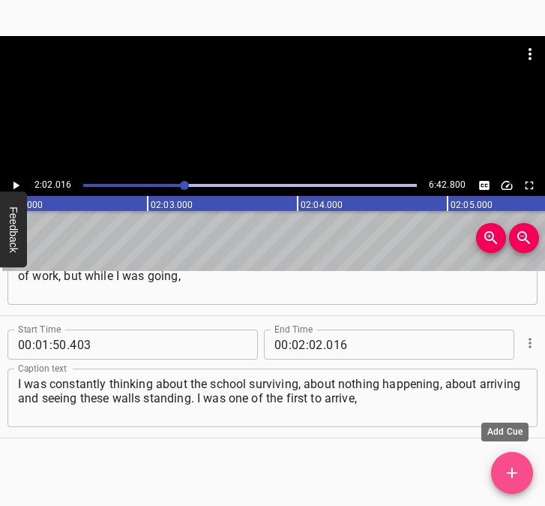
click at [508, 464] on icon "Add Cue" at bounding box center [512, 473] width 18 height 18
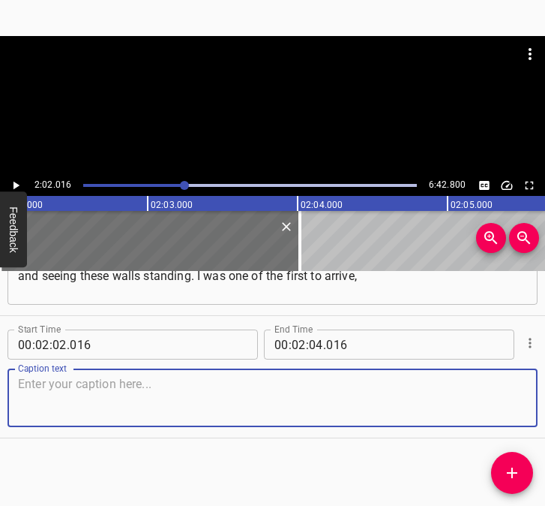
scroll to position [1125, 0]
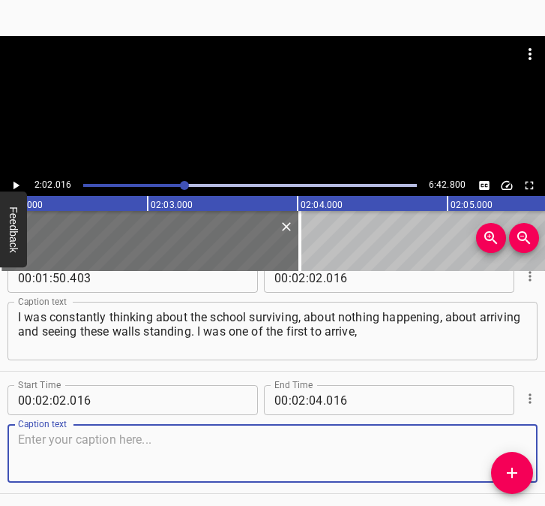
drag, startPoint x: 487, startPoint y: 445, endPoint x: 533, endPoint y: 428, distance: 49.6
click at [510, 436] on textarea at bounding box center [272, 453] width 509 height 43
click at [85, 444] on textarea at bounding box center [272, 453] width 509 height 43
paste textarea "because it was between 5 and 6 o’clock, very early. There were not many people,…"
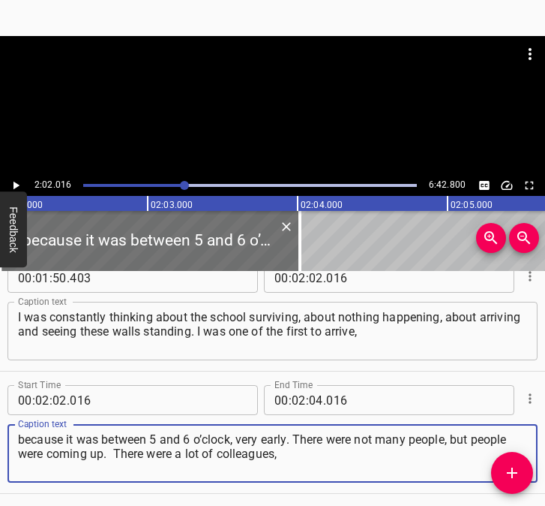
type textarea "because it was between 5 and 6 o’clock, very early. There were not many people,…"
click at [18, 179] on icon "Play/Pause" at bounding box center [16, 186] width 14 height 14
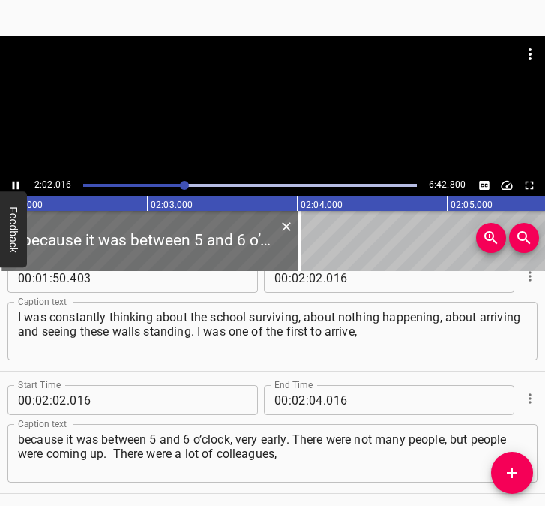
scroll to position [1181, 0]
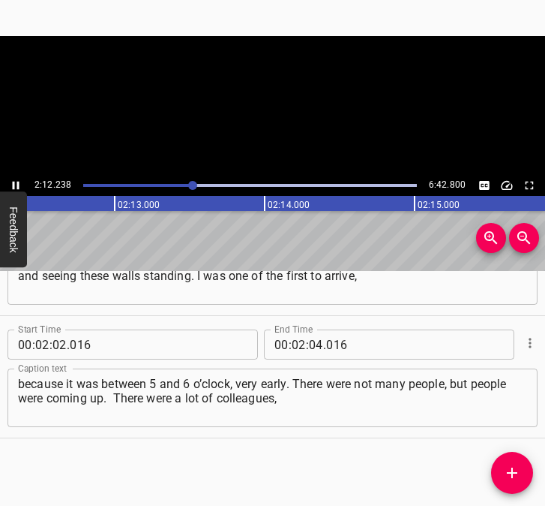
click at [14, 185] on icon "Play/Pause" at bounding box center [16, 186] width 7 height 8
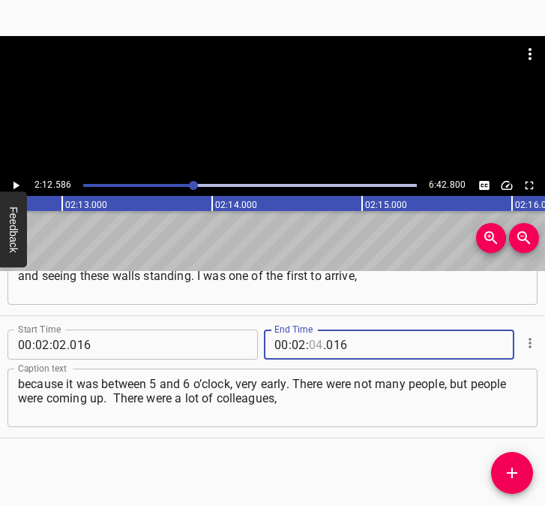
click at [309, 344] on input "number" at bounding box center [316, 344] width 14 height 30
type input "12"
type input "586"
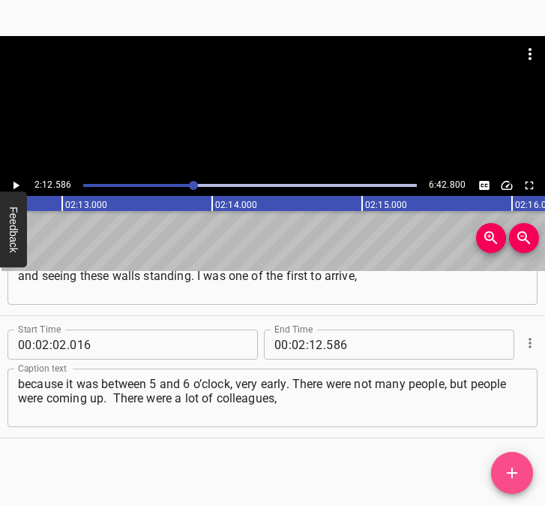
click at [511, 471] on icon "Add Cue" at bounding box center [512, 473] width 18 height 18
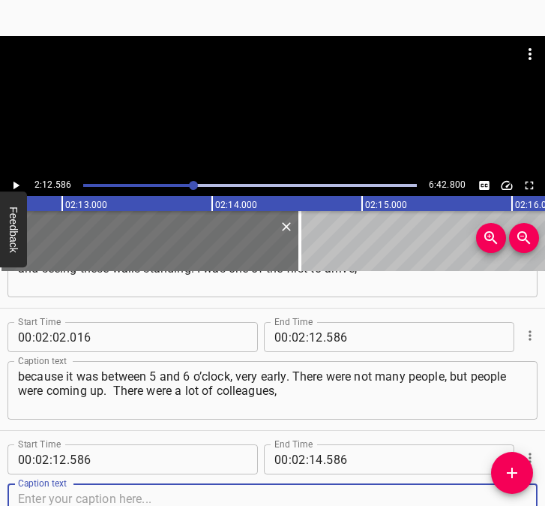
scroll to position [1303, 0]
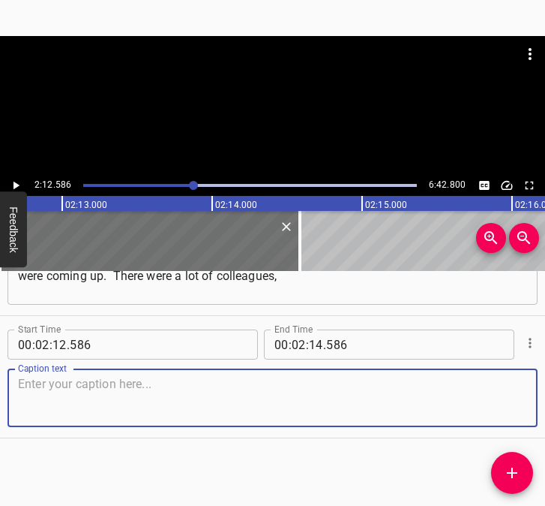
click at [507, 410] on textarea at bounding box center [272, 398] width 509 height 43
click at [281, 406] on textarea at bounding box center [272, 398] width 509 height 43
paste textarea "almost everyone came to work. Although I immediately sent the information to ou…"
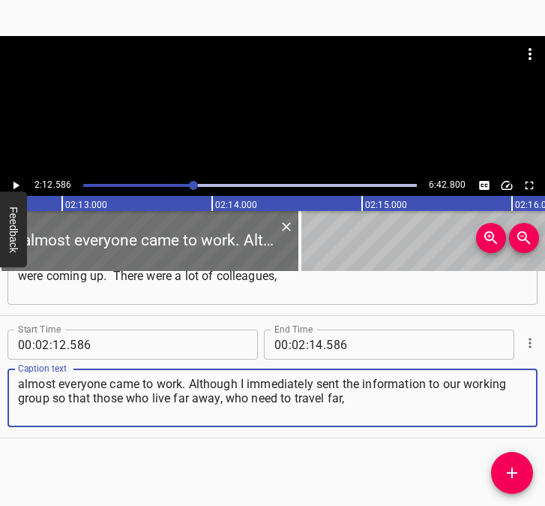
type textarea "almost everyone came to work. Although I immediately sent the information to ou…"
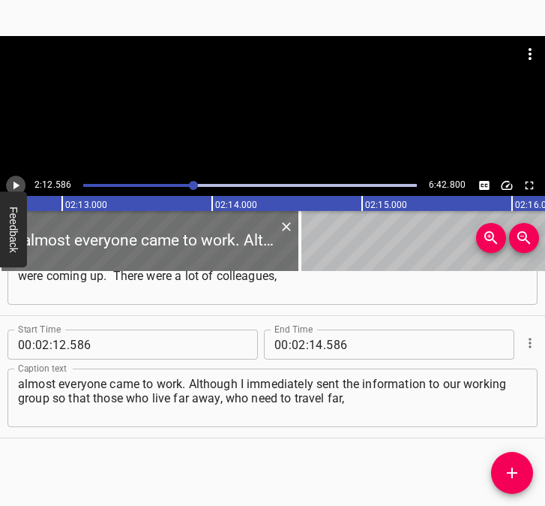
click at [17, 179] on icon "Play/Pause" at bounding box center [16, 186] width 14 height 14
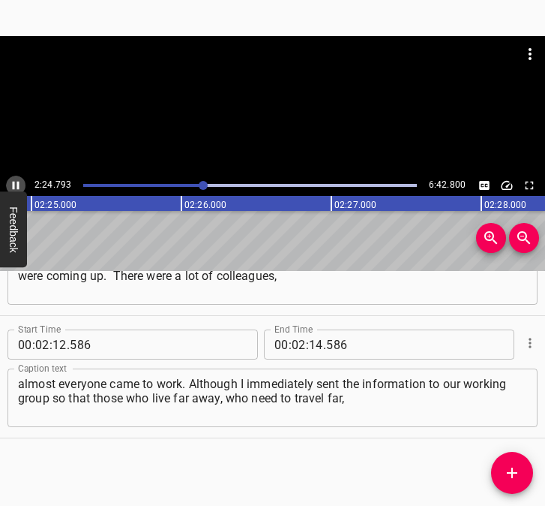
click at [13, 182] on icon "Play/Pause" at bounding box center [16, 186] width 7 height 8
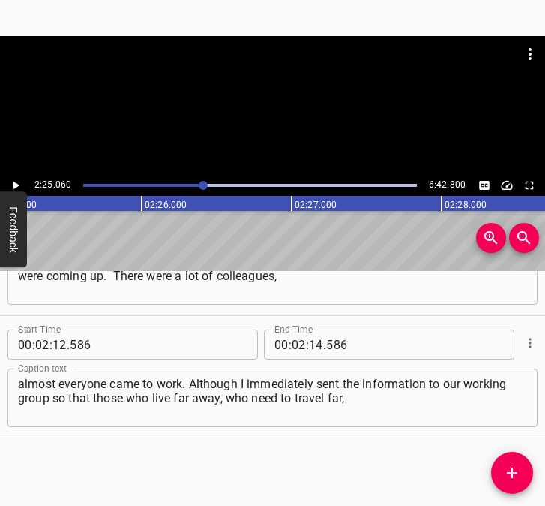
scroll to position [0, 21765]
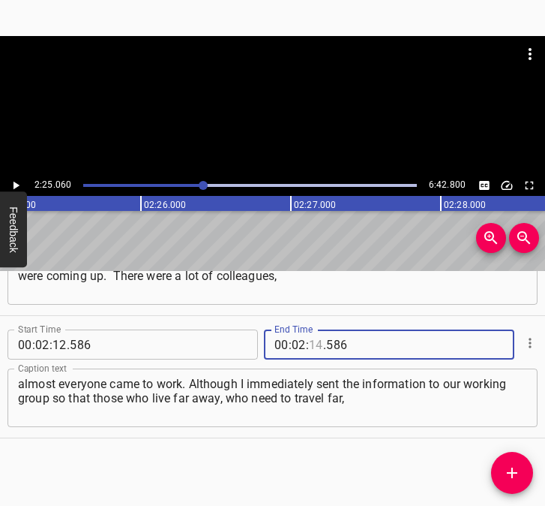
click at [312, 343] on input "number" at bounding box center [316, 344] width 14 height 30
type input "25"
type input "060"
click at [514, 472] on icon "Add Cue" at bounding box center [512, 472] width 11 height 11
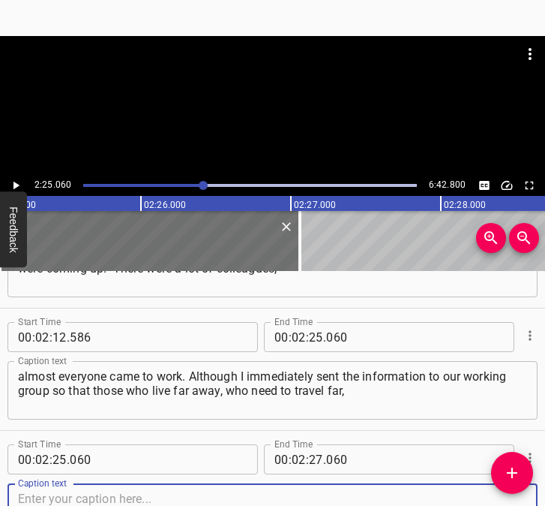
scroll to position [1425, 0]
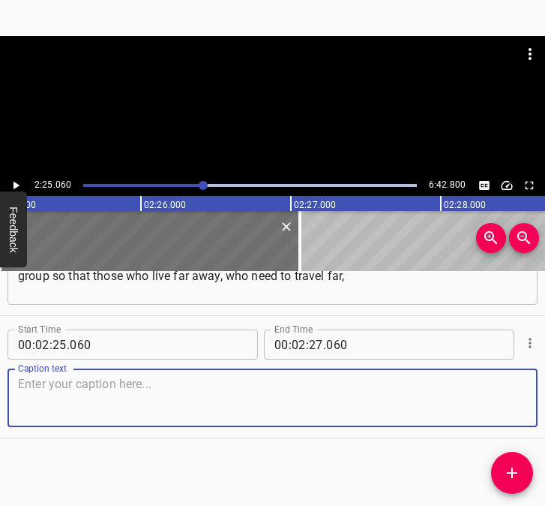
drag, startPoint x: 503, startPoint y: 398, endPoint x: 540, endPoint y: 389, distance: 38.4
click at [519, 392] on div "Caption text" at bounding box center [273, 397] width 530 height 59
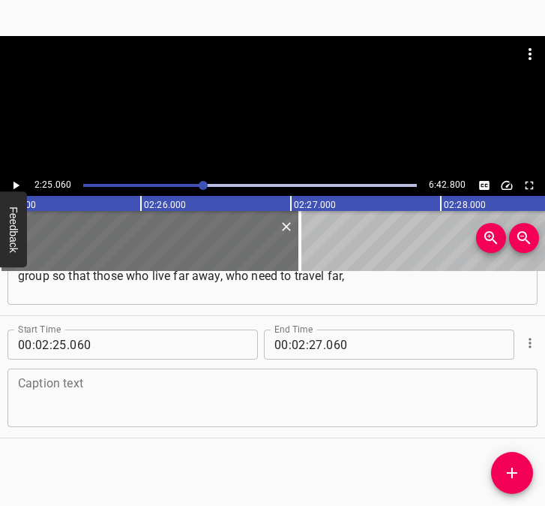
click at [82, 405] on textarea at bounding box center [272, 398] width 509 height 43
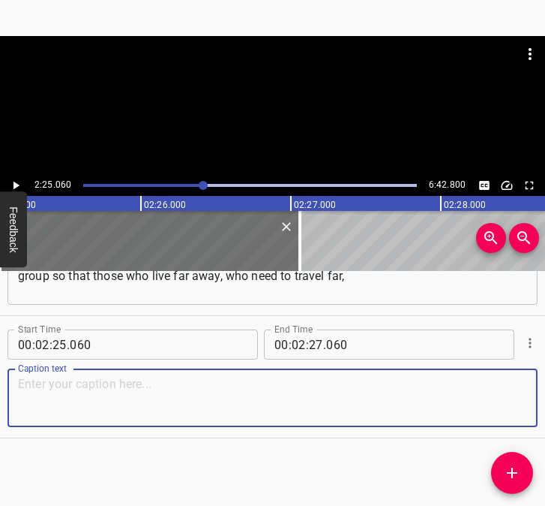
paste textarea "could stay at the office and solve their, let’s say, family issues to be protec…"
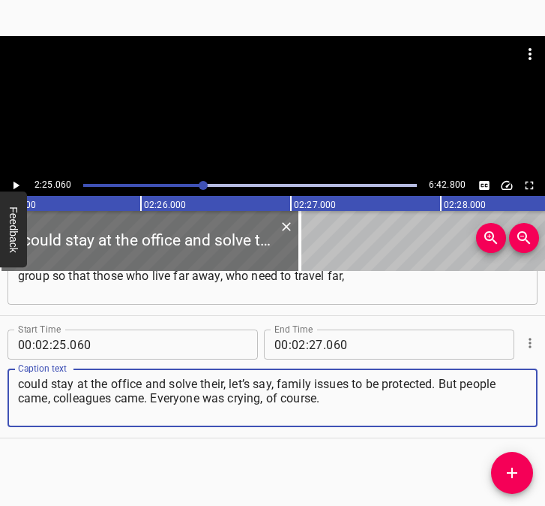
type textarea "could stay at the office and solve their, let’s say, family issues to be protec…"
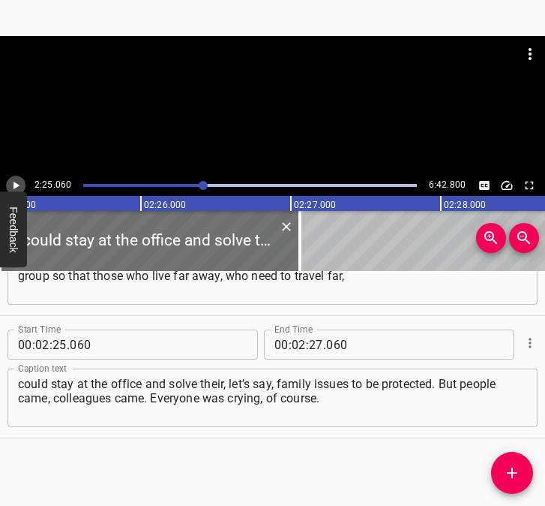
click at [17, 185] on icon "Play/Pause" at bounding box center [17, 186] width 6 height 8
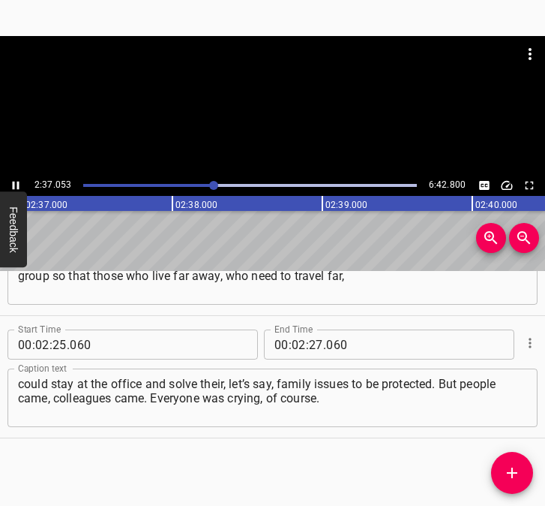
click at [13, 177] on button "Play/Pause" at bounding box center [16, 186] width 20 height 20
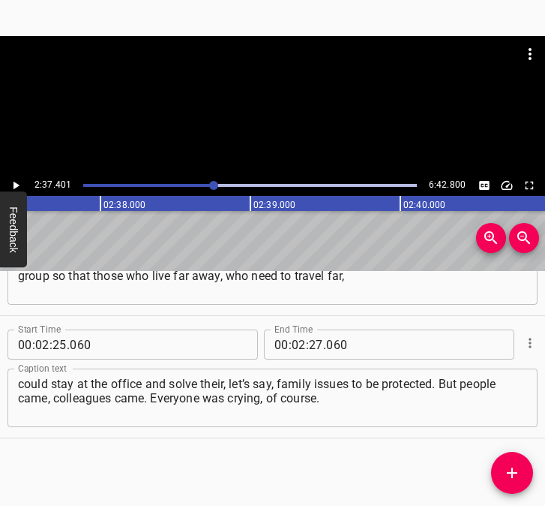
scroll to position [0, 23616]
click at [309, 342] on input "number" at bounding box center [316, 344] width 14 height 30
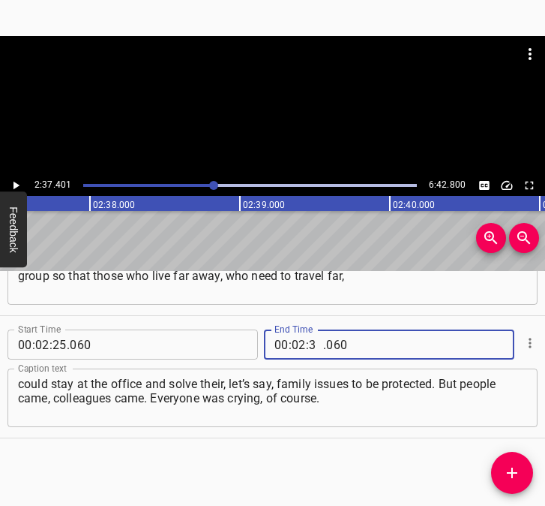
type input "37"
type input "401"
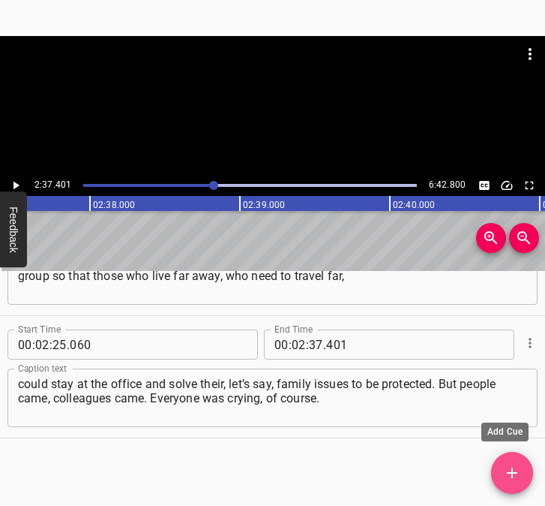
click at [518, 473] on icon "Add Cue" at bounding box center [512, 473] width 18 height 18
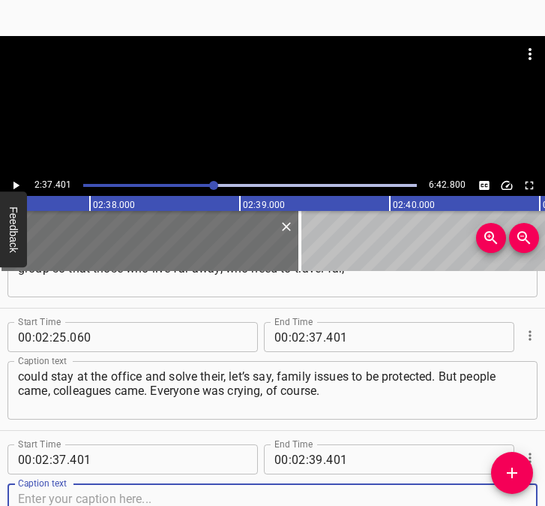
scroll to position [1548, 0]
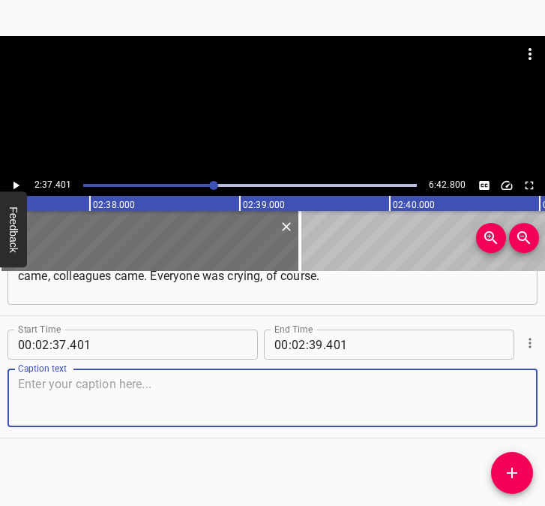
drag, startPoint x: 509, startPoint y: 408, endPoint x: 565, endPoint y: 396, distance: 56.8
click at [545, 396] on html "Caption Editor Batch Transcribe Login Sign Up Privacy Contact 2:37.401 6:42.800…" at bounding box center [272, 253] width 545 height 506
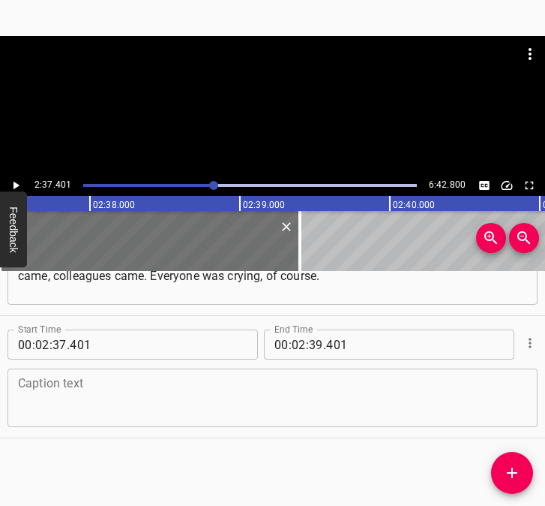
click at [83, 385] on textarea at bounding box center [272, 398] width 509 height 43
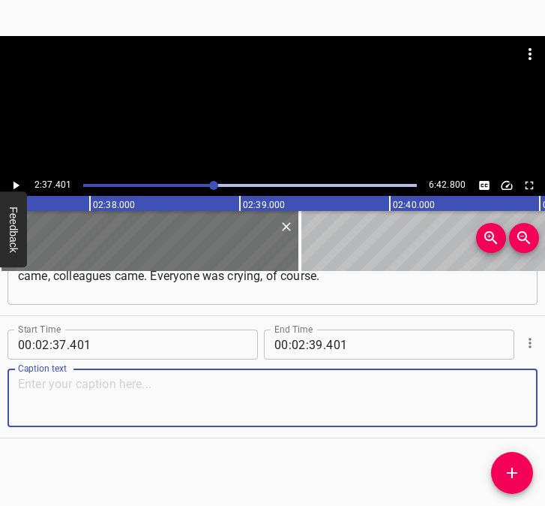
paste textarea "Pain, fear and the realisation that we don’t know what will happen next – in an…"
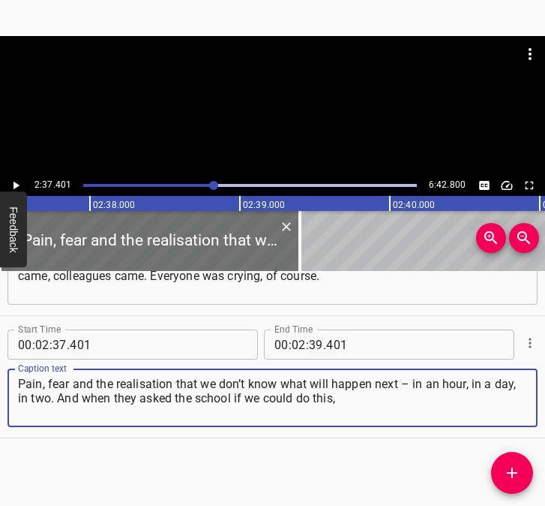
type textarea "Pain, fear and the realisation that we don’t know what will happen next – in an…"
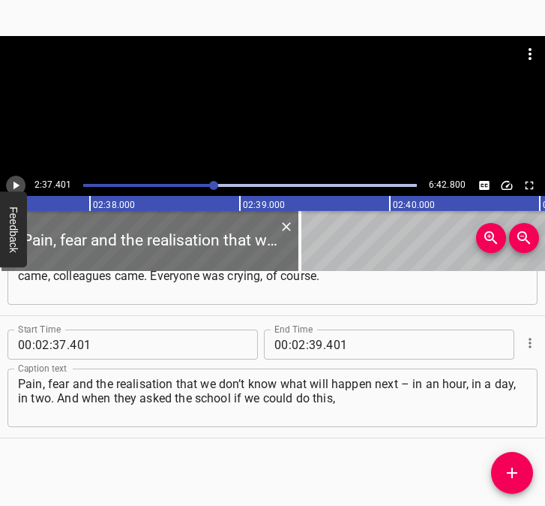
click at [19, 182] on icon "Play/Pause" at bounding box center [16, 186] width 14 height 14
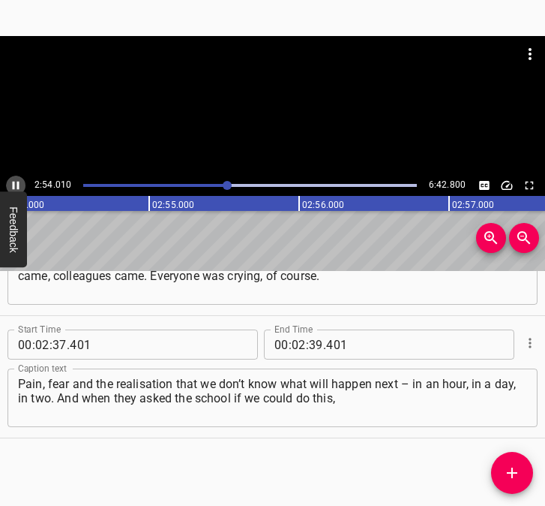
click at [15, 182] on icon "Play/Pause" at bounding box center [16, 186] width 14 height 14
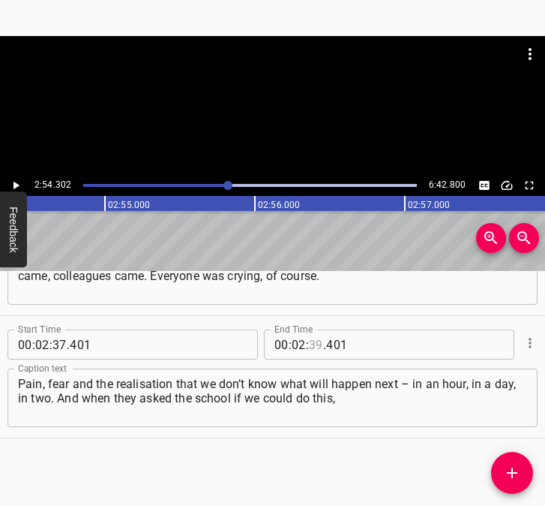
click at [313, 341] on input "number" at bounding box center [316, 344] width 14 height 30
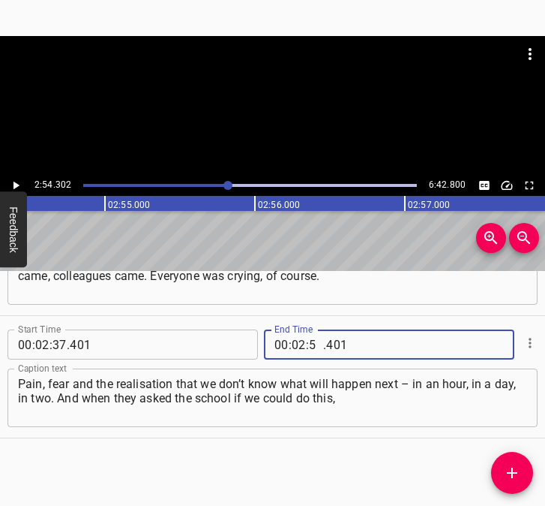
type input "54"
type input "302"
click at [518, 473] on icon "Add Cue" at bounding box center [512, 473] width 18 height 18
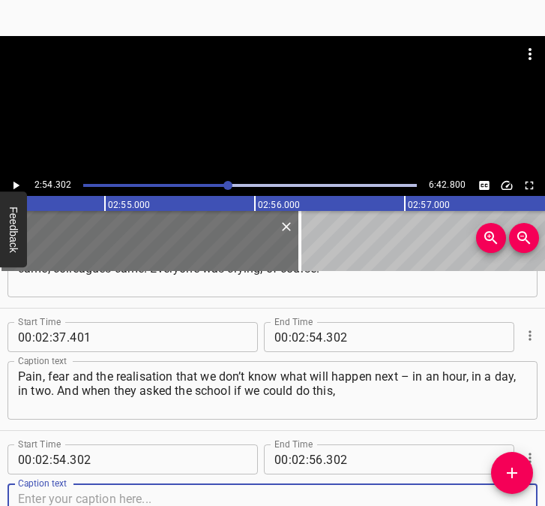
scroll to position [1670, 0]
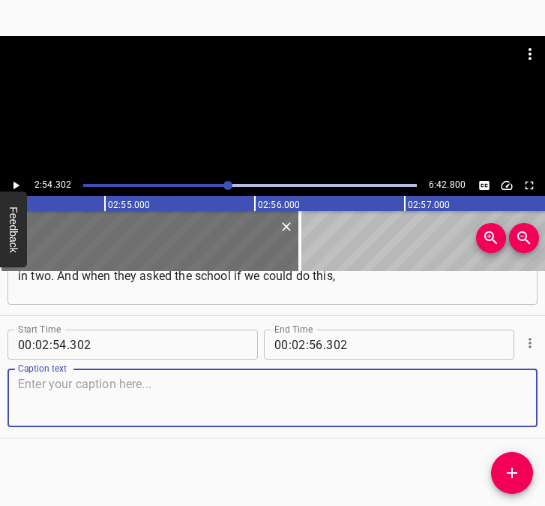
drag, startPoint x: 505, startPoint y: 404, endPoint x: 539, endPoint y: 399, distance: 34.2
click at [527, 401] on div "Start Time 00 : 02 : 54 . 302 Start Time End Time 00 : 02 : 56 . 302 End Time C…" at bounding box center [272, 377] width 545 height 122
click at [99, 395] on textarea at bounding box center [272, 398] width 509 height 43
paste textarea "of course, we agreed. Our cooks and canteen staff worked hard, and absolutely a…"
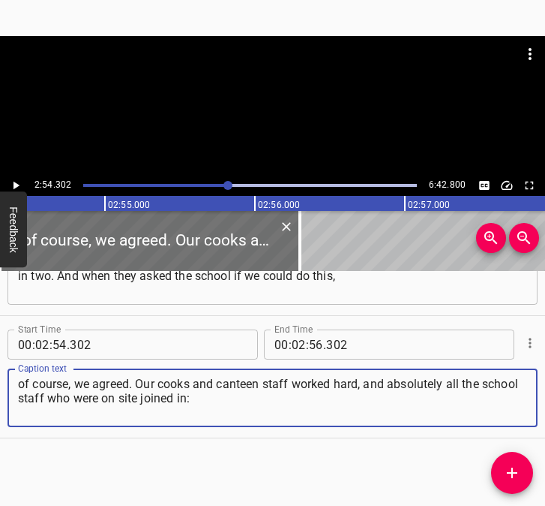
type textarea "of course, we agreed. Our cooks and canteen staff worked hard, and absolutely a…"
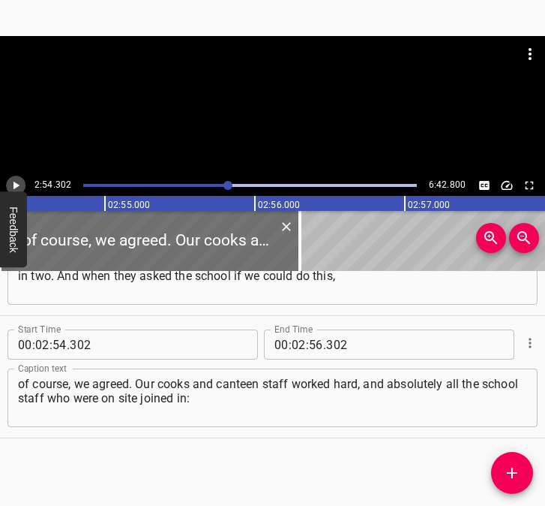
click at [14, 180] on icon "Play/Pause" at bounding box center [16, 186] width 14 height 14
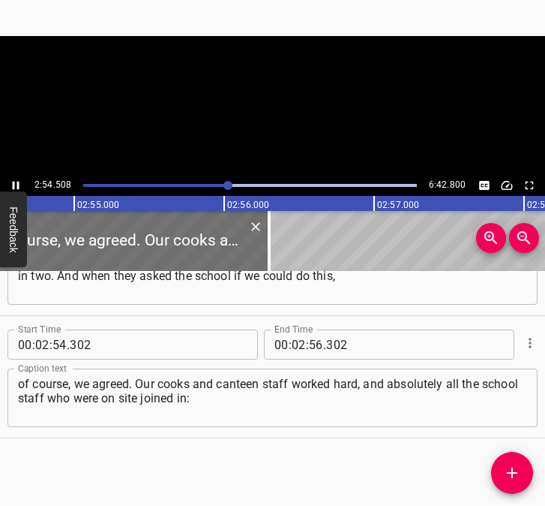
scroll to position [0, 26223]
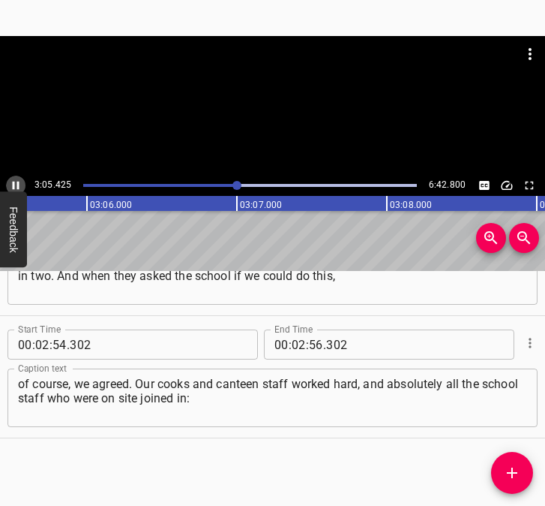
click at [12, 179] on icon "Play/Pause" at bounding box center [16, 186] width 14 height 14
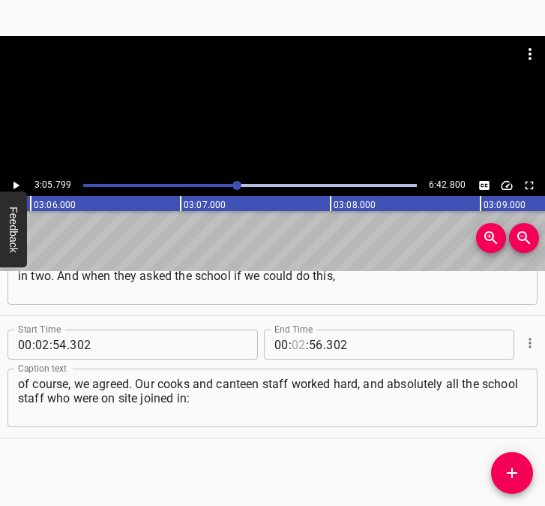
click at [299, 346] on input "number" at bounding box center [299, 344] width 14 height 30
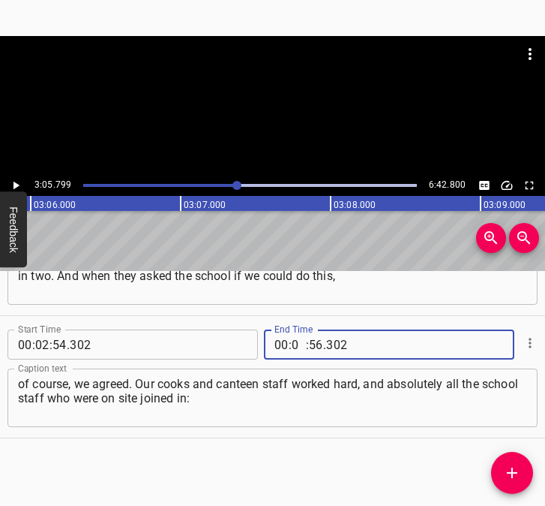
type input "03"
type input "05"
type input "799"
click at [520, 461] on button "Add Cue" at bounding box center [512, 473] width 42 height 42
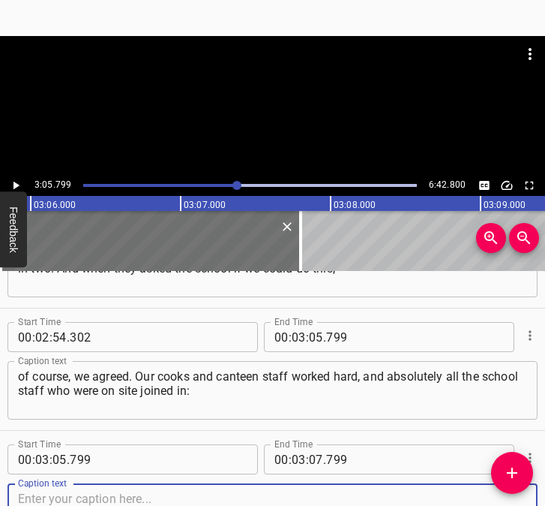
scroll to position [1792, 0]
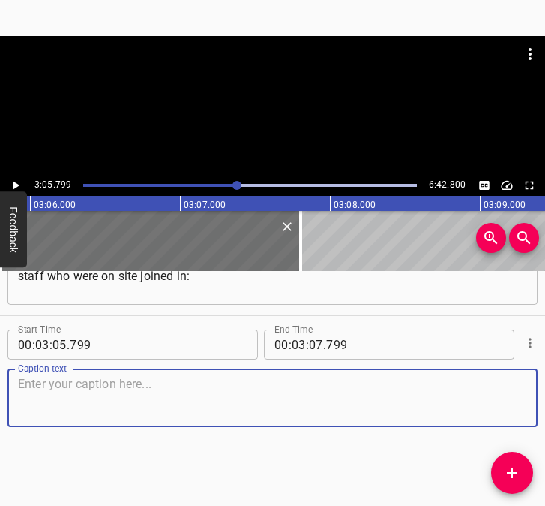
drag, startPoint x: 496, startPoint y: 392, endPoint x: 509, endPoint y: 389, distance: 13.8
click at [509, 389] on textarea at bounding box center [272, 398] width 509 height 43
click at [125, 396] on textarea at bounding box center [272, 398] width 509 height 43
paste textarea "teachers and maintenance staff. We did what we could do, and what we could do t…"
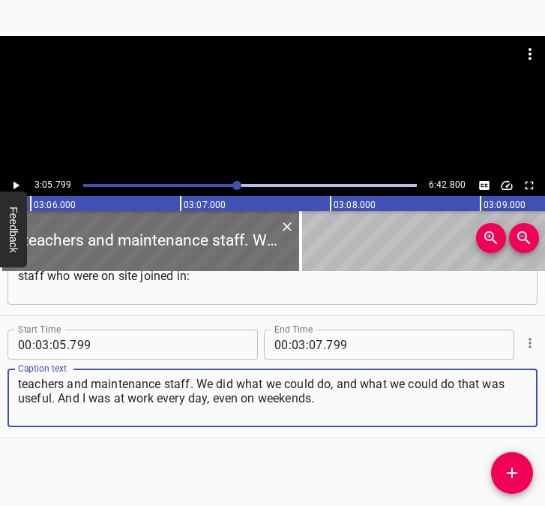
type textarea "teachers and maintenance staff. We did what we could do, and what we could do t…"
click at [20, 180] on icon "Play/Pause" at bounding box center [16, 186] width 14 height 14
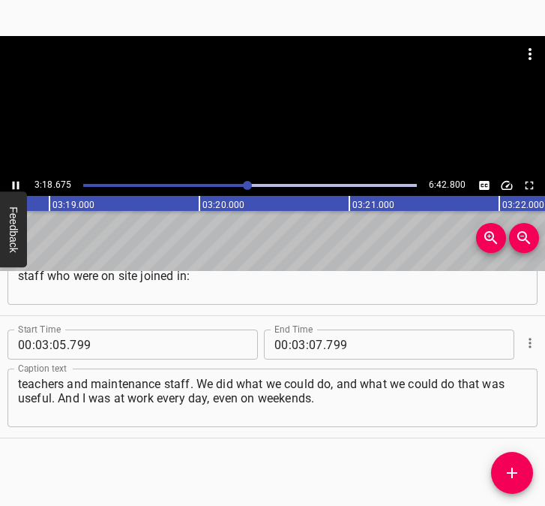
click at [11, 180] on icon "Play/Pause" at bounding box center [16, 186] width 14 height 14
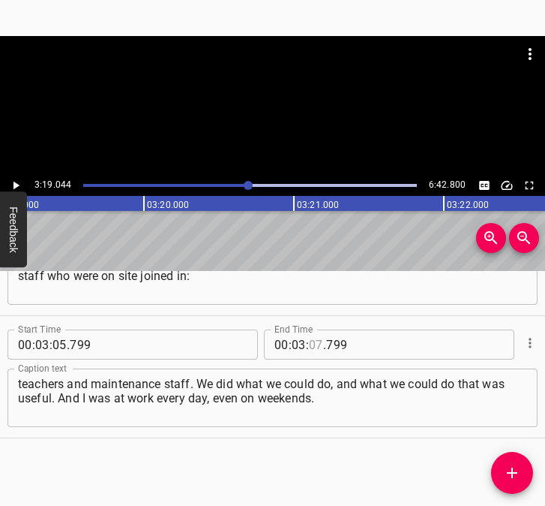
click at [316, 341] on input "number" at bounding box center [316, 344] width 14 height 30
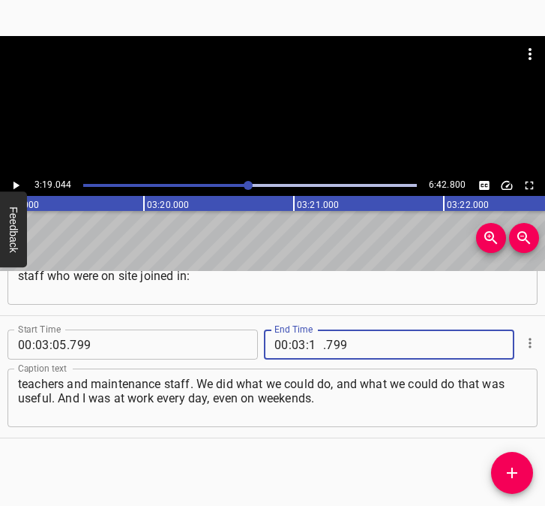
type input "19"
type input "044"
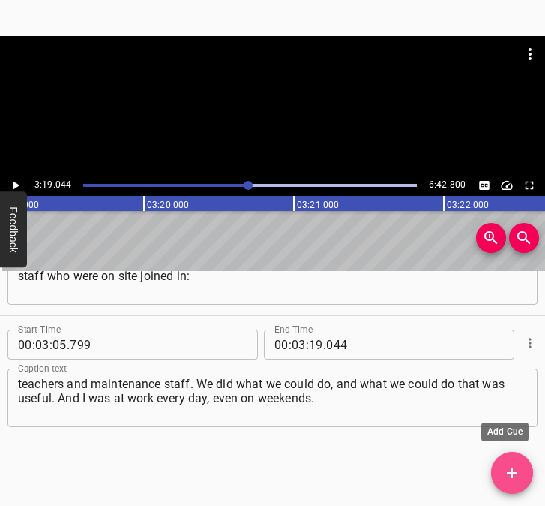
click at [506, 474] on icon "Add Cue" at bounding box center [512, 473] width 18 height 18
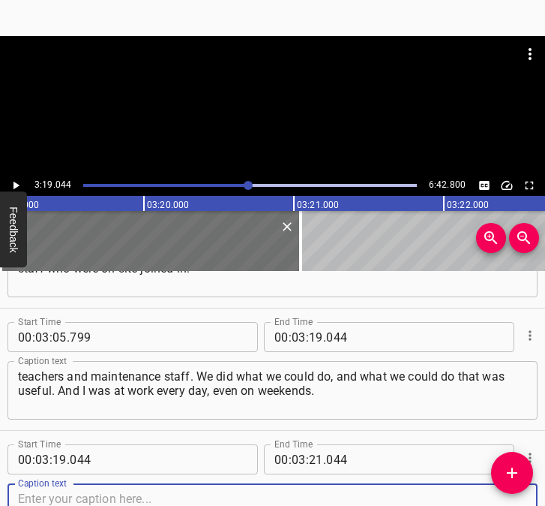
scroll to position [1915, 0]
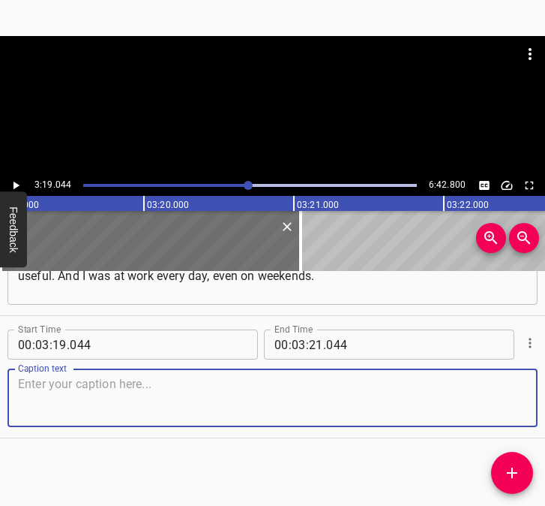
drag, startPoint x: 492, startPoint y: 390, endPoint x: 526, endPoint y: 385, distance: 34.2
click at [512, 386] on textarea at bounding box center [272, 398] width 509 height 43
click at [203, 386] on textarea at bounding box center [272, 398] width 509 height 43
paste textarea "But there were no days off as such at all. At that moment, I didn’t realise whe…"
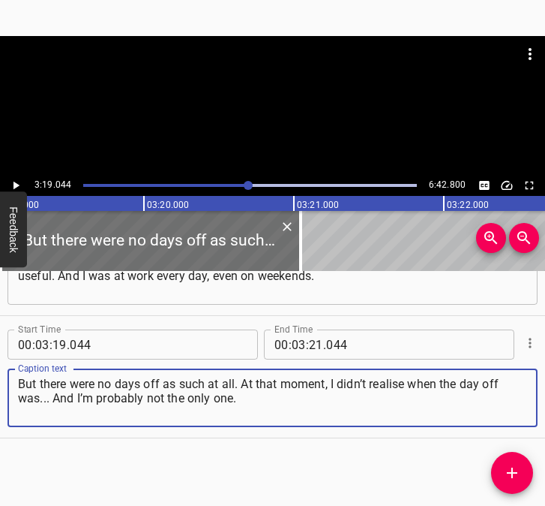
type textarea "But there were no days off as such at all. At that moment, I didn’t realise whe…"
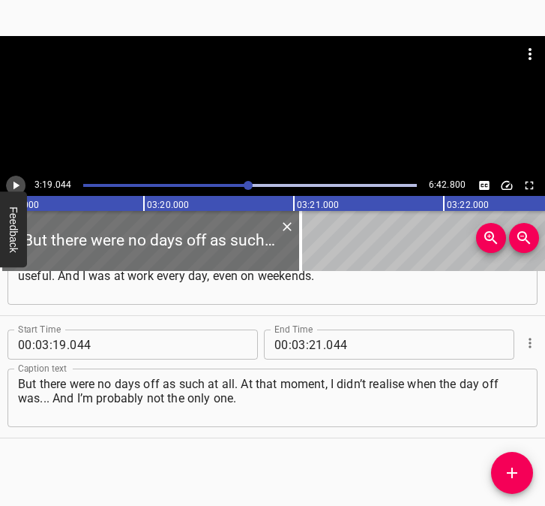
click at [14, 184] on icon "Play/Pause" at bounding box center [17, 186] width 6 height 8
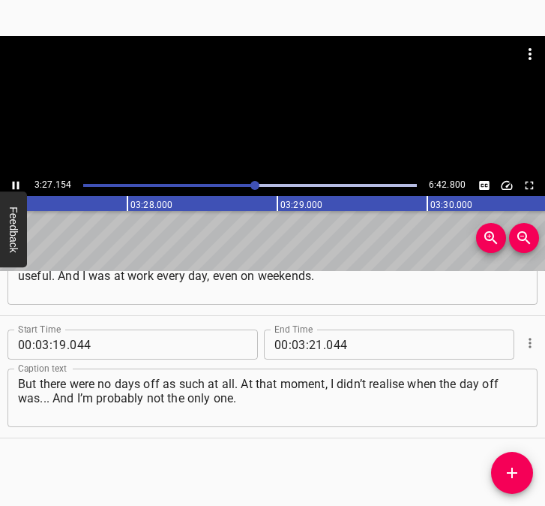
click at [17, 185] on icon "Play/Pause" at bounding box center [16, 186] width 14 height 14
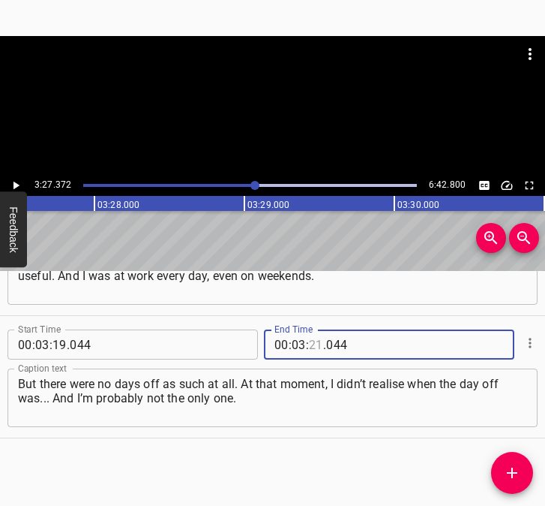
click at [309, 333] on input "number" at bounding box center [316, 344] width 14 height 30
type input "27"
type input "372"
drag, startPoint x: 507, startPoint y: 473, endPoint x: 524, endPoint y: 481, distance: 19.1
click at [508, 473] on icon "Add Cue" at bounding box center [512, 472] width 11 height 11
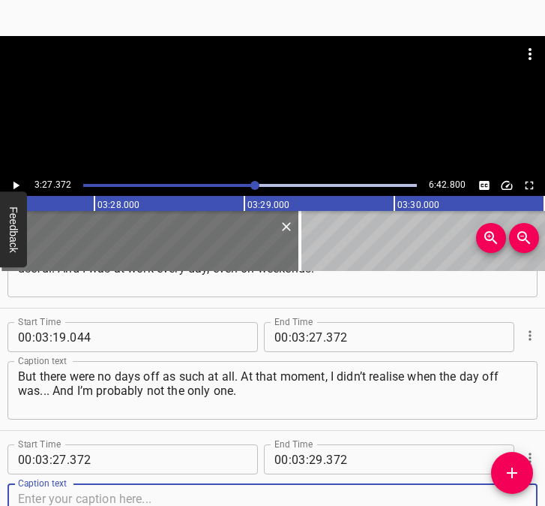
scroll to position [2037, 0]
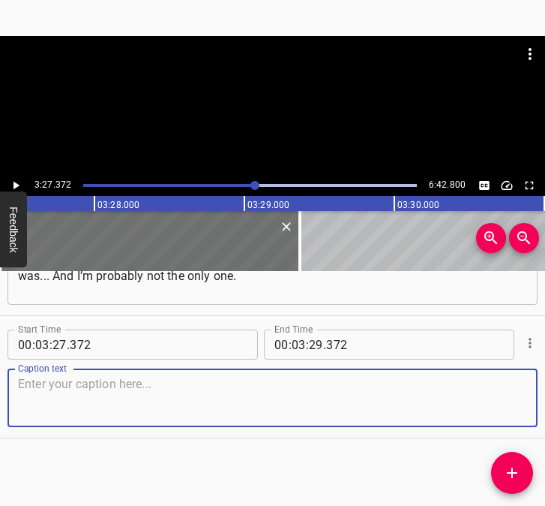
drag, startPoint x: 493, startPoint y: 390, endPoint x: 568, endPoint y: 394, distance: 75.1
click at [545, 394] on html "Caption Editor Batch Transcribe Login Sign Up Privacy Contact 3:27.372 6:42.800…" at bounding box center [272, 253] width 545 height 506
click at [110, 392] on textarea at bounding box center [272, 398] width 509 height 43
paste textarea "Every day at work, every day with the people who were there. People came to the…"
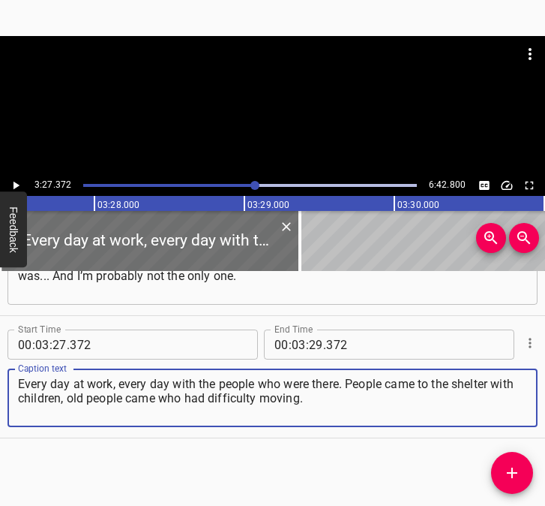
type textarea "Every day at work, every day with the people who were there. People came to the…"
click at [20, 187] on icon "Play/Pause" at bounding box center [16, 186] width 14 height 14
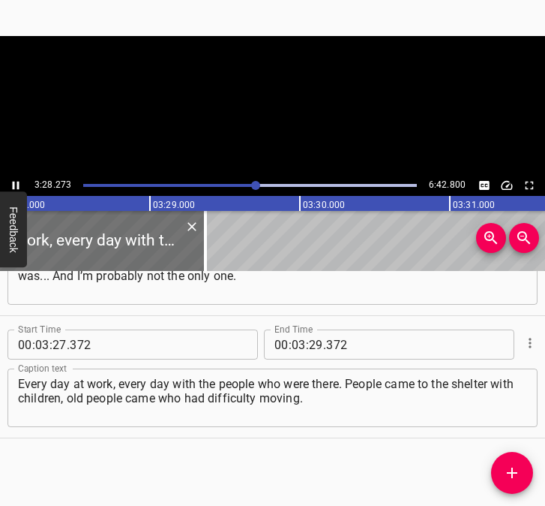
scroll to position [0, 31249]
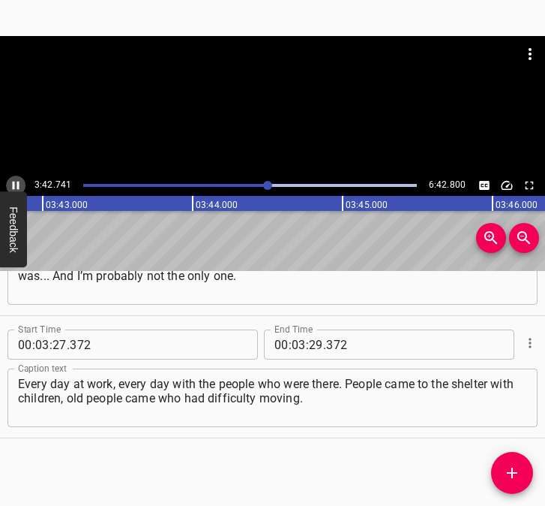
click at [17, 180] on icon "Play/Pause" at bounding box center [16, 186] width 14 height 14
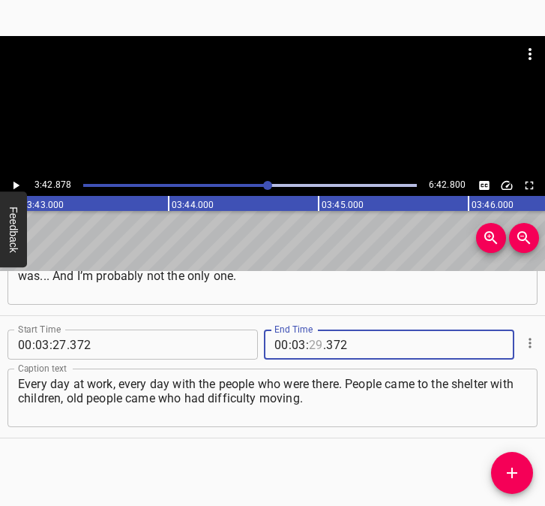
drag, startPoint x: 310, startPoint y: 335, endPoint x: 295, endPoint y: 330, distance: 15.7
click at [309, 335] on input "number" at bounding box center [316, 344] width 14 height 30
type input "42"
type input "7"
type input "372"
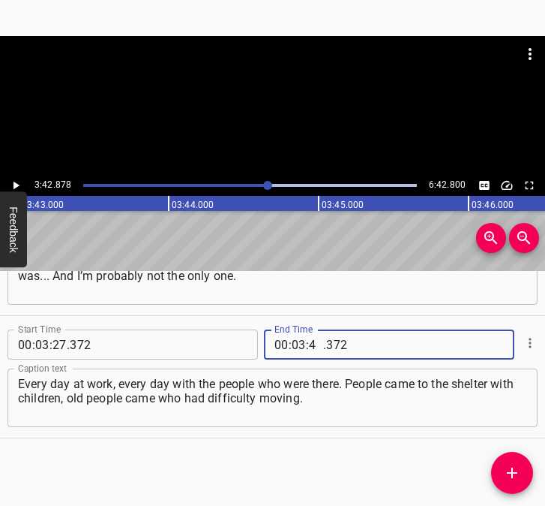
type input "42"
type input "878"
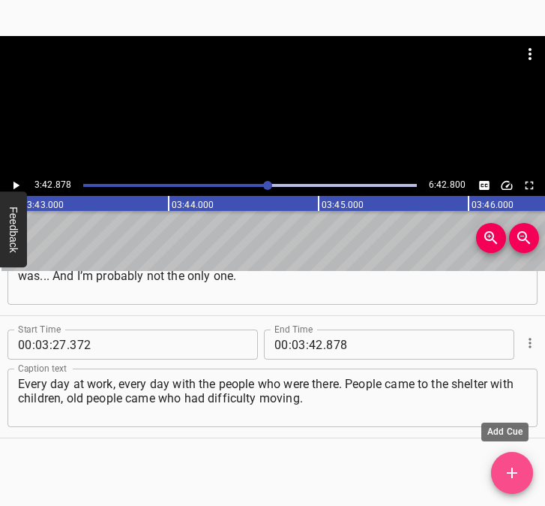
click at [506, 467] on icon "Add Cue" at bounding box center [512, 473] width 18 height 18
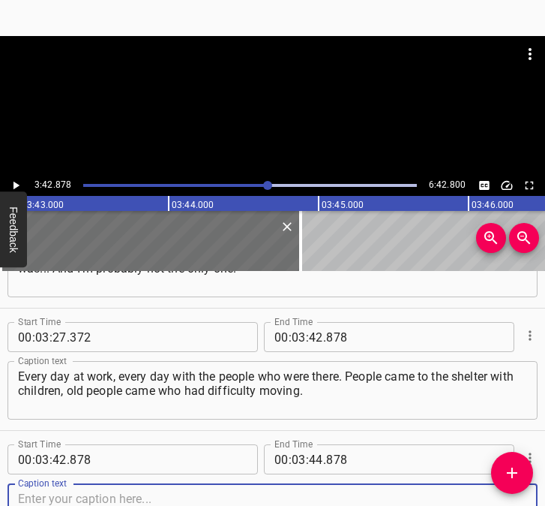
scroll to position [2159, 0]
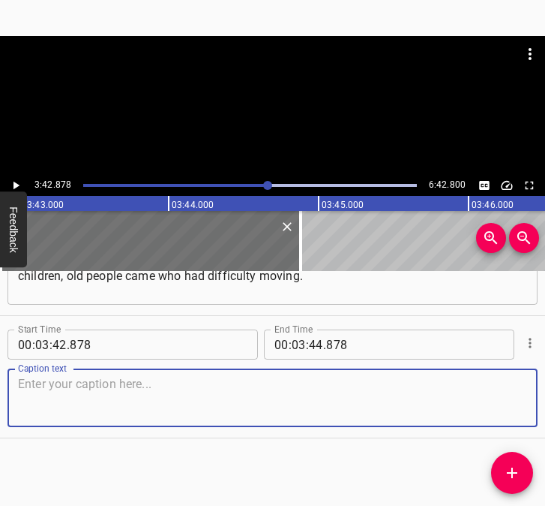
drag, startPoint x: 508, startPoint y: 410, endPoint x: 537, endPoint y: 399, distance: 31.1
click at [527, 403] on div "Start Time 00 : 03 : 42 . 878 Start Time End Time 00 : 03 : 44 . 878 End Time C…" at bounding box center [272, 377] width 545 height 122
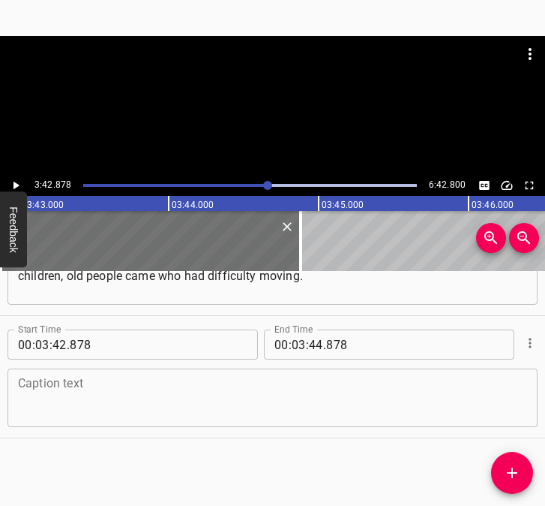
click at [86, 401] on textarea at bounding box center [272, 398] width 509 height 43
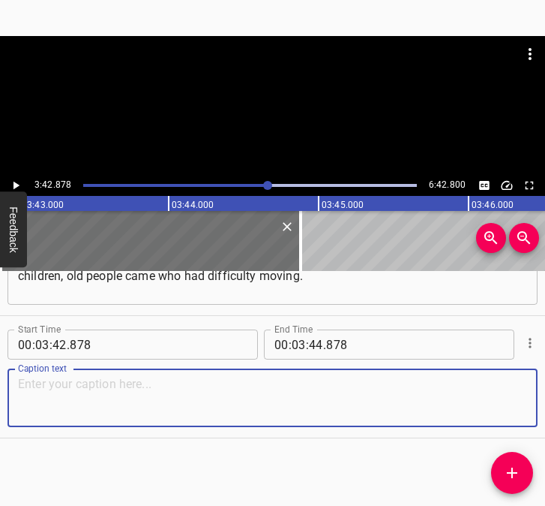
paste textarea "We laid down sports mattresses for the old women to lie down on. We did everyth…"
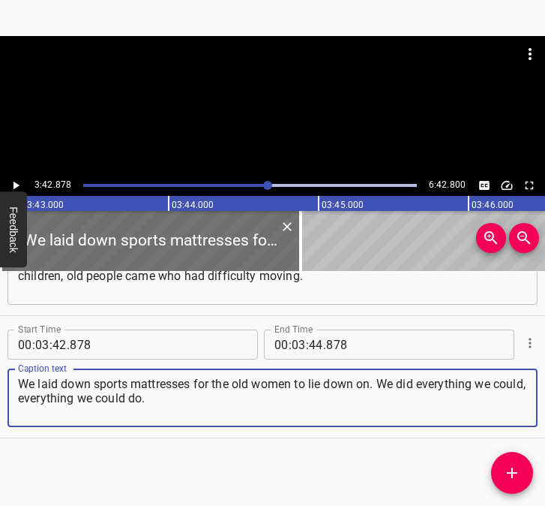
type textarea "We laid down sports mattresses for the old women to lie down on. We did everyth…"
click at [17, 178] on button "Play/Pause" at bounding box center [16, 186] width 20 height 20
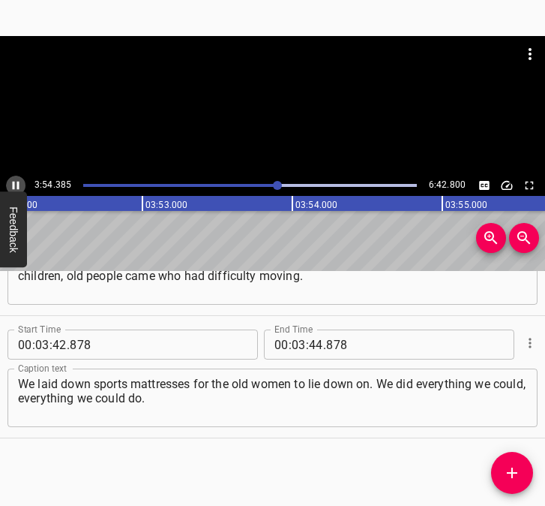
click at [15, 182] on icon "Play/Pause" at bounding box center [16, 186] width 14 height 14
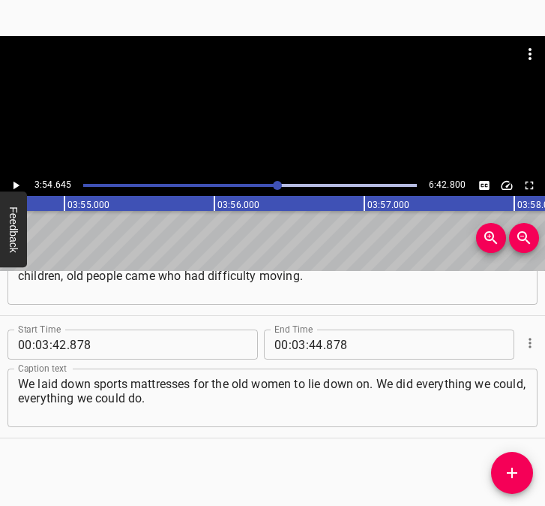
scroll to position [0, 35206]
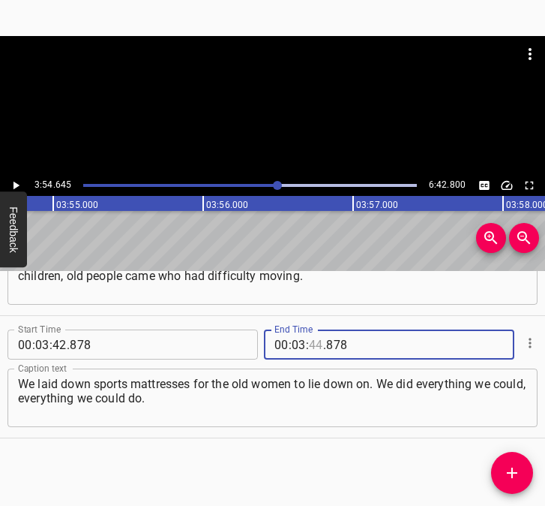
click at [311, 340] on input "number" at bounding box center [316, 344] width 14 height 30
type input "54"
type input "645"
click at [512, 467] on icon "Add Cue" at bounding box center [512, 473] width 18 height 18
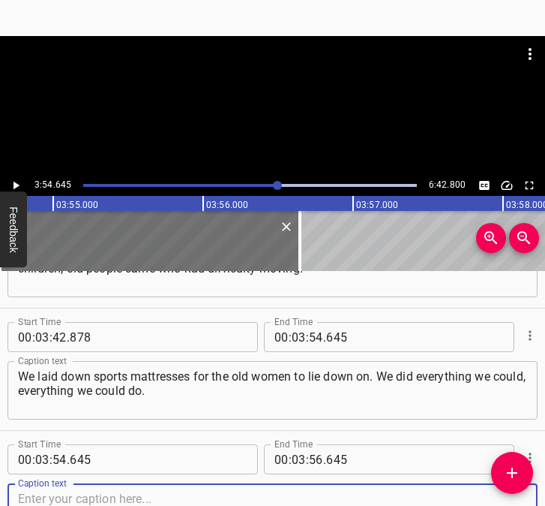
scroll to position [2281, 0]
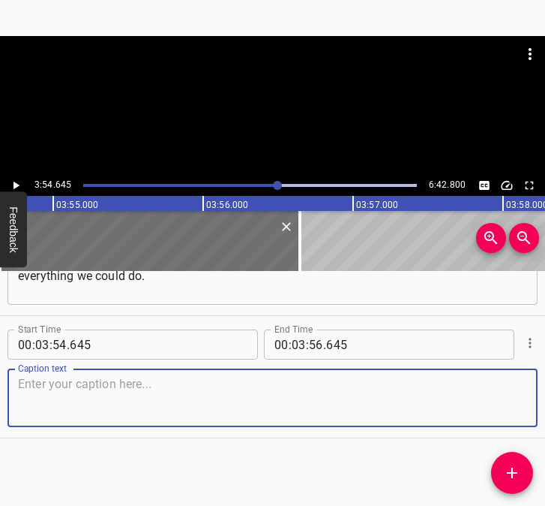
drag, startPoint x: 504, startPoint y: 394, endPoint x: 563, endPoint y: 393, distance: 59.3
click at [545, 393] on html "Caption Editor Batch Transcribe Login Sign Up Privacy Contact 3:54.645 6:42.800…" at bounding box center [272, 253] width 545 height 506
click at [43, 391] on textarea at bounding box center [272, 398] width 509 height 43
paste textarea "The teachers of Kyiv and the whole country had such a great responsibility – to…"
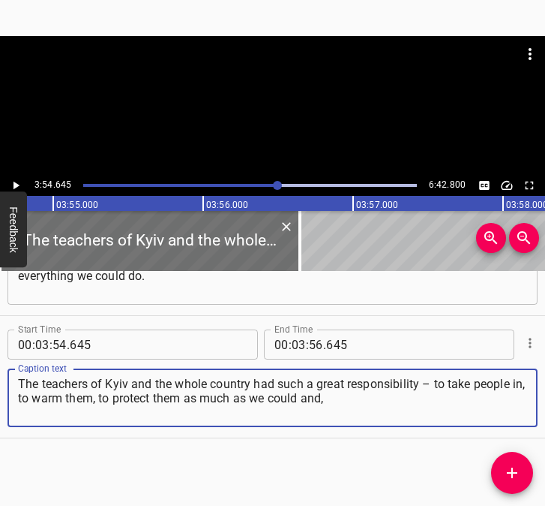
type textarea "The teachers of Kyiv and the whole country had such a great responsibility – to…"
click at [13, 181] on icon "Play/Pause" at bounding box center [16, 186] width 14 height 14
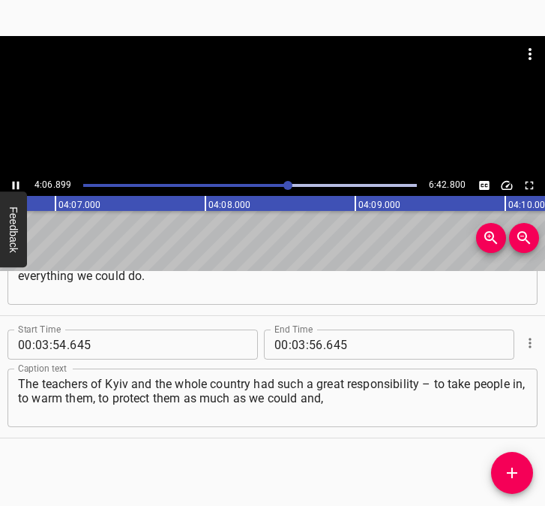
click at [281, 185] on div "Play progress" at bounding box center [121, 185] width 334 height 3
click at [14, 185] on icon "Play/Pause" at bounding box center [16, 186] width 7 height 8
drag, startPoint x: 293, startPoint y: 341, endPoint x: 297, endPoint y: 328, distance: 14.2
click at [292, 341] on input "number" at bounding box center [299, 344] width 14 height 30
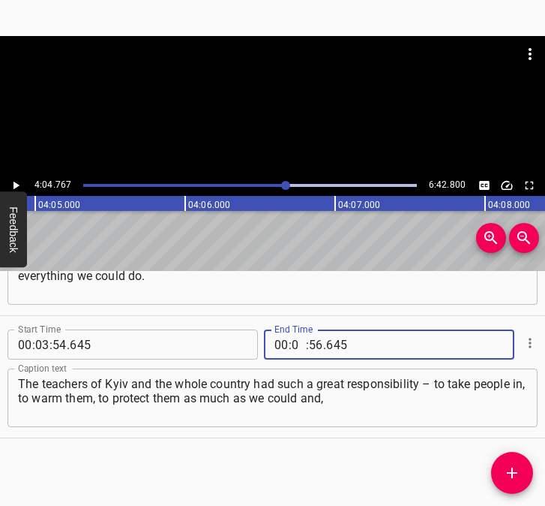
type input "04"
type input "767"
click at [510, 474] on icon "Add Cue" at bounding box center [512, 473] width 18 height 18
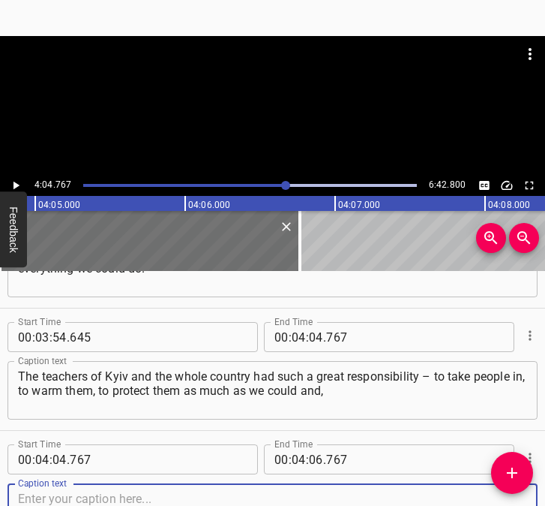
scroll to position [2404, 0]
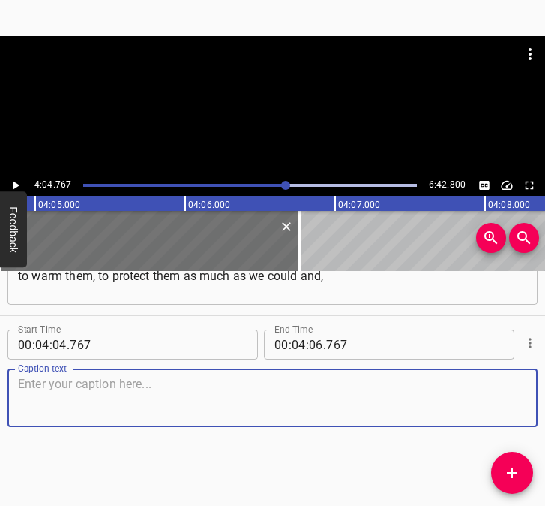
drag, startPoint x: 506, startPoint y: 410, endPoint x: 535, endPoint y: 396, distance: 31.5
click at [515, 404] on div "Caption text" at bounding box center [273, 397] width 530 height 59
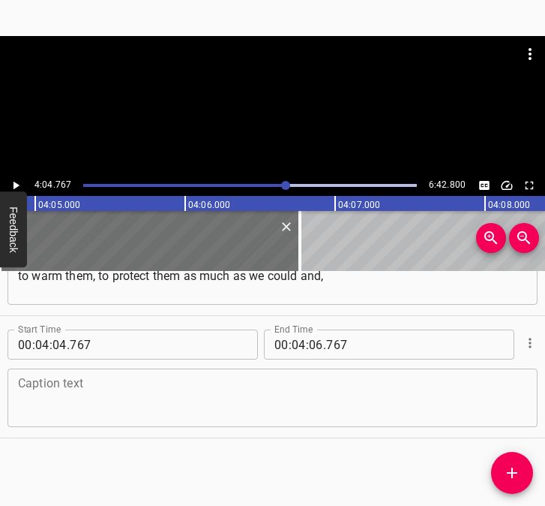
click at [32, 404] on textarea at bounding box center [272, 398] width 509 height 43
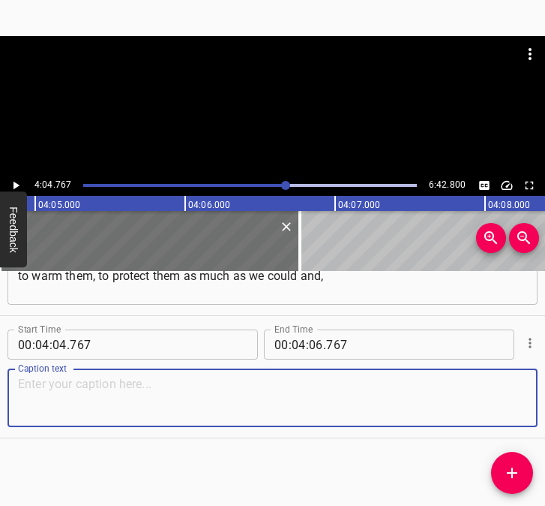
paste textarea "of course, to feed them. It was also very important for me. I kept going to the…"
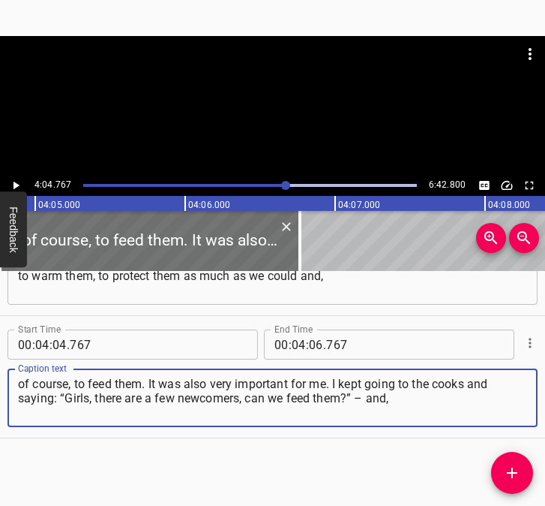
drag, startPoint x: 396, startPoint y: 398, endPoint x: 16, endPoint y: 378, distance: 380.9
click at [16, 378] on div "of course, to feed them. It was also very important for me. I kept going to the…" at bounding box center [273, 397] width 530 height 59
paste textarea
type textarea "of course, to feed them. It was also very important for me. I kept going to the…"
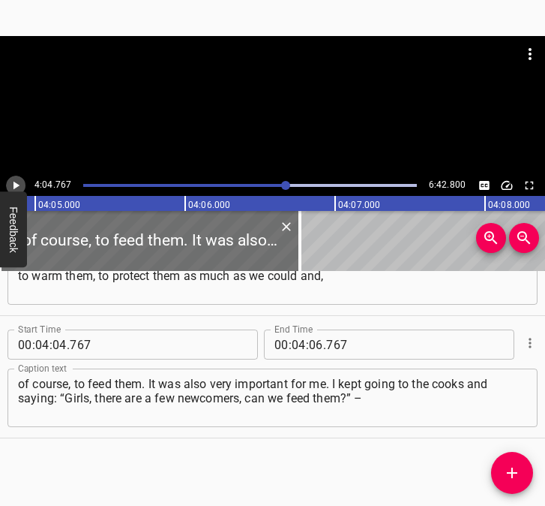
click at [17, 185] on icon "Play/Pause" at bounding box center [17, 186] width 6 height 8
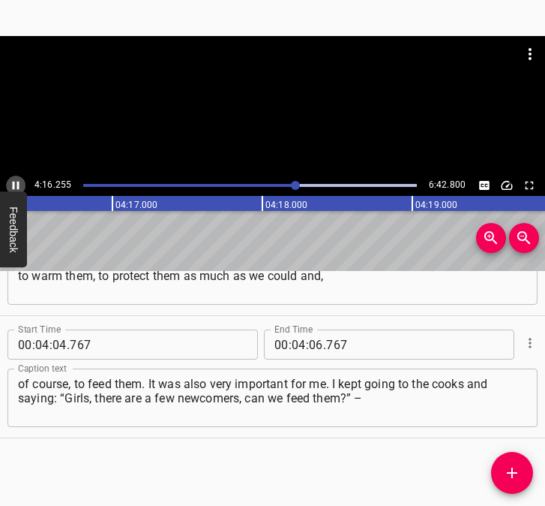
click at [16, 182] on icon "Play/Pause" at bounding box center [16, 186] width 14 height 14
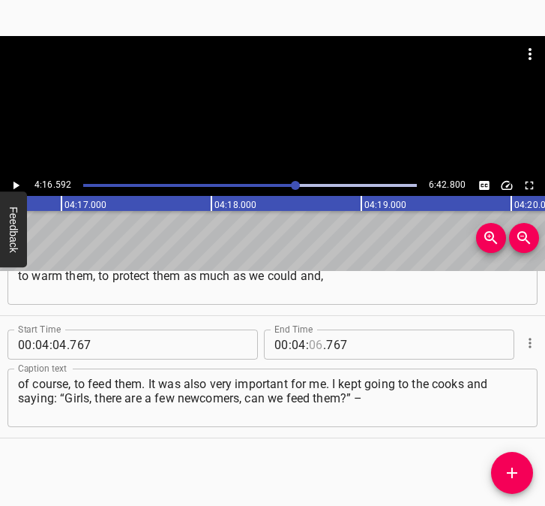
click at [313, 350] on input "number" at bounding box center [316, 344] width 14 height 30
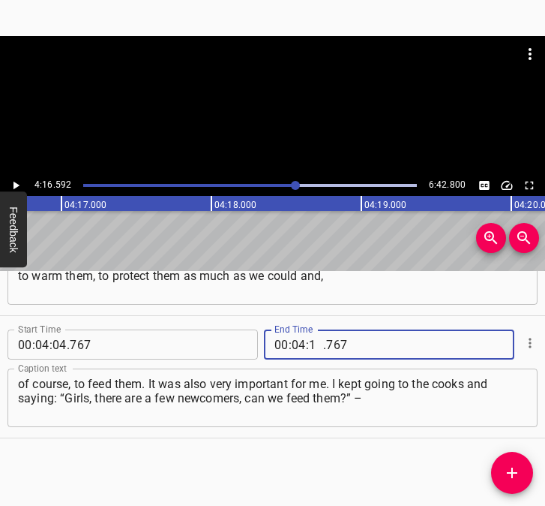
type input "16"
type input "592"
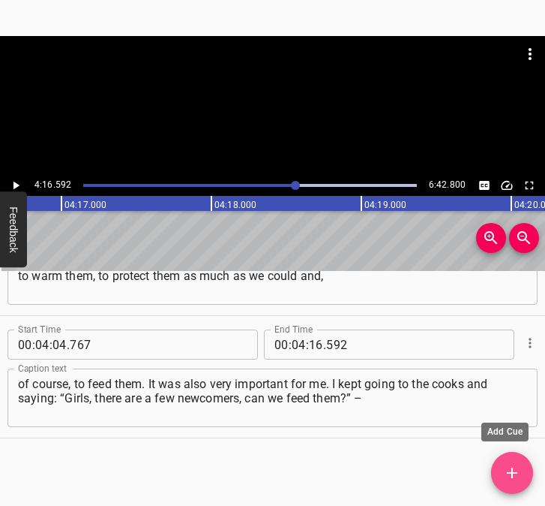
click at [515, 470] on icon "Add Cue" at bounding box center [512, 473] width 18 height 18
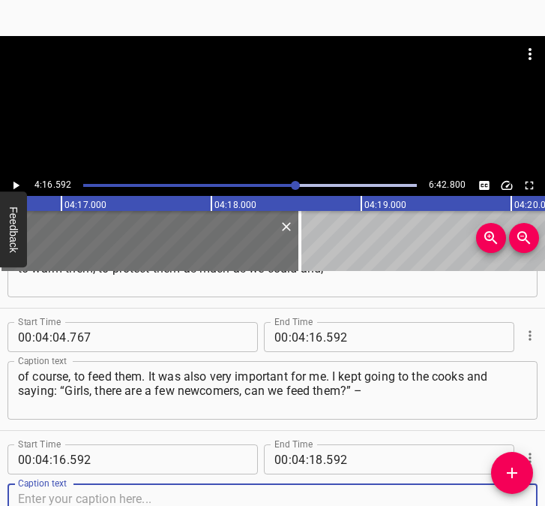
scroll to position [2526, 0]
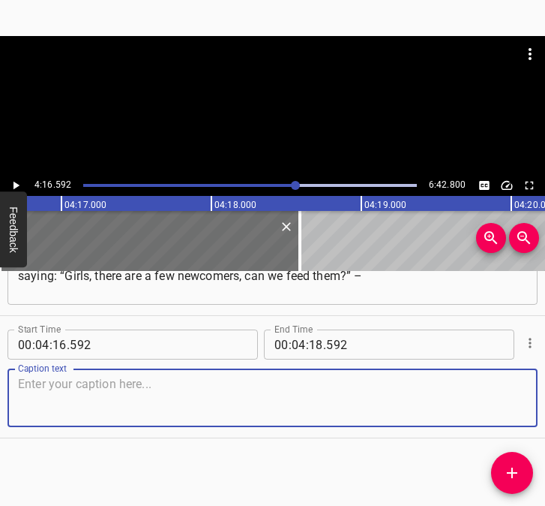
drag, startPoint x: 507, startPoint y: 412, endPoint x: 566, endPoint y: 402, distance: 59.3
click at [545, 402] on html "Caption Editor Batch Transcribe Login Sign Up Privacy Contact 4:16.592 6:42.800…" at bounding box center [272, 253] width 545 height 506
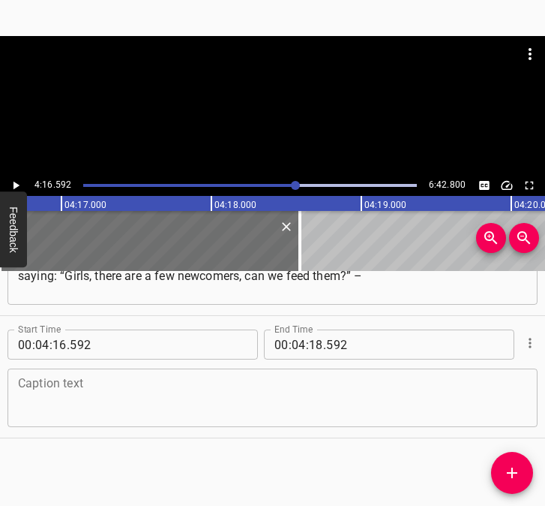
click at [128, 395] on textarea at bounding box center [272, 398] width 509 height 43
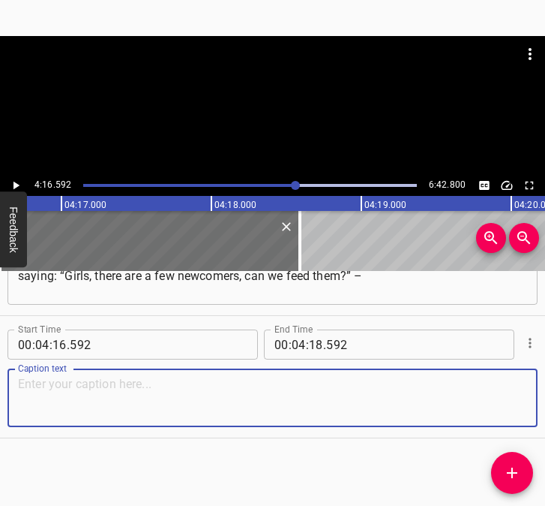
paste textarea "and, to be honest, the canteen staff always supported me in this, and we always…"
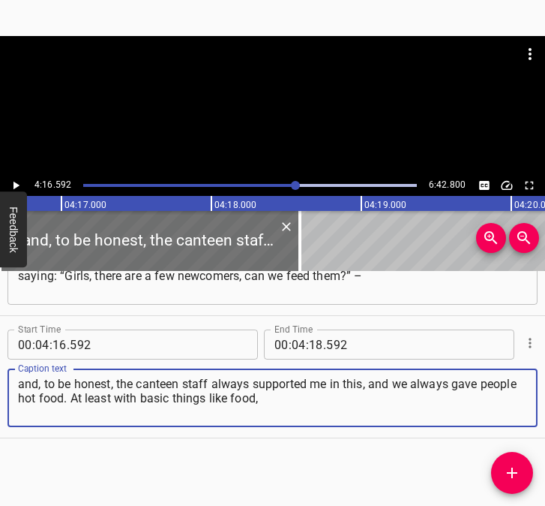
type textarea "and, to be honest, the canteen staff always supported me in this, and we always…"
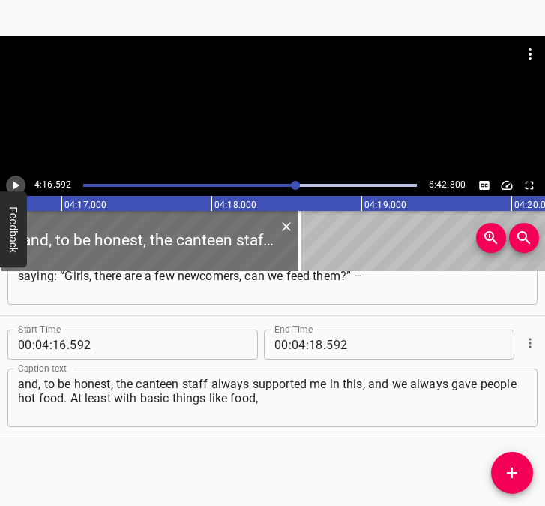
click at [19, 185] on icon "Play/Pause" at bounding box center [16, 186] width 14 height 14
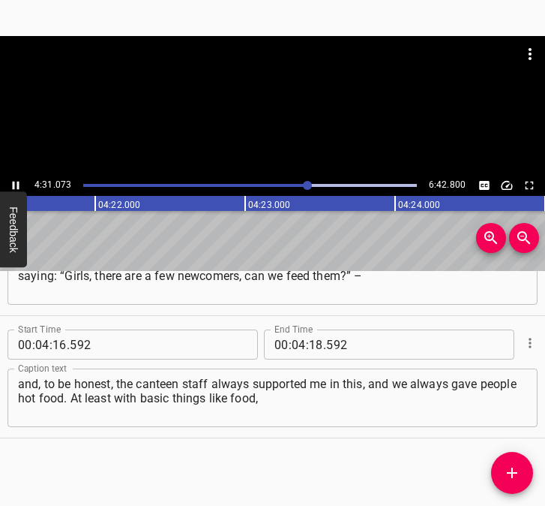
click at [17, 179] on icon "Play/Pause" at bounding box center [16, 186] width 14 height 14
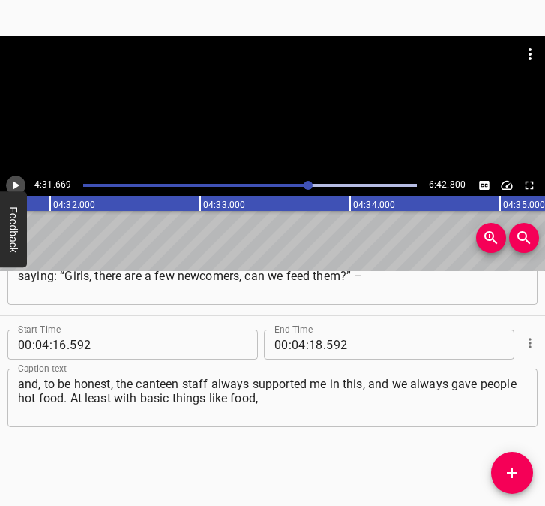
click at [17, 179] on icon "Play/Pause" at bounding box center [16, 186] width 14 height 14
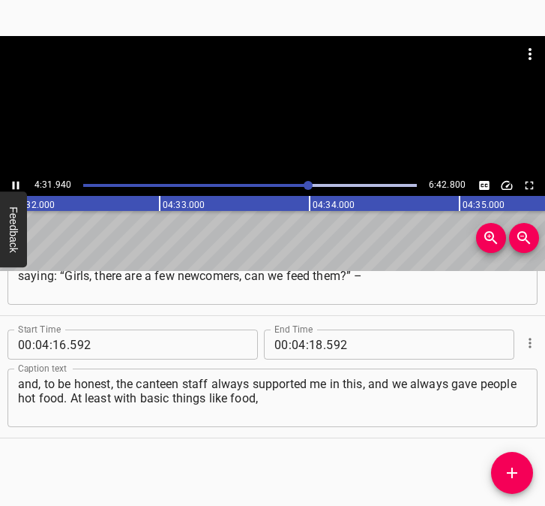
click at [17, 179] on icon "Play/Pause" at bounding box center [16, 186] width 14 height 14
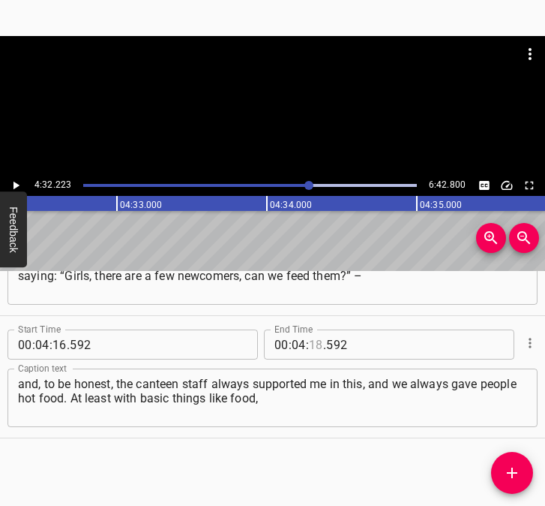
click at [311, 349] on input "number" at bounding box center [316, 344] width 14 height 30
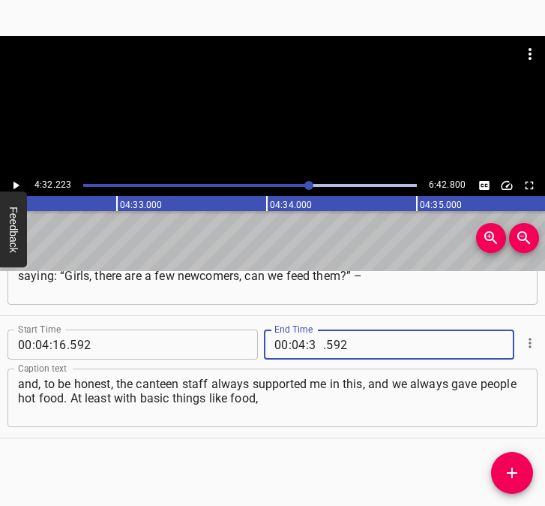
type input "32"
type input "223"
click at [512, 463] on button "Add Cue" at bounding box center [512, 473] width 42 height 42
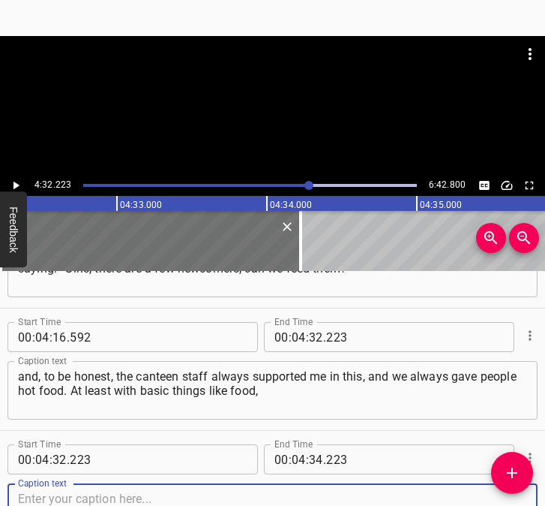
scroll to position [2648, 0]
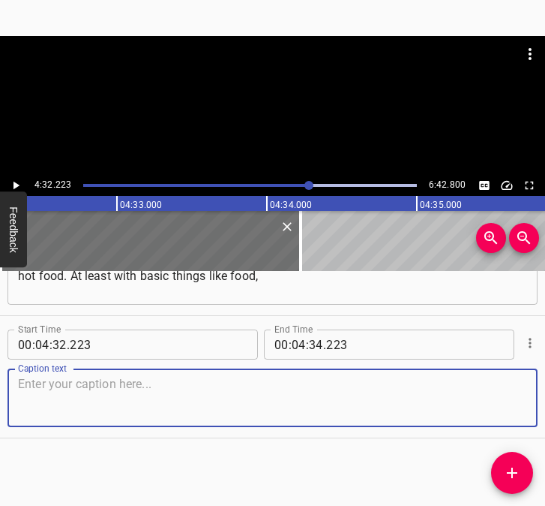
drag, startPoint x: 502, startPoint y: 403, endPoint x: 536, endPoint y: 398, distance: 34.9
click at [524, 400] on div "Caption text" at bounding box center [273, 397] width 530 height 59
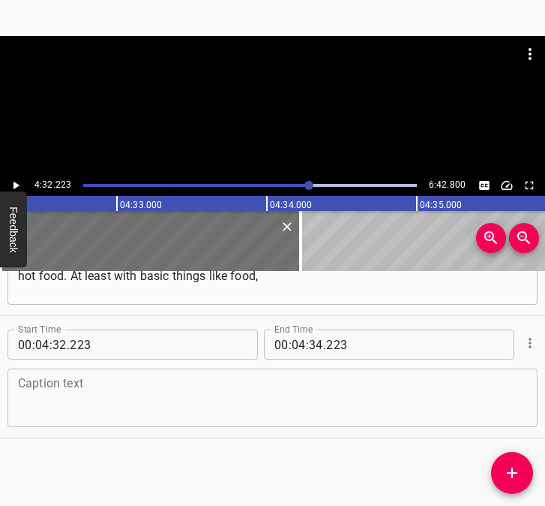
click at [122, 380] on textarea at bounding box center [272, 398] width 509 height 43
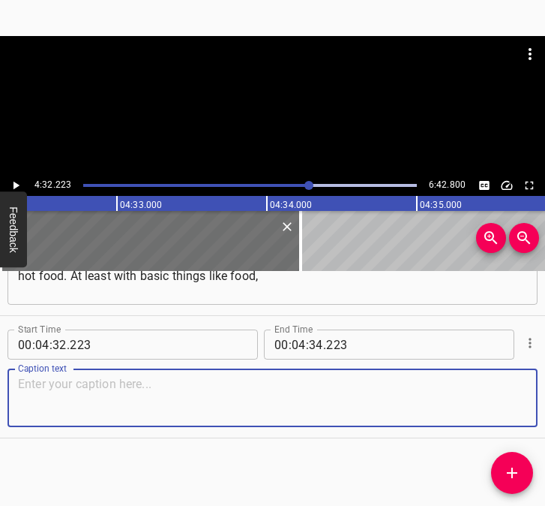
paste textarea "but we tried to support them. The students of the lyceum, thank God, are all al…"
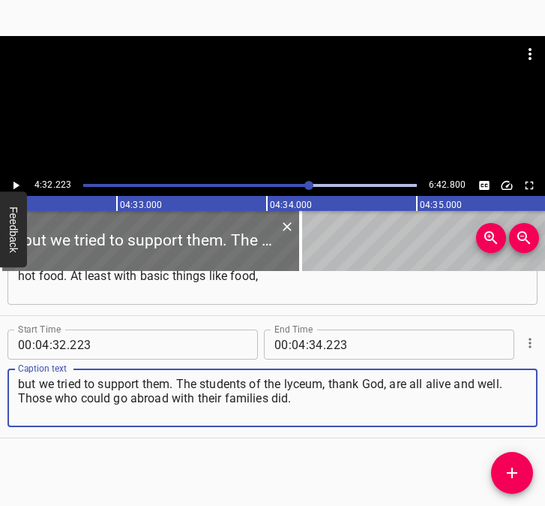
type textarea "but we tried to support them. The students of the lyceum, thank God, are all al…"
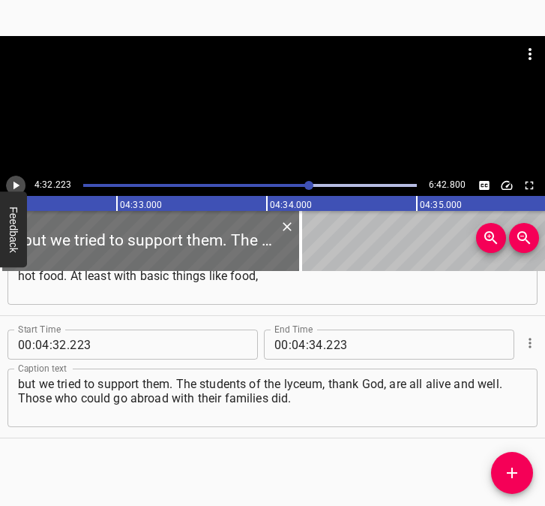
click at [20, 182] on icon "Play/Pause" at bounding box center [16, 186] width 14 height 14
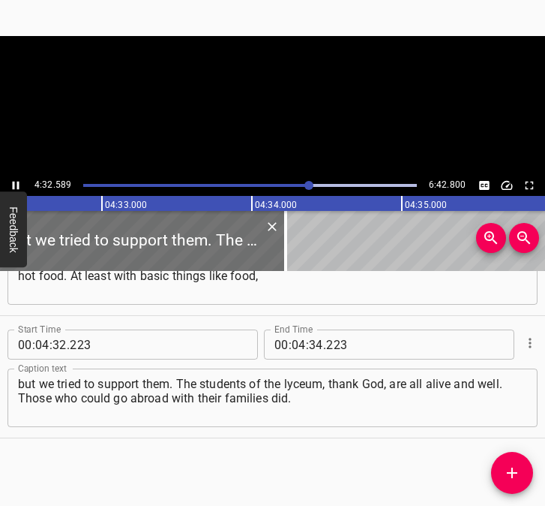
scroll to position [0, 40899]
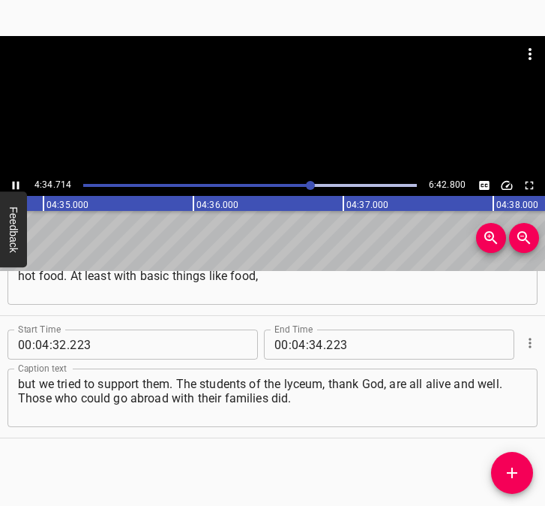
click at [13, 184] on icon "Play/Pause" at bounding box center [16, 186] width 7 height 8
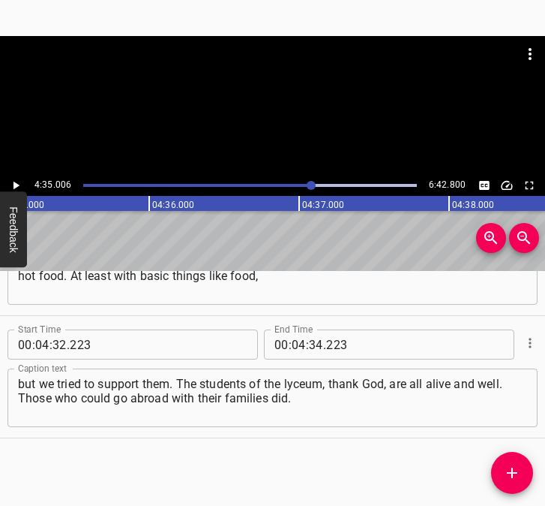
click at [11, 187] on icon "Play/Pause" at bounding box center [16, 186] width 14 height 14
click at [309, 185] on div "Play progress" at bounding box center [153, 185] width 334 height 3
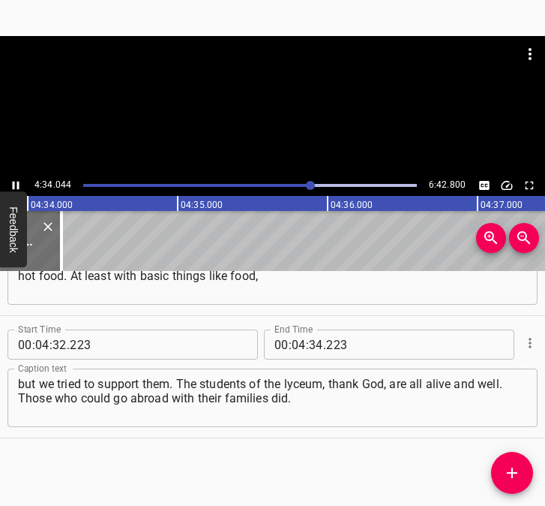
scroll to position [0, 41117]
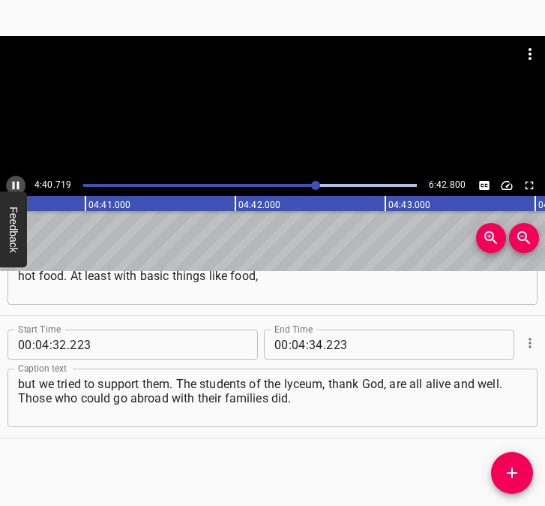
click at [14, 182] on icon "Play/Pause" at bounding box center [16, 186] width 7 height 8
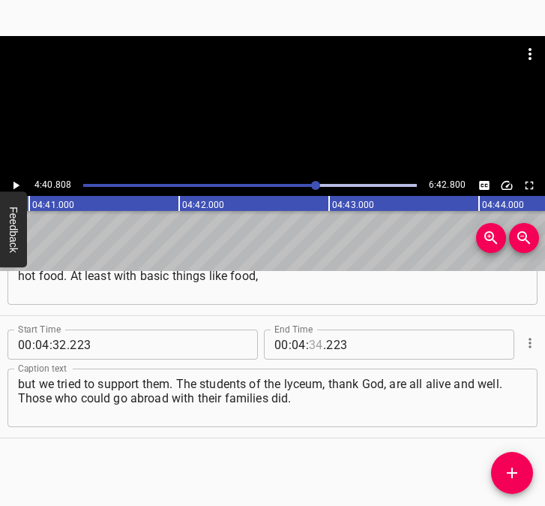
click at [314, 343] on input "number" at bounding box center [316, 344] width 14 height 30
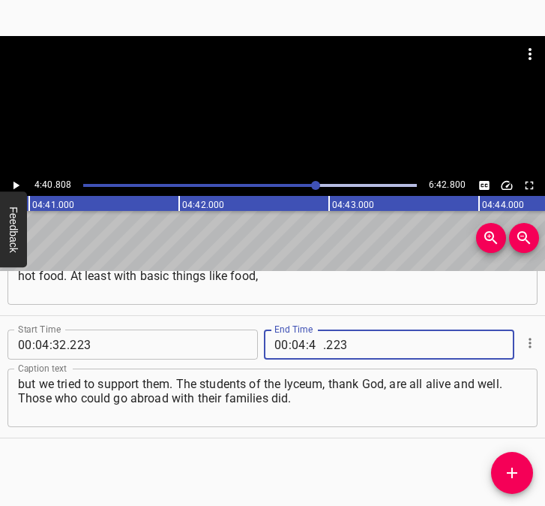
type input "40"
type input "808"
click at [521, 472] on span "Add Cue" at bounding box center [512, 473] width 42 height 18
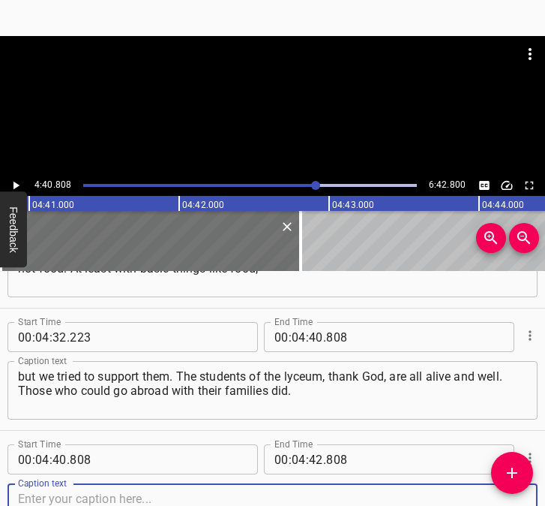
scroll to position [2770, 0]
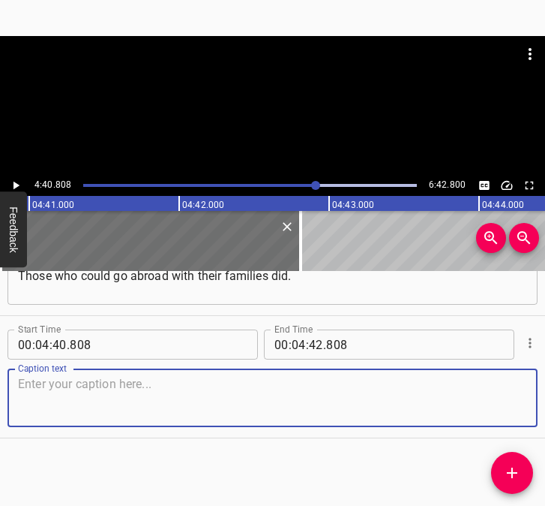
drag, startPoint x: 500, startPoint y: 407, endPoint x: 543, endPoint y: 397, distance: 43.9
click at [509, 404] on textarea at bounding box center [272, 398] width 509 height 43
click at [116, 410] on textarea at bounding box center [272, 398] width 509 height 43
paste textarea "Now they are gradually returning, and we are very happy that our children are c…"
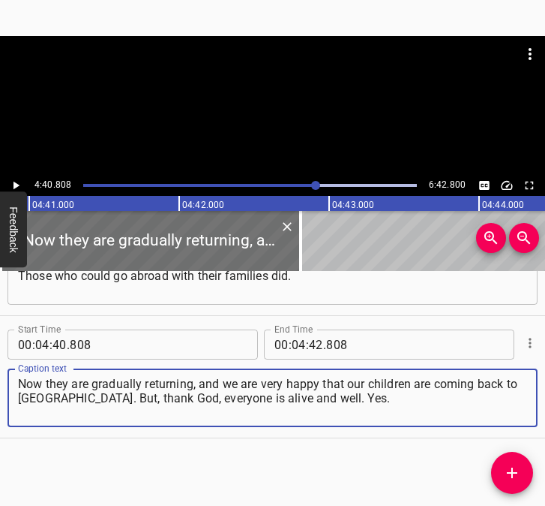
click at [17, 178] on button "Play/Pause" at bounding box center [16, 186] width 20 height 20
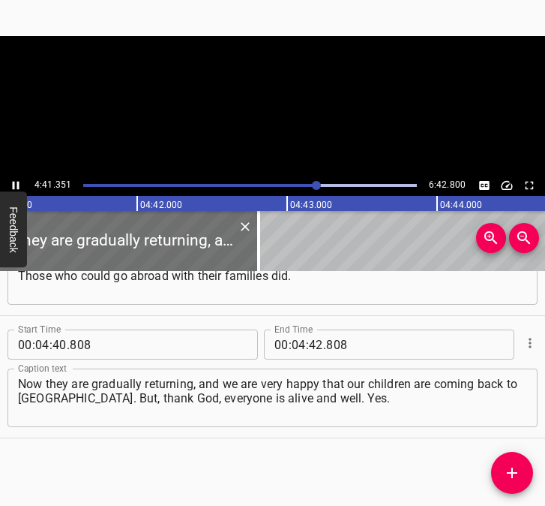
scroll to position [0, 42214]
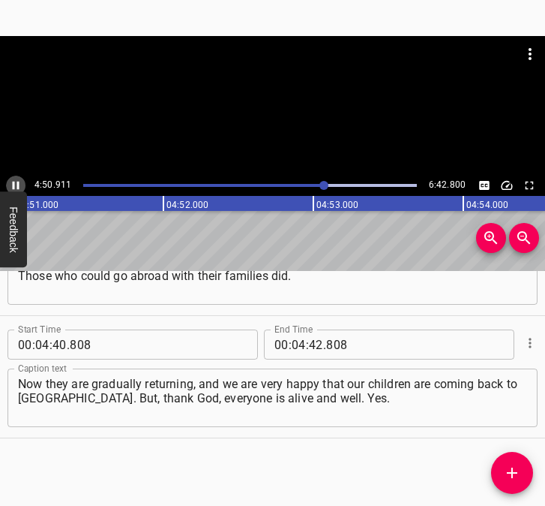
click at [17, 184] on icon "Play/Pause" at bounding box center [16, 186] width 14 height 14
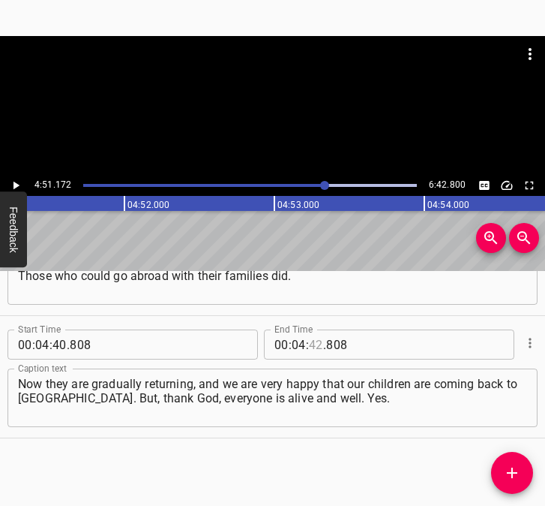
click at [310, 344] on input "number" at bounding box center [316, 344] width 14 height 30
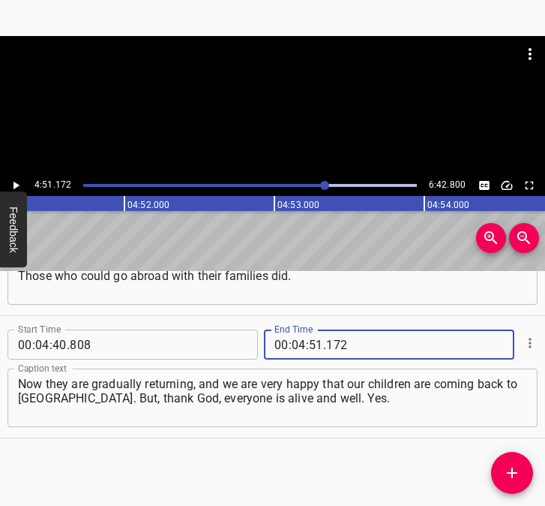
click at [507, 469] on icon "Add Cue" at bounding box center [512, 473] width 18 height 18
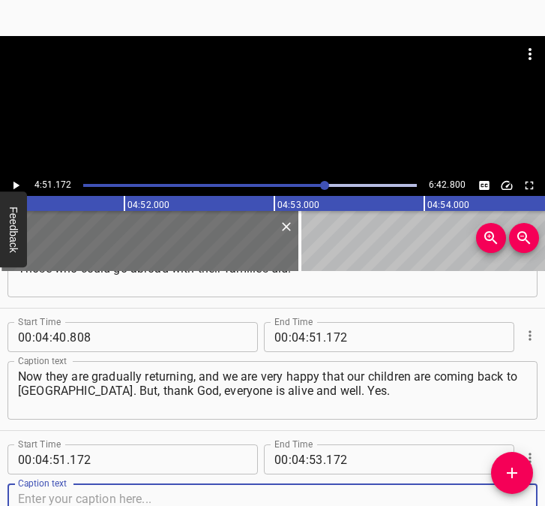
scroll to position [2893, 0]
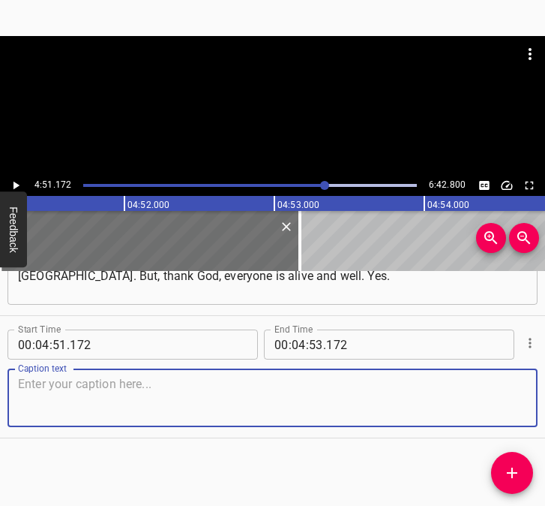
drag, startPoint x: 497, startPoint y: 401, endPoint x: 532, endPoint y: 402, distance: 34.5
click at [521, 401] on div "Caption text" at bounding box center [273, 397] width 530 height 59
click at [262, 403] on textarea at bounding box center [272, 398] width 509 height 43
paste textarea "I remember when we were able to start the educational process offline. Those we…"
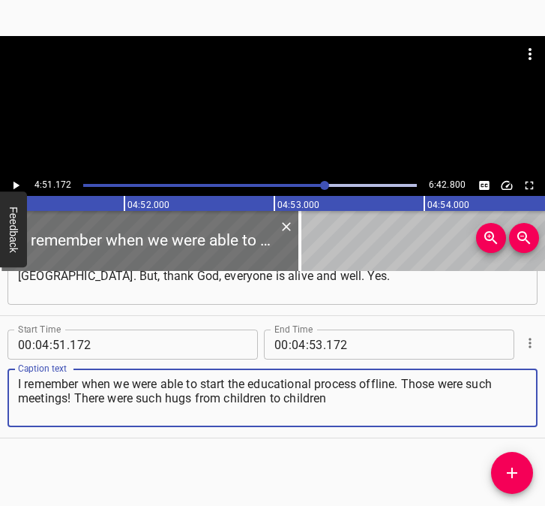
click at [16, 181] on icon "Play/Pause" at bounding box center [16, 186] width 14 height 14
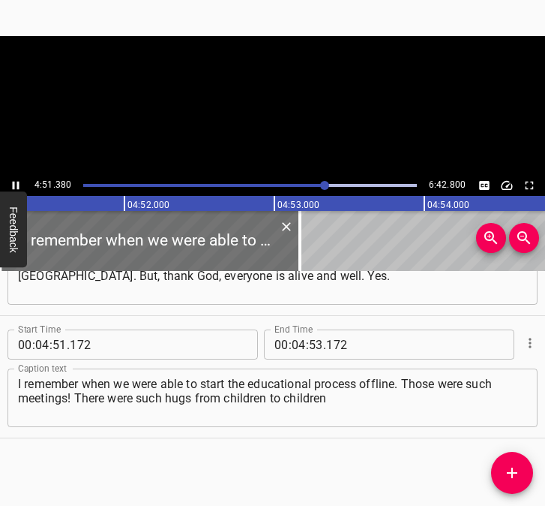
scroll to position [0, 43718]
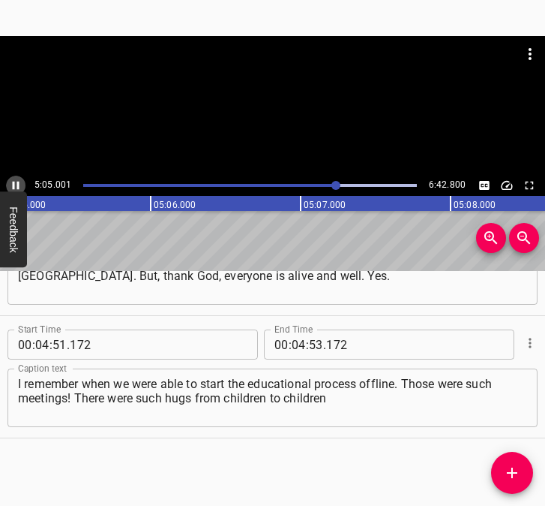
click at [14, 182] on icon "Play/Pause" at bounding box center [16, 186] width 7 height 8
click at [297, 344] on input "number" at bounding box center [299, 344] width 14 height 30
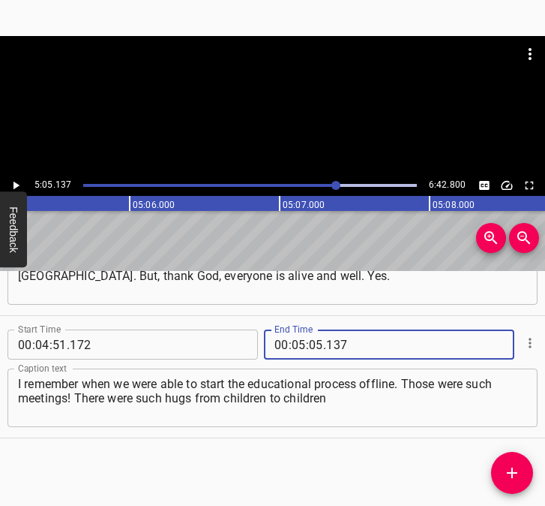
click at [509, 472] on icon "Add Cue" at bounding box center [512, 472] width 11 height 11
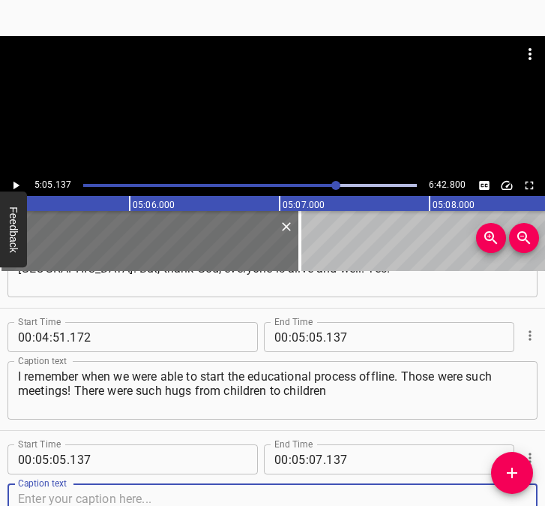
scroll to position [3015, 0]
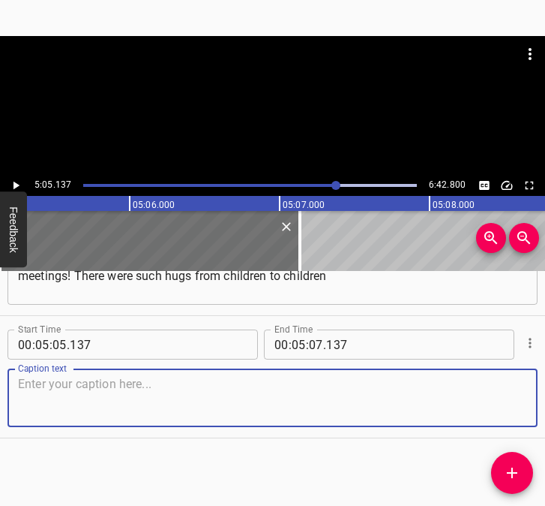
drag, startPoint x: 498, startPoint y: 383, endPoint x: 549, endPoint y: 374, distance: 51.9
click at [545, 374] on html "Caption Editor Batch Transcribe Login Sign Up Privacy Contact 5:05.137 6:42.800…" at bounding box center [272, 253] width 545 height 506
click at [135, 395] on textarea at bounding box center [272, 398] width 509 height 43
paste textarea "and children to teachers! It was so moving! When you think about it, it really …"
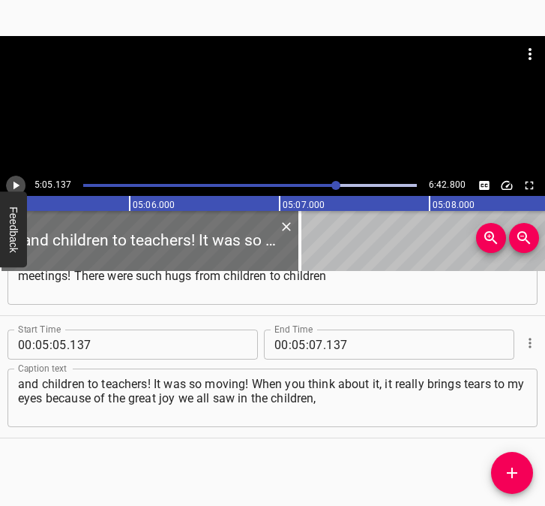
click at [13, 182] on icon "Play/Pause" at bounding box center [16, 186] width 14 height 14
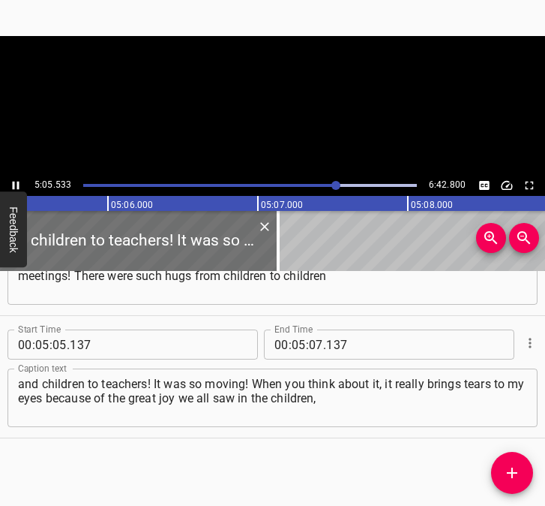
scroll to position [0, 45840]
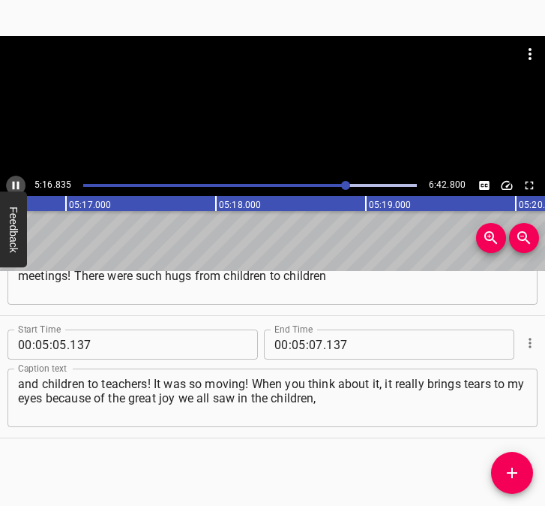
click at [17, 183] on icon "Play/Pause" at bounding box center [16, 186] width 14 height 14
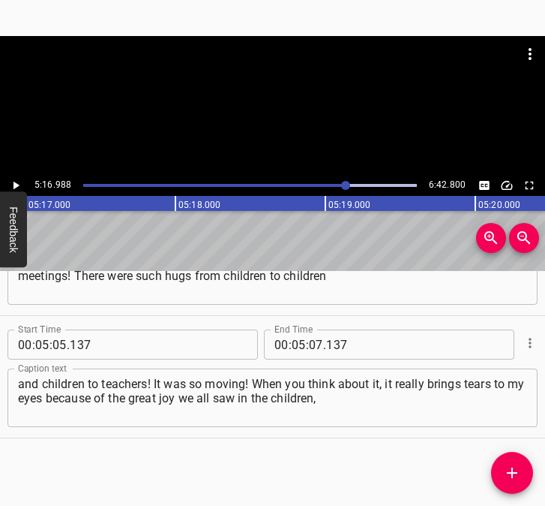
scroll to position [0, 47561]
click at [309, 341] on input "number" at bounding box center [316, 344] width 14 height 30
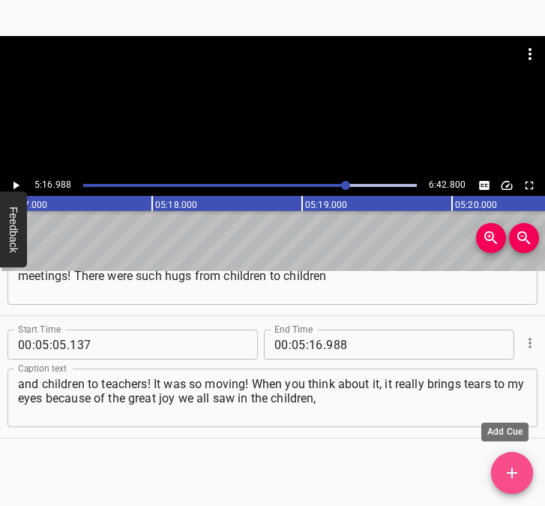
click at [518, 470] on icon "Add Cue" at bounding box center [512, 473] width 18 height 18
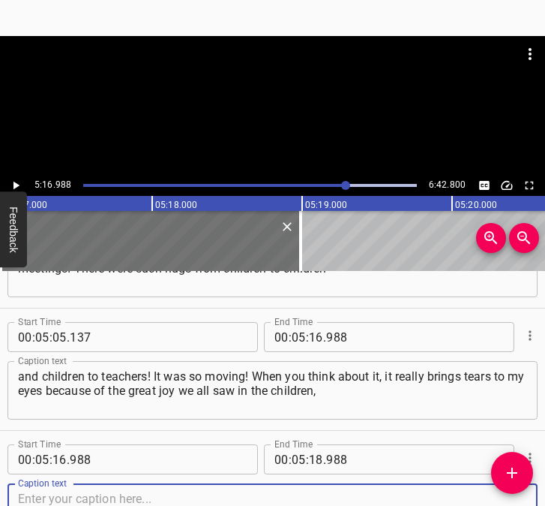
scroll to position [3137, 0]
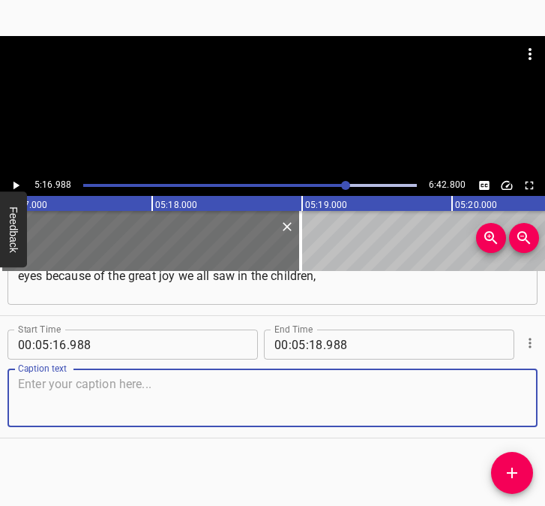
drag, startPoint x: 500, startPoint y: 395, endPoint x: 554, endPoint y: 383, distance: 56.1
click at [545, 383] on html "Caption Editor Batch Transcribe Login Sign Up Privacy Contact 5:16.988 6:42.800…" at bounding box center [272, 253] width 545 height 506
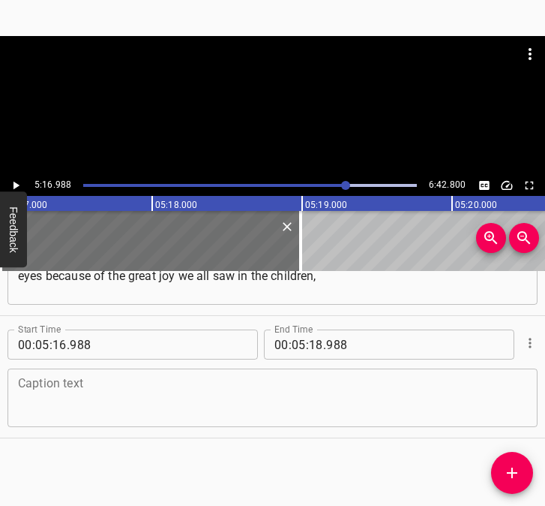
click at [76, 402] on textarea at bounding box center [272, 398] width 509 height 43
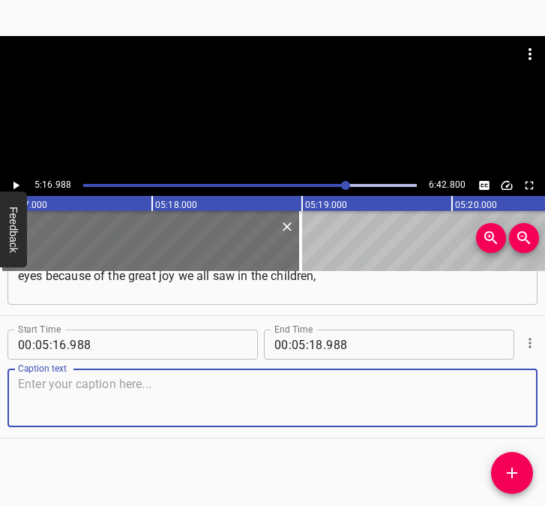
paste textarea "because they were missing something that was lost for a certain period. We have…"
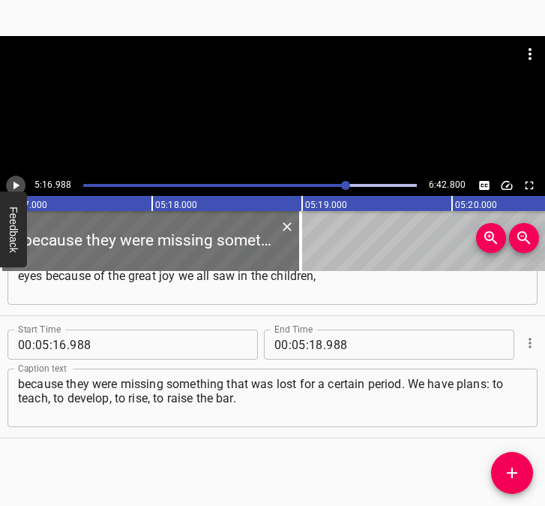
click at [22, 179] on icon "Play/Pause" at bounding box center [16, 186] width 14 height 14
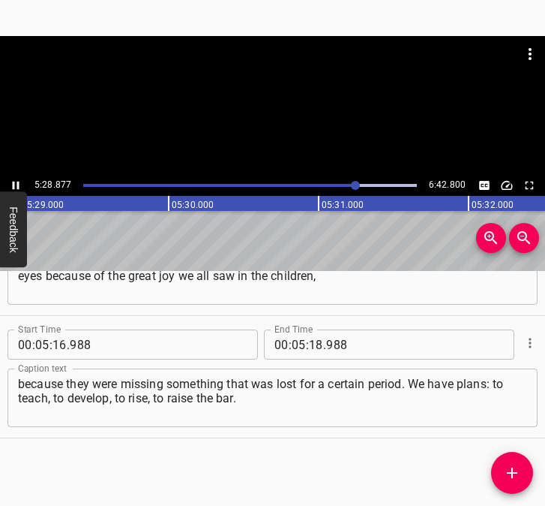
click at [14, 180] on icon "Play/Pause" at bounding box center [16, 186] width 14 height 14
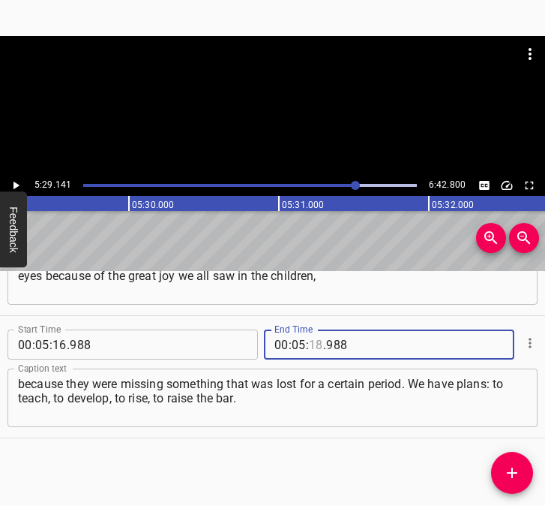
click at [317, 345] on input "number" at bounding box center [316, 344] width 14 height 30
click at [509, 470] on icon "Add Cue" at bounding box center [512, 473] width 18 height 18
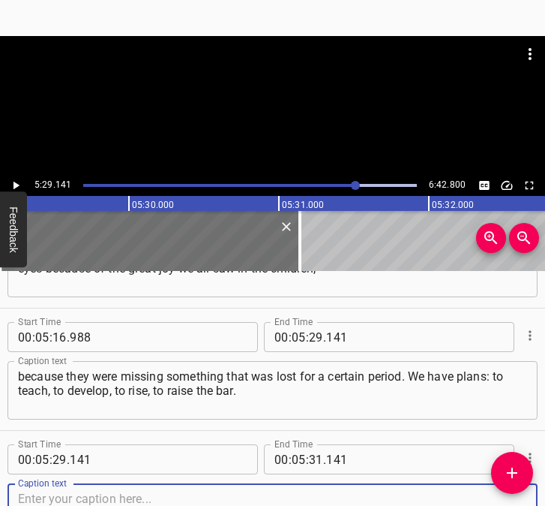
scroll to position [3260, 0]
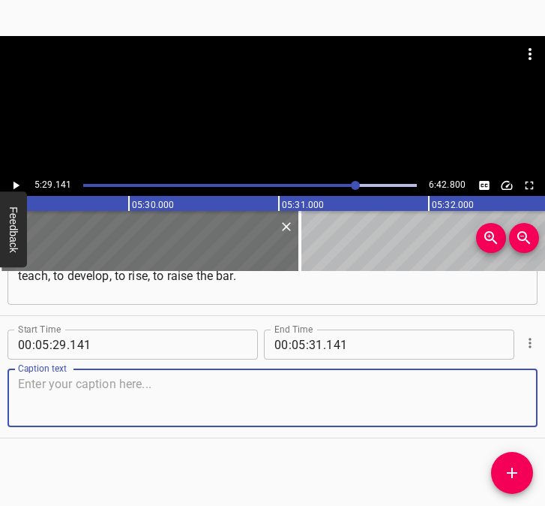
drag, startPoint x: 506, startPoint y: 404, endPoint x: 541, endPoint y: 402, distance: 35.3
click at [530, 402] on div "Start Time 00 : 05 : 29 . 141 Start Time End Time 00 : 05 : 31 . 141 End Time C…" at bounding box center [272, 377] width 545 height 122
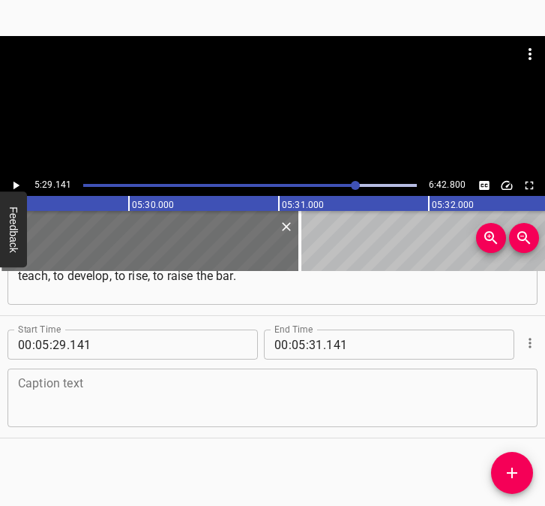
click at [102, 399] on textarea at bounding box center [272, 398] width 509 height 43
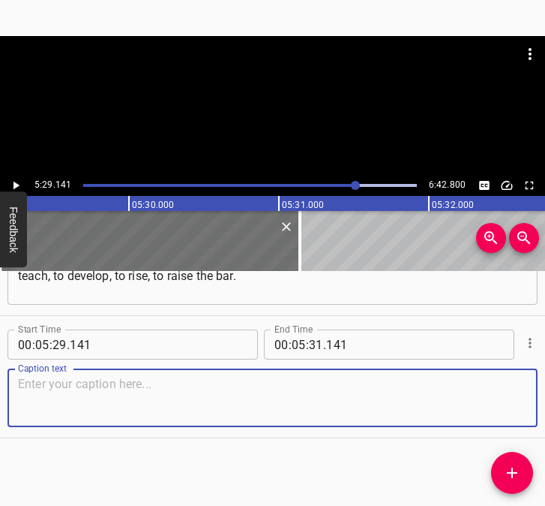
paste textarea "We are striving for some innovations in the lyceum. We want it to happen. We re…"
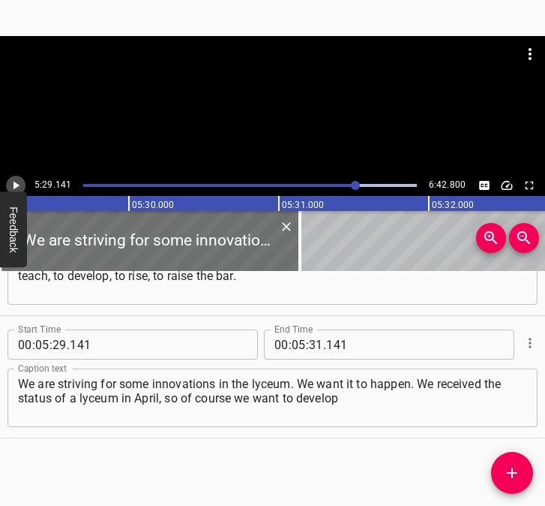
click at [13, 182] on icon "Play/Pause" at bounding box center [16, 186] width 14 height 14
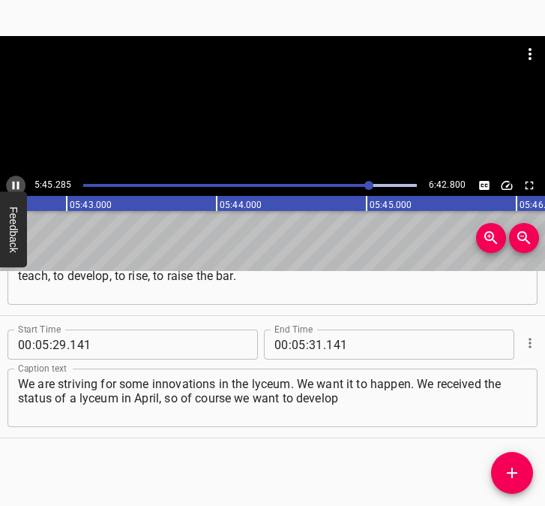
click at [15, 182] on icon "Play/Pause" at bounding box center [16, 186] width 14 height 14
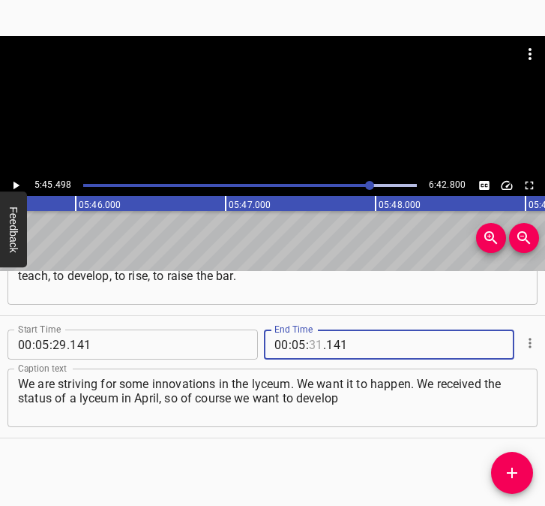
click at [312, 347] on input "number" at bounding box center [316, 344] width 14 height 30
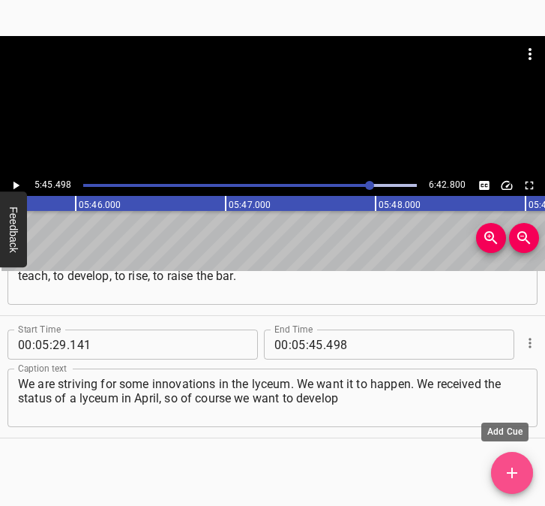
click at [516, 470] on icon "Add Cue" at bounding box center [512, 473] width 18 height 18
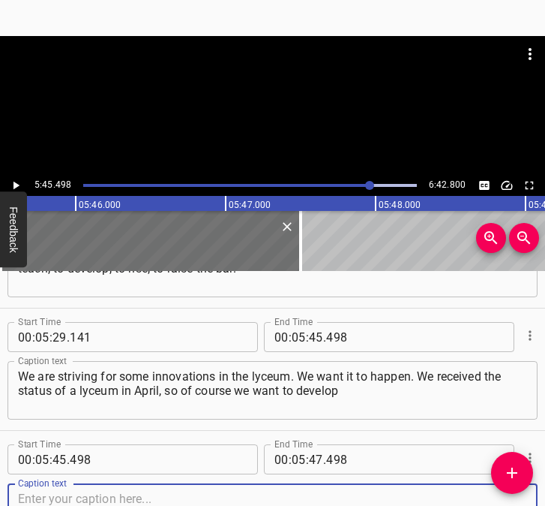
scroll to position [3382, 0]
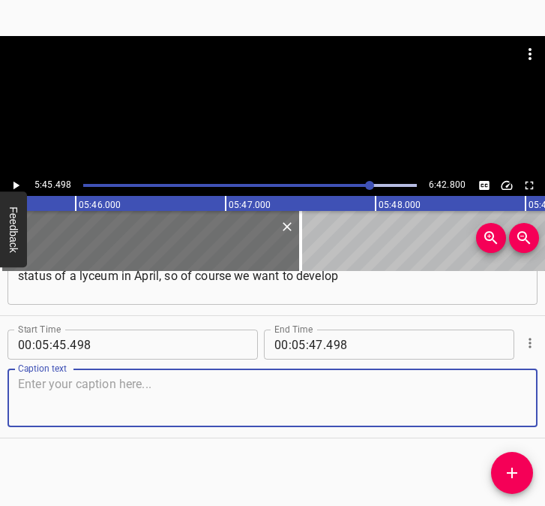
drag, startPoint x: 503, startPoint y: 390, endPoint x: 542, endPoint y: 388, distance: 39.1
click at [504, 390] on textarea at bounding box center [272, 398] width 509 height 43
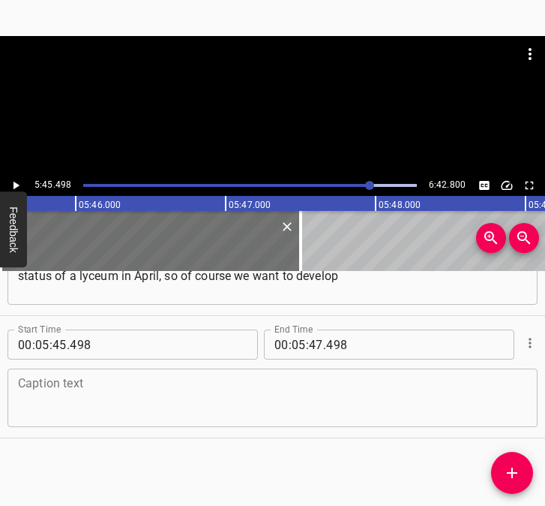
click at [70, 403] on textarea at bounding box center [272, 398] width 509 height 43
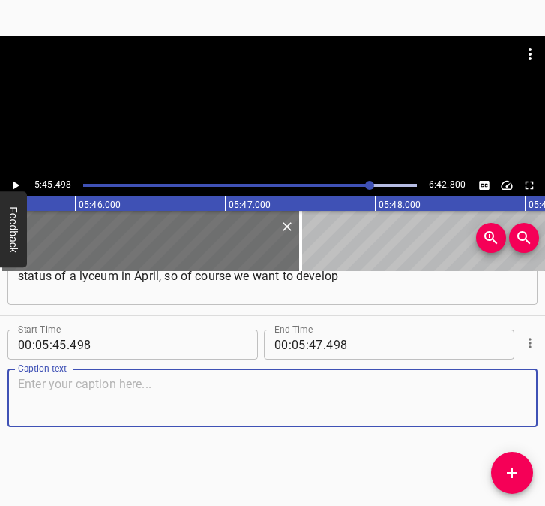
paste textarea "new study profiles. We want to develop those profiles that are needed and relev…"
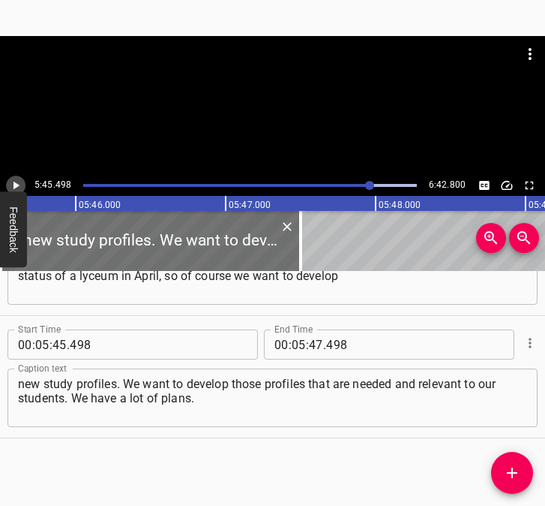
click at [17, 182] on icon "Play/Pause" at bounding box center [16, 186] width 14 height 14
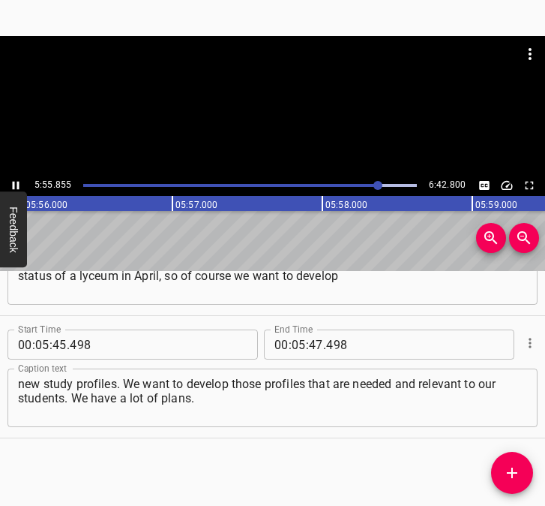
click at [18, 180] on icon "Play/Pause" at bounding box center [16, 186] width 14 height 14
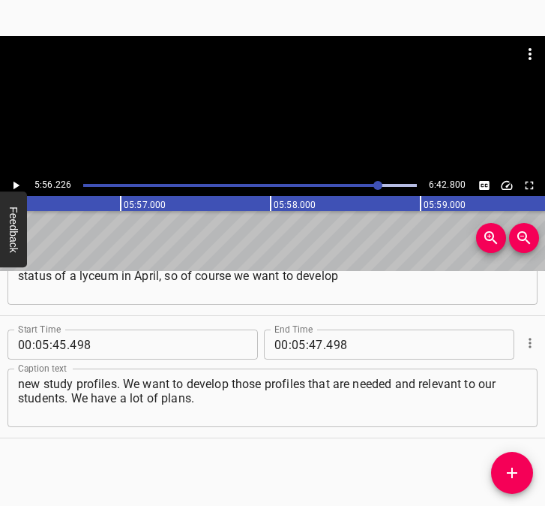
scroll to position [0, 53448]
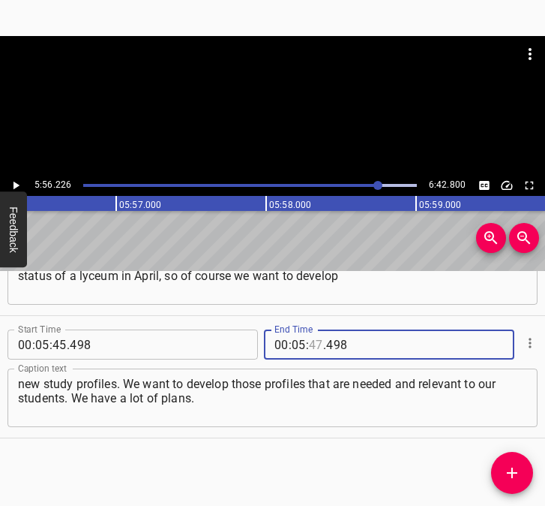
click at [309, 344] on input "number" at bounding box center [316, 344] width 14 height 30
click at [519, 469] on icon "Add Cue" at bounding box center [512, 473] width 18 height 18
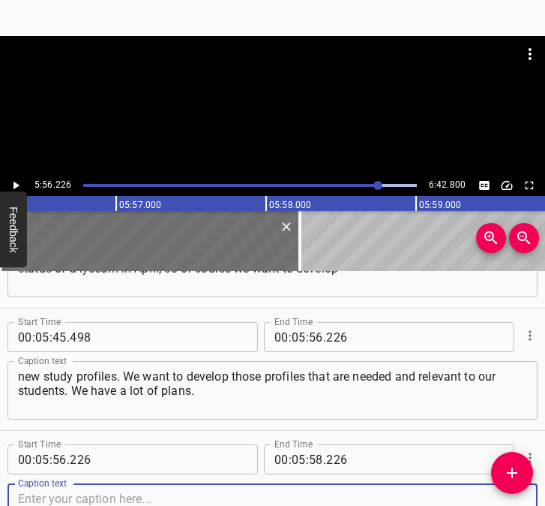
scroll to position [3504, 0]
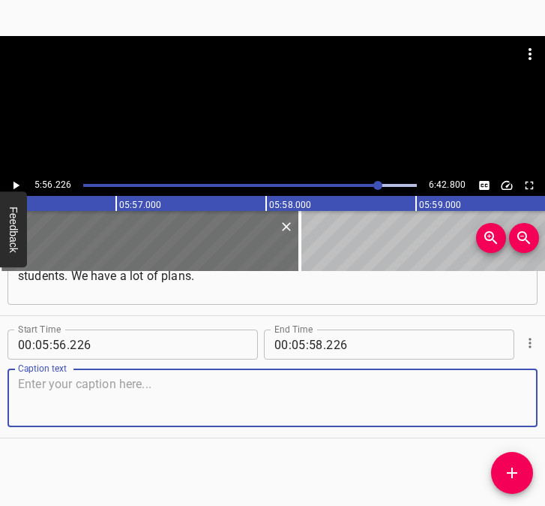
drag, startPoint x: 508, startPoint y: 407, endPoint x: 540, endPoint y: 407, distance: 32.3
click at [529, 407] on div "Start Time 00 : 05 : 56 . 226 Start Time End Time 00 : 05 : 58 . 226 End Time C…" at bounding box center [272, 377] width 545 height 122
click at [101, 395] on textarea at bounding box center [272, 398] width 509 height 43
paste textarea "Since the school used to be a school with an advanced study of English, we are …"
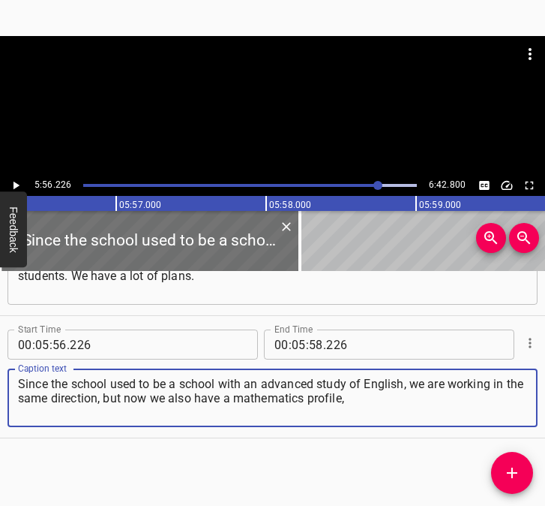
click at [15, 181] on icon "Play/Pause" at bounding box center [16, 186] width 14 height 14
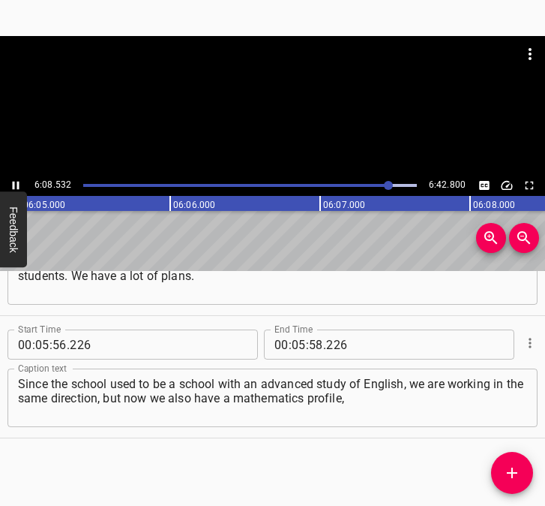
click at [14, 181] on icon "Play/Pause" at bounding box center [16, 186] width 14 height 14
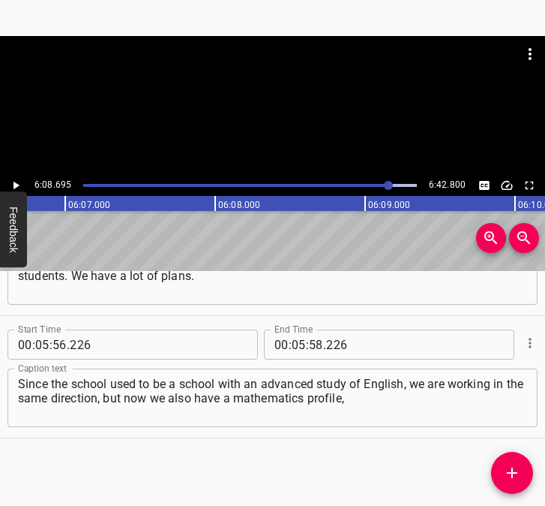
scroll to position [0, 55319]
click at [294, 345] on input "number" at bounding box center [299, 344] width 14 height 30
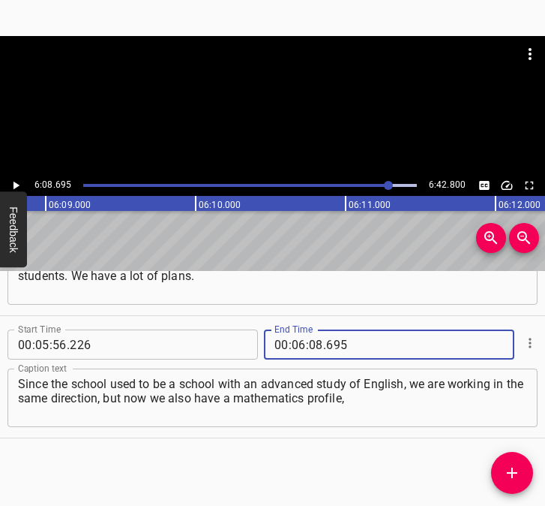
click at [507, 470] on icon "Add Cue" at bounding box center [512, 473] width 18 height 18
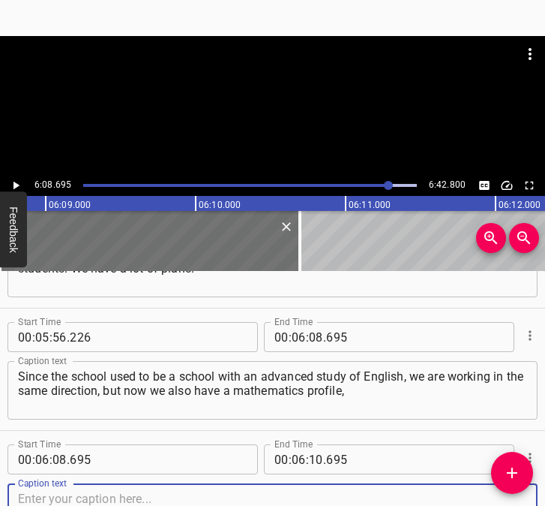
scroll to position [3626, 0]
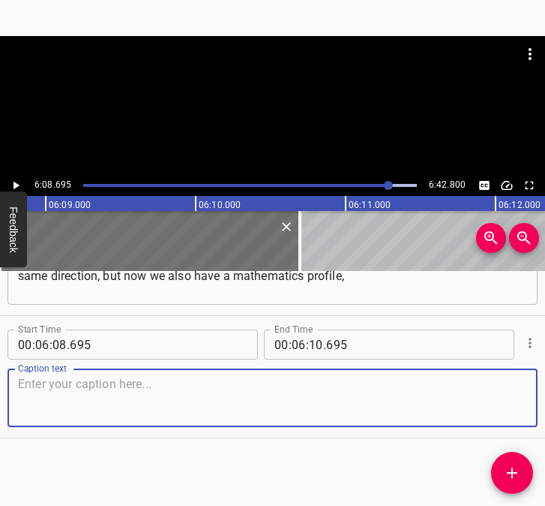
drag, startPoint x: 491, startPoint y: 411, endPoint x: 545, endPoint y: 407, distance: 53.4
click at [497, 410] on textarea at bounding box center [272, 398] width 509 height 43
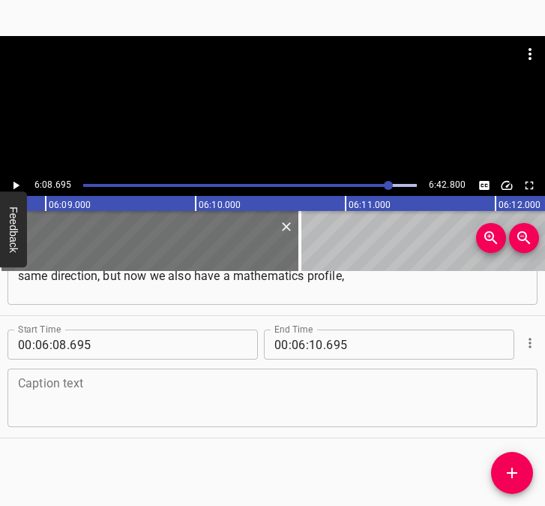
click at [102, 402] on textarea at bounding box center [272, 398] width 509 height 43
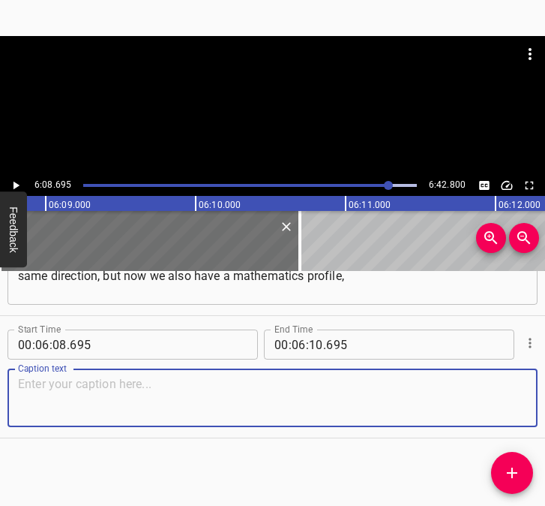
paste textarea "and we want something else. We have plans, but we understand... I realise that …"
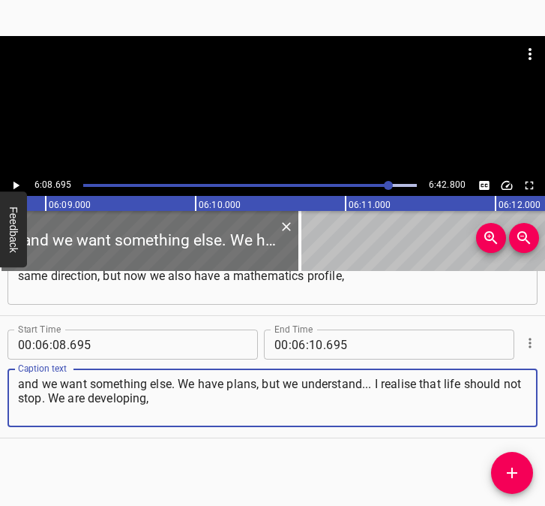
click at [21, 185] on icon "Play/Pause" at bounding box center [16, 186] width 14 height 14
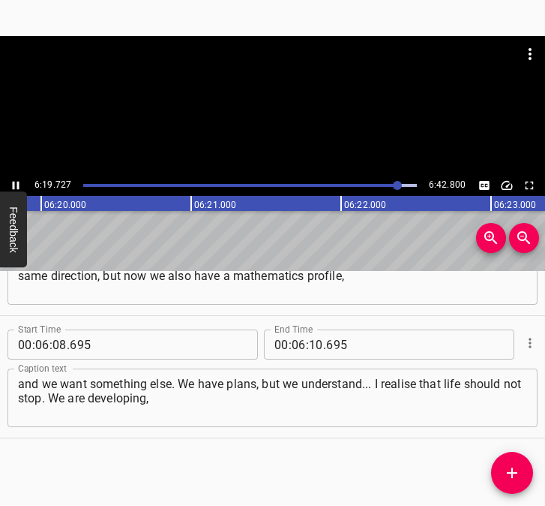
click at [17, 179] on icon "Play/Pause" at bounding box center [16, 186] width 14 height 14
click at [310, 349] on input "number" at bounding box center [316, 344] width 14 height 30
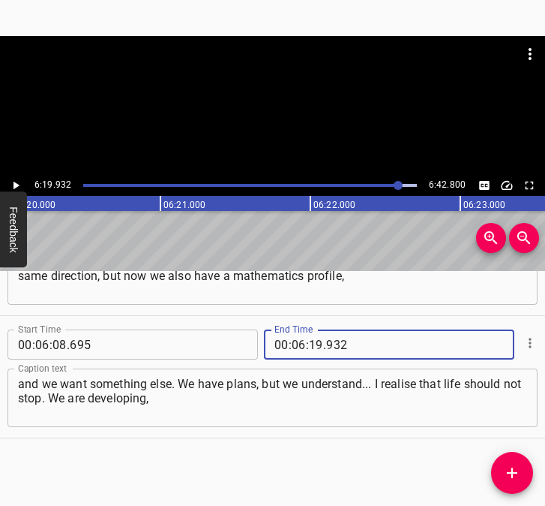
click at [509, 473] on icon "Add Cue" at bounding box center [512, 473] width 18 height 18
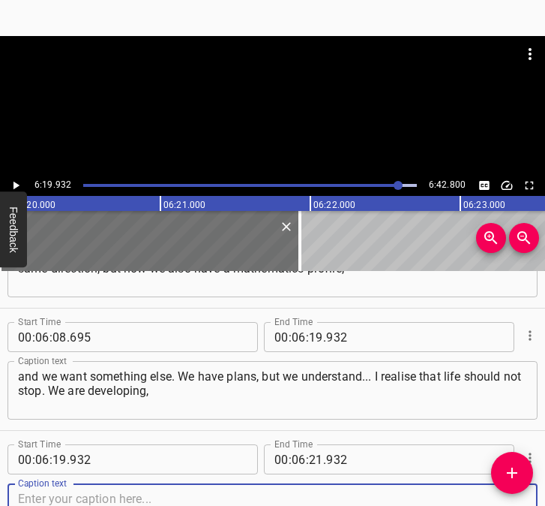
scroll to position [3749, 0]
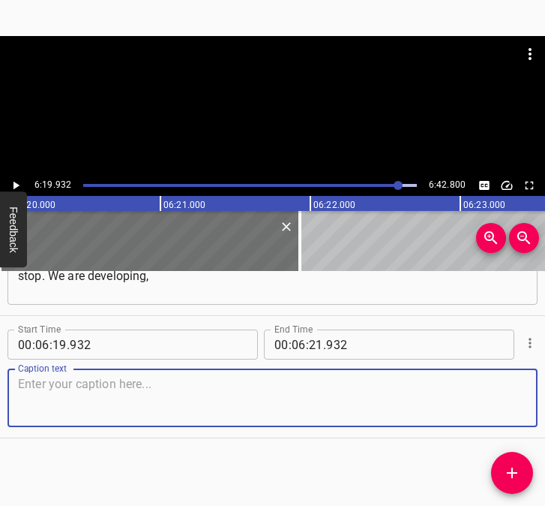
drag, startPoint x: 506, startPoint y: 402, endPoint x: 545, endPoint y: 403, distance: 38.3
click at [545, 403] on div "Start Time 00 : 00 : 05 . 426 Start Time End Time 00 : 00 : 16 . 121 End Time C…" at bounding box center [272, 388] width 545 height 235
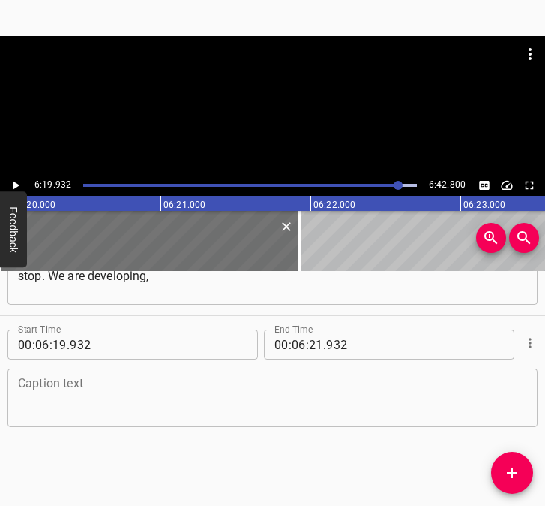
click at [206, 405] on textarea at bounding box center [272, 398] width 509 height 43
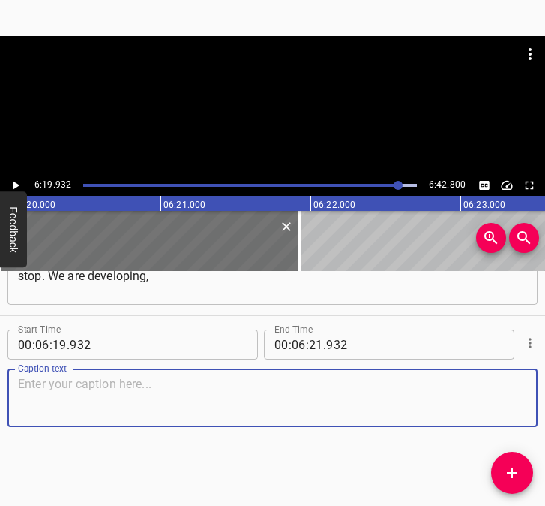
paste textarea "and this is what our children need, what the students need – development, impro…"
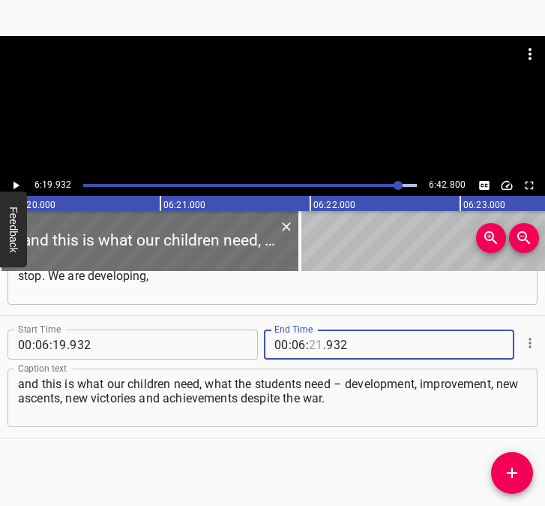
click at [315, 345] on input "number" at bounding box center [316, 344] width 14 height 30
click at [14, 186] on icon "Play/Pause" at bounding box center [17, 186] width 6 height 8
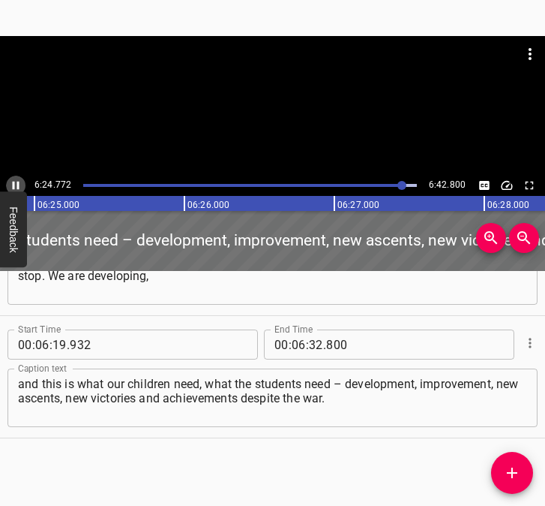
click at [19, 182] on icon "Play/Pause" at bounding box center [16, 186] width 7 height 8
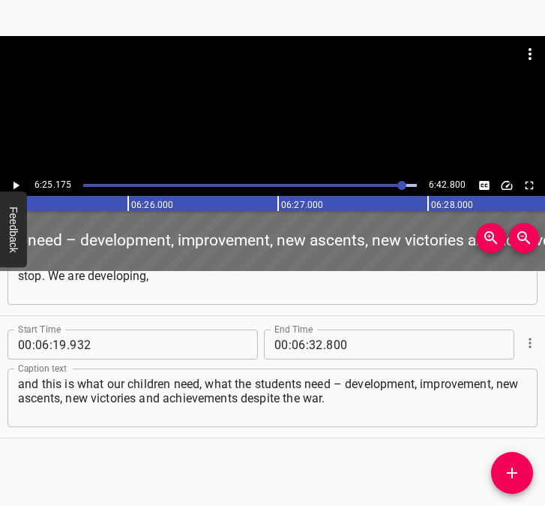
scroll to position [0, 57792]
click at [14, 186] on icon "Play/Pause" at bounding box center [17, 186] width 6 height 8
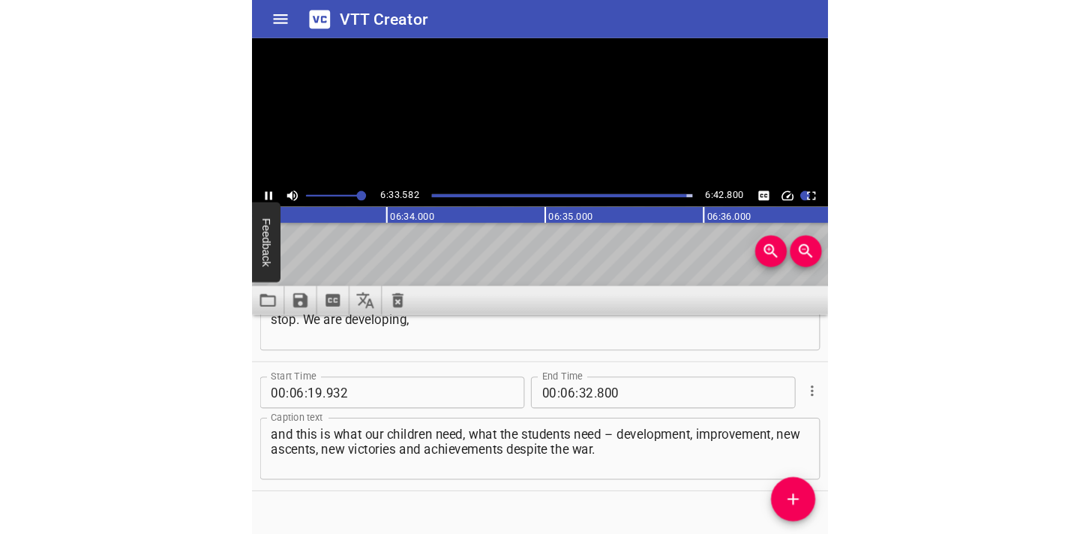
scroll to position [3512, 0]
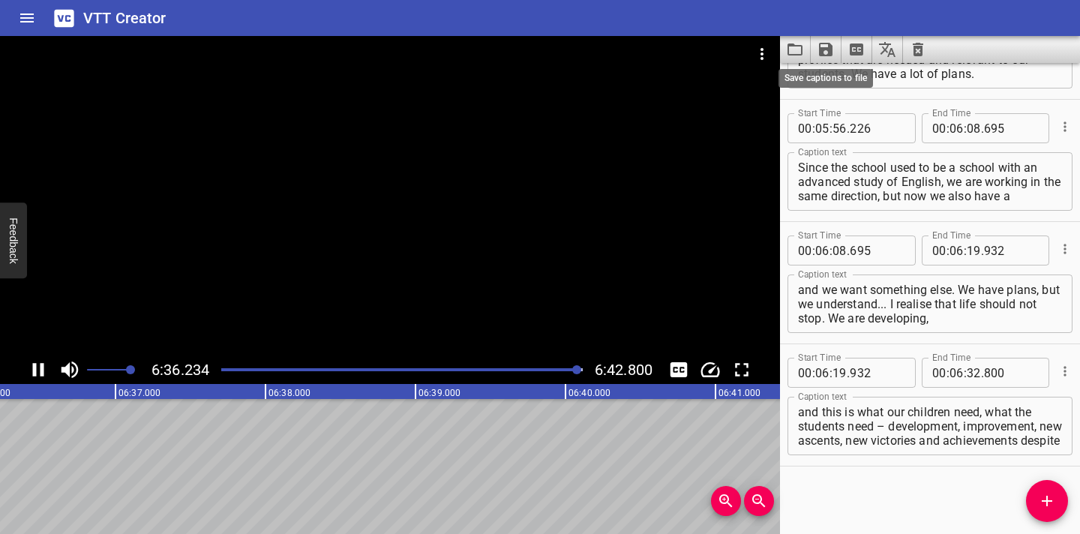
click at [821, 52] on icon "Save captions to file" at bounding box center [826, 50] width 14 height 14
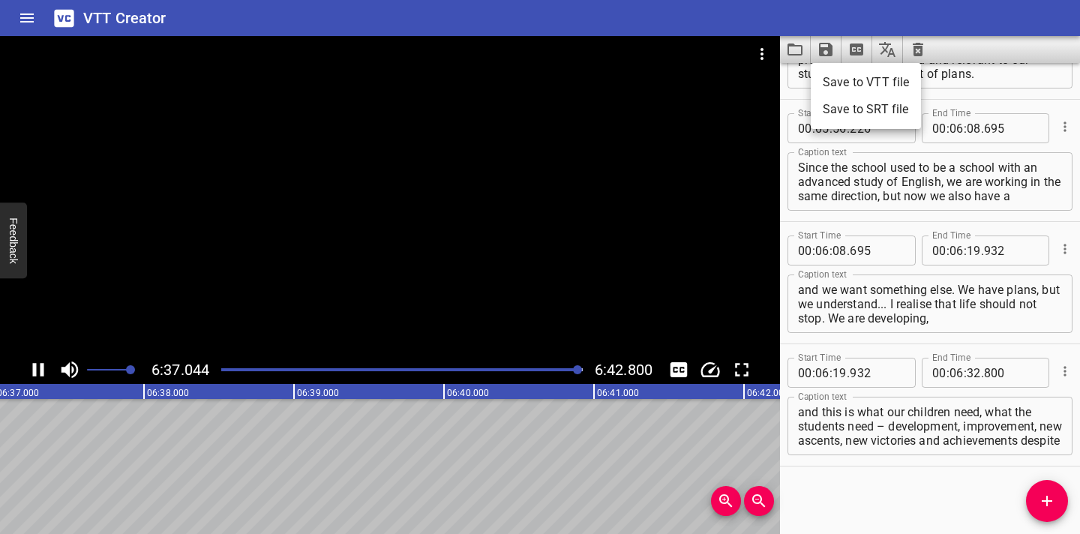
click at [837, 85] on li "Save to VTT file" at bounding box center [866, 82] width 110 height 27
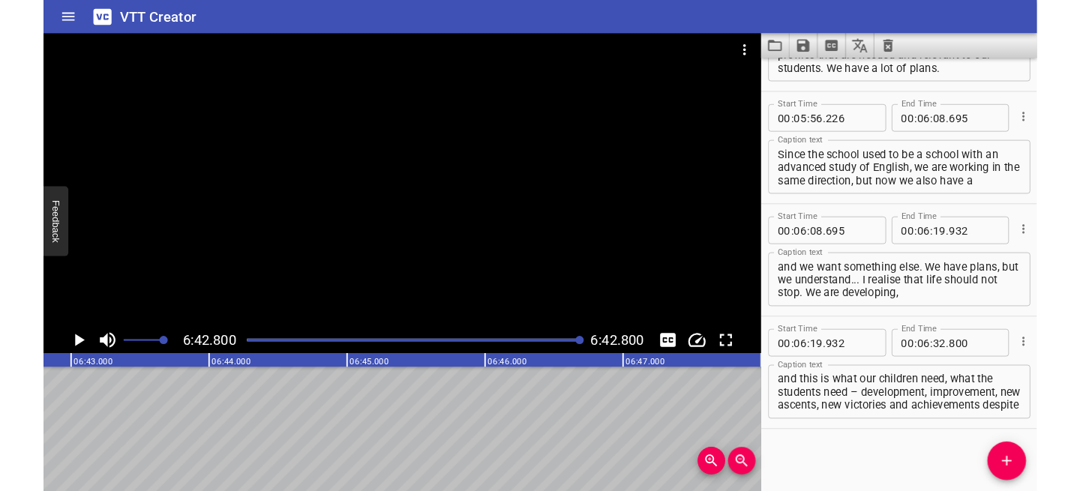
scroll to position [3555, 0]
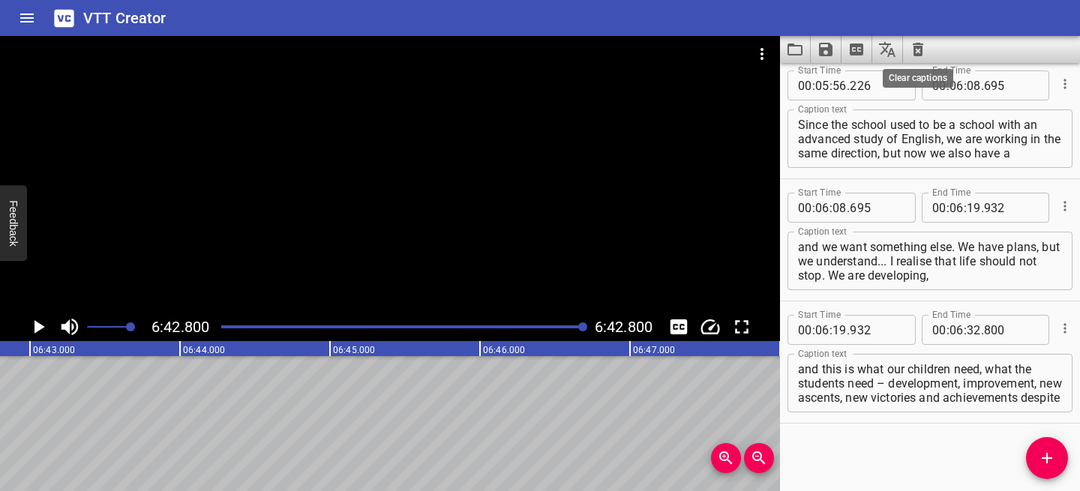
click at [913, 49] on icon "Clear captions" at bounding box center [918, 50] width 18 height 18
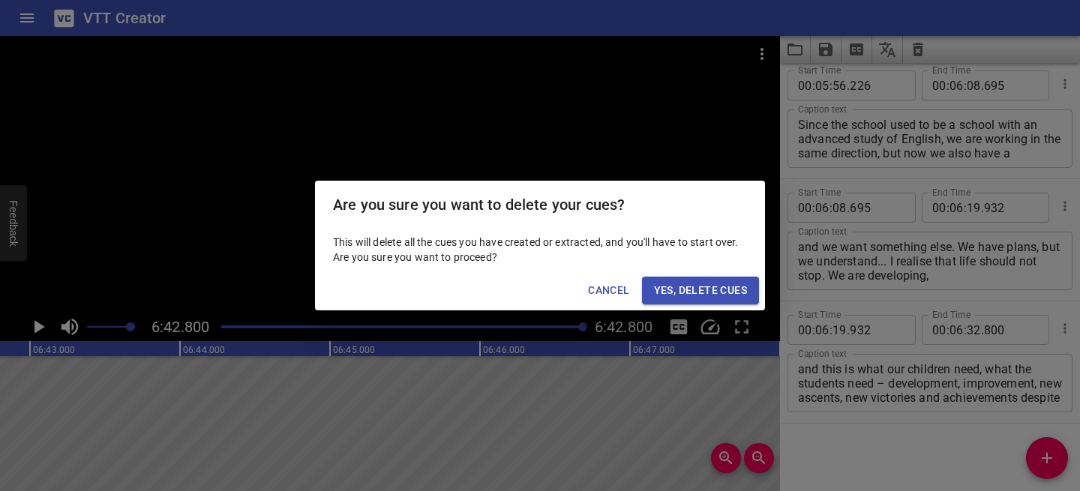
drag, startPoint x: 738, startPoint y: 287, endPoint x: 776, endPoint y: 158, distance: 134.4
click at [738, 286] on span "Yes, Delete Cues" at bounding box center [700, 290] width 93 height 19
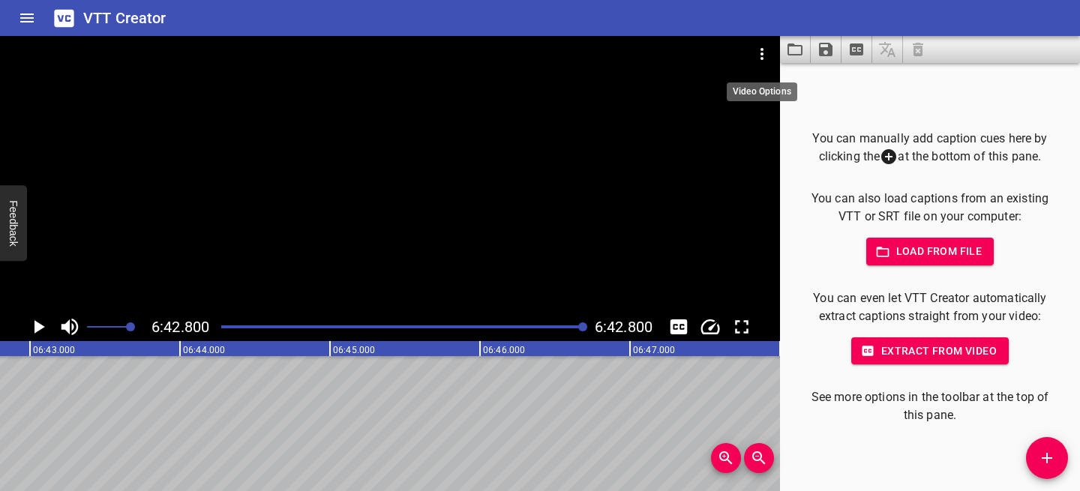
click at [757, 50] on icon "Video Options" at bounding box center [762, 54] width 18 height 18
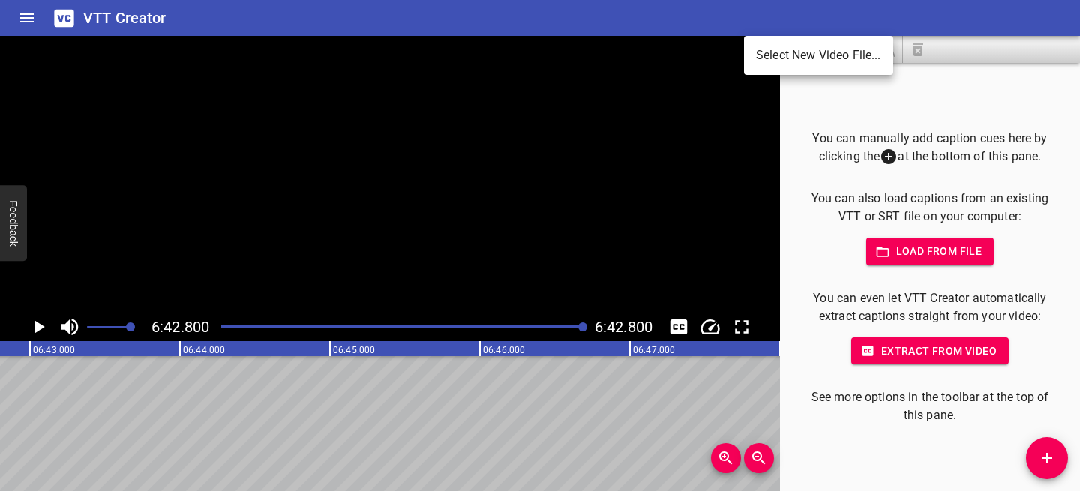
click at [761, 51] on li "Select New Video File..." at bounding box center [818, 55] width 149 height 27
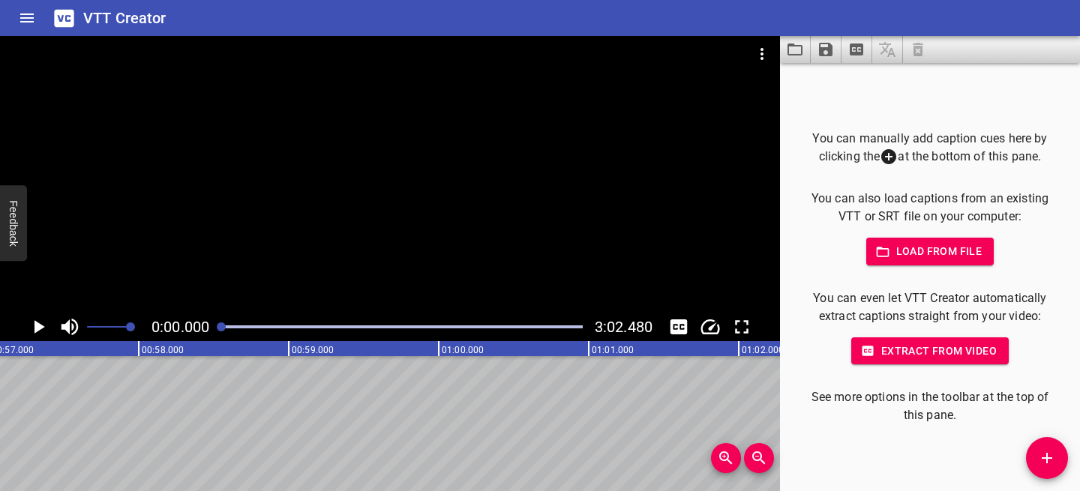
scroll to position [0, 0]
click at [38, 326] on icon "Play/Pause" at bounding box center [40, 327] width 11 height 14
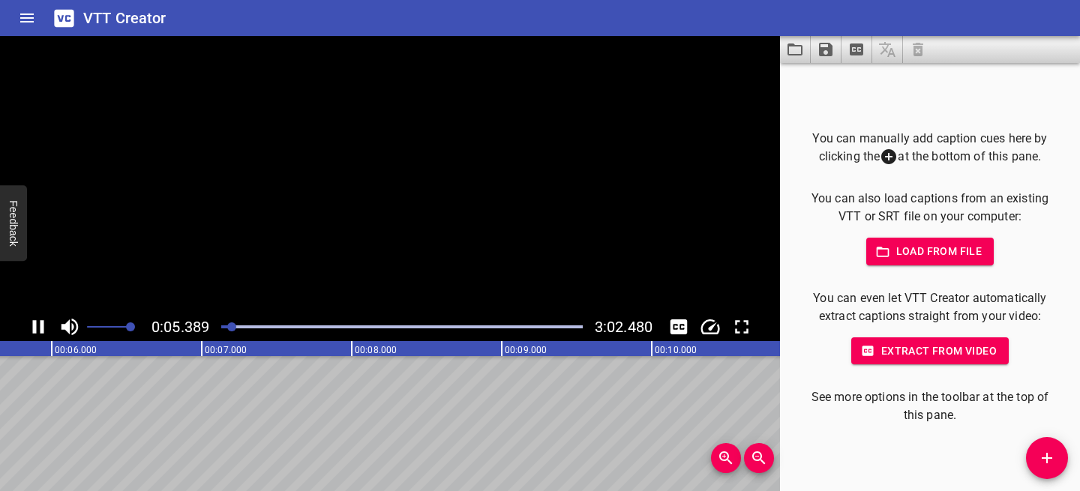
click at [38, 326] on icon "Play/Pause" at bounding box center [38, 327] width 23 height 23
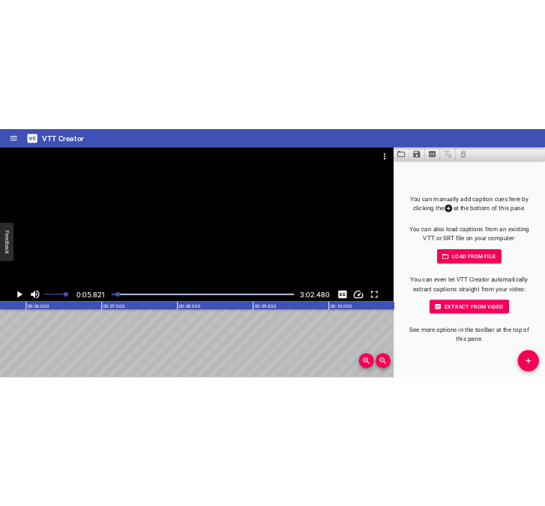
scroll to position [0, 873]
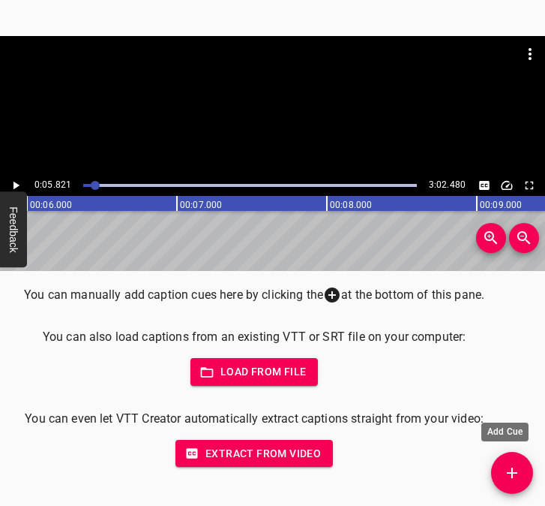
click at [518, 465] on icon "Add Cue" at bounding box center [512, 473] width 18 height 18
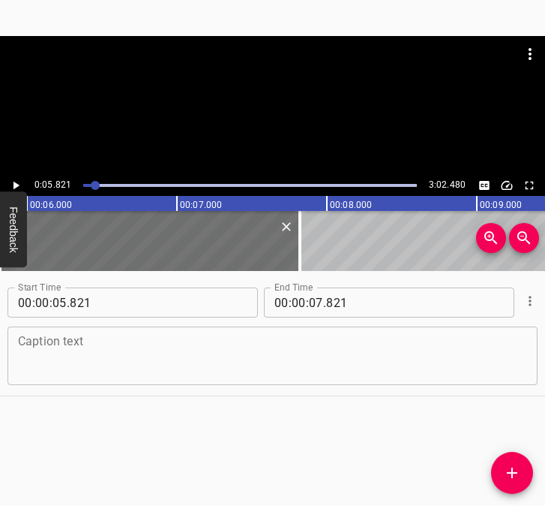
click at [79, 361] on textarea at bounding box center [272, 356] width 509 height 43
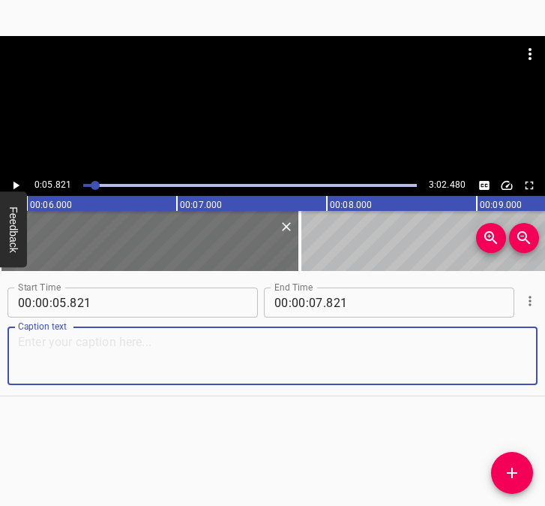
paste textarea "We were all here: my husband, me, my mother. We were here, in [GEOGRAPHIC_DATA]…"
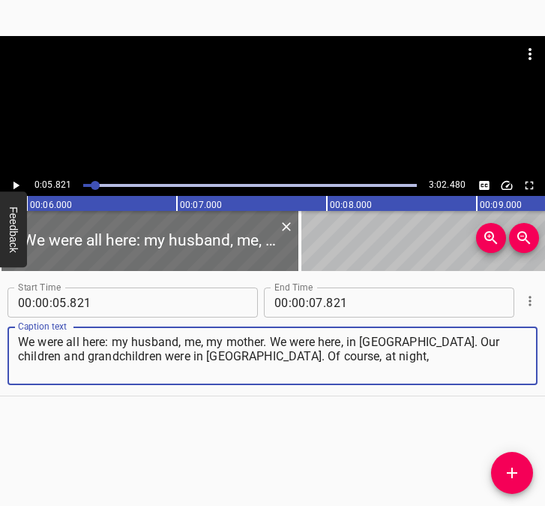
click at [12, 182] on icon "Play/Pause" at bounding box center [16, 186] width 14 height 14
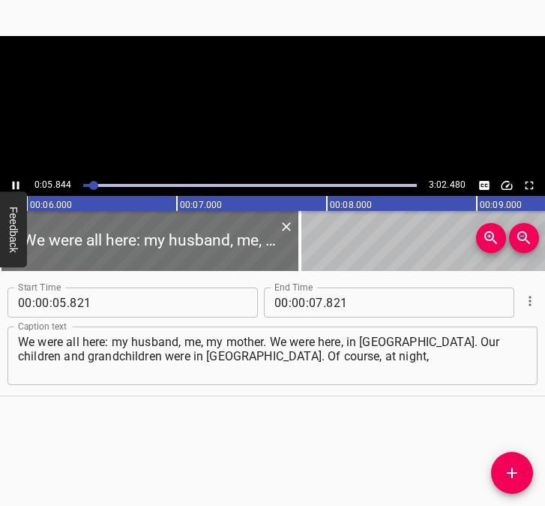
scroll to position [0, 876]
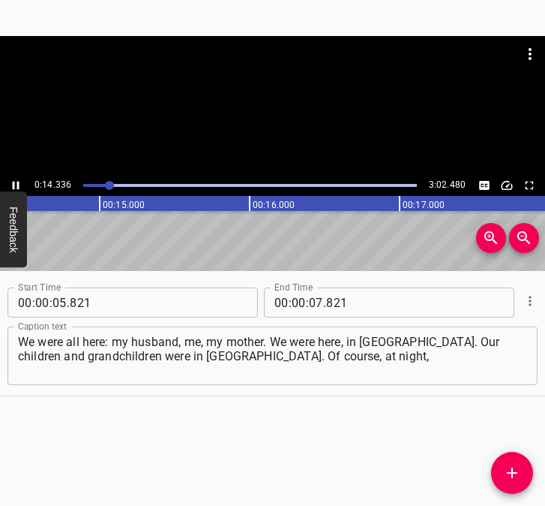
click at [14, 181] on icon "Play/Pause" at bounding box center [16, 186] width 14 height 14
click at [311, 302] on input "number" at bounding box center [316, 302] width 14 height 30
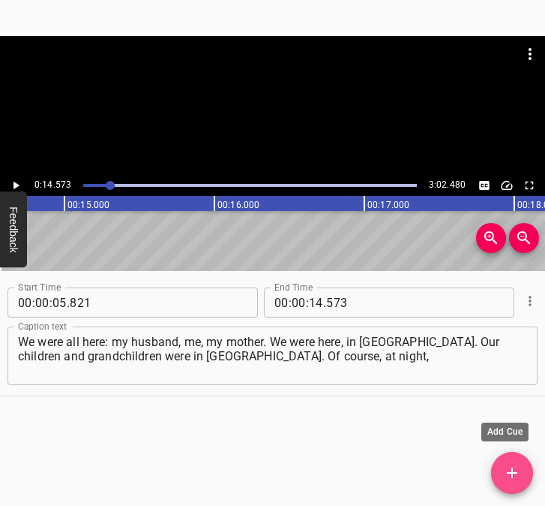
click at [517, 466] on icon "Add Cue" at bounding box center [512, 473] width 18 height 18
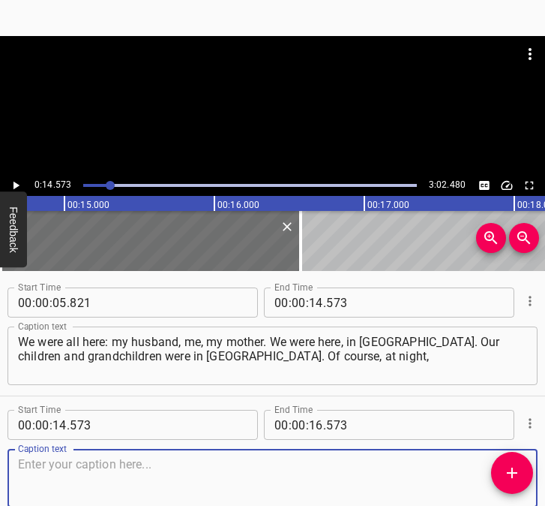
scroll to position [80, 0]
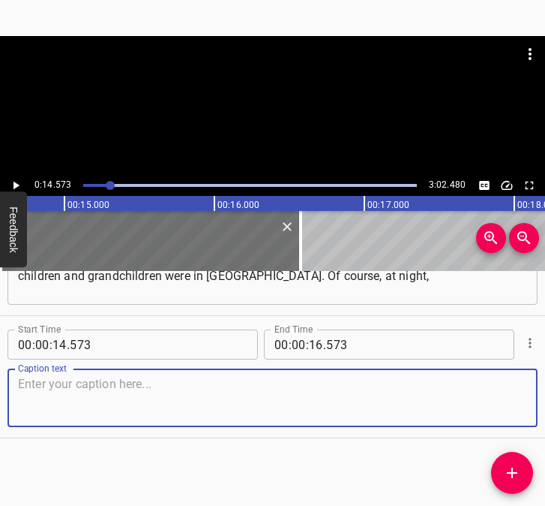
drag, startPoint x: 497, startPoint y: 407, endPoint x: 544, endPoint y: 383, distance: 52.3
click at [526, 392] on div "Start Time 00 : 00 : 14 . 573 Start Time End Time 00 : 00 : 16 . 573 End Time C…" at bounding box center [272, 377] width 545 height 122
click at [202, 387] on textarea at bounding box center [272, 398] width 509 height 43
paste textarea "when we heard the sounds of missiles and planes, we were scared. We didn’t unde…"
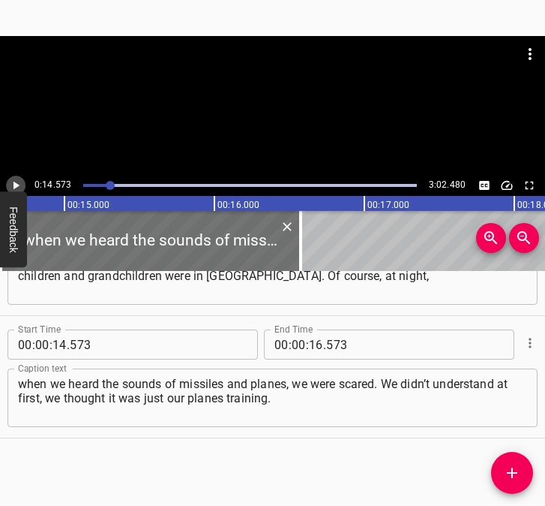
click at [12, 184] on icon "Play/Pause" at bounding box center [16, 186] width 14 height 14
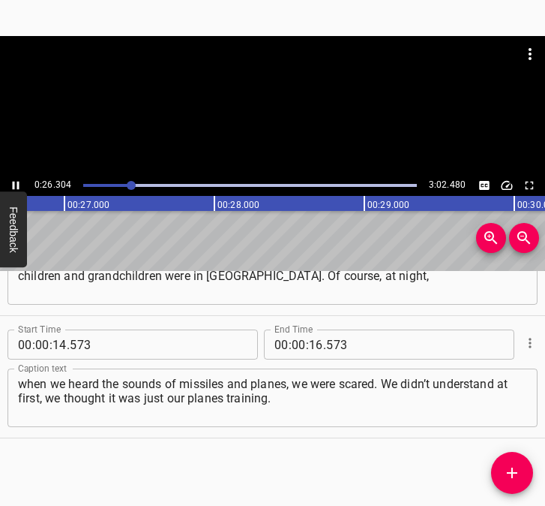
click at [15, 183] on icon "Play/Pause" at bounding box center [16, 186] width 14 height 14
click at [317, 347] on input "number" at bounding box center [316, 344] width 14 height 30
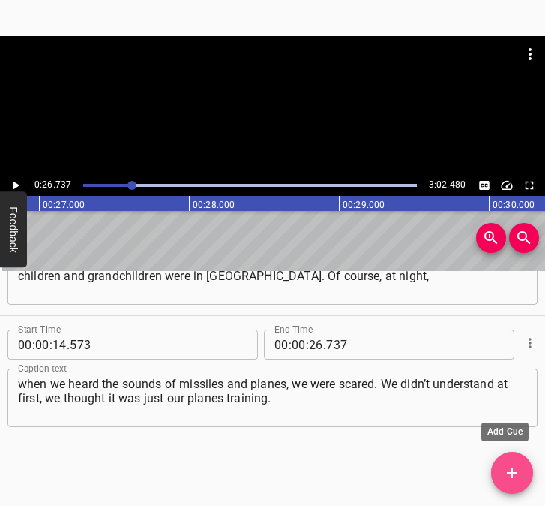
click at [525, 473] on span "Add Cue" at bounding box center [512, 473] width 42 height 18
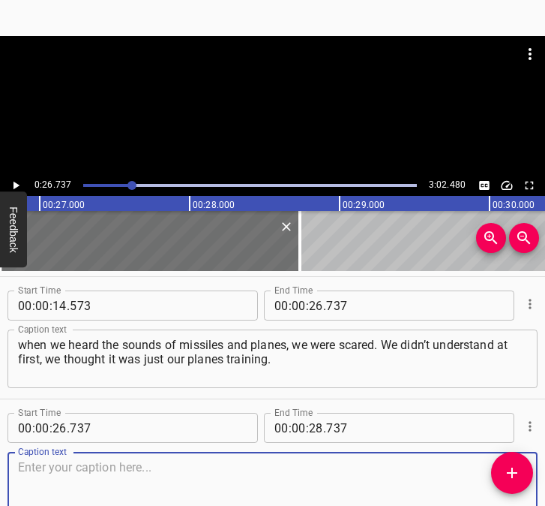
scroll to position [203, 0]
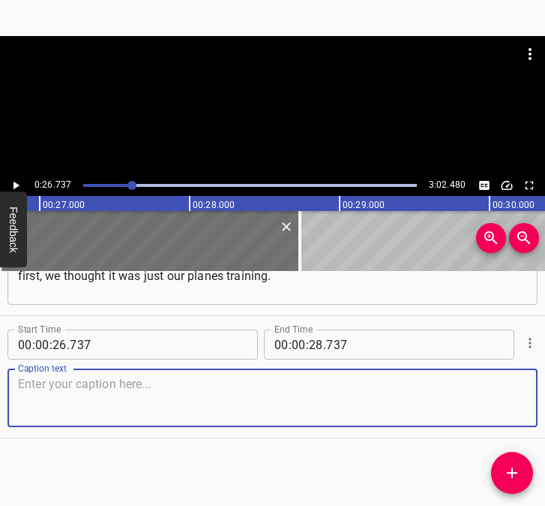
drag, startPoint x: 504, startPoint y: 407, endPoint x: 540, endPoint y: 395, distance: 38.2
click at [509, 405] on textarea at bounding box center [272, 398] width 509 height 43
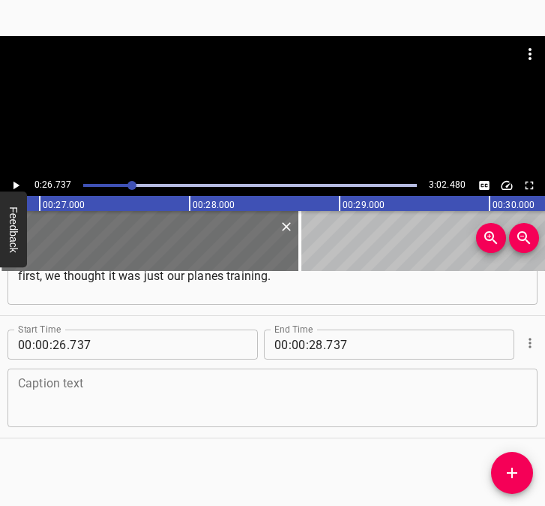
click at [170, 374] on div "Caption text" at bounding box center [273, 397] width 530 height 59
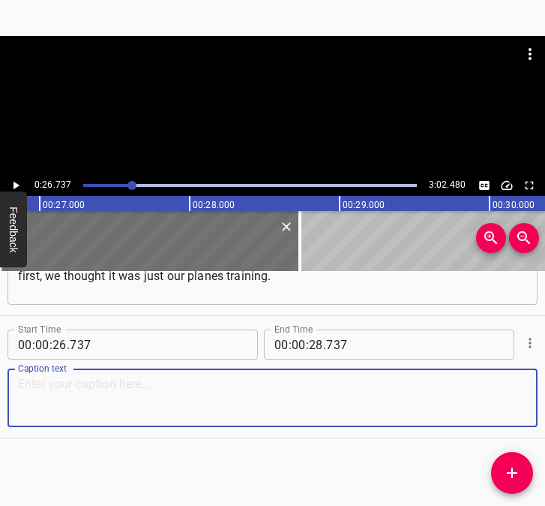
paste textarea "But then, when we realised that it was a war, we got scared. The man spent the …"
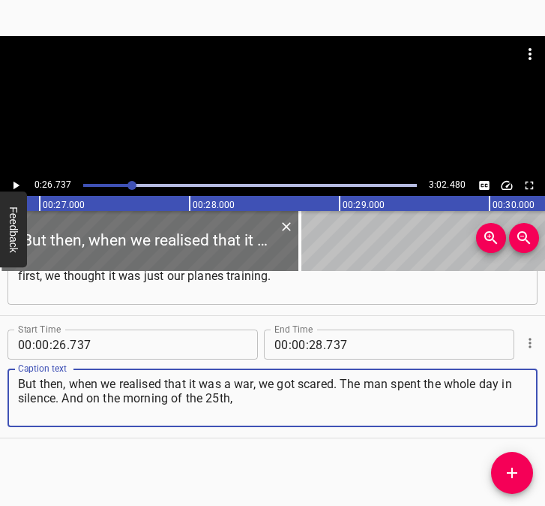
click at [19, 183] on icon "Play/Pause" at bounding box center [16, 186] width 14 height 14
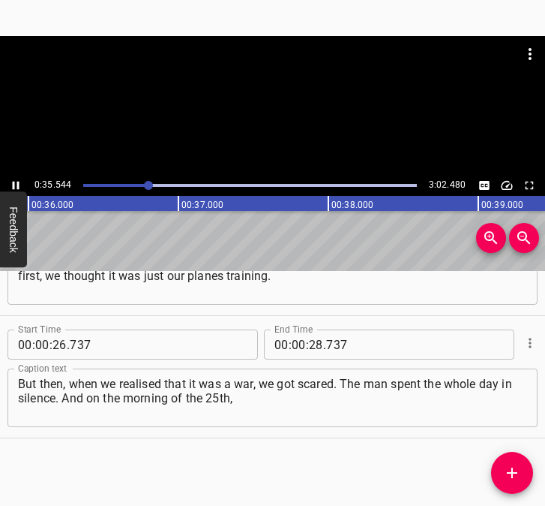
click at [12, 182] on icon "Play/Pause" at bounding box center [16, 186] width 14 height 14
click at [309, 344] on input "number" at bounding box center [316, 344] width 14 height 30
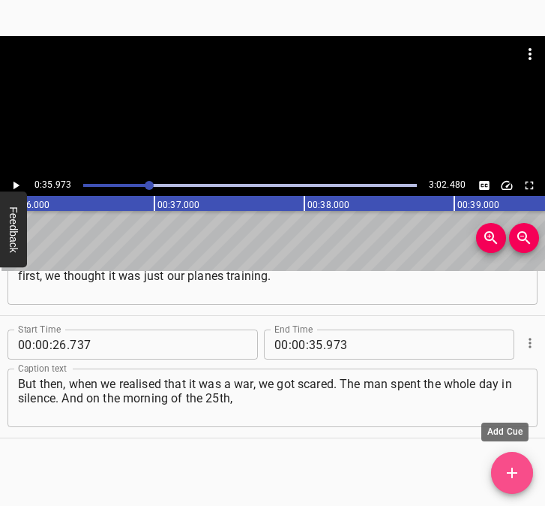
click at [521, 469] on icon "Add Cue" at bounding box center [512, 473] width 18 height 18
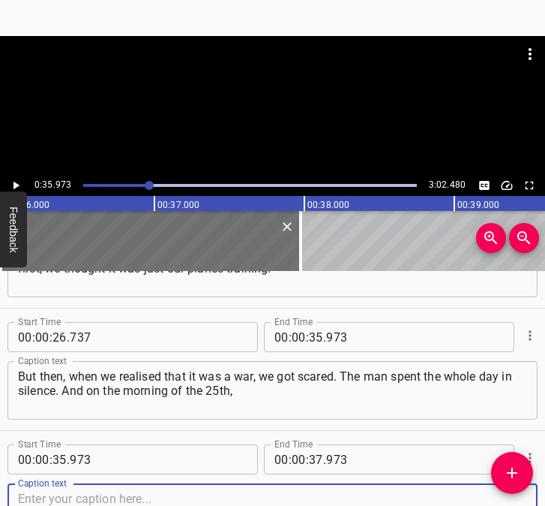
scroll to position [325, 0]
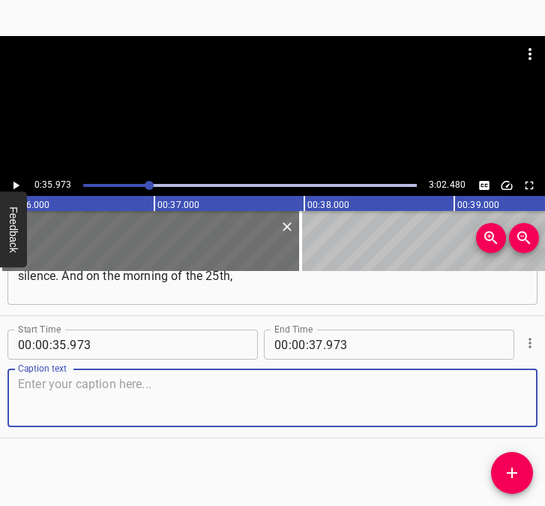
drag, startPoint x: 494, startPoint y: 398, endPoint x: 527, endPoint y: 389, distance: 33.5
click at [527, 389] on div "Start Time 00 : 00 : 35 . 973 Start Time End Time 00 : 00 : 37 . 973 End Time C…" at bounding box center [272, 377] width 545 height 122
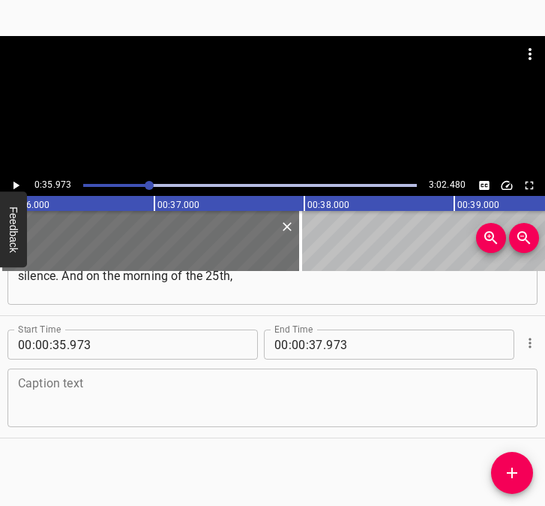
click at [227, 391] on textarea at bounding box center [272, 398] width 509 height 43
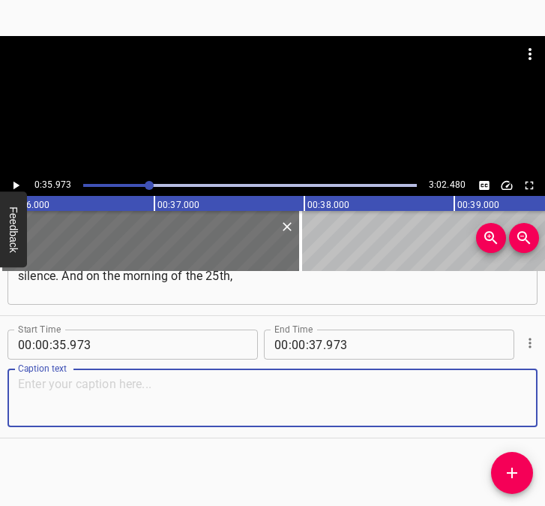
paste textarea "the [DEMOGRAPHIC_DATA] man took his documents and went to the military registra…"
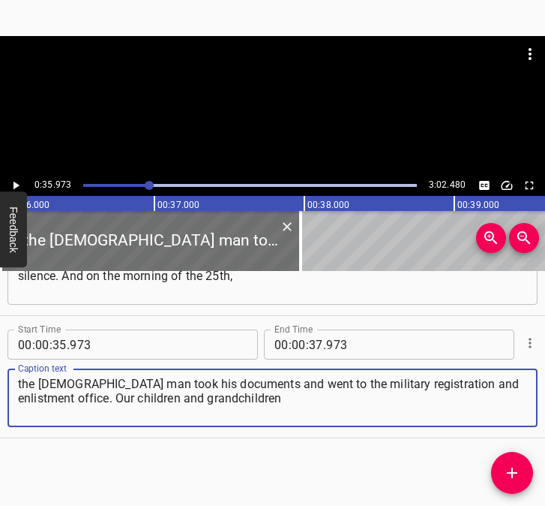
click at [15, 185] on icon "Play/Pause" at bounding box center [17, 186] width 6 height 8
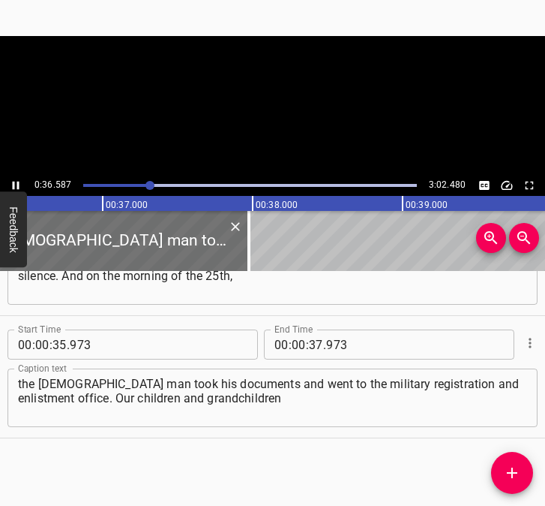
scroll to position [0, 5489]
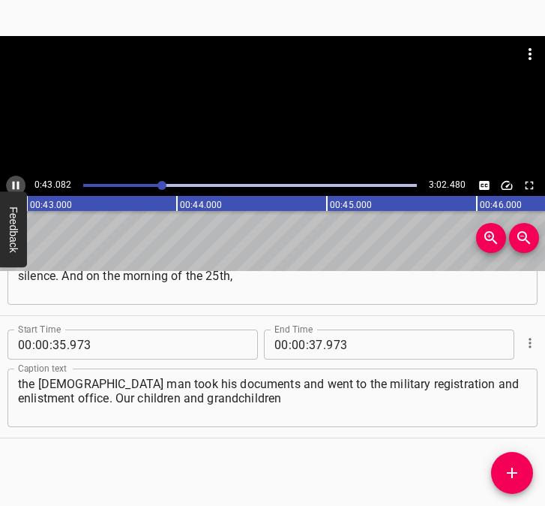
click at [19, 180] on icon "Play/Pause" at bounding box center [16, 186] width 14 height 14
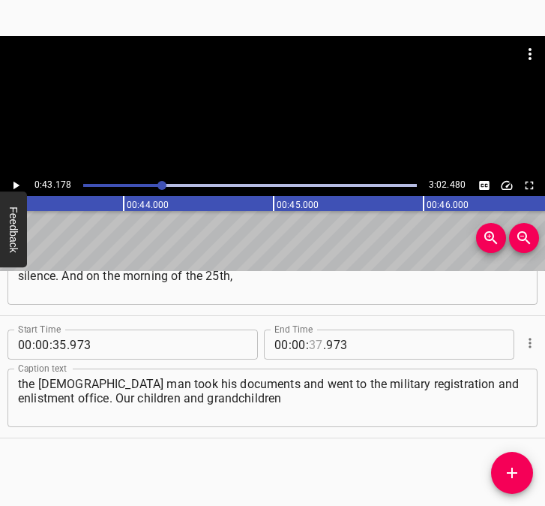
click at [310, 342] on input "number" at bounding box center [316, 344] width 14 height 30
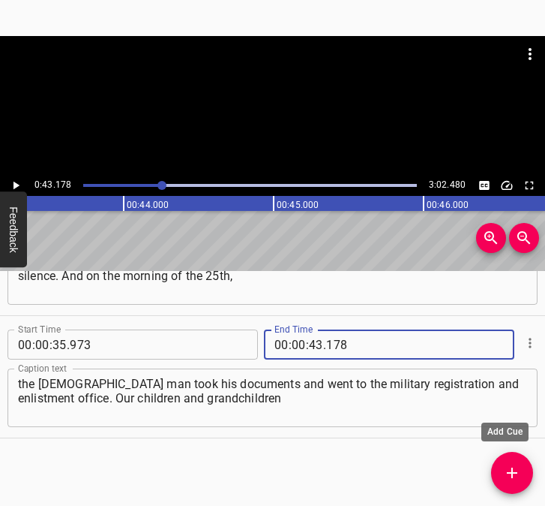
click at [507, 468] on icon "Add Cue" at bounding box center [512, 473] width 18 height 18
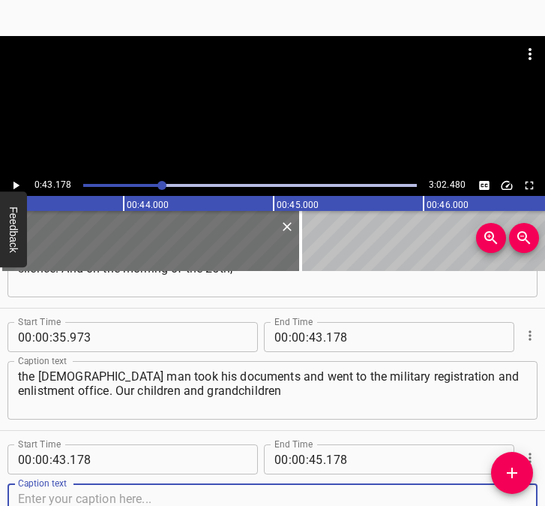
scroll to position [447, 0]
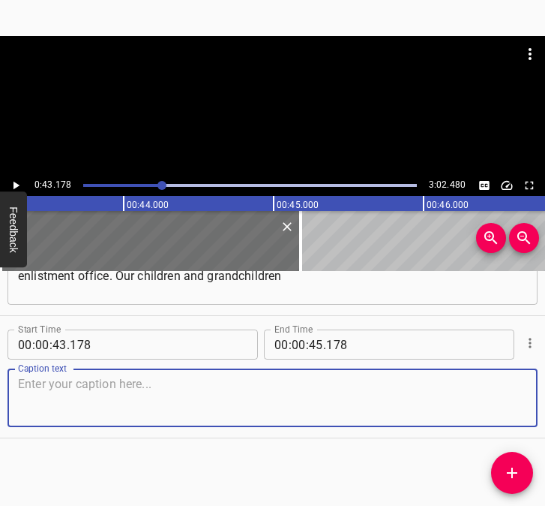
drag, startPoint x: 495, startPoint y: 395, endPoint x: 533, endPoint y: 382, distance: 39.9
click at [506, 392] on textarea at bounding box center [272, 398] width 509 height 43
click at [49, 410] on textarea at bounding box center [272, 398] width 509 height 43
paste textarea "could not leave [GEOGRAPHIC_DATA] because of the traffic jams. And I went to th…"
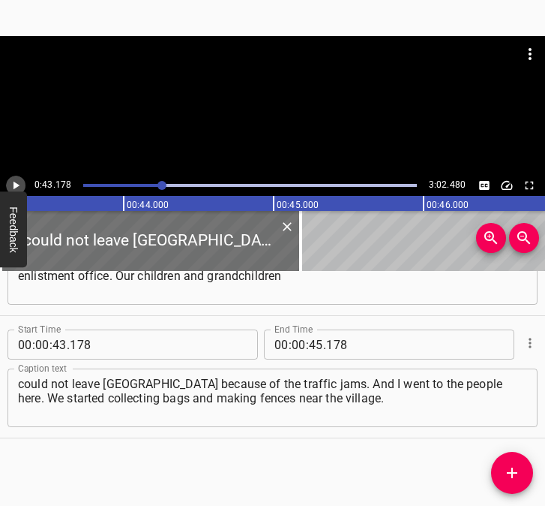
click at [14, 182] on icon "Play/Pause" at bounding box center [17, 186] width 6 height 8
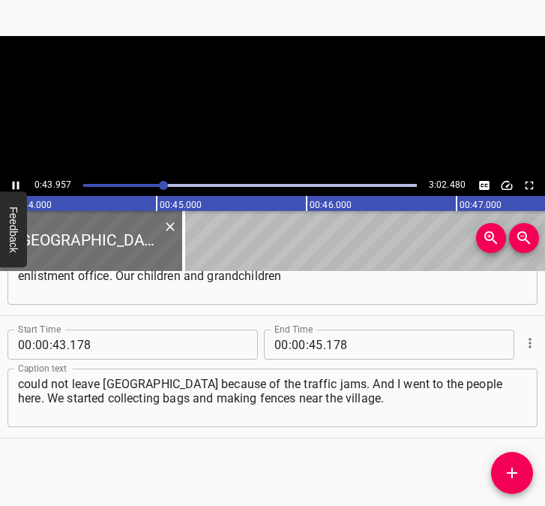
scroll to position [0, 6633]
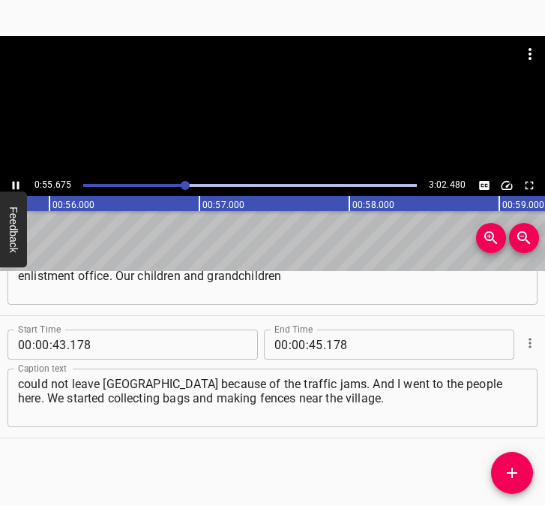
click at [13, 180] on icon "Play/Pause" at bounding box center [16, 186] width 14 height 14
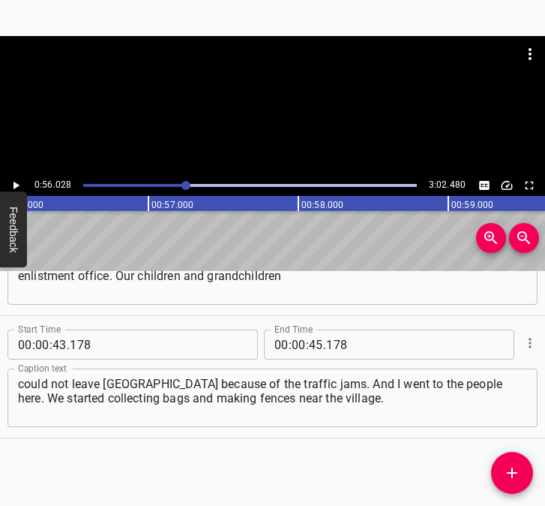
scroll to position [0, 8406]
click at [314, 345] on input "number" at bounding box center [316, 344] width 14 height 30
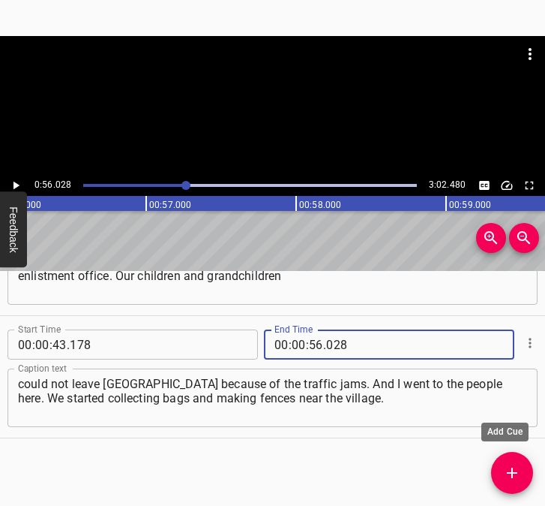
click at [507, 463] on button "Add Cue" at bounding box center [512, 473] width 42 height 42
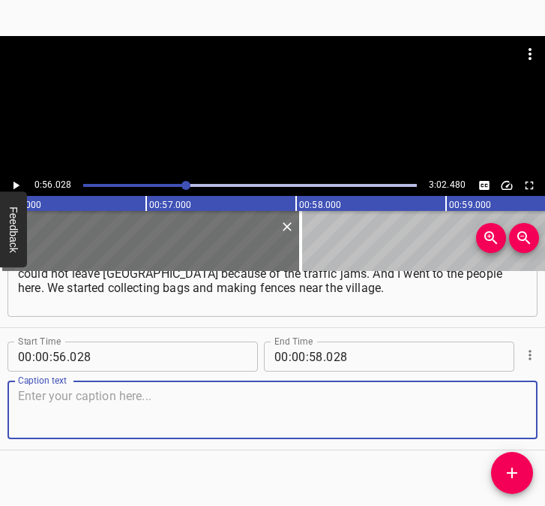
scroll to position [569, 0]
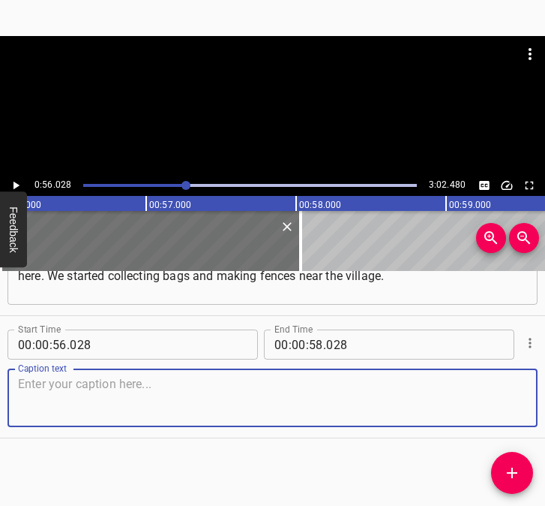
drag, startPoint x: 511, startPoint y: 396, endPoint x: 542, endPoint y: 388, distance: 31.8
click at [542, 388] on div "Start Time 00 : 00 : 05 . 821 Start Time End Time 00 : 00 : 14 . 573 End Time C…" at bounding box center [272, 388] width 545 height 235
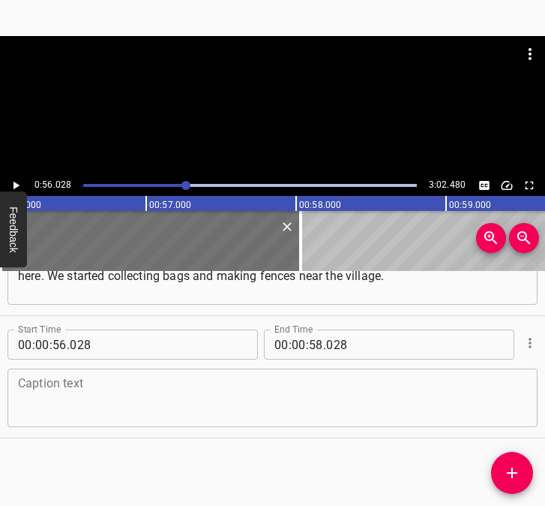
click at [178, 401] on textarea at bounding box center [272, 398] width 509 height 43
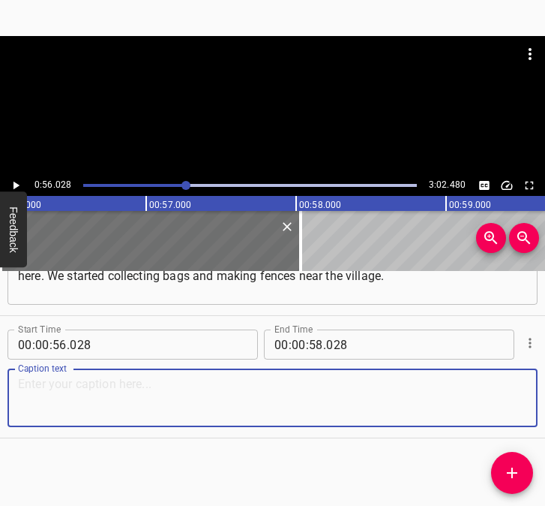
paste textarea "Then we wove nets. And then we brought food to the guys at the checkpoints and …"
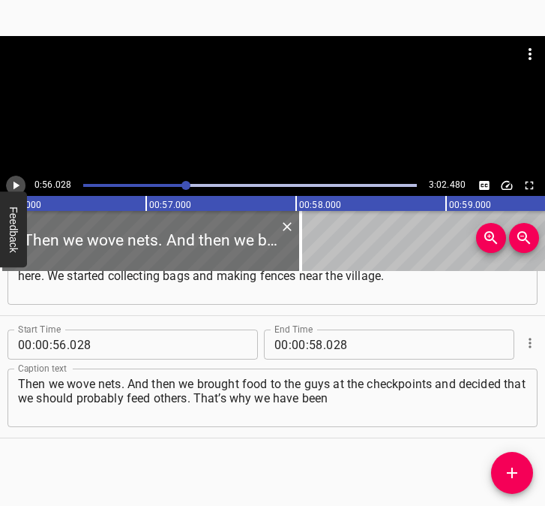
click at [18, 181] on icon "Play/Pause" at bounding box center [16, 186] width 14 height 14
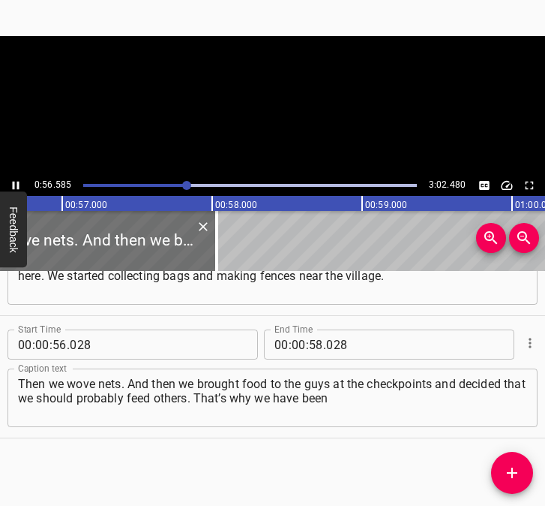
scroll to position [0, 8530]
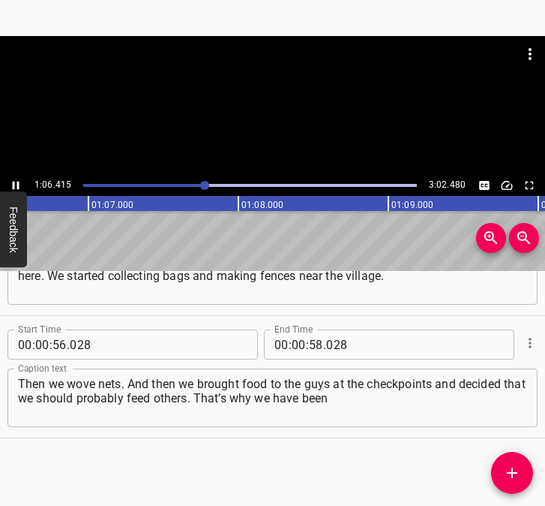
click at [13, 182] on icon "Play/Pause" at bounding box center [16, 186] width 7 height 8
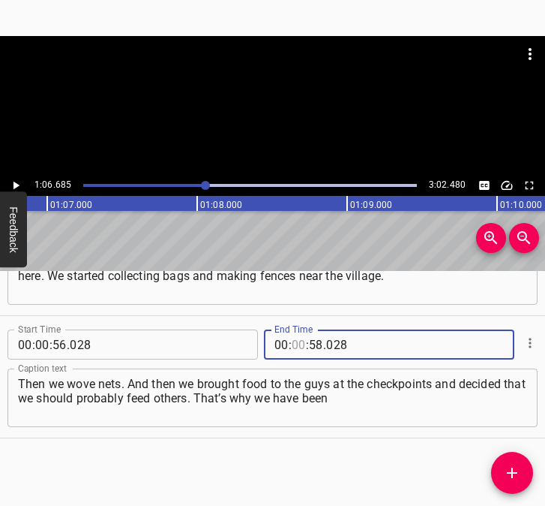
click at [292, 342] on input "number" at bounding box center [299, 344] width 14 height 30
click at [514, 473] on icon "Add Cue" at bounding box center [512, 472] width 11 height 11
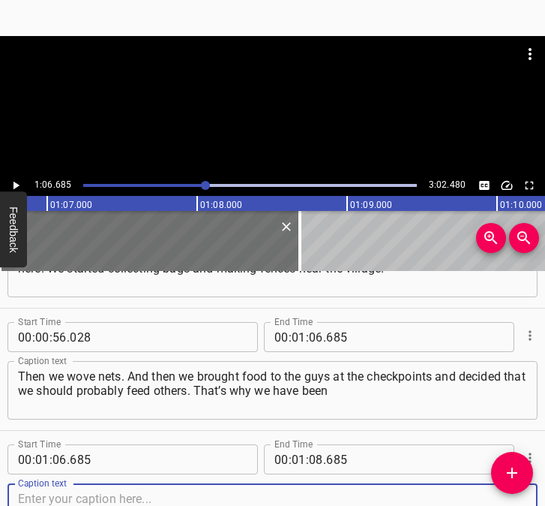
scroll to position [692, 0]
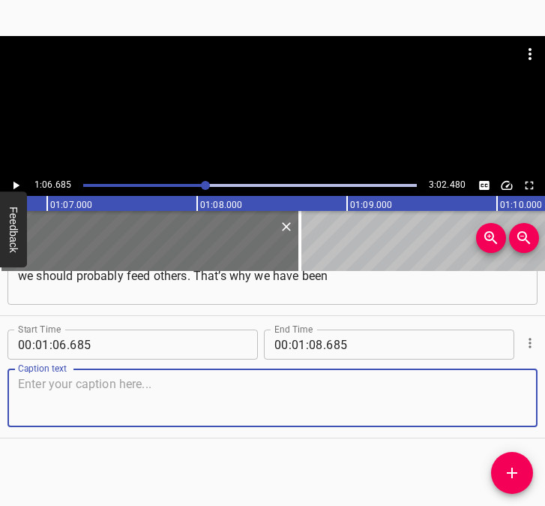
drag, startPoint x: 500, startPoint y: 405, endPoint x: 532, endPoint y: 395, distance: 33.2
click at [519, 398] on div "Caption text" at bounding box center [273, 397] width 530 height 59
click at [67, 404] on textarea at bounding box center [272, 398] width 509 height 43
paste textarea "here since February. We work every week. We have probably already had more than…"
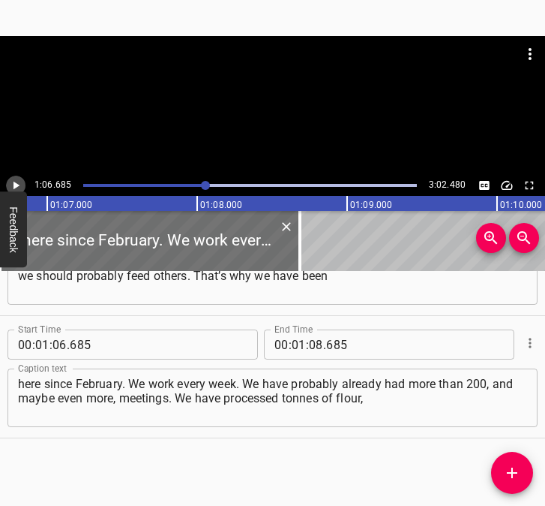
click at [16, 179] on icon "Play/Pause" at bounding box center [16, 186] width 14 height 14
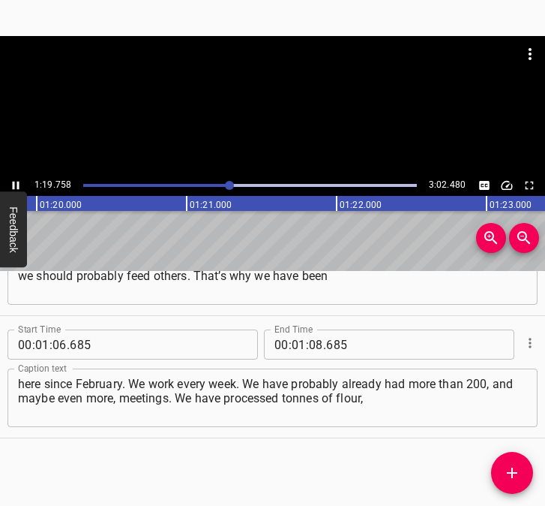
click at [11, 181] on icon "Play/Pause" at bounding box center [16, 186] width 14 height 14
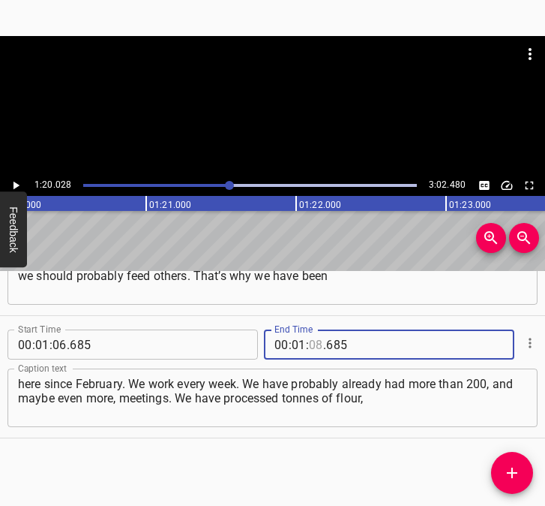
click at [310, 341] on input "number" at bounding box center [316, 344] width 14 height 30
click at [512, 466] on icon "Add Cue" at bounding box center [512, 473] width 18 height 18
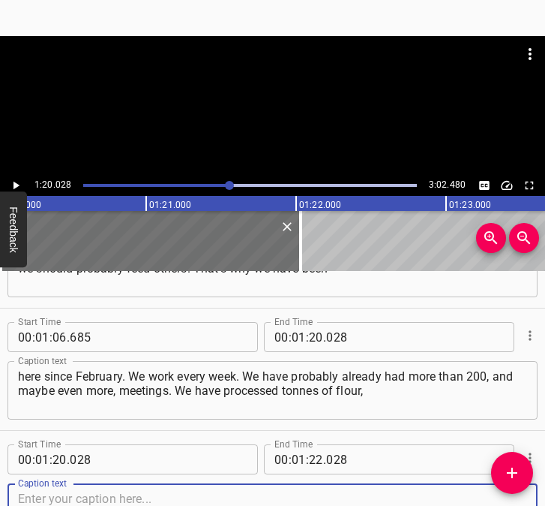
scroll to position [814, 0]
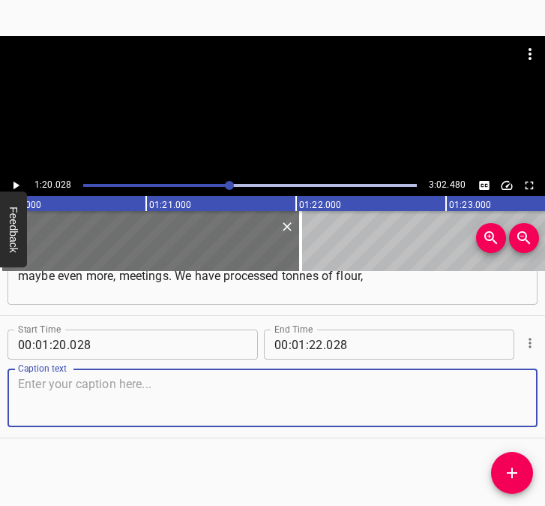
drag, startPoint x: 482, startPoint y: 414, endPoint x: 539, endPoint y: 401, distance: 58.6
click at [539, 401] on div "Start Time 00 : 00 : 05 . 821 Start Time End Time 00 : 00 : 14 . 573 End Time C…" at bounding box center [272, 388] width 545 height 235
click at [235, 400] on textarea at bounding box center [272, 398] width 509 height 43
paste textarea "tonnes of meat, and all this is sent to our guys. We want victory to come soon,…"
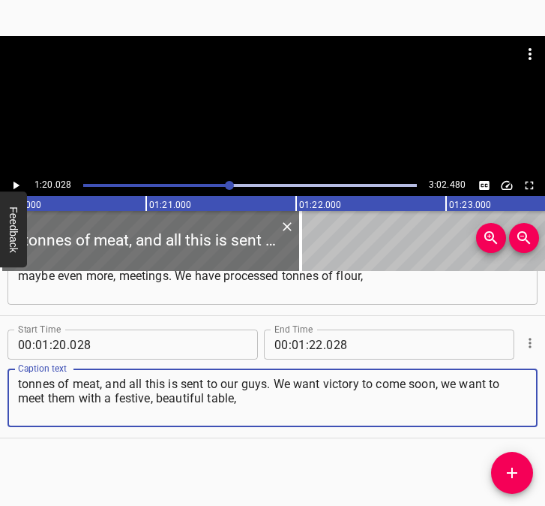
click at [19, 182] on icon "Play/Pause" at bounding box center [16, 186] width 14 height 14
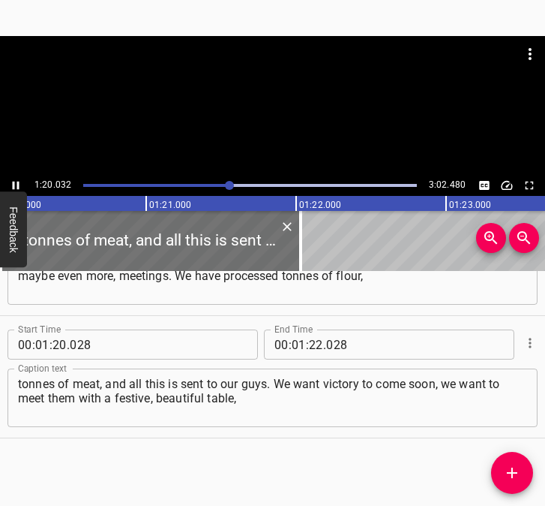
scroll to position [0, 12008]
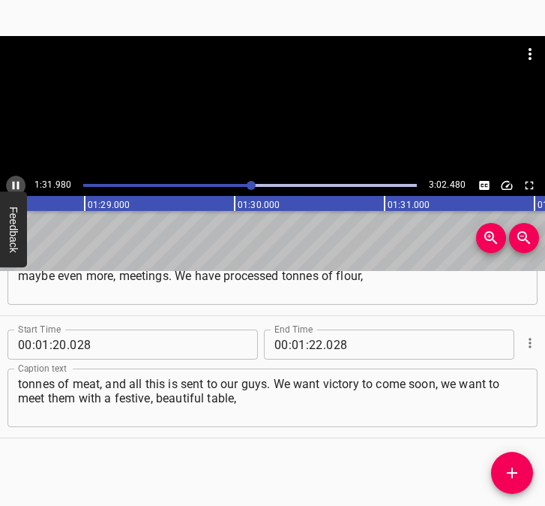
click at [17, 181] on icon "Play/Pause" at bounding box center [16, 186] width 14 height 14
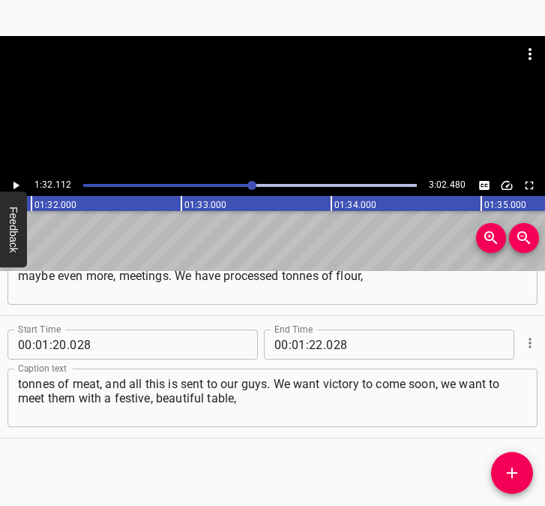
scroll to position [0, 13820]
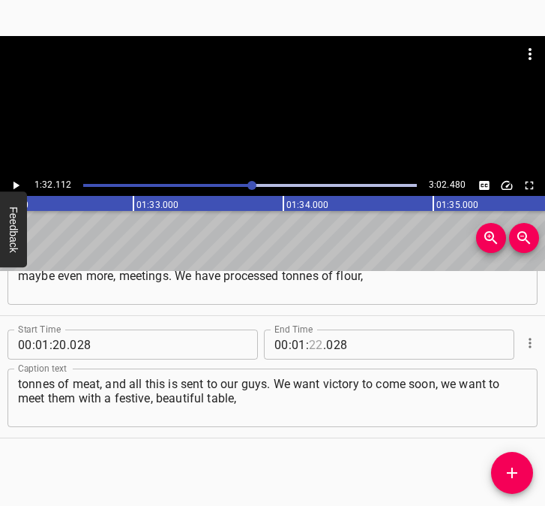
click at [312, 343] on input "number" at bounding box center [316, 344] width 14 height 30
click at [512, 472] on icon "Add Cue" at bounding box center [512, 472] width 11 height 11
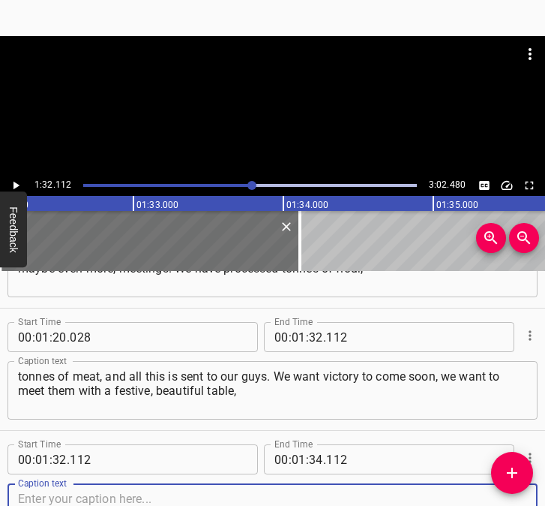
scroll to position [936, 0]
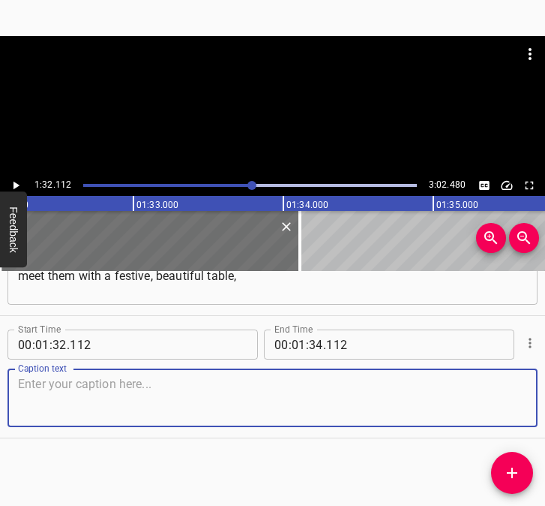
drag, startPoint x: 504, startPoint y: 413, endPoint x: 539, endPoint y: 395, distance: 38.9
click at [518, 404] on div "Caption text" at bounding box center [273, 397] width 530 height 59
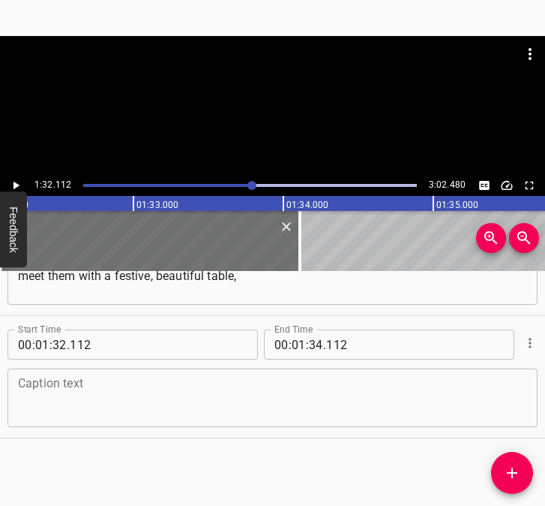
click at [86, 386] on textarea at bounding box center [272, 398] width 509 height 43
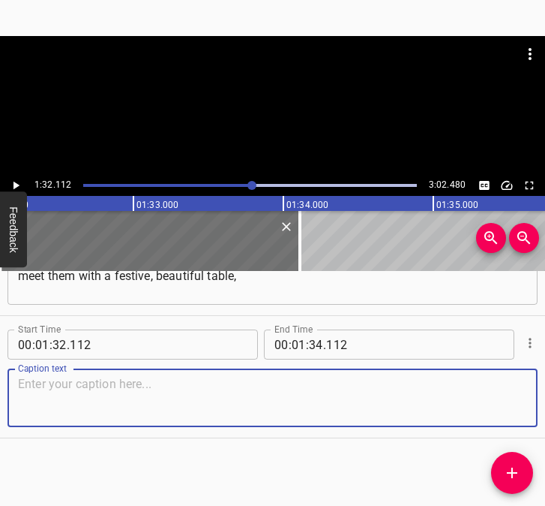
paste textarea "and prepare everything for them. We are waiting for them all. You know, we are …"
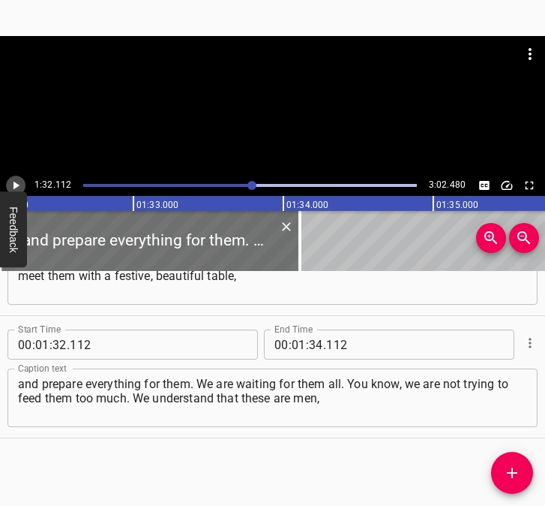
click at [14, 183] on icon "Play/Pause" at bounding box center [17, 186] width 6 height 8
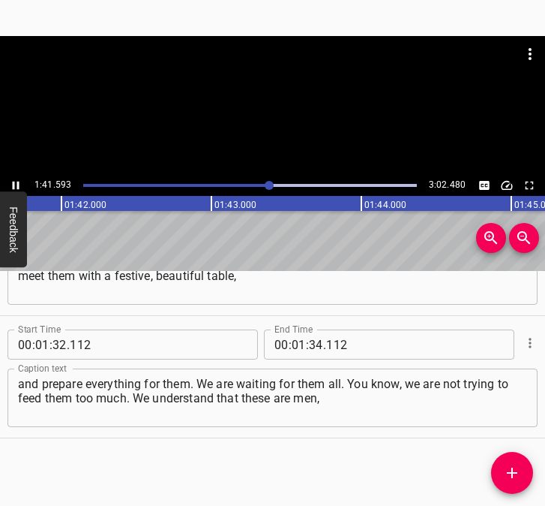
click at [13, 181] on icon "Play/Pause" at bounding box center [16, 186] width 14 height 14
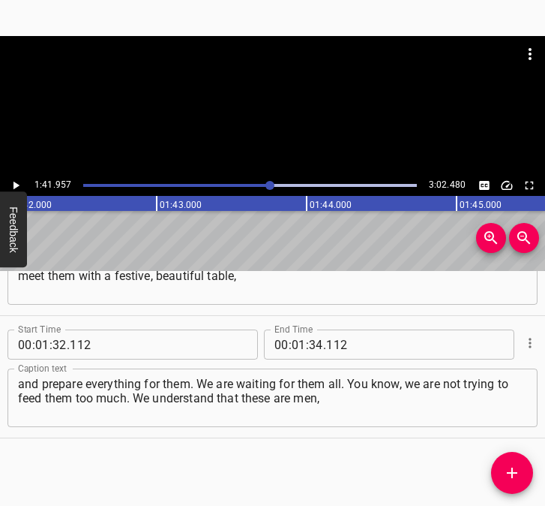
click at [323, 344] on span "." at bounding box center [324, 344] width 3 height 30
click at [311, 342] on input "number" at bounding box center [316, 344] width 14 height 30
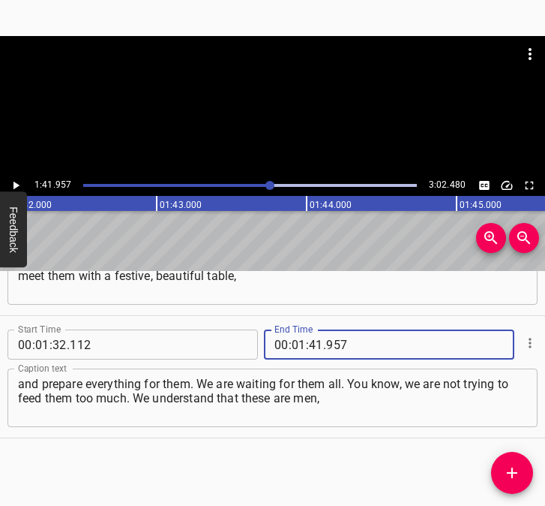
click at [505, 472] on icon "Add Cue" at bounding box center [512, 473] width 18 height 18
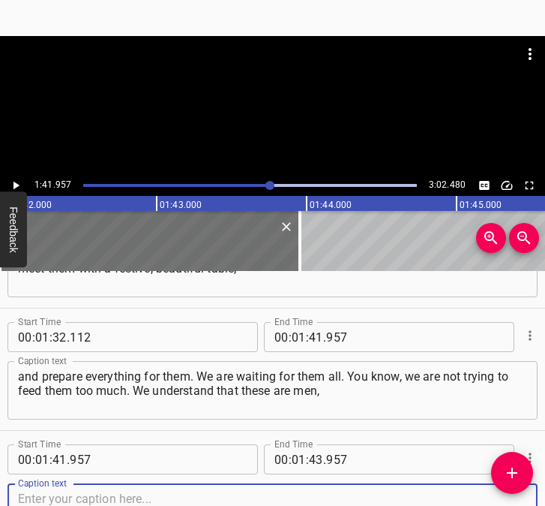
scroll to position [1059, 0]
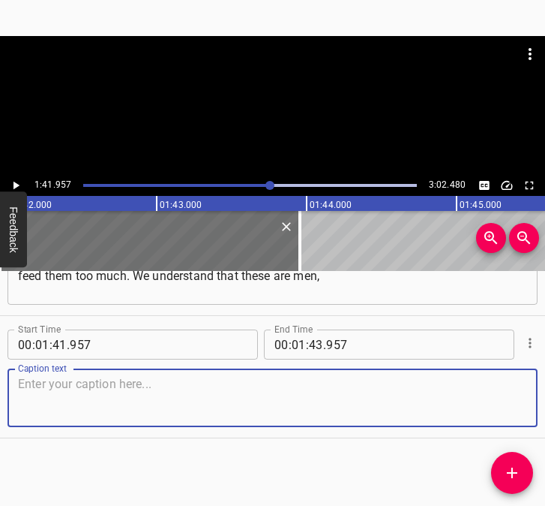
drag, startPoint x: 510, startPoint y: 401, endPoint x: 533, endPoint y: 395, distance: 24.0
click at [533, 395] on div "Start Time 00 : 00 : 05 . 821 Start Time End Time 00 : 00 : 14 . 573 End Time C…" at bounding box center [272, 388] width 545 height 235
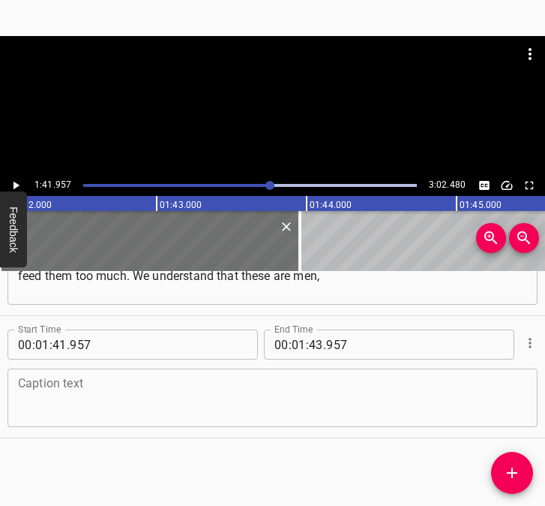
click at [348, 385] on textarea at bounding box center [272, 398] width 509 height 43
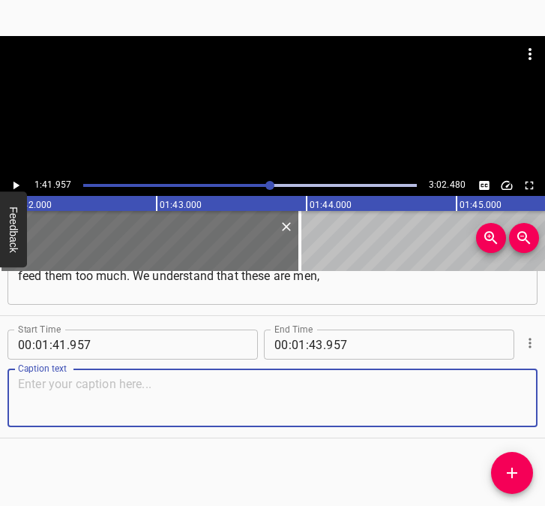
paste textarea "that our goodies are something small for them, but we want to remind them that …"
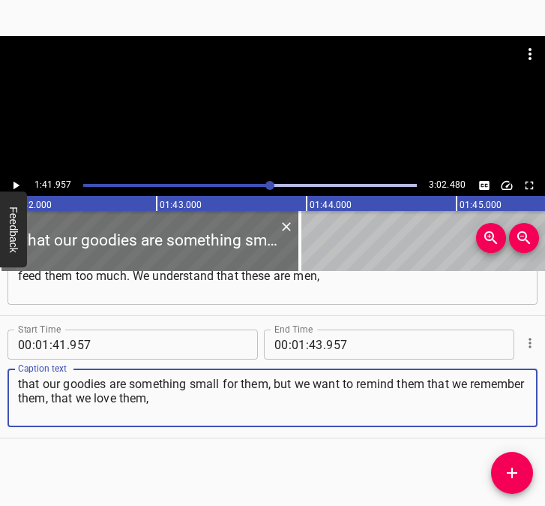
click at [15, 181] on icon "Play/Pause" at bounding box center [16, 186] width 14 height 14
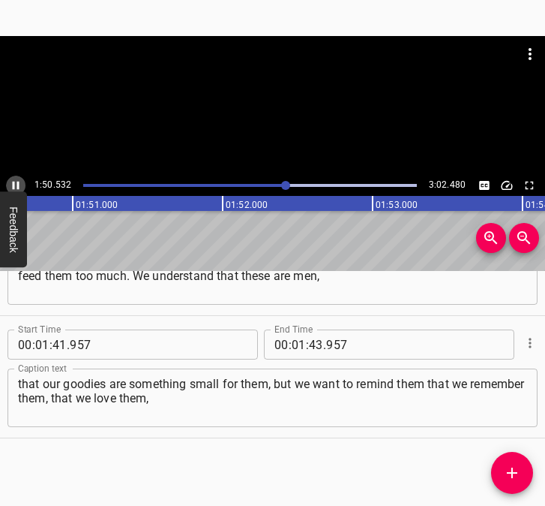
click at [13, 182] on icon "Play/Pause" at bounding box center [16, 186] width 14 height 14
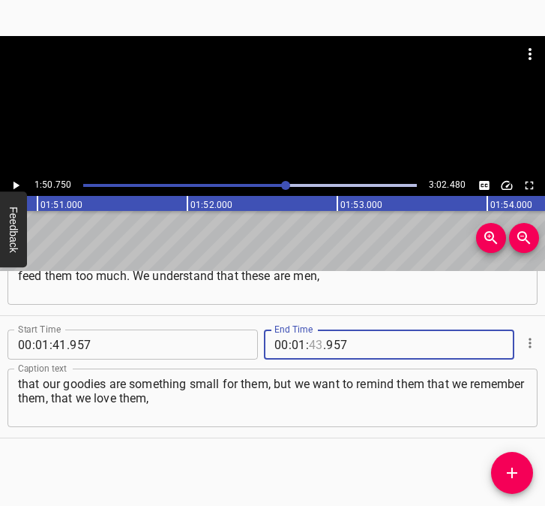
click at [311, 340] on input "number" at bounding box center [316, 344] width 14 height 30
drag, startPoint x: 512, startPoint y: 467, endPoint x: 522, endPoint y: 469, distance: 9.9
click at [514, 469] on icon "Add Cue" at bounding box center [512, 473] width 18 height 18
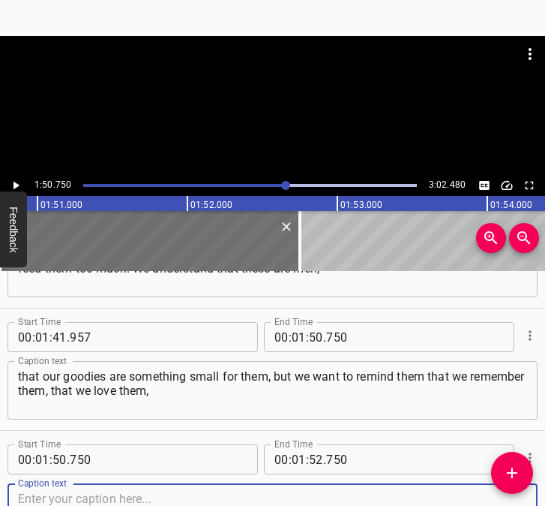
scroll to position [1181, 0]
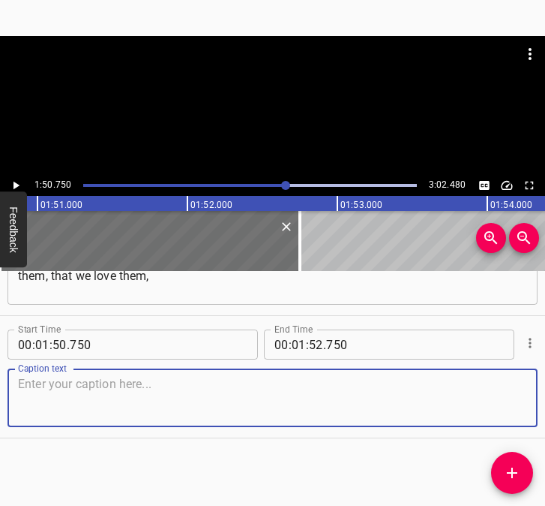
drag, startPoint x: 508, startPoint y: 394, endPoint x: 533, endPoint y: 389, distance: 25.3
click at [522, 391] on div "Caption text" at bounding box center [273, 397] width 530 height 59
click at [202, 381] on textarea at bounding box center [272, 398] width 509 height 43
paste textarea "that we have not forgotten them, that we care about them. We are waiting for th…"
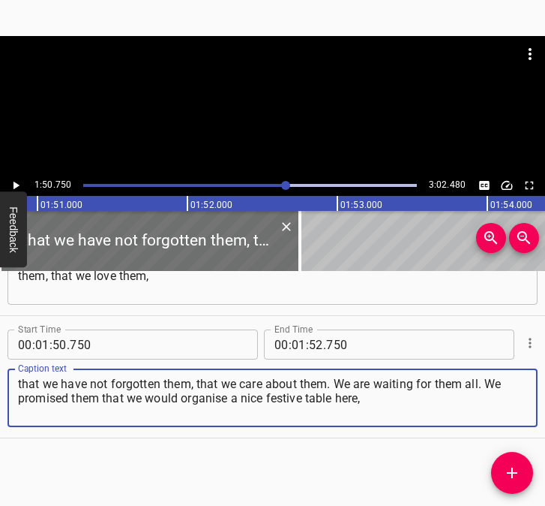
click at [16, 186] on icon "Play/Pause" at bounding box center [17, 186] width 6 height 8
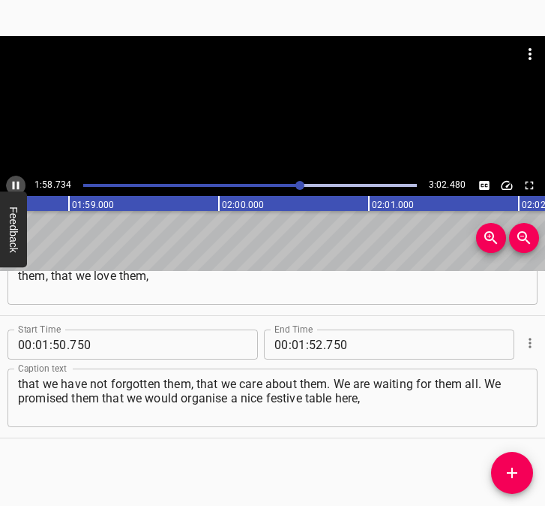
click at [13, 181] on icon "Play/Pause" at bounding box center [16, 186] width 14 height 14
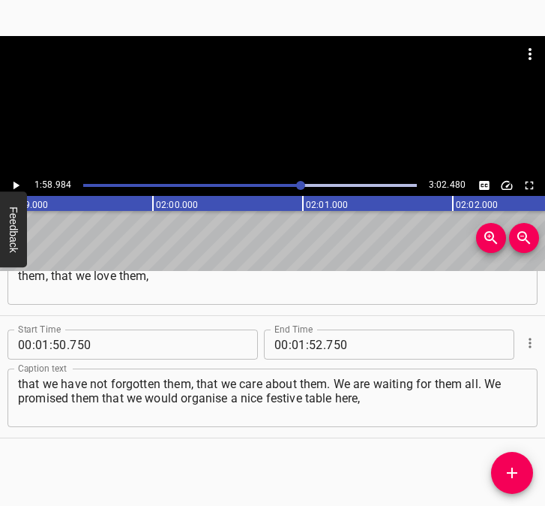
click at [14, 181] on icon "Play/Pause" at bounding box center [16, 186] width 14 height 14
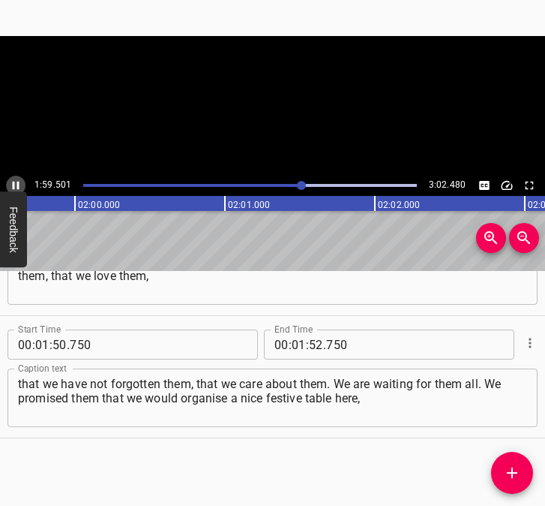
click at [14, 181] on icon "Play/Pause" at bounding box center [16, 186] width 14 height 14
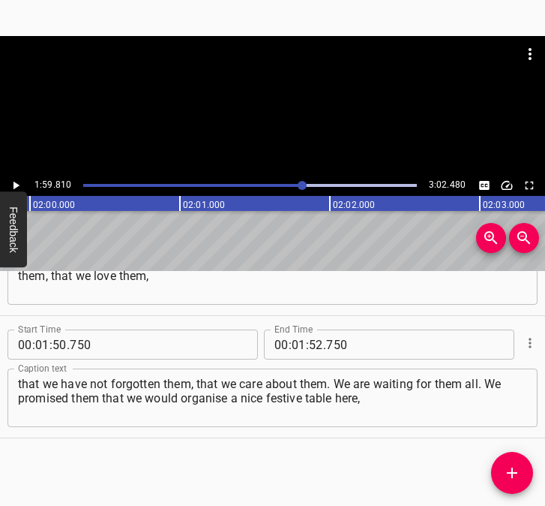
scroll to position [0, 17976]
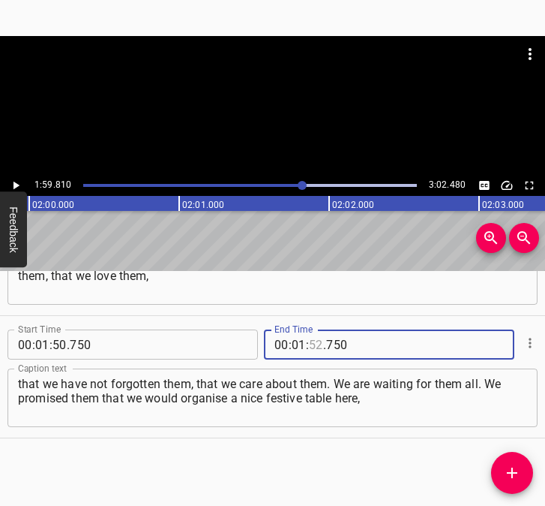
click at [310, 343] on input "number" at bounding box center [316, 344] width 14 height 30
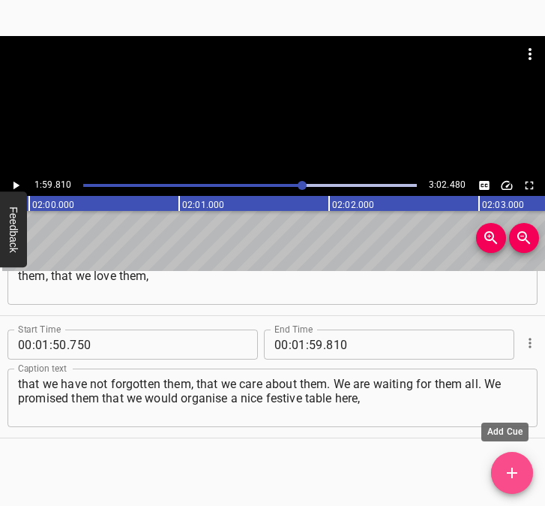
click at [504, 475] on icon "Add Cue" at bounding box center [512, 473] width 18 height 18
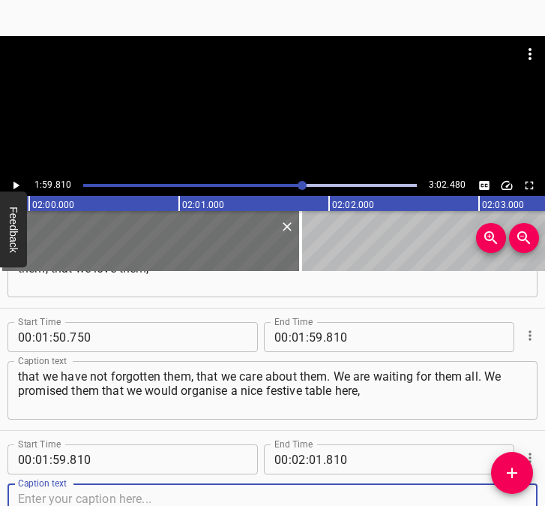
scroll to position [1303, 0]
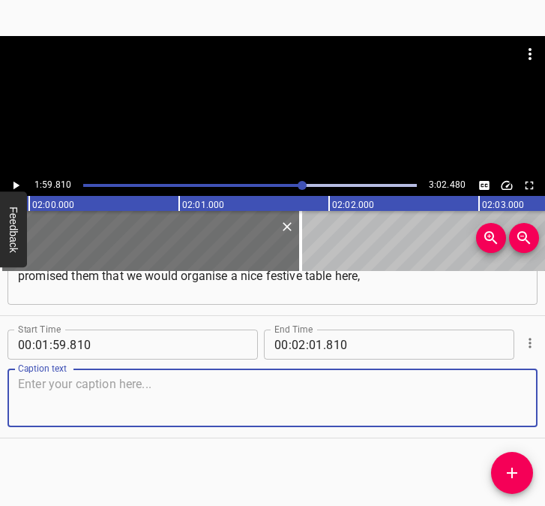
drag, startPoint x: 490, startPoint y: 403, endPoint x: 562, endPoint y: 388, distance: 73.6
click at [545, 388] on html "Caption Editor Batch Transcribe Login Sign Up Privacy Contact 1:59.810 3:02.480…" at bounding box center [272, 253] width 545 height 506
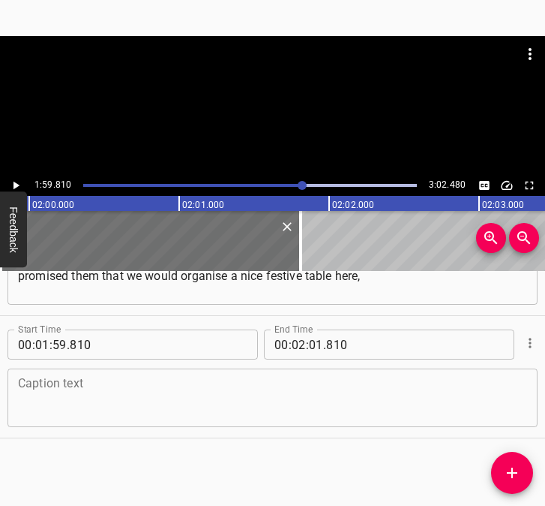
click at [101, 401] on textarea at bounding box center [272, 398] width 509 height 43
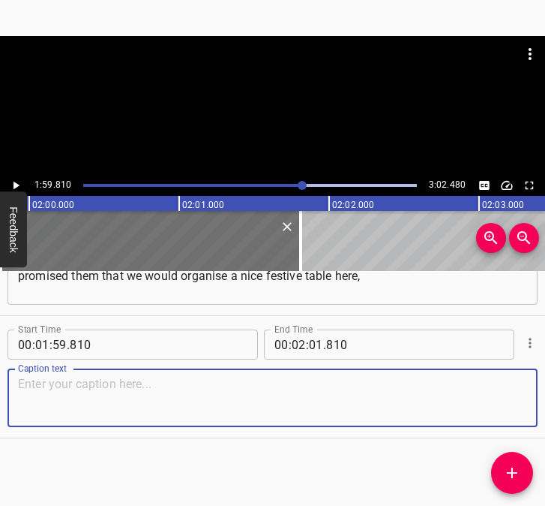
paste textarea "if only they would come back. He [my husband] is already at an age where he was…"
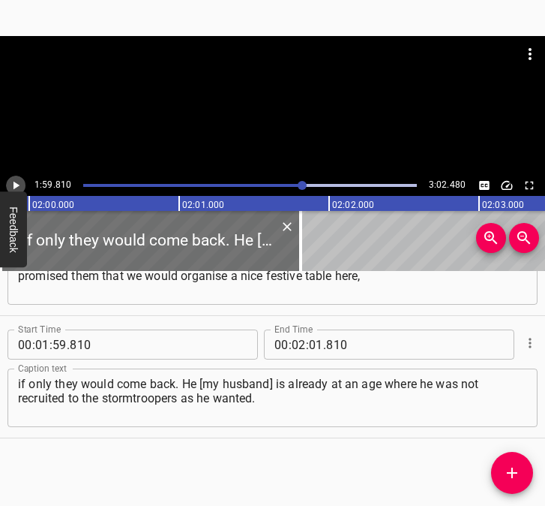
click at [14, 179] on icon "Play/Pause" at bounding box center [16, 186] width 14 height 14
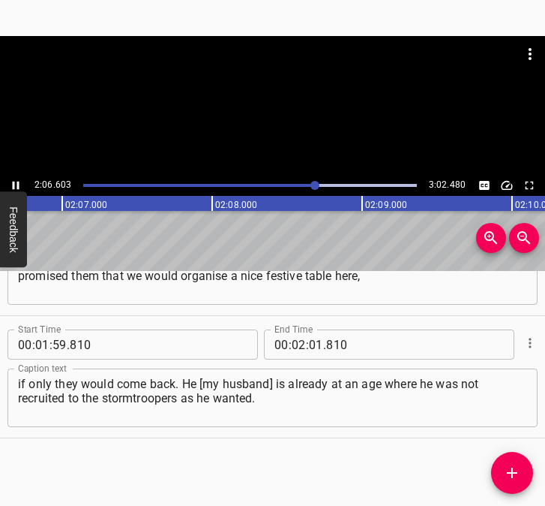
click at [14, 179] on icon "Play/Pause" at bounding box center [16, 186] width 14 height 14
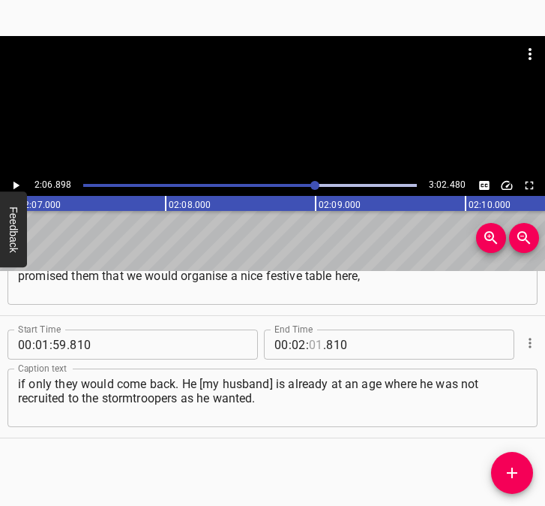
click at [309, 347] on input "number" at bounding box center [316, 344] width 14 height 30
click at [514, 484] on button "Add Cue" at bounding box center [512, 473] width 42 height 42
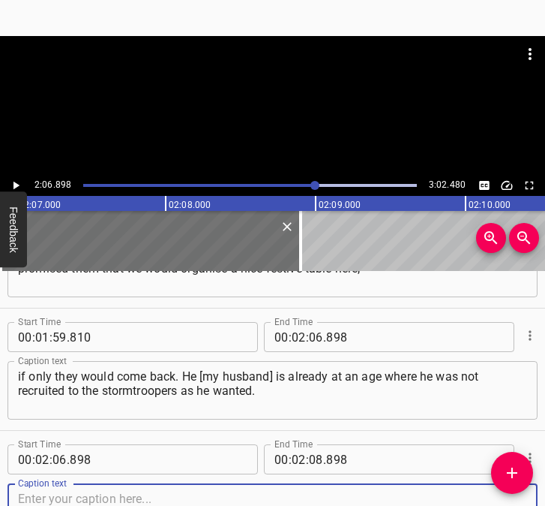
scroll to position [1425, 0]
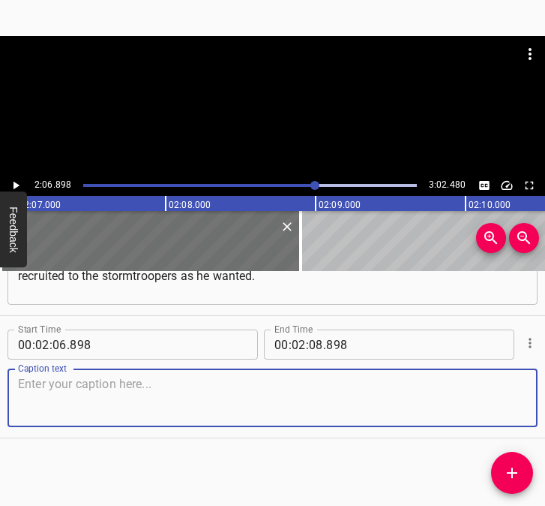
drag, startPoint x: 502, startPoint y: 398, endPoint x: 537, endPoint y: 398, distance: 35.3
click at [515, 398] on div "Caption text" at bounding box center [273, 397] width 530 height 59
click at [158, 401] on textarea at bounding box center [272, 398] width 509 height 43
paste textarea "But he’s a driver, and a good one, so he’s on big trawls. He transported a lot …"
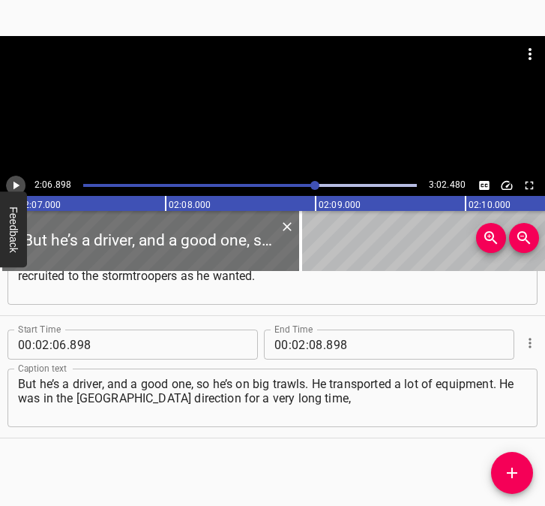
click at [14, 179] on icon "Play/Pause" at bounding box center [16, 186] width 14 height 14
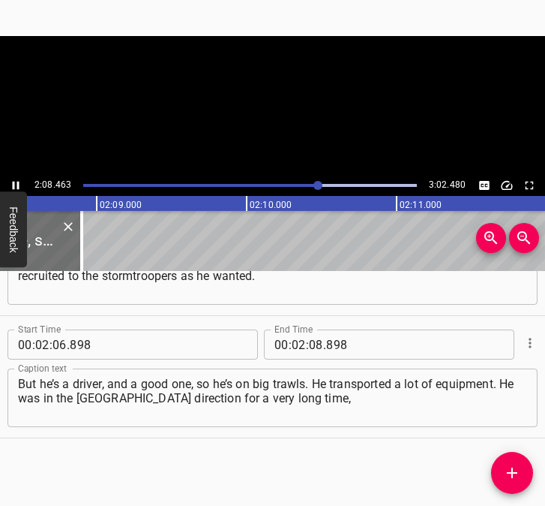
scroll to position [0, 19274]
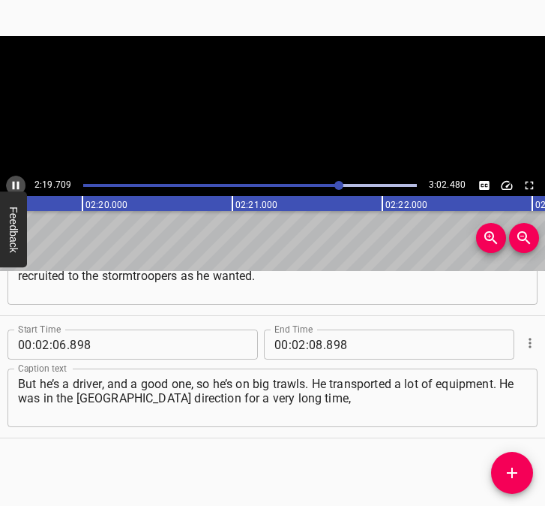
click at [14, 185] on icon "Play/Pause" at bounding box center [16, 186] width 7 height 8
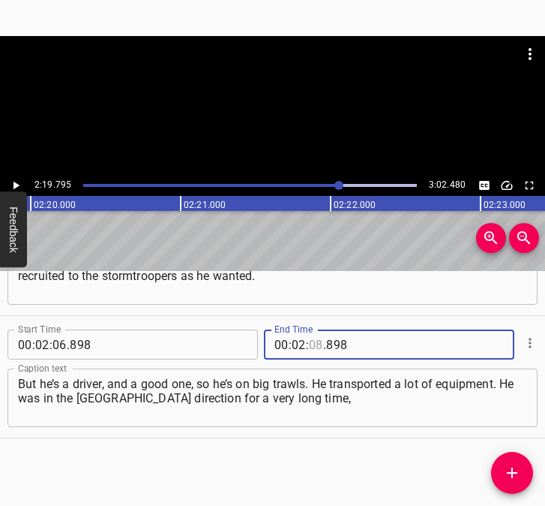
click at [312, 348] on input "number" at bounding box center [316, 344] width 14 height 30
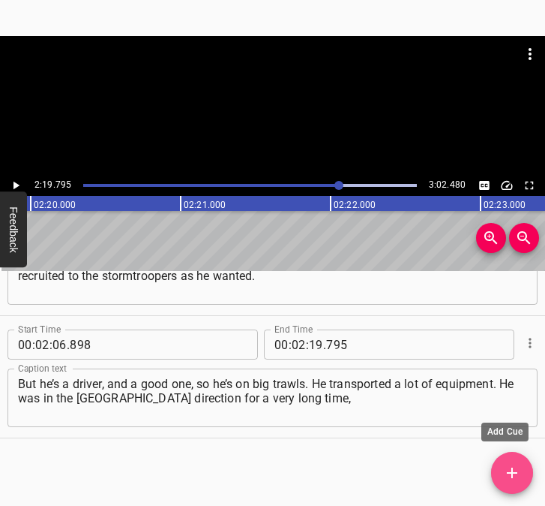
click at [507, 471] on icon "Add Cue" at bounding box center [512, 473] width 18 height 18
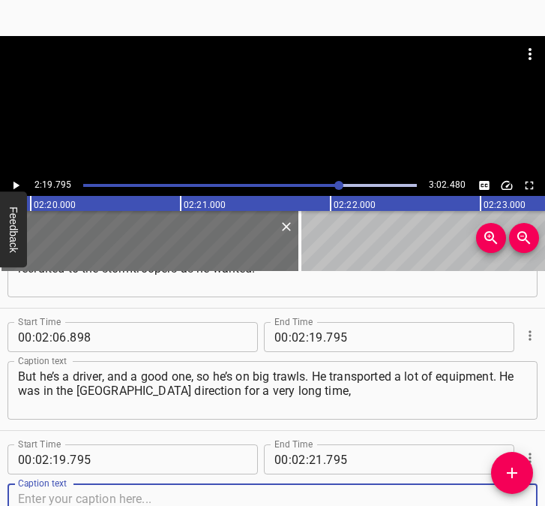
scroll to position [1548, 0]
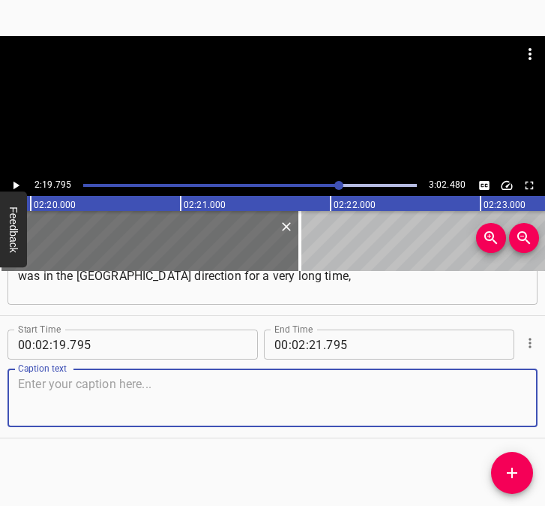
drag, startPoint x: 506, startPoint y: 416, endPoint x: 539, endPoint y: 415, distance: 33.0
click at [528, 415] on div "Start Time 00 : 02 : 19 . 795 Start Time End Time 00 : 02 : 21 . 795 End Time C…" at bounding box center [272, 377] width 545 height 122
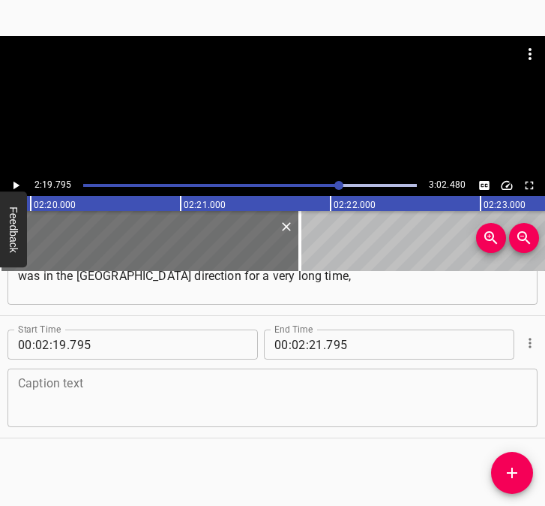
click at [114, 399] on textarea at bounding box center [272, 398] width 509 height 43
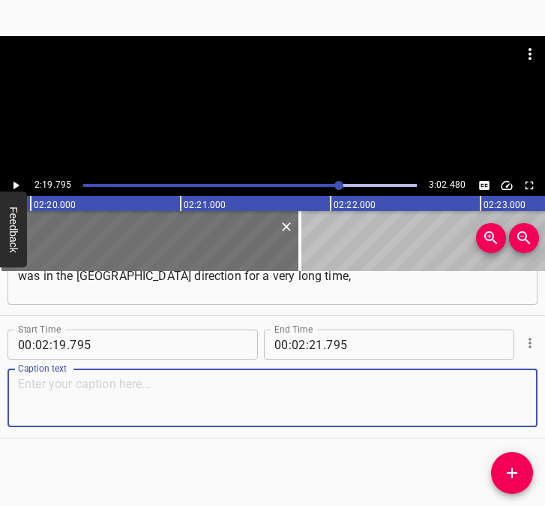
paste textarea "then in the Sumy and [GEOGRAPHIC_DATA] directions. Now it’s such a joy – he’s o…"
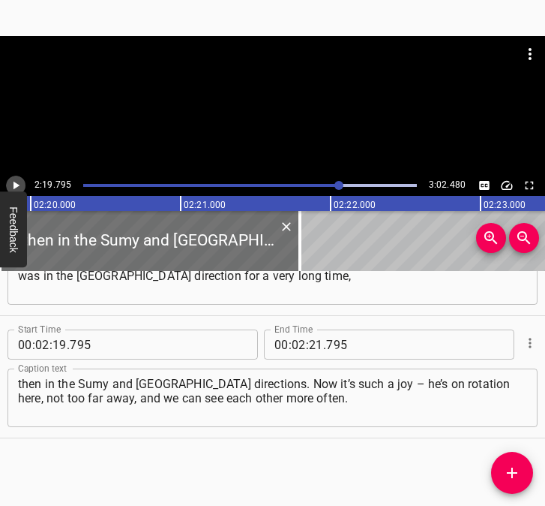
click at [16, 176] on button "Play/Pause" at bounding box center [16, 186] width 20 height 20
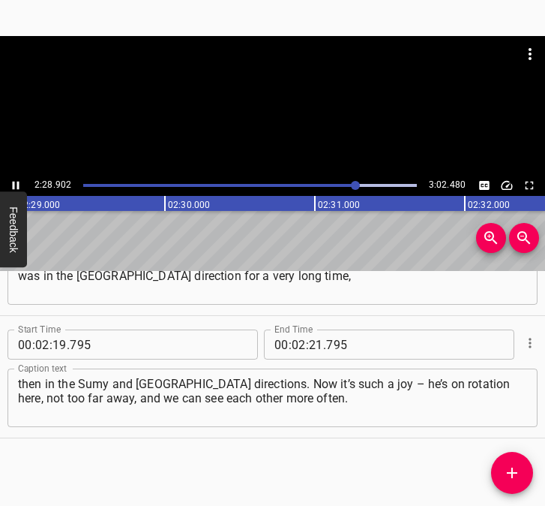
click at [15, 182] on icon "Play/Pause" at bounding box center [16, 186] width 14 height 14
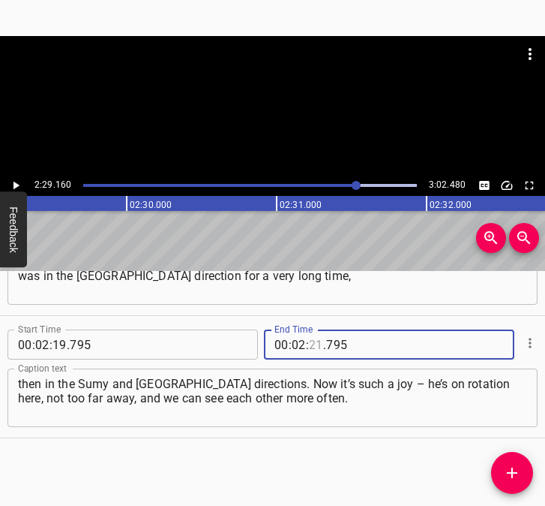
click at [311, 340] on input "number" at bounding box center [316, 344] width 14 height 30
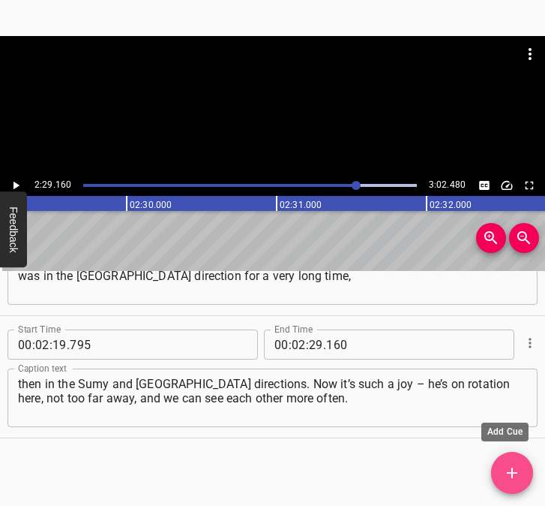
click at [518, 467] on icon "Add Cue" at bounding box center [512, 473] width 18 height 18
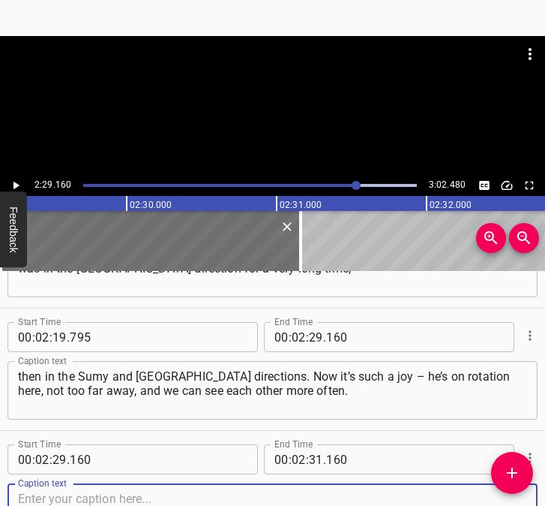
scroll to position [1670, 0]
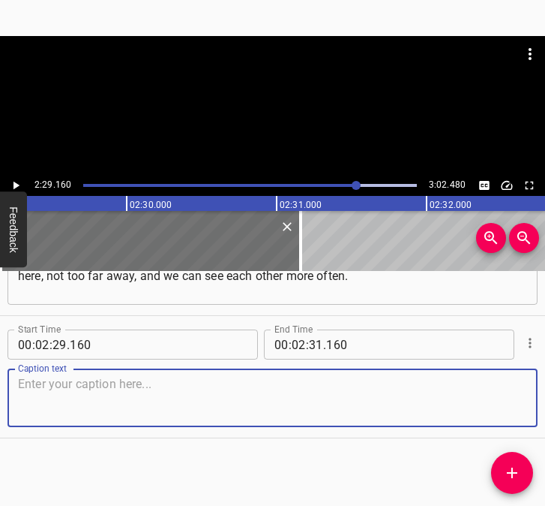
drag, startPoint x: 506, startPoint y: 406, endPoint x: 534, endPoint y: 405, distance: 27.8
click at [534, 405] on div "Start Time 00 : 00 : 05 . 821 Start Time End Time 00 : 00 : 14 . 573 End Time C…" at bounding box center [272, 388] width 545 height 235
click at [47, 397] on textarea at bounding box center [272, 398] width 509 height 43
paste textarea "Our daughters said: “We’re not going anywhere.” One of them categorically refus…"
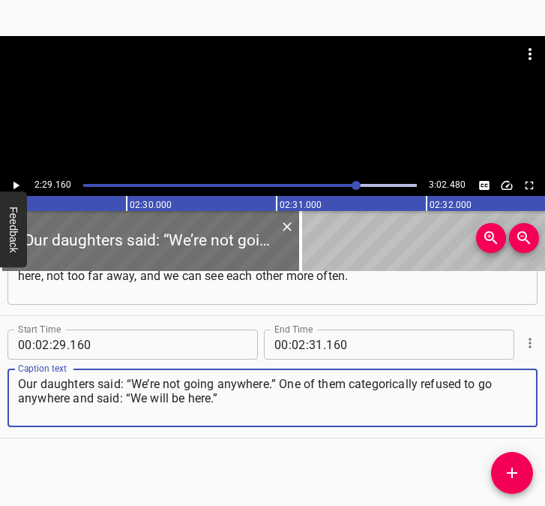
click at [16, 180] on icon "Play/Pause" at bounding box center [16, 186] width 14 height 14
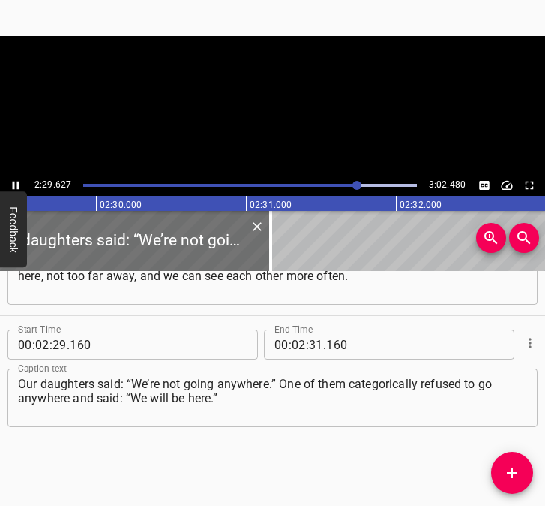
scroll to position [0, 22450]
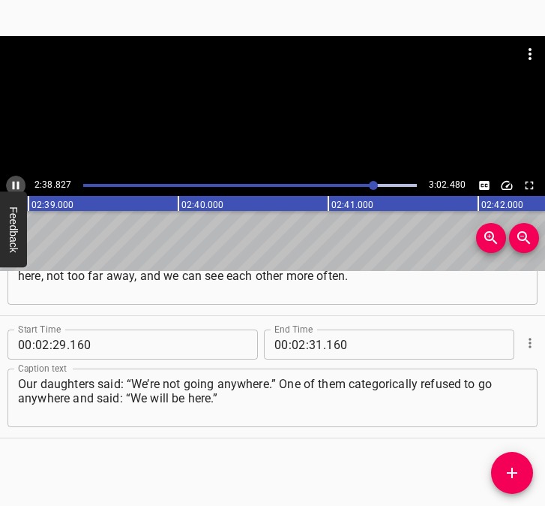
click at [14, 182] on icon "Play/Pause" at bounding box center [16, 186] width 7 height 8
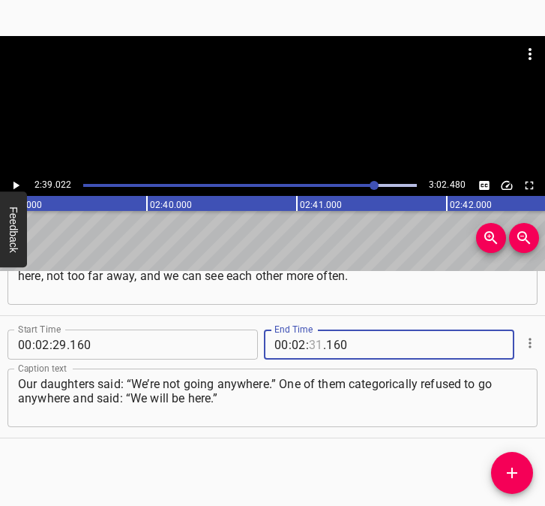
click at [312, 333] on input "number" at bounding box center [316, 344] width 14 height 30
click at [506, 471] on icon "Add Cue" at bounding box center [512, 473] width 18 height 18
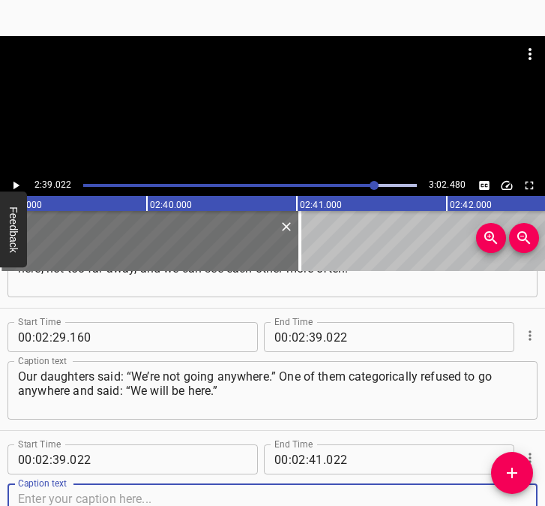
scroll to position [1792, 0]
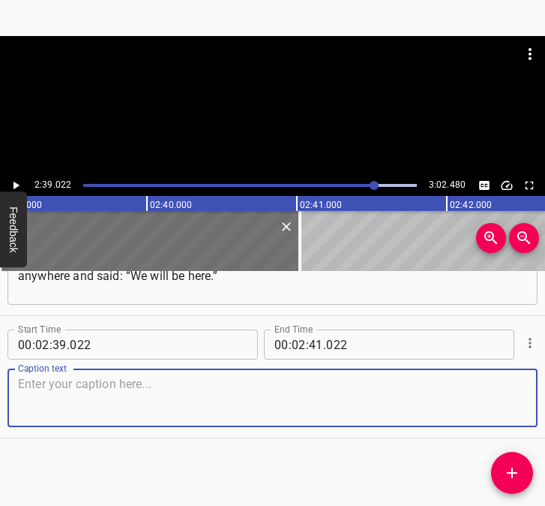
drag, startPoint x: 495, startPoint y: 410, endPoint x: 541, endPoint y: 412, distance: 45.8
click at [501, 410] on textarea at bounding box center [272, 398] width 509 height 43
click at [134, 397] on textarea at bounding box center [272, 398] width 509 height 43
paste textarea "And the other’s husband is also a soldier, he serves in the National Guard. He …"
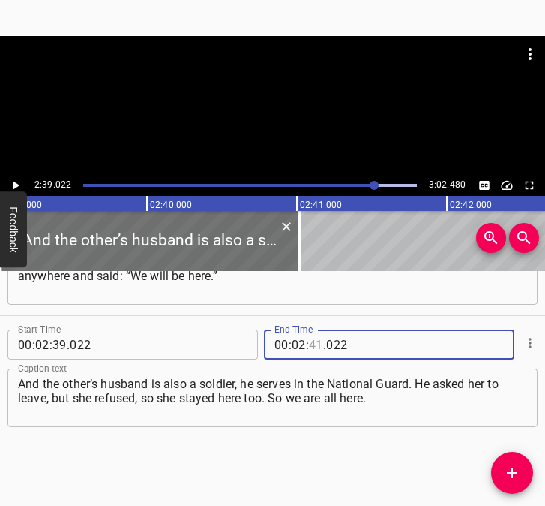
click at [310, 346] on input "number" at bounding box center [316, 344] width 14 height 30
click at [16, 182] on icon "Play/Pause" at bounding box center [16, 186] width 14 height 14
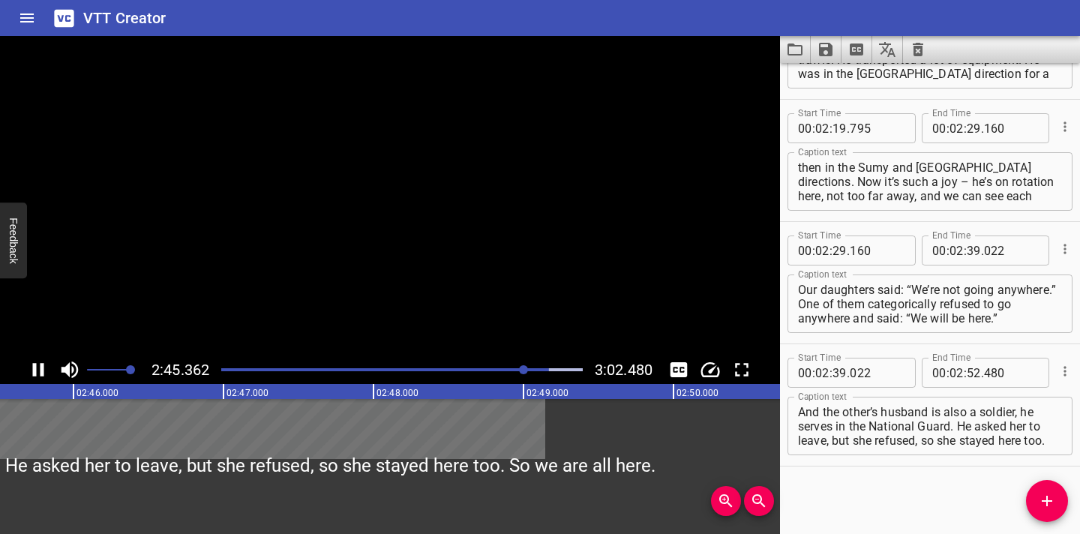
scroll to position [1556, 0]
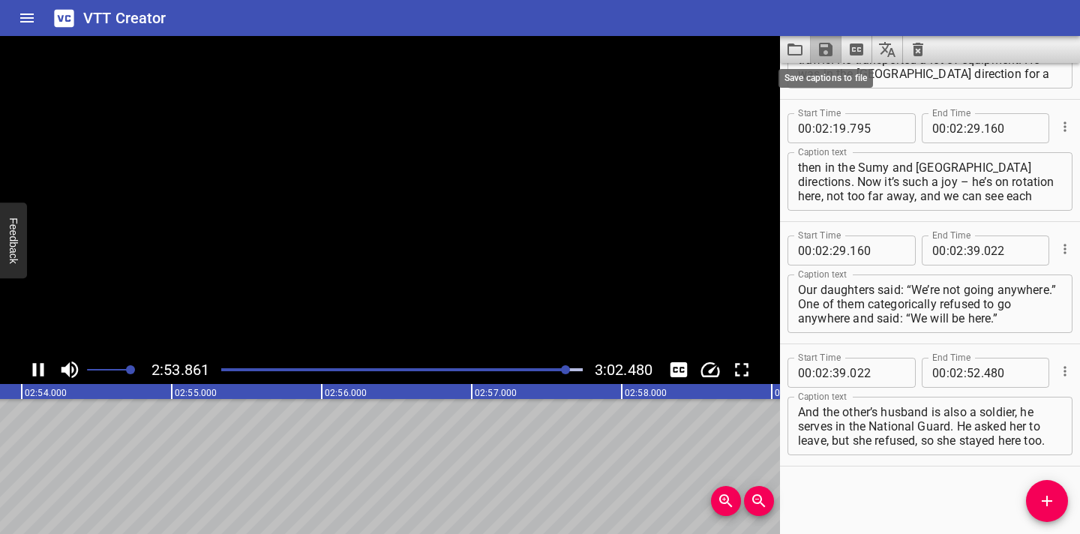
click at [822, 50] on icon "Save captions to file" at bounding box center [826, 50] width 14 height 14
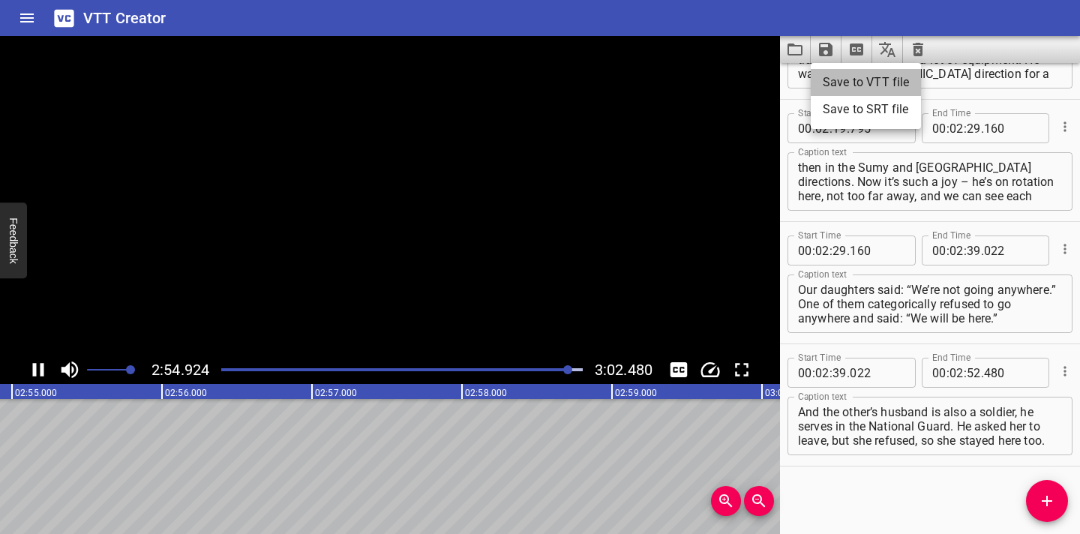
click at [839, 78] on li "Save to VTT file" at bounding box center [866, 82] width 110 height 27
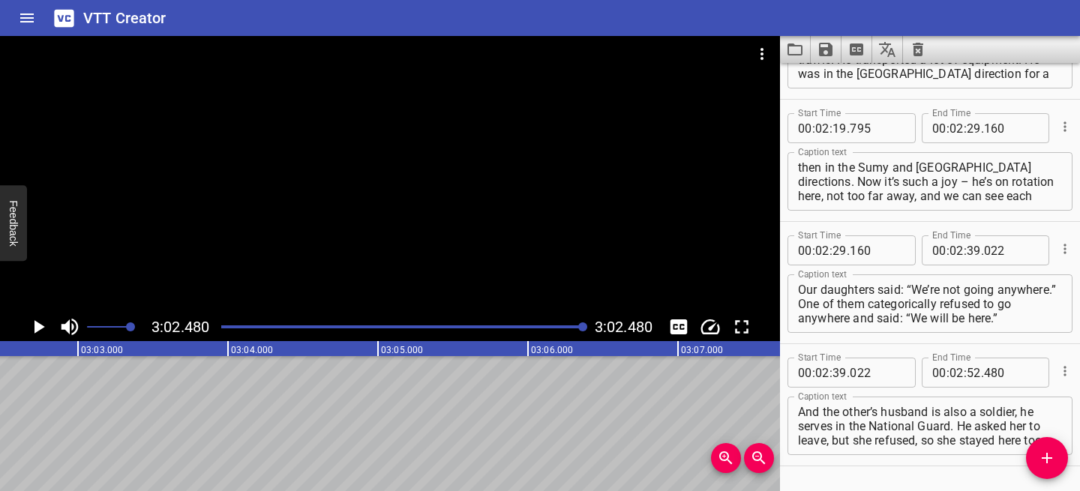
scroll to position [1599, 0]
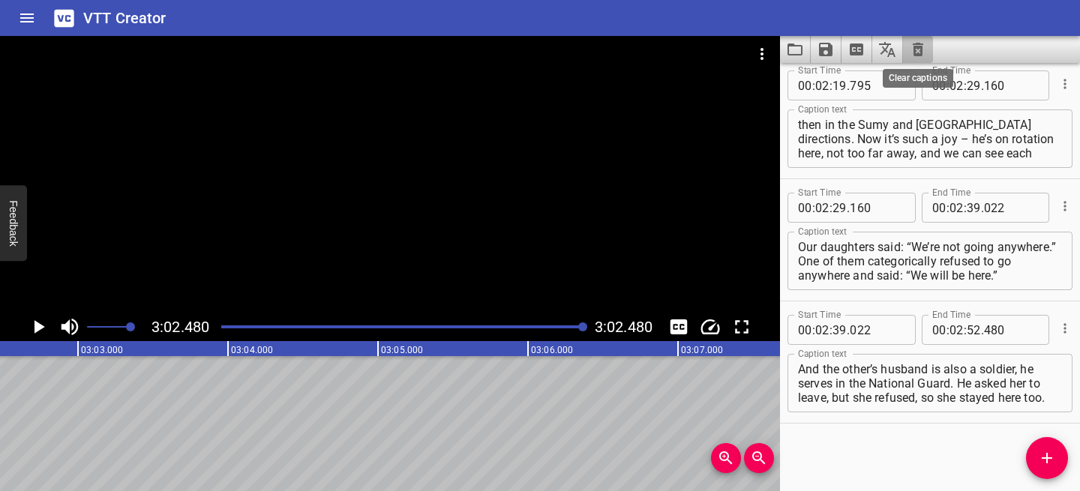
click at [918, 42] on icon "Clear captions" at bounding box center [918, 50] width 18 height 18
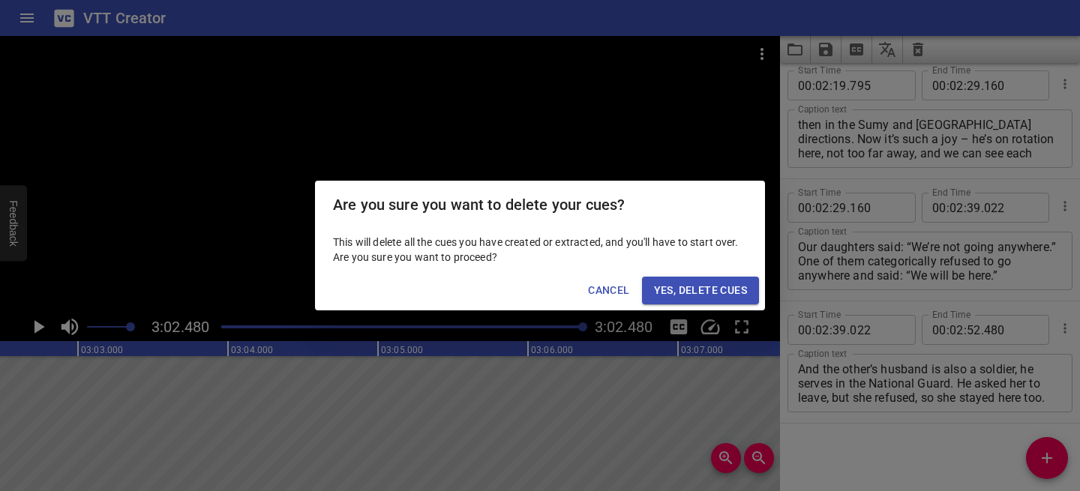
click at [714, 291] on span "Yes, Delete Cues" at bounding box center [700, 290] width 93 height 19
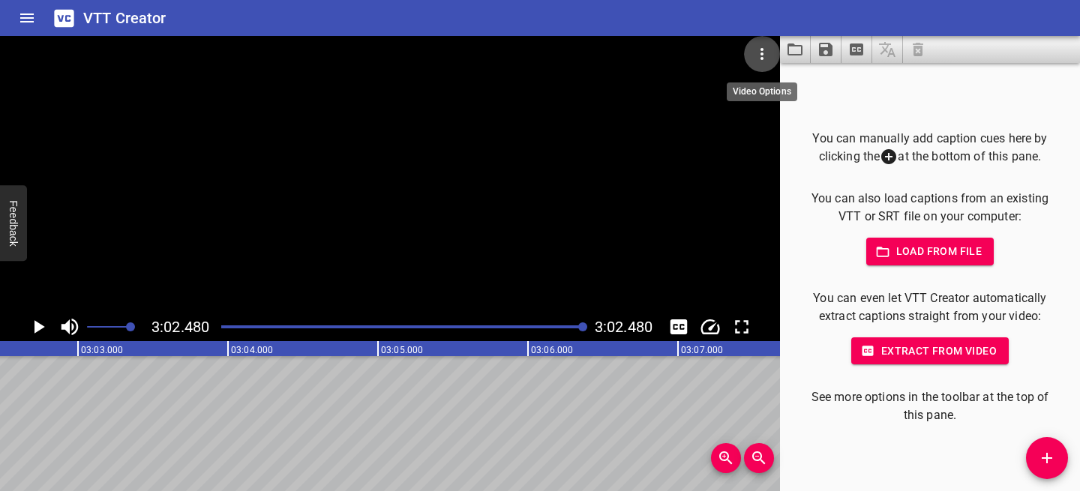
click at [756, 52] on icon "Video Options" at bounding box center [762, 54] width 18 height 18
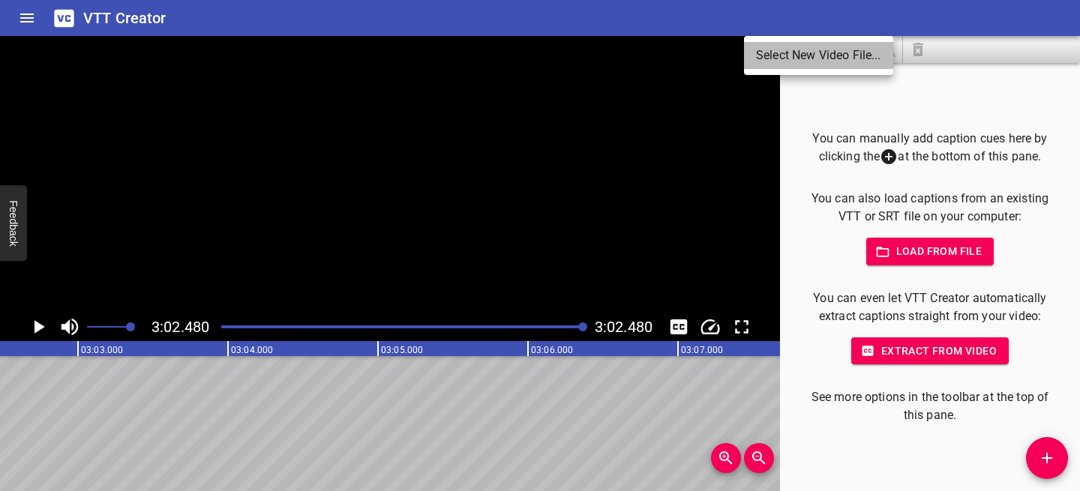
click at [756, 52] on li "Select New Video File..." at bounding box center [818, 55] width 149 height 27
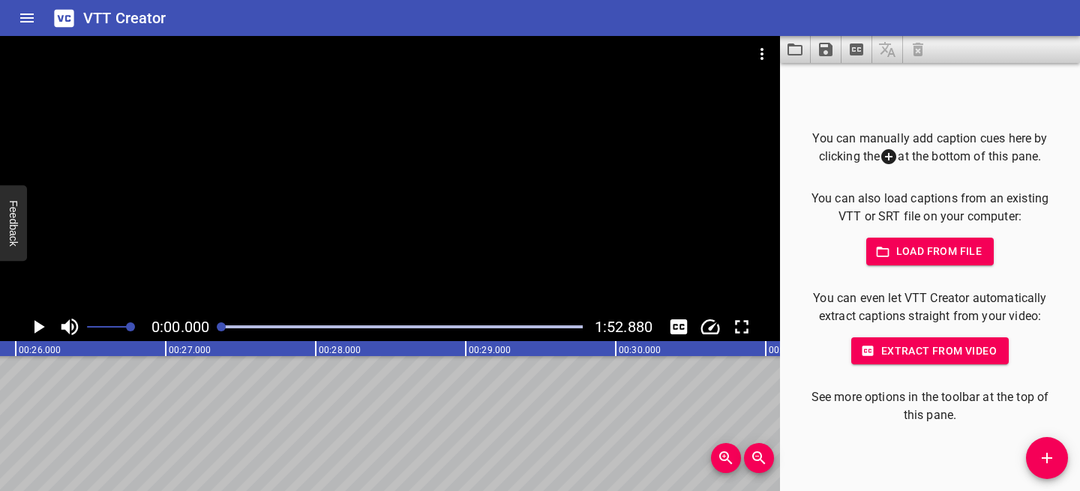
scroll to position [0, 0]
click at [38, 326] on icon "Play/Pause" at bounding box center [40, 327] width 11 height 14
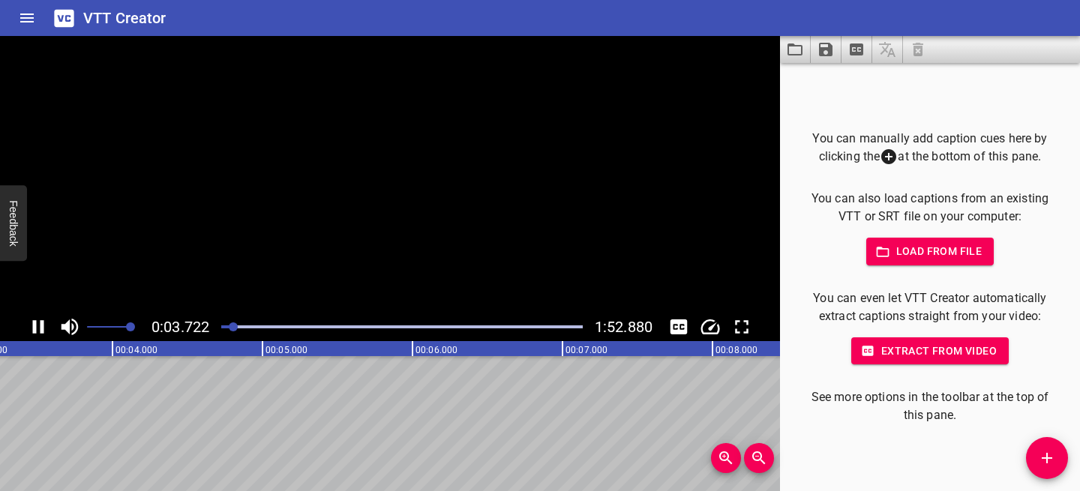
scroll to position [0, 524]
click at [38, 326] on icon "Play/Pause" at bounding box center [38, 327] width 23 height 23
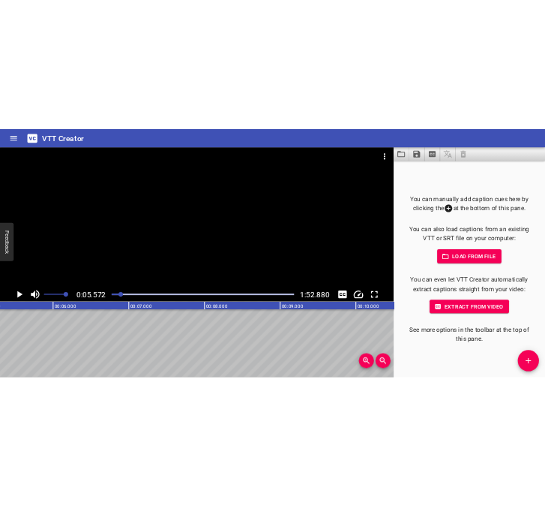
scroll to position [0, 836]
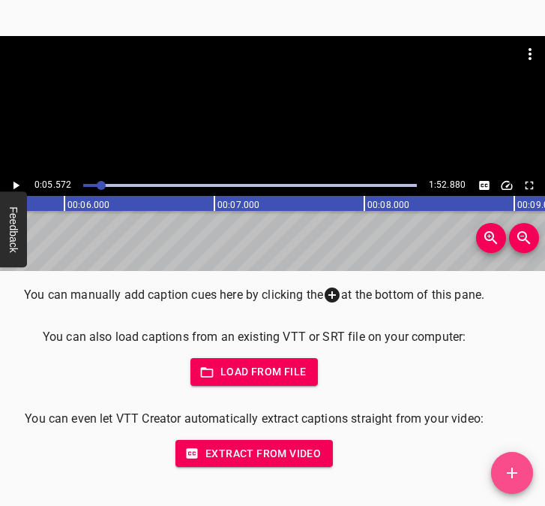
click at [513, 469] on icon "Add Cue" at bounding box center [512, 472] width 11 height 11
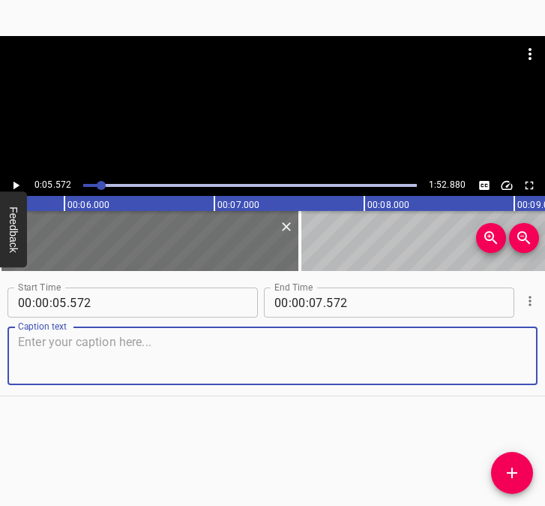
click at [107, 365] on textarea at bounding box center [272, 356] width 509 height 43
paste textarea "At the beginning of the full-scale invasion, russian tanks drove down our stree…"
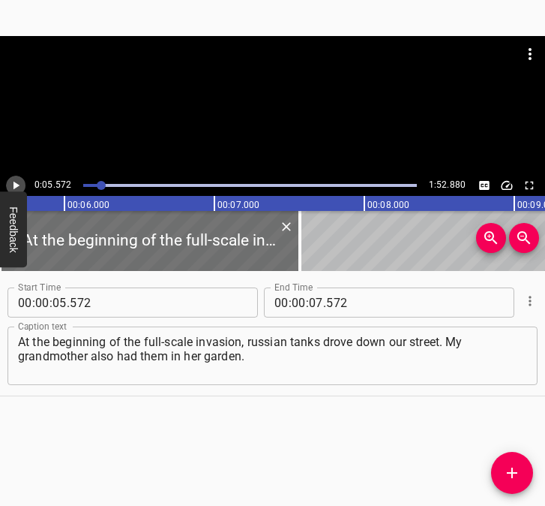
click at [20, 182] on icon "Play/Pause" at bounding box center [16, 186] width 14 height 14
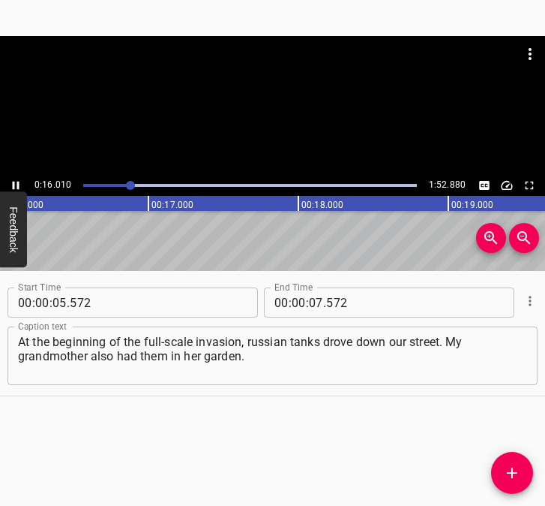
click at [15, 182] on icon "Play/Pause" at bounding box center [16, 186] width 14 height 14
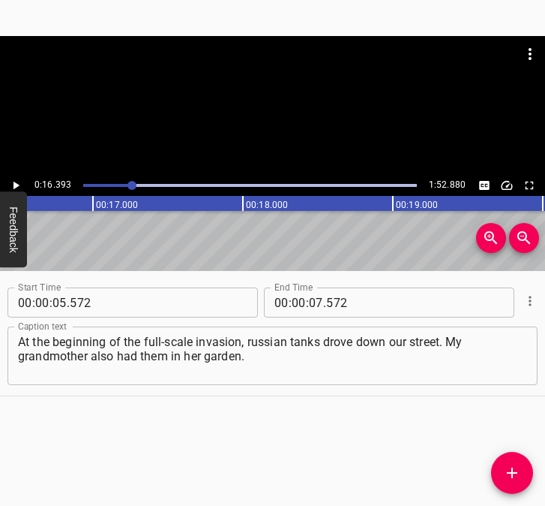
scroll to position [0, 2459]
click at [312, 301] on input "number" at bounding box center [316, 302] width 14 height 30
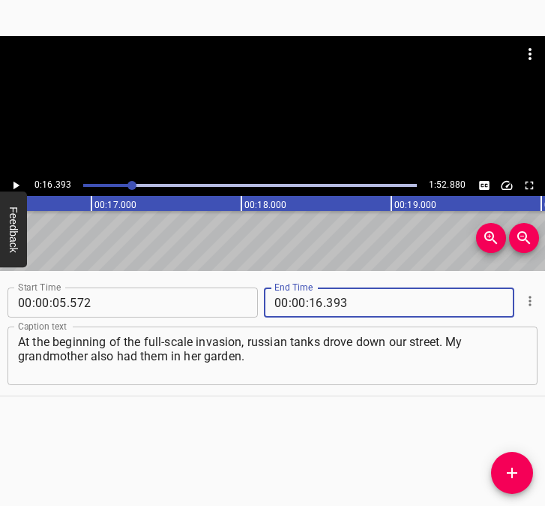
click at [512, 471] on icon "Add Cue" at bounding box center [512, 472] width 11 height 11
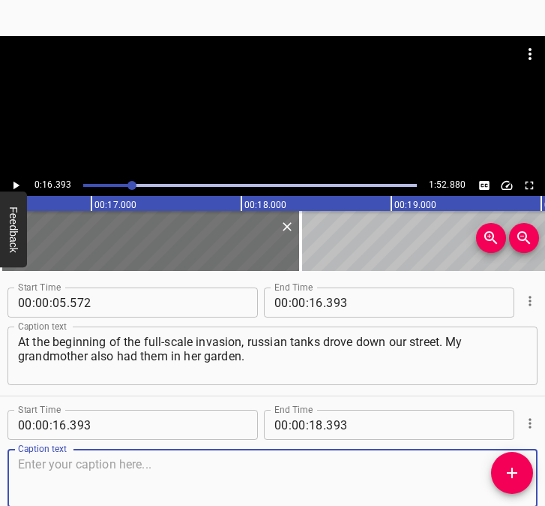
scroll to position [80, 0]
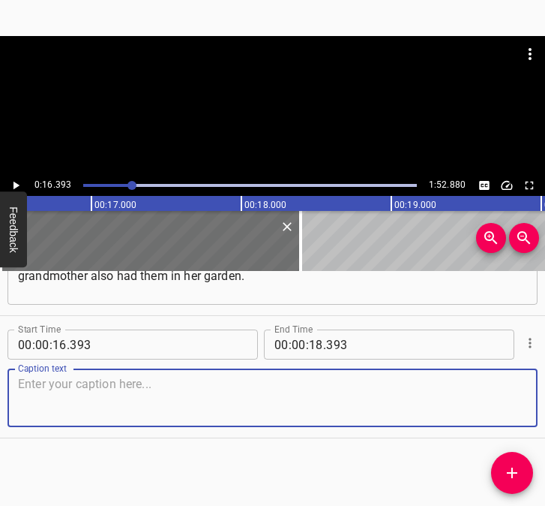
drag, startPoint x: 488, startPoint y: 414, endPoint x: 542, endPoint y: 404, distance: 54.9
click at [512, 408] on textarea at bounding box center [272, 398] width 509 height 43
click at [134, 394] on textarea at bounding box center [272, 398] width 509 height 43
paste textarea "They were damaged... Recently, something flew into people’s gardens. It hit our…"
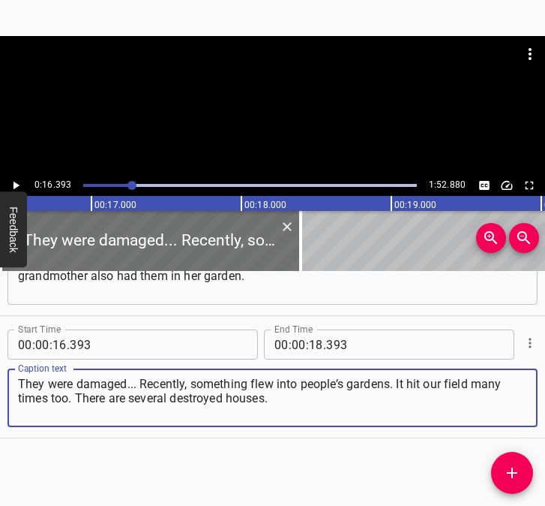
click at [17, 185] on icon "Play/Pause" at bounding box center [17, 186] width 6 height 8
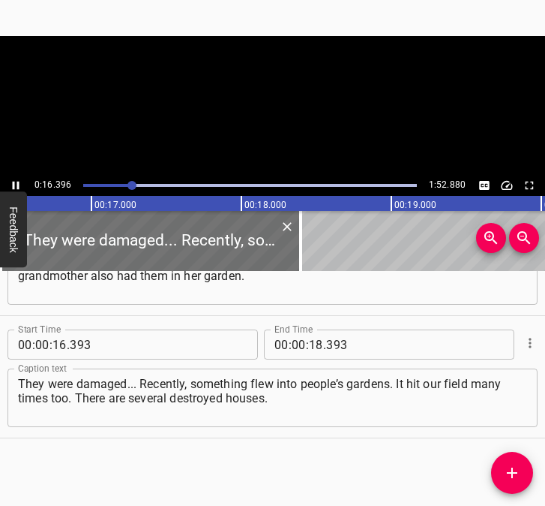
scroll to position [0, 2460]
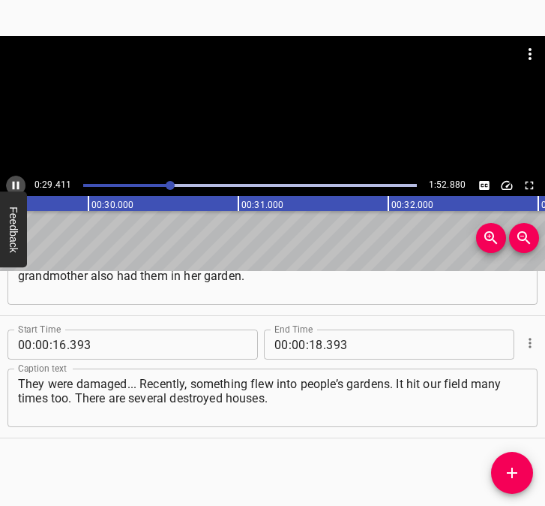
click at [14, 181] on icon "Play/Pause" at bounding box center [16, 186] width 14 height 14
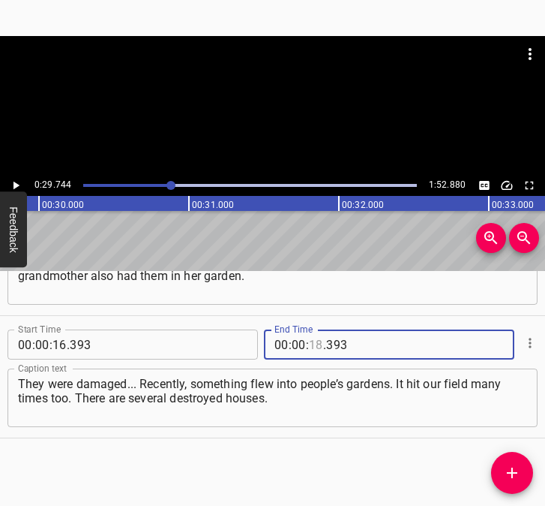
click at [310, 345] on input "number" at bounding box center [316, 344] width 14 height 30
click at [509, 471] on icon "Add Cue" at bounding box center [512, 473] width 18 height 18
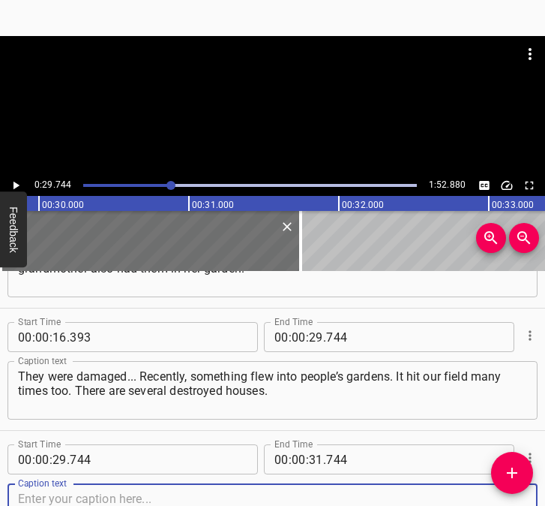
scroll to position [203, 0]
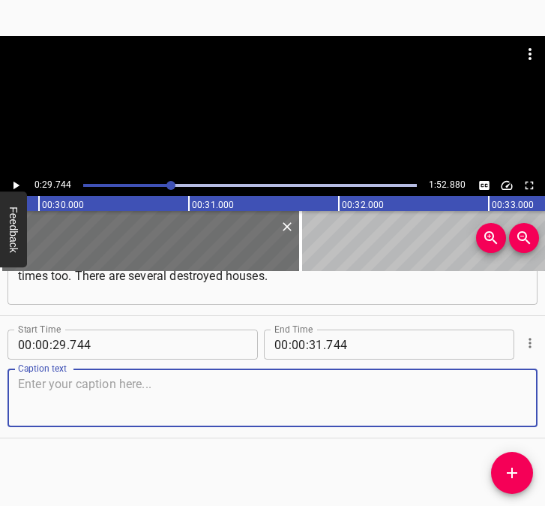
drag, startPoint x: 509, startPoint y: 404, endPoint x: 543, endPoint y: 404, distance: 34.5
click at [529, 404] on div "Start Time 00 : 00 : 29 . 744 Start Time End Time 00 : 00 : 31 . 744 End Time C…" at bounding box center [272, 377] width 545 height 122
click at [47, 401] on textarea at bounding box center [272, 398] width 509 height 43
paste textarea "It’s very hard, because there are always missiles and Shaheds flying over the h…"
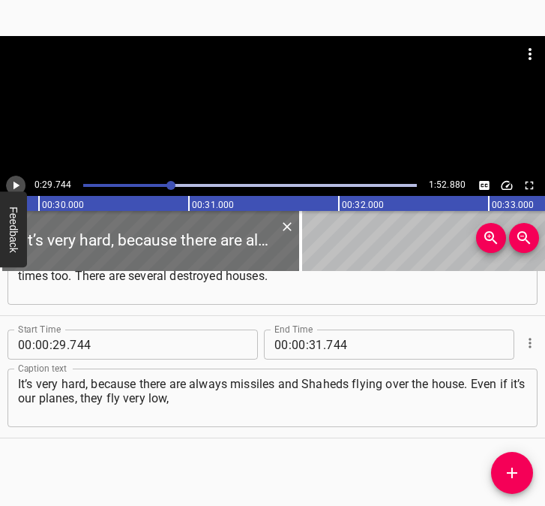
click at [14, 183] on icon "Play/Pause" at bounding box center [17, 186] width 6 height 8
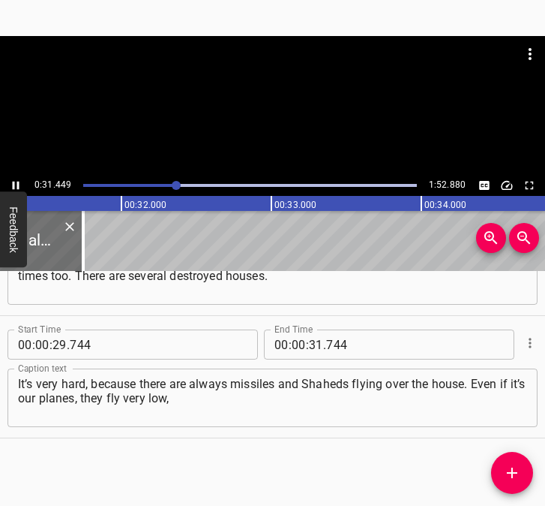
scroll to position [0, 4718]
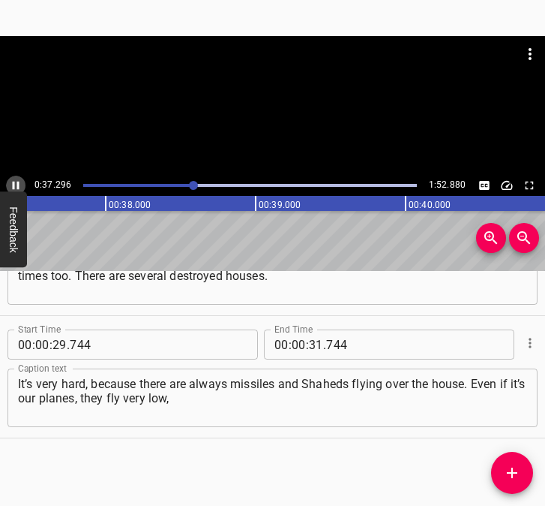
click at [16, 180] on icon "Play/Pause" at bounding box center [16, 186] width 14 height 14
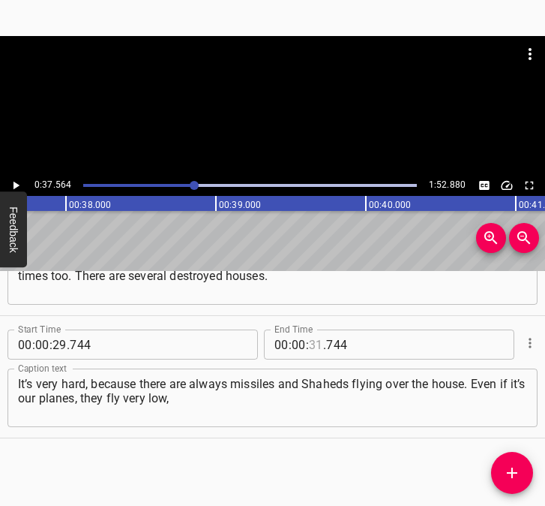
click at [309, 345] on input "number" at bounding box center [316, 344] width 14 height 30
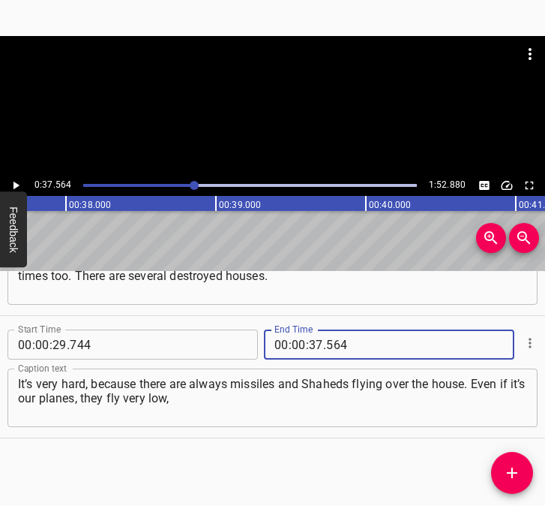
click at [515, 464] on icon "Add Cue" at bounding box center [512, 473] width 18 height 18
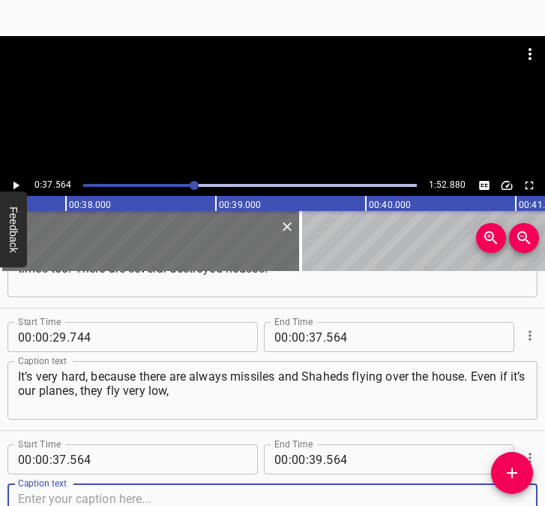
scroll to position [325, 0]
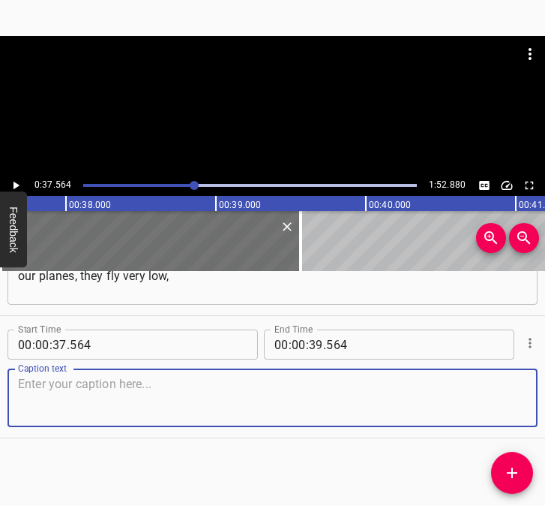
click at [491, 420] on div "Caption text" at bounding box center [273, 397] width 530 height 59
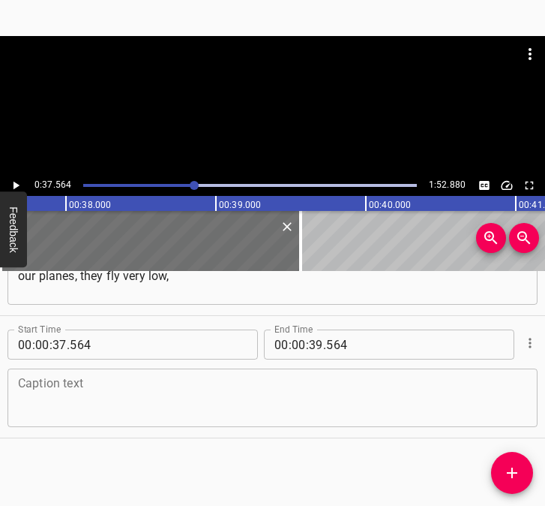
click at [38, 396] on textarea at bounding box center [272, 398] width 509 height 43
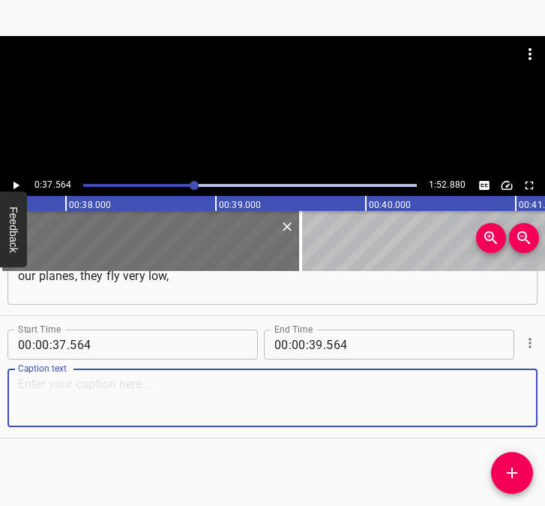
paste textarea "and it’s still scary because of the sound... It’s very hard to sleep. We have a…"
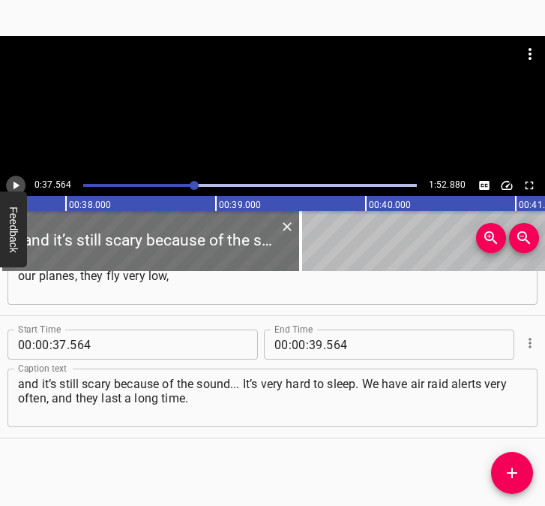
click at [11, 182] on icon "Play/Pause" at bounding box center [16, 186] width 14 height 14
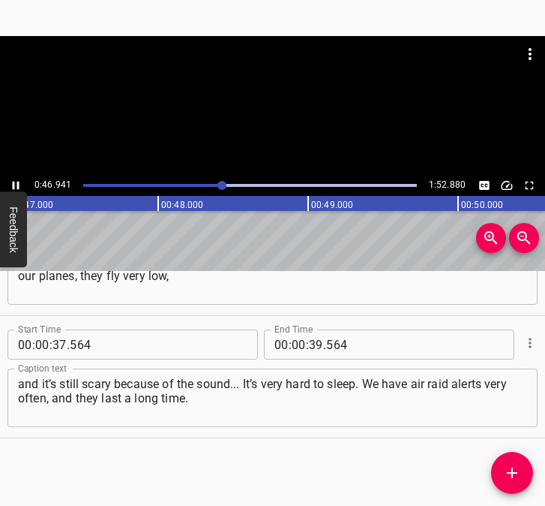
click at [15, 179] on icon "Play/Pause" at bounding box center [16, 186] width 14 height 14
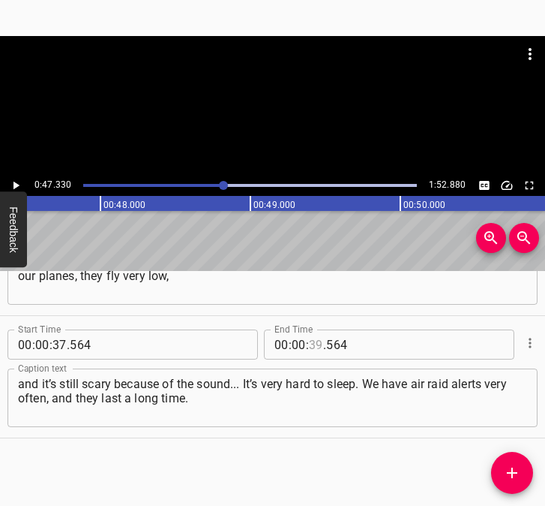
click at [314, 350] on input "number" at bounding box center [316, 344] width 14 height 30
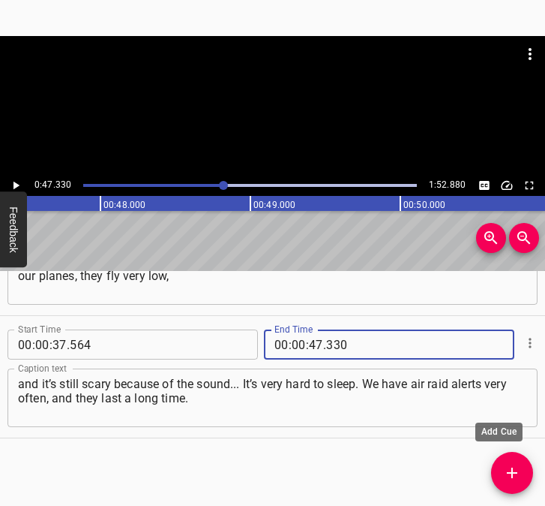
click at [504, 477] on icon "Add Cue" at bounding box center [512, 473] width 18 height 18
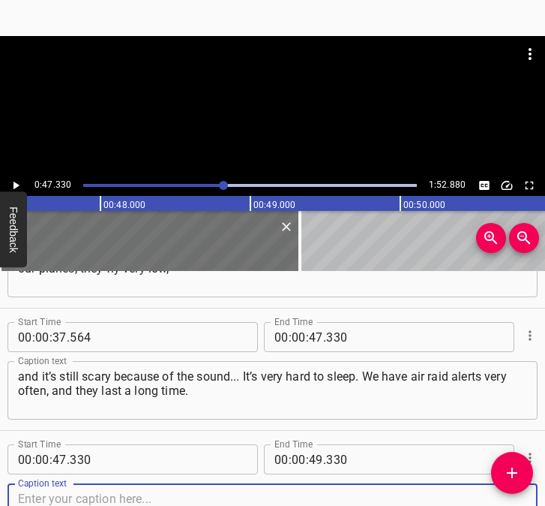
scroll to position [447, 0]
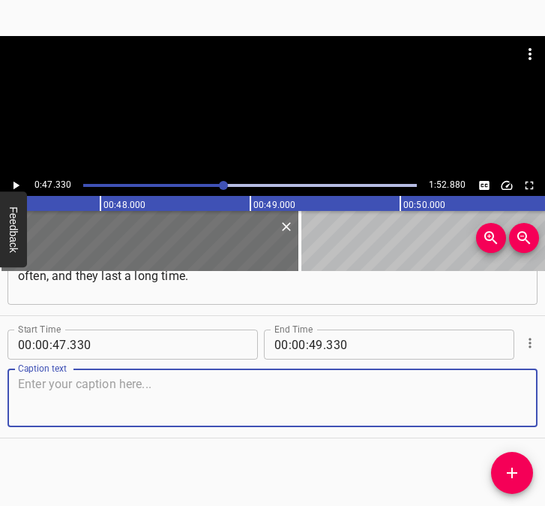
drag, startPoint x: 498, startPoint y: 398, endPoint x: 545, endPoint y: 397, distance: 47.3
click at [545, 397] on html "Caption Editor Batch Transcribe Login Sign Up Privacy Contact 0:47.330 1:52.880…" at bounding box center [272, 253] width 545 height 506
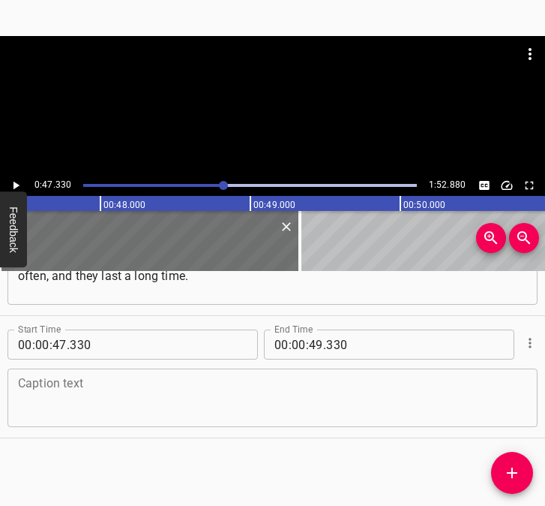
click at [271, 395] on textarea at bounding box center [272, 398] width 509 height 43
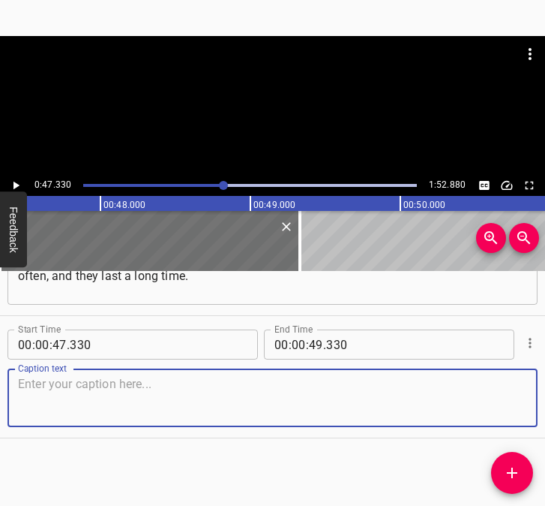
paste textarea ". I have a dog, a [PERSON_NAME], named [PERSON_NAME]. I have a [DEMOGRAPHIC_DAT…"
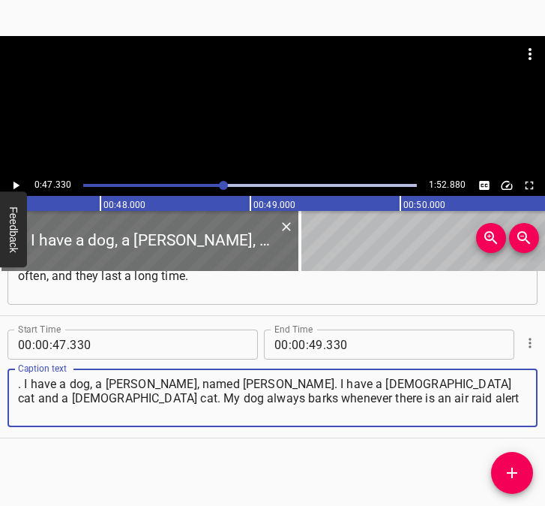
click at [17, 178] on button "Play/Pause" at bounding box center [16, 186] width 20 height 20
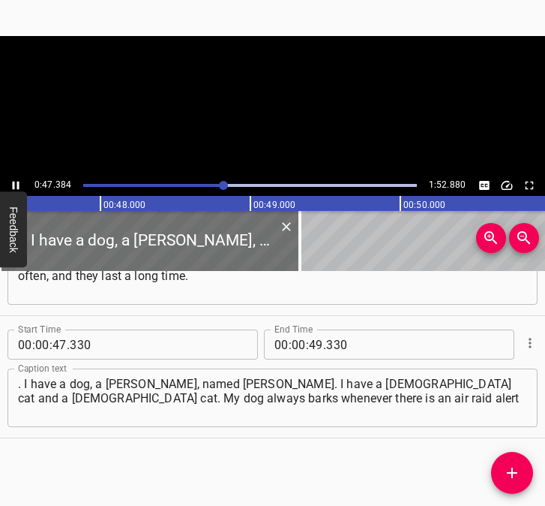
scroll to position [0, 7109]
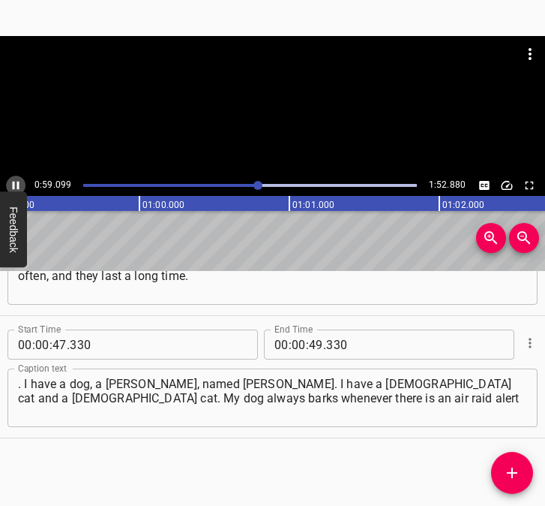
click at [17, 181] on icon "Play/Pause" at bounding box center [16, 186] width 14 height 14
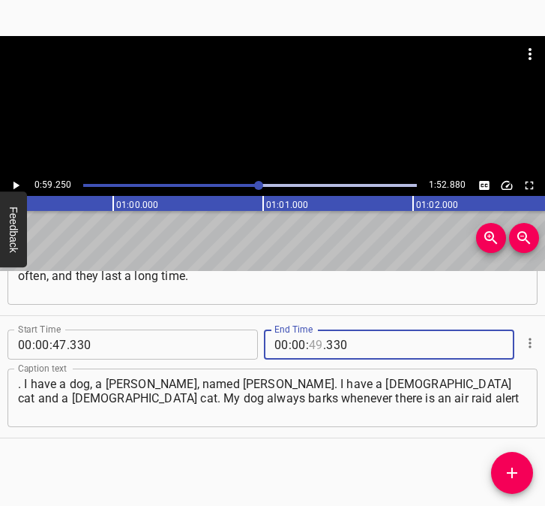
click at [311, 347] on input "number" at bounding box center [316, 344] width 14 height 30
click at [512, 467] on icon "Add Cue" at bounding box center [512, 473] width 18 height 18
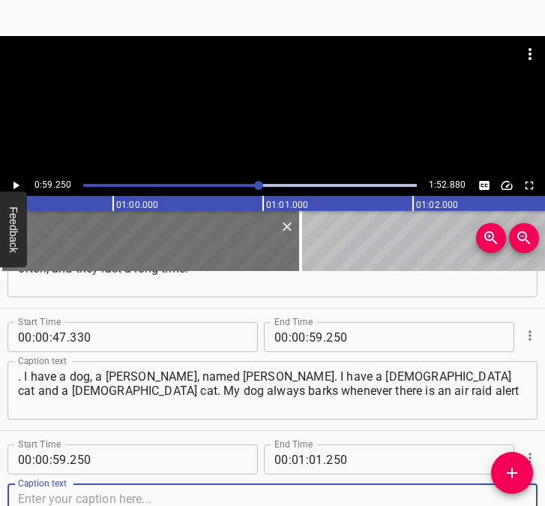
scroll to position [569, 0]
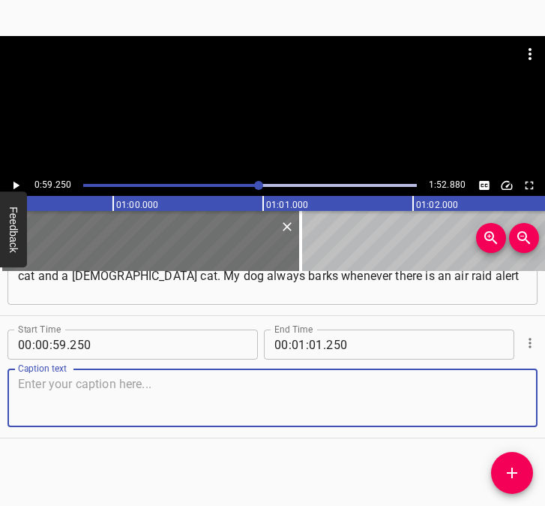
drag, startPoint x: 494, startPoint y: 416, endPoint x: 544, endPoint y: 404, distance: 51.5
click at [504, 413] on textarea at bounding box center [272, 398] width 509 height 43
click at [150, 407] on textarea at bounding box center [272, 398] width 509 height 43
paste textarea "or something is banging. But my grandmother’s dog is very scared. Even if nothi…"
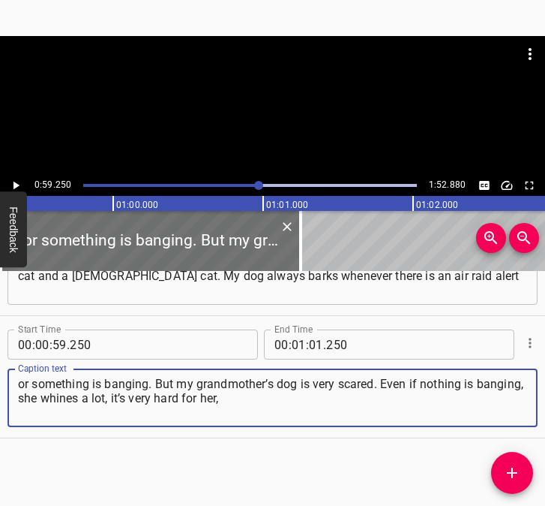
click at [19, 180] on icon "Play/Pause" at bounding box center [16, 186] width 14 height 14
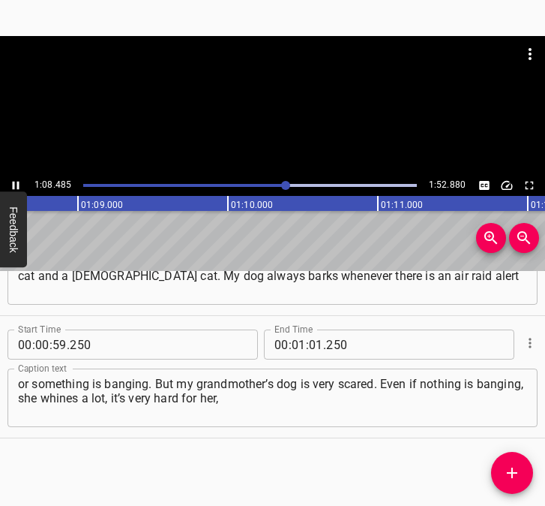
click at [14, 185] on icon "Play/Pause" at bounding box center [16, 186] width 7 height 8
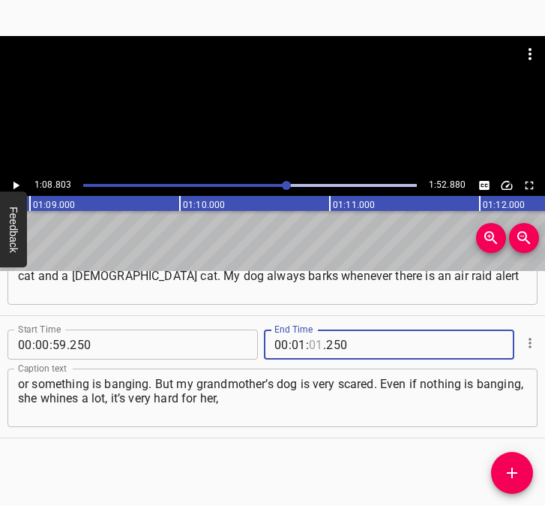
click at [311, 344] on input "number" at bounding box center [316, 344] width 14 height 30
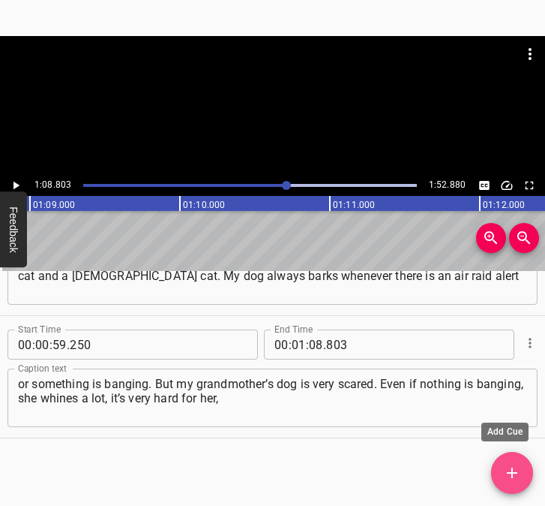
click at [512, 469] on icon "Add Cue" at bounding box center [512, 472] width 11 height 11
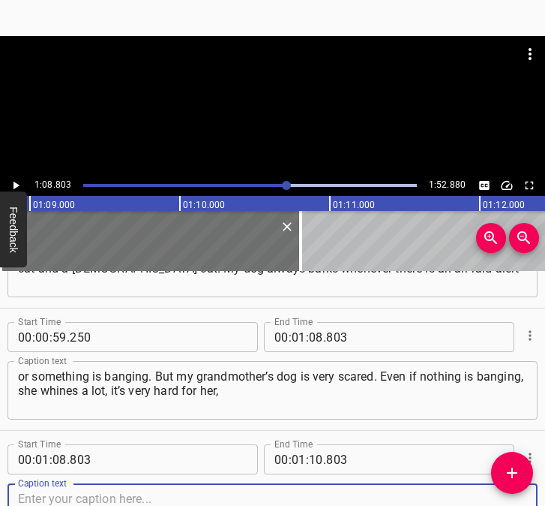
scroll to position [692, 0]
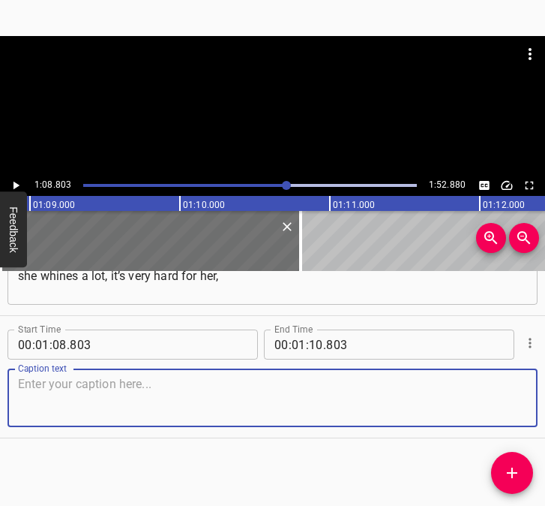
drag, startPoint x: 503, startPoint y: 416, endPoint x: 535, endPoint y: 407, distance: 33.5
click at [513, 412] on textarea at bounding box center [272, 398] width 509 height 43
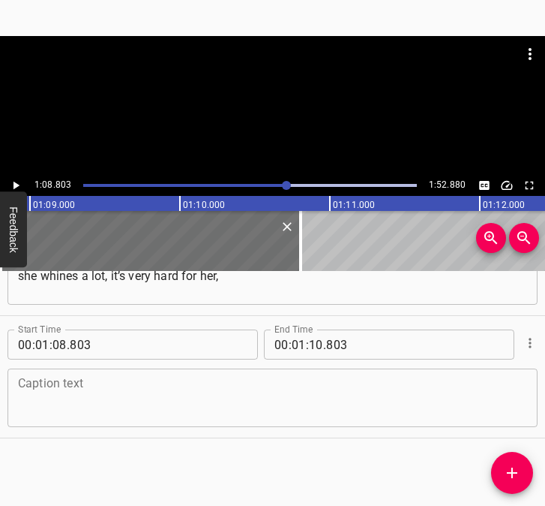
click at [46, 388] on textarea at bounding box center [272, 398] width 509 height 43
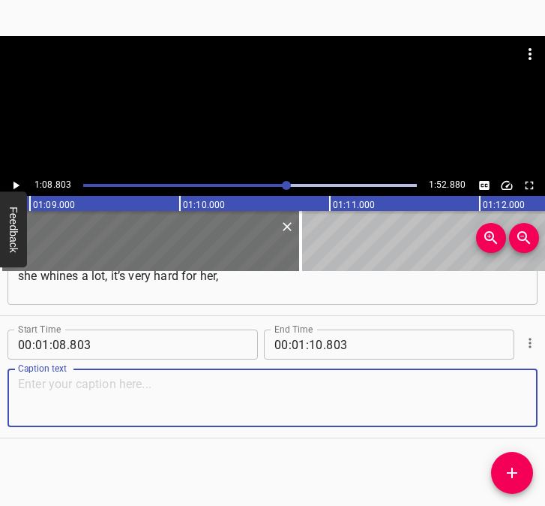
paste textarea "she needs to hide somewhere. She feels the danger. I am a very creative person.…"
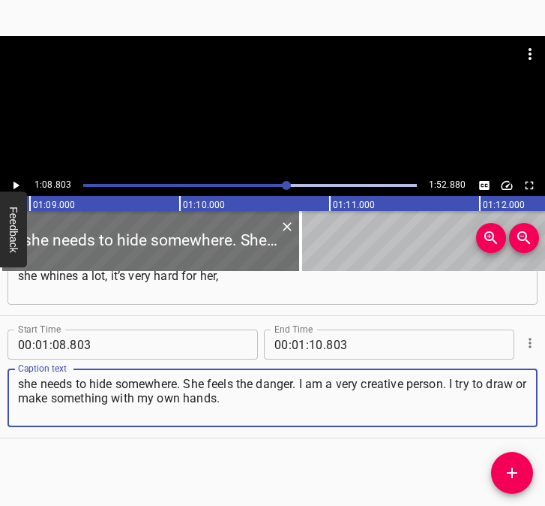
click at [17, 185] on icon "Play/Pause" at bounding box center [17, 186] width 6 height 8
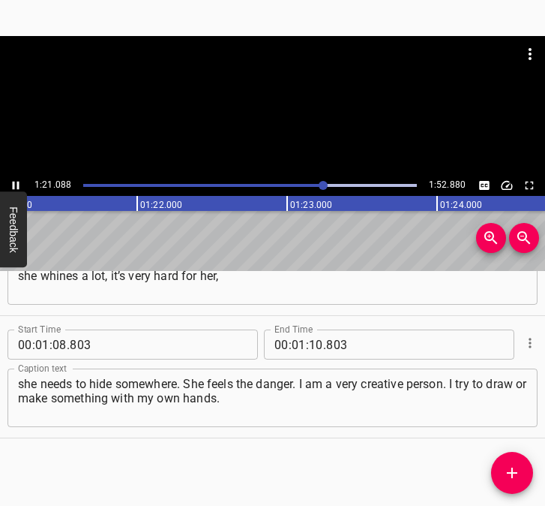
click at [19, 182] on icon "Play/Pause" at bounding box center [16, 186] width 7 height 8
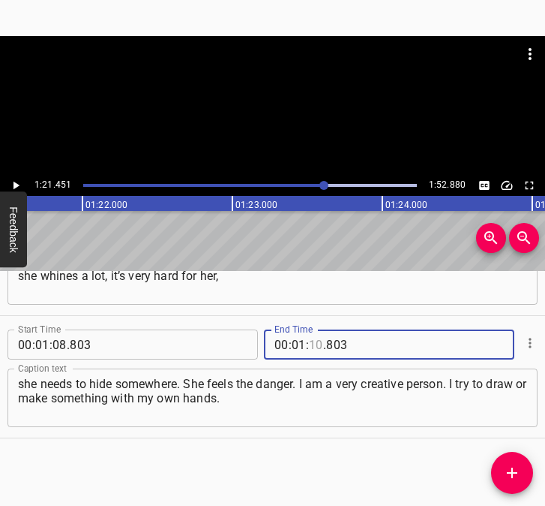
click at [311, 341] on input "number" at bounding box center [316, 344] width 14 height 30
click at [515, 467] on icon "Add Cue" at bounding box center [512, 473] width 18 height 18
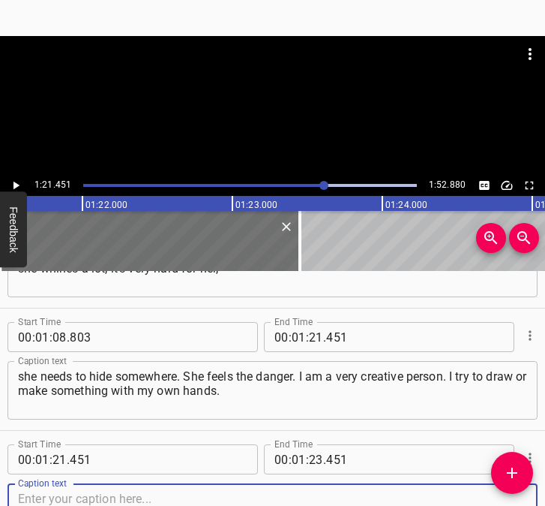
scroll to position [814, 0]
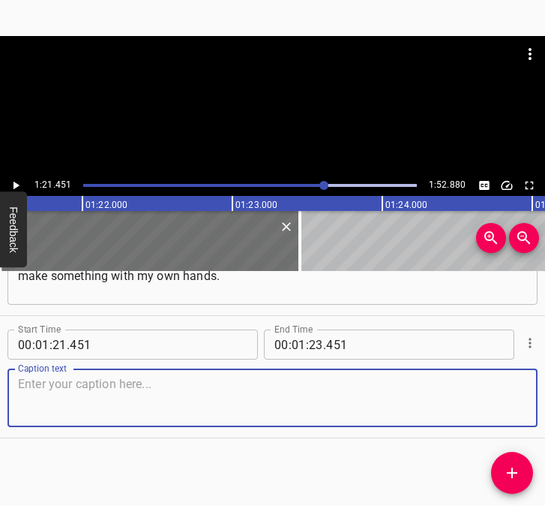
drag, startPoint x: 509, startPoint y: 404, endPoint x: 541, endPoint y: 391, distance: 34.7
click at [533, 393] on div "Start Time 00 : 00 : 05 . 572 Start Time End Time 00 : 00 : 16 . 393 End Time C…" at bounding box center [272, 388] width 545 height 235
click at [60, 390] on textarea at bounding box center [272, 398] width 509 height 43
paste textarea "I write my own blog. It helps me to distract myself a lot. I film, I make cospl…"
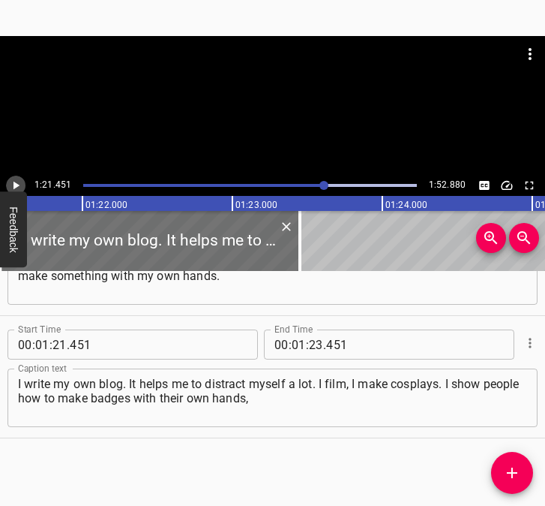
click at [17, 181] on icon "Play/Pause" at bounding box center [16, 186] width 14 height 14
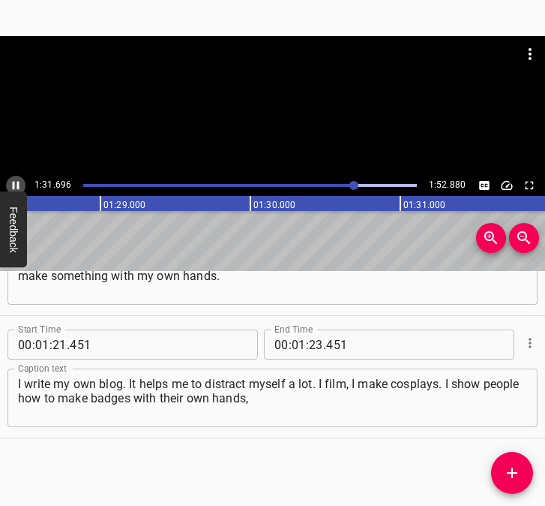
click at [13, 182] on icon "Play/Pause" at bounding box center [16, 186] width 7 height 8
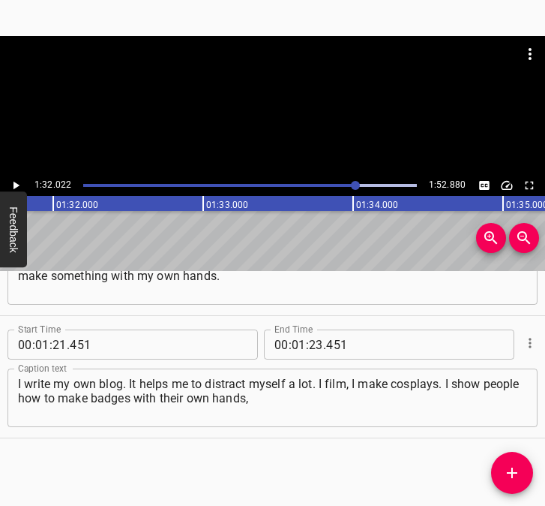
scroll to position [0, 13807]
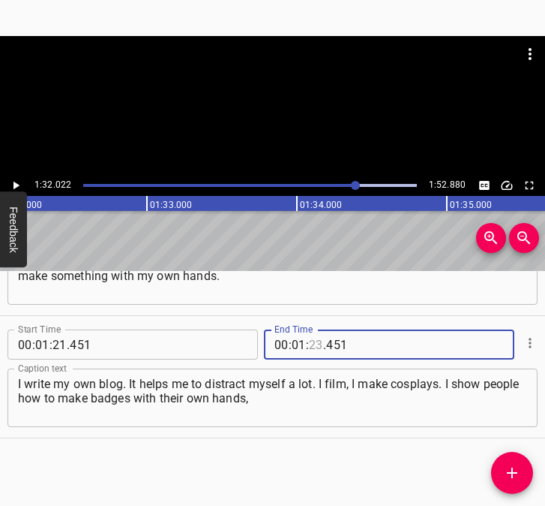
click at [316, 347] on input "number" at bounding box center [316, 344] width 14 height 30
click at [509, 465] on icon "Add Cue" at bounding box center [512, 473] width 18 height 18
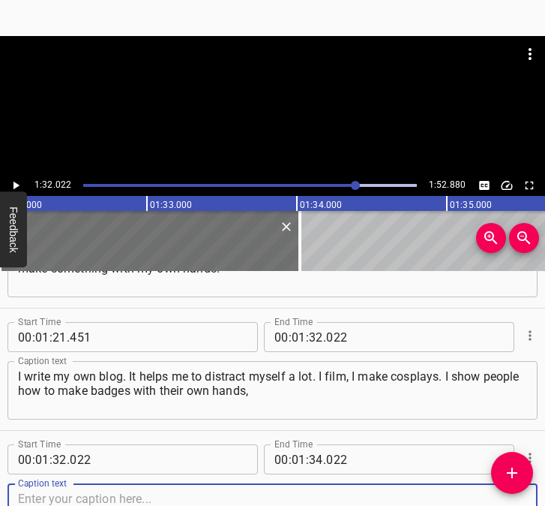
scroll to position [936, 0]
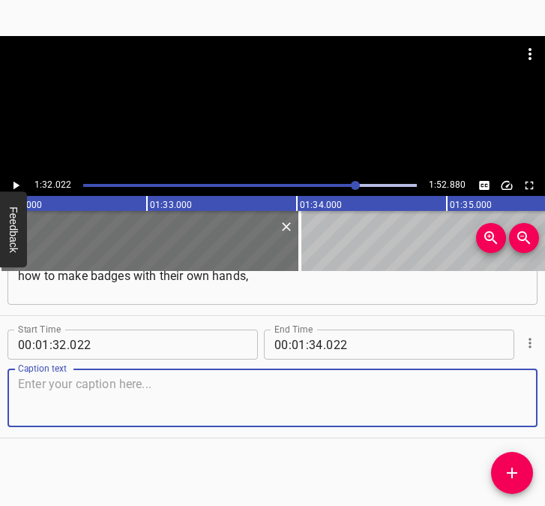
drag, startPoint x: 504, startPoint y: 402, endPoint x: 542, endPoint y: 392, distance: 38.8
click at [542, 392] on div "Start Time 00 : 00 : 05 . 572 Start Time End Time 00 : 00 : 16 . 393 End Time C…" at bounding box center [272, 388] width 545 height 235
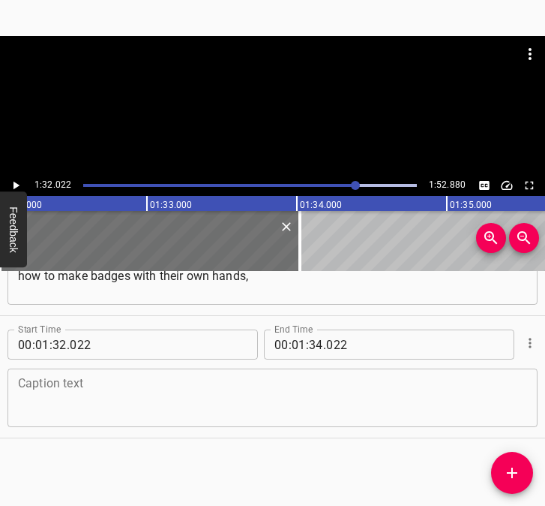
click at [250, 394] on textarea at bounding box center [272, 398] width 509 height 43
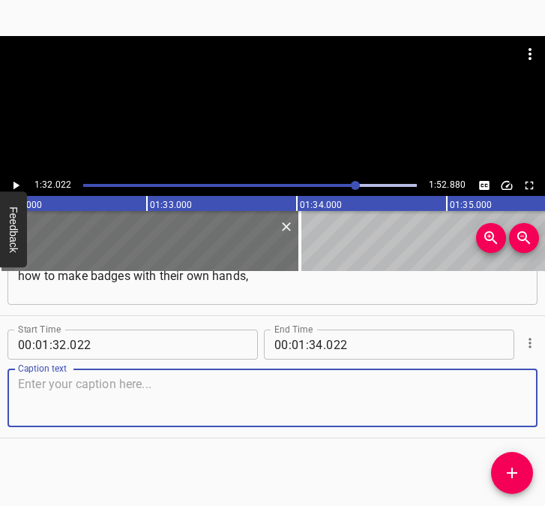
paste textarea "for example, or something like that, and I hold masterclasses. I would like to …"
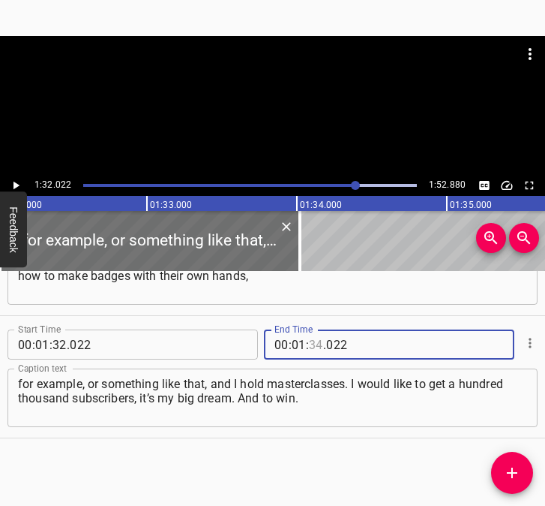
click at [314, 345] on input "number" at bounding box center [316, 344] width 14 height 30
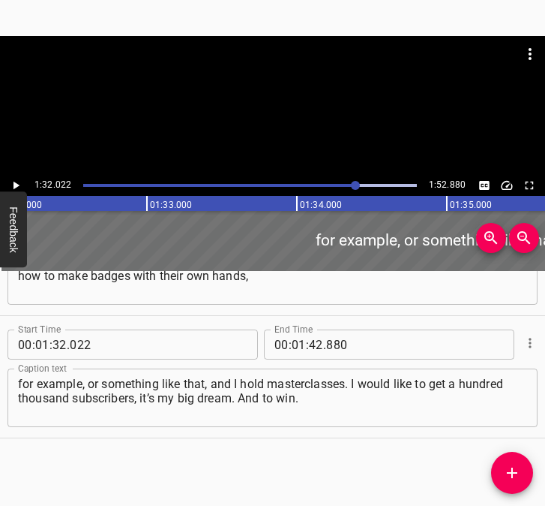
click at [16, 192] on button "Feedback" at bounding box center [13, 229] width 27 height 76
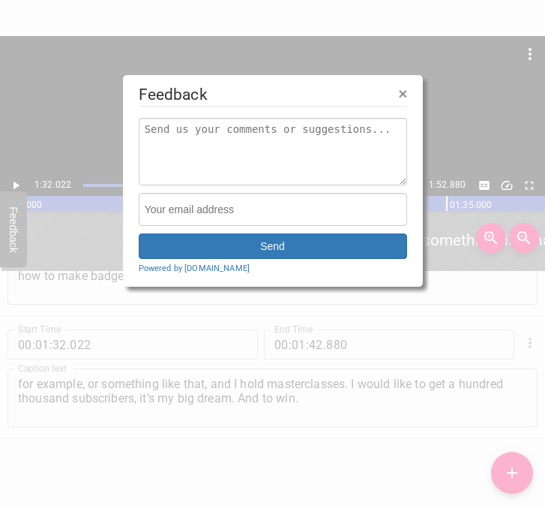
click at [11, 183] on div at bounding box center [272, 253] width 545 height 506
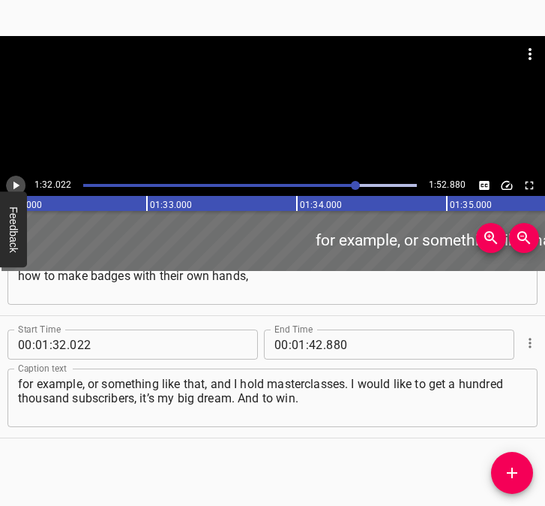
click at [13, 183] on icon "Play/Pause" at bounding box center [16, 186] width 14 height 14
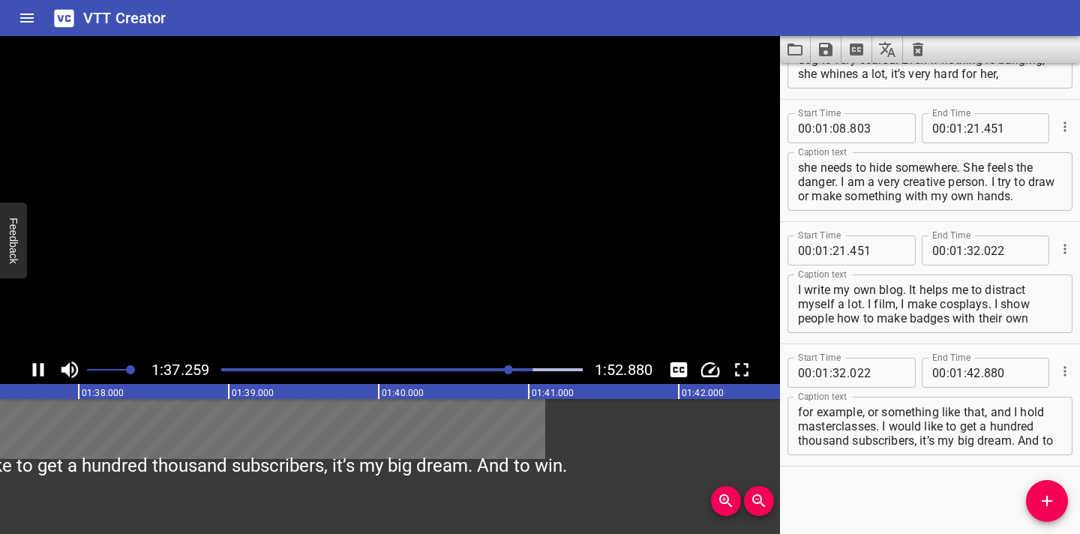
scroll to position [700, 0]
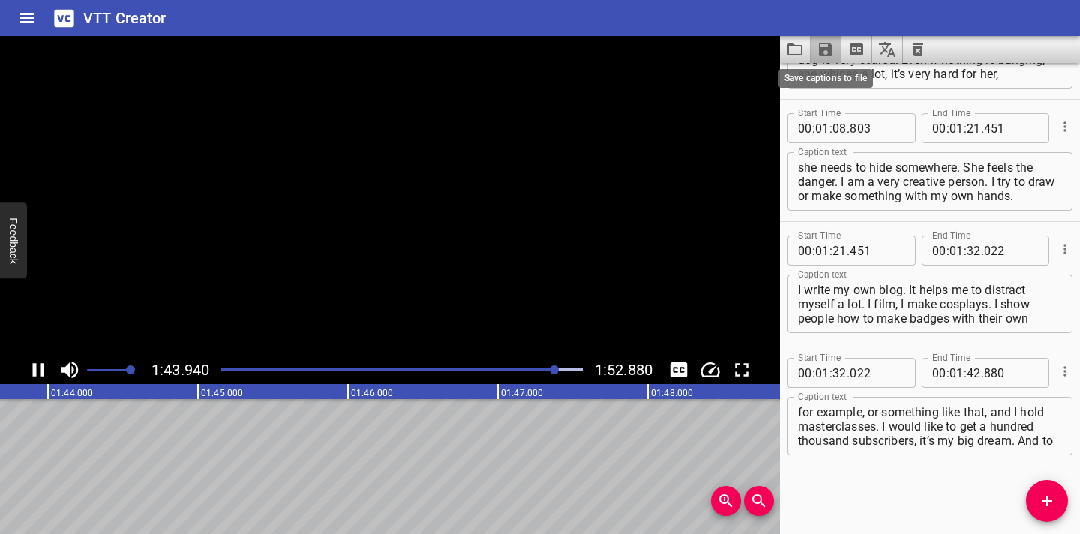
click at [821, 48] on icon "Save captions to file" at bounding box center [826, 50] width 14 height 14
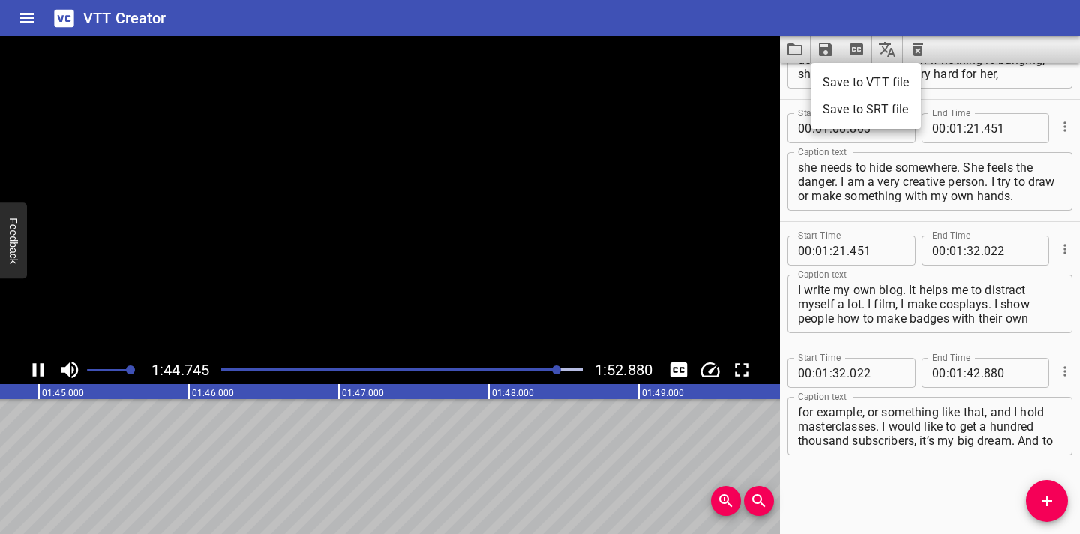
click at [836, 78] on li "Save to VTT file" at bounding box center [866, 82] width 110 height 27
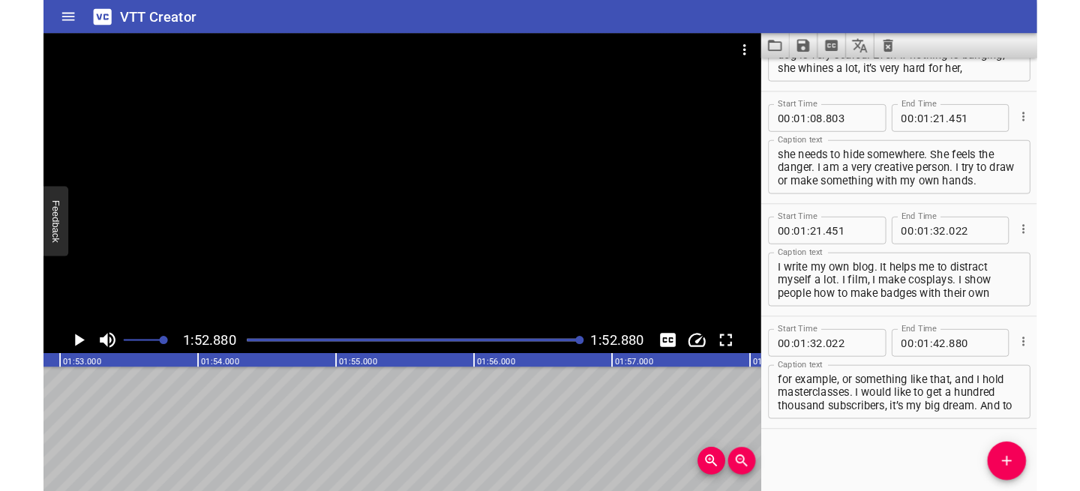
scroll to position [743, 0]
